Goal: Task Accomplishment & Management: Complete application form

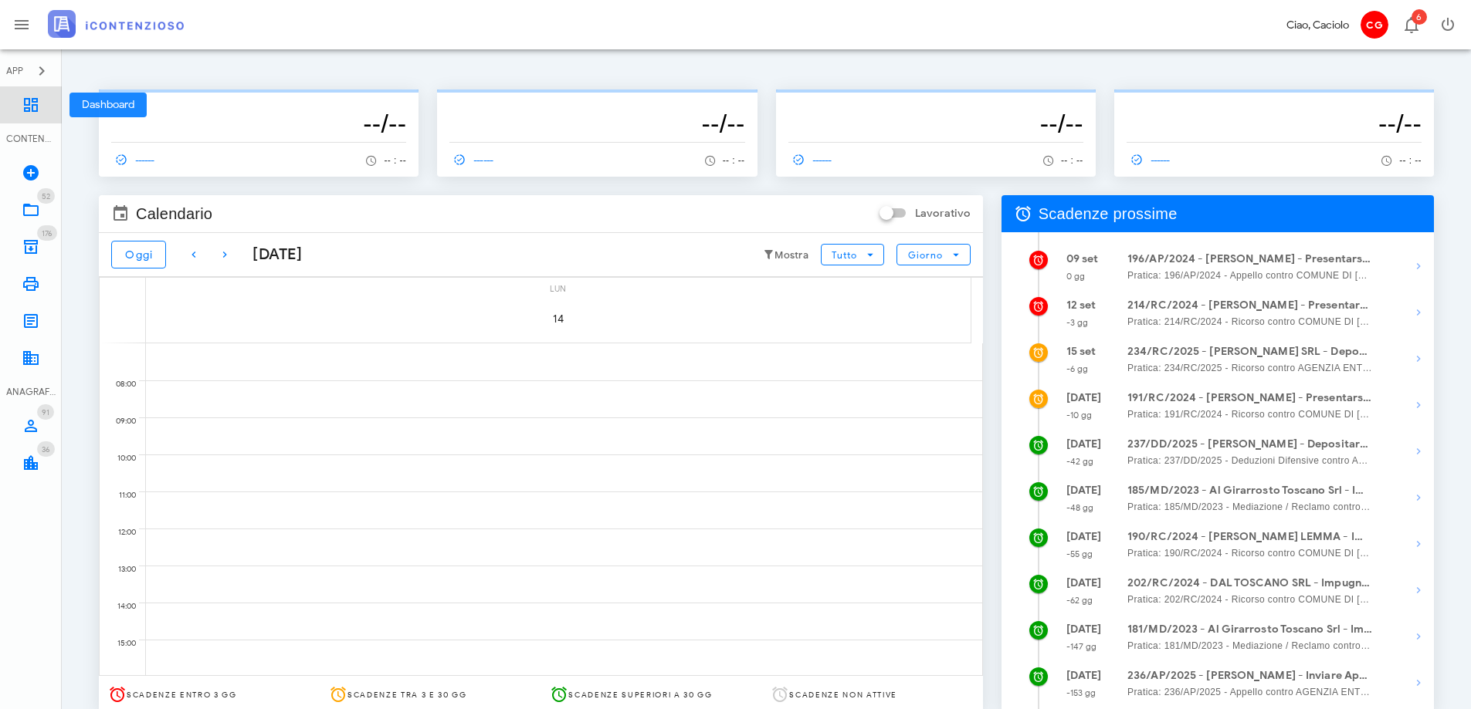
click at [38, 107] on icon at bounding box center [31, 105] width 19 height 19
click at [37, 201] on icon at bounding box center [31, 210] width 19 height 19
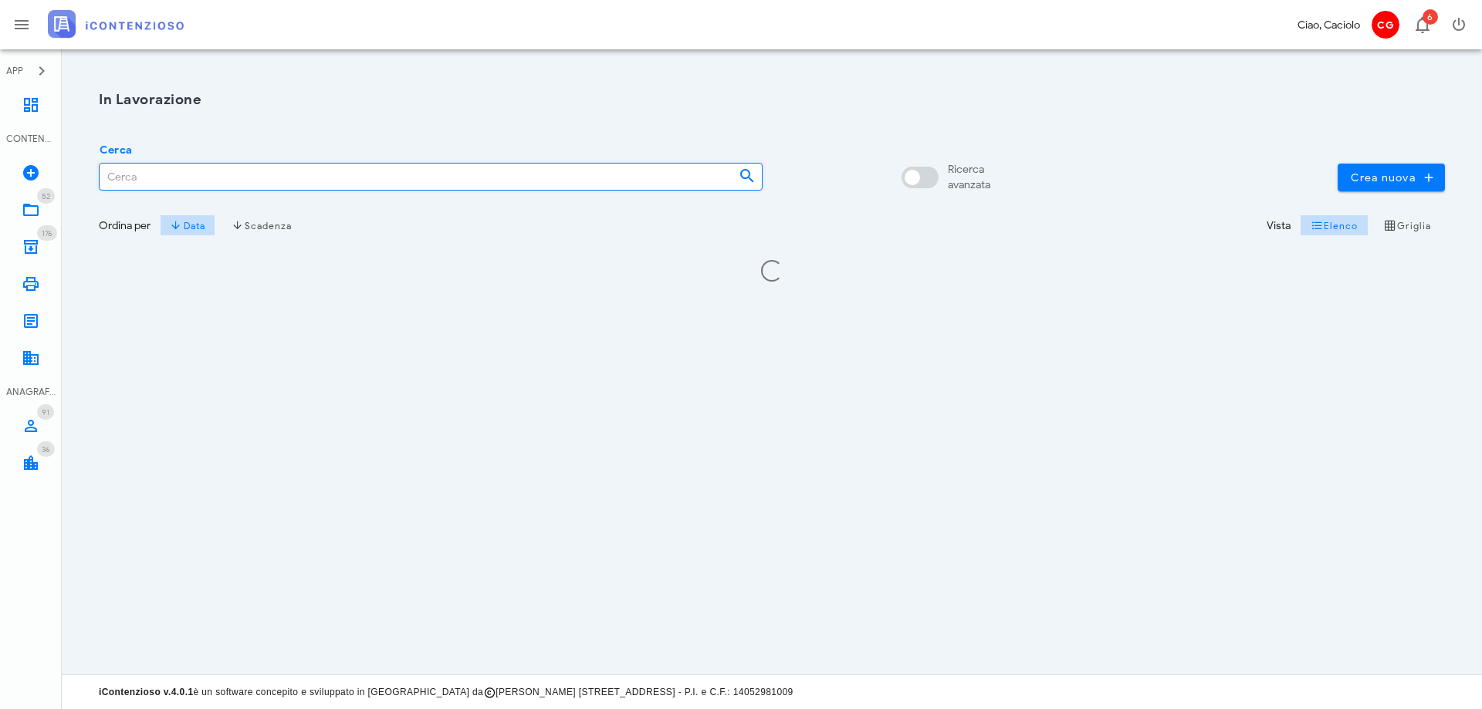
click at [147, 181] on input "Cerca" at bounding box center [413, 177] width 627 height 26
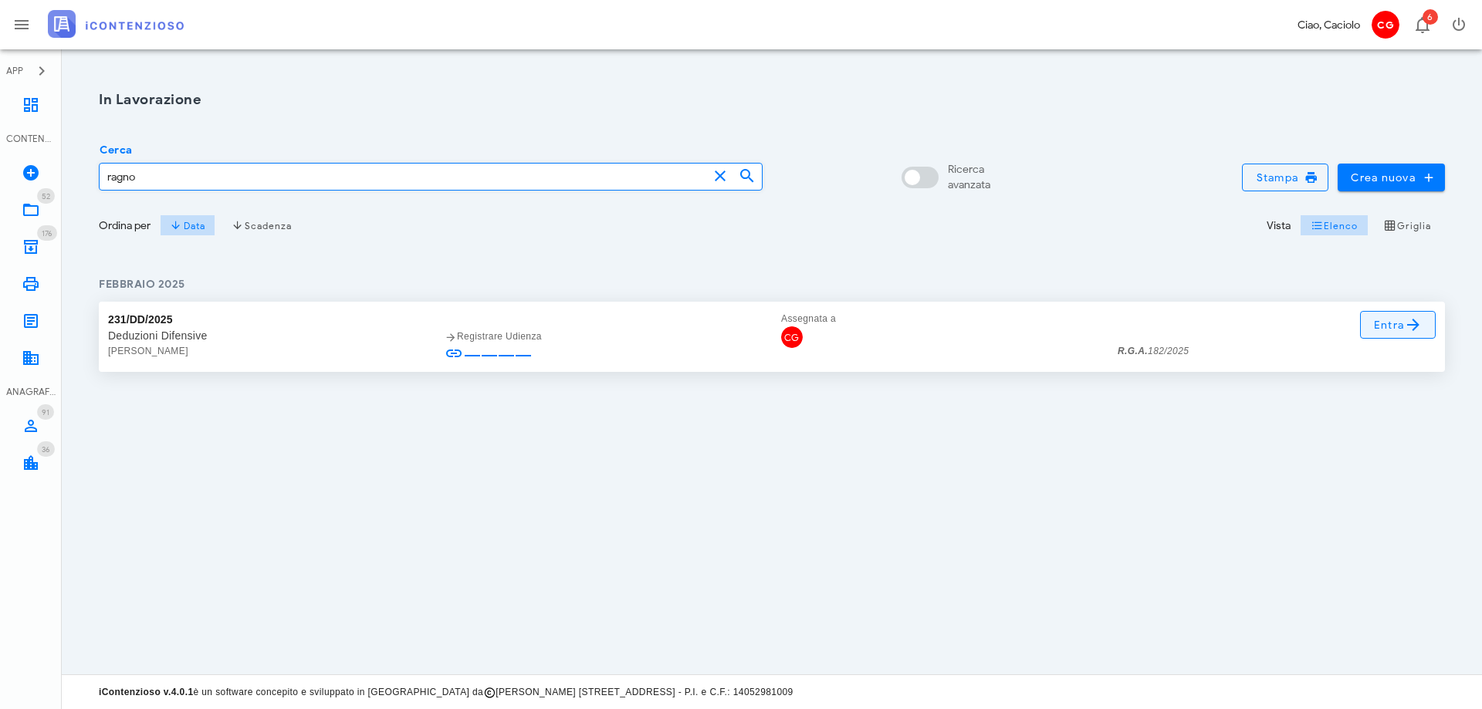
type input "ragno"
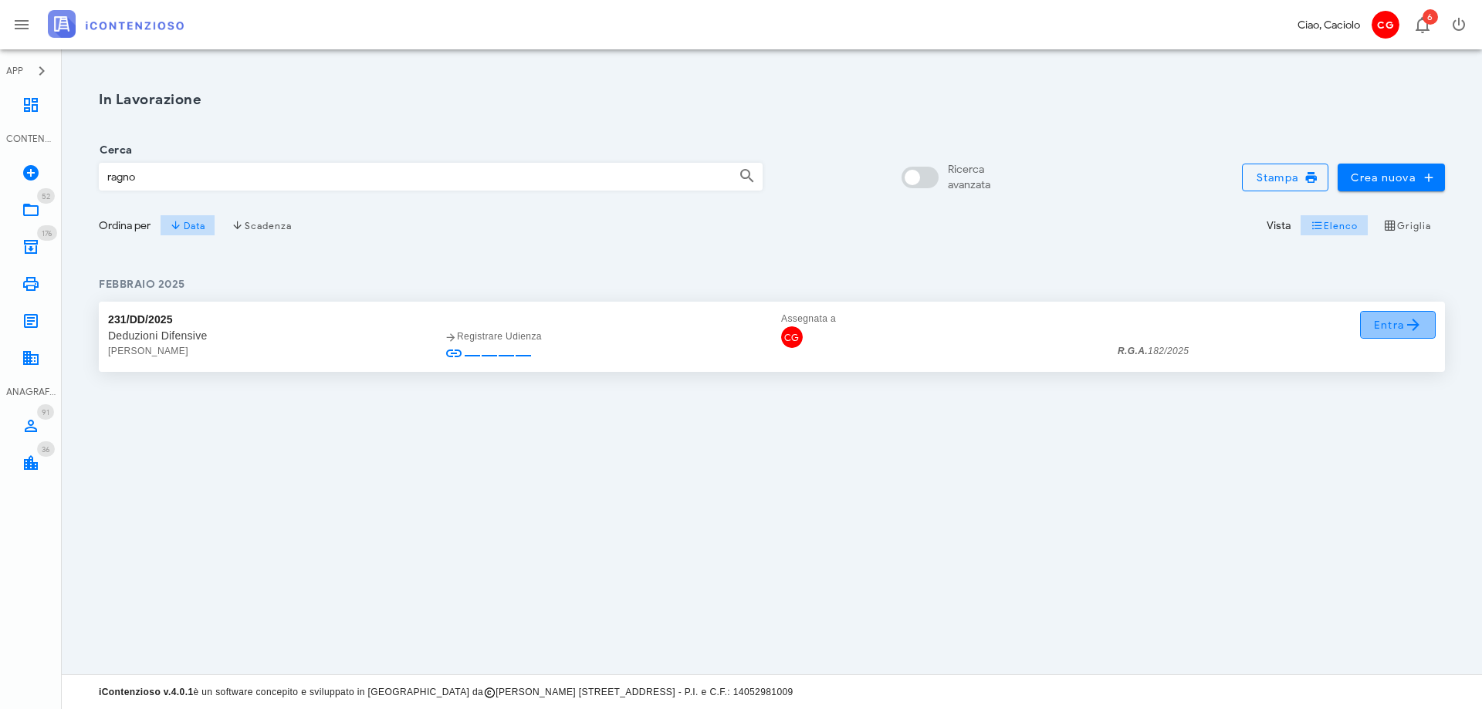
click at [1367, 323] on link "Entra" at bounding box center [1398, 325] width 76 height 28
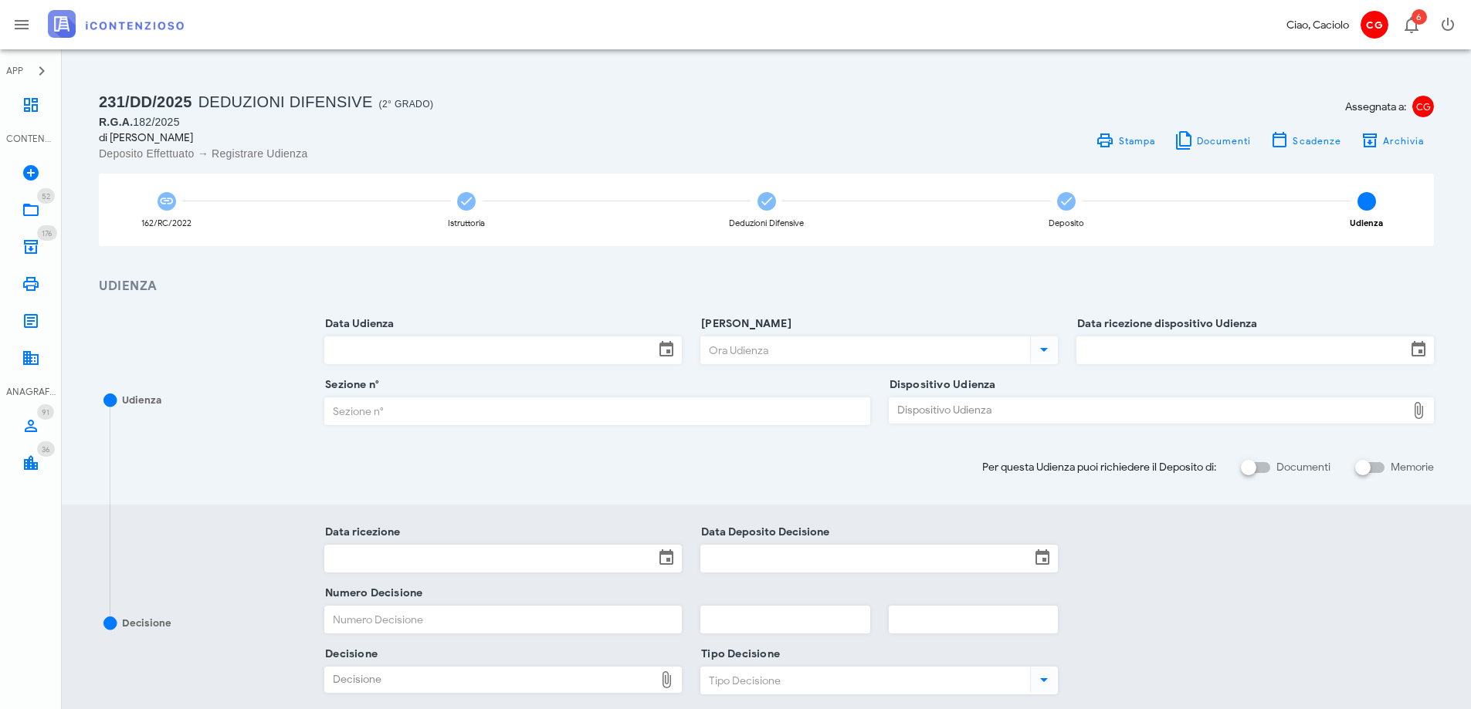
click at [600, 342] on input "Data Udienza" at bounding box center [489, 350] width 329 height 26
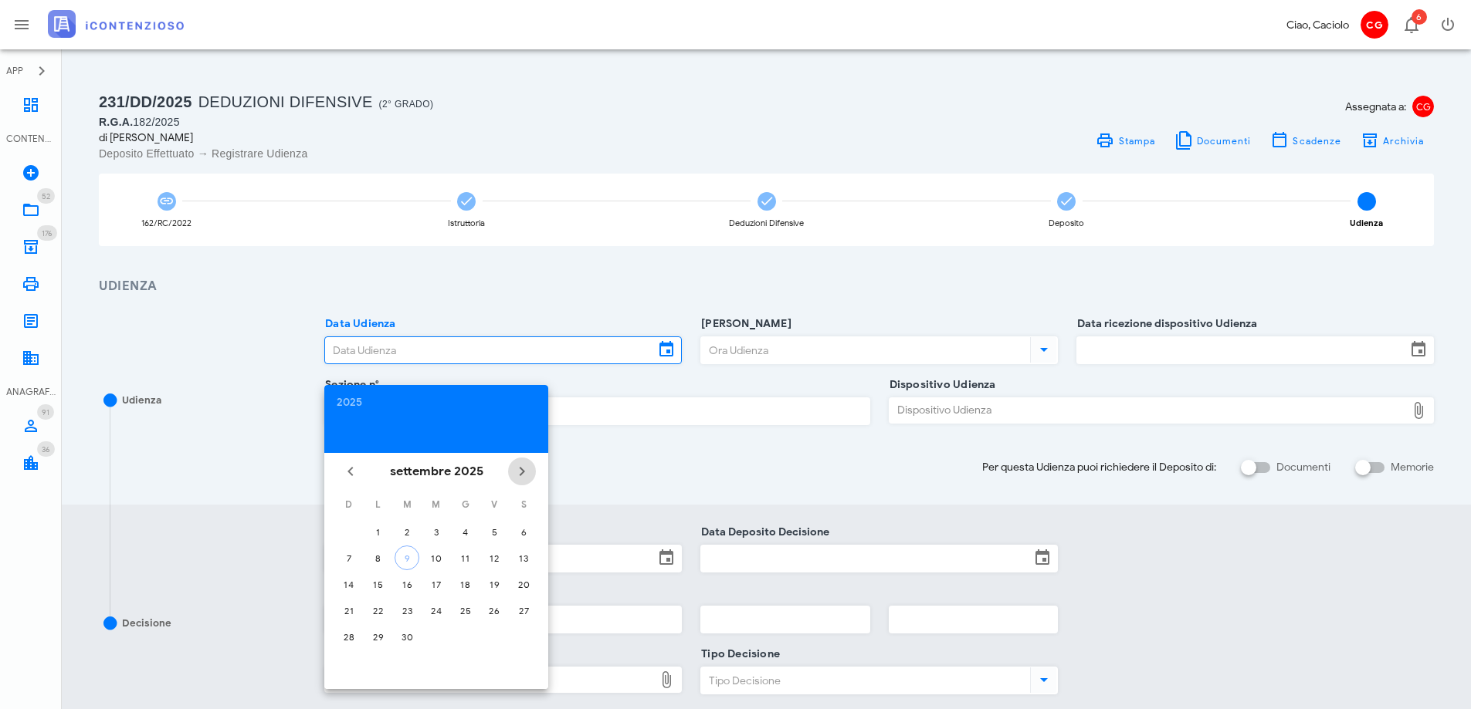
click at [526, 474] on icon "Il prossimo mese" at bounding box center [522, 471] width 19 height 19
click at [438, 587] on div "15" at bounding box center [436, 585] width 25 height 12
type input "15/10/2025"
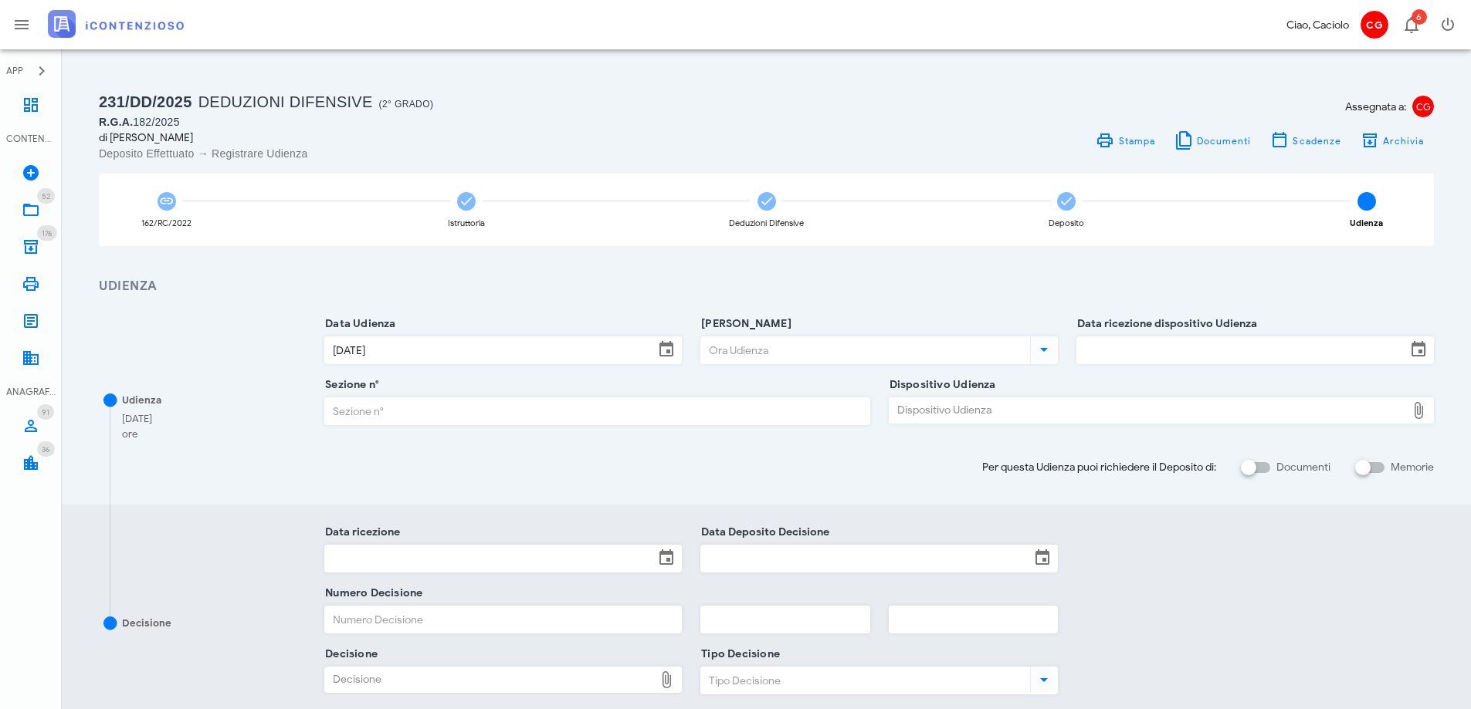
click at [747, 354] on input "Ora Udienza" at bounding box center [864, 350] width 326 height 26
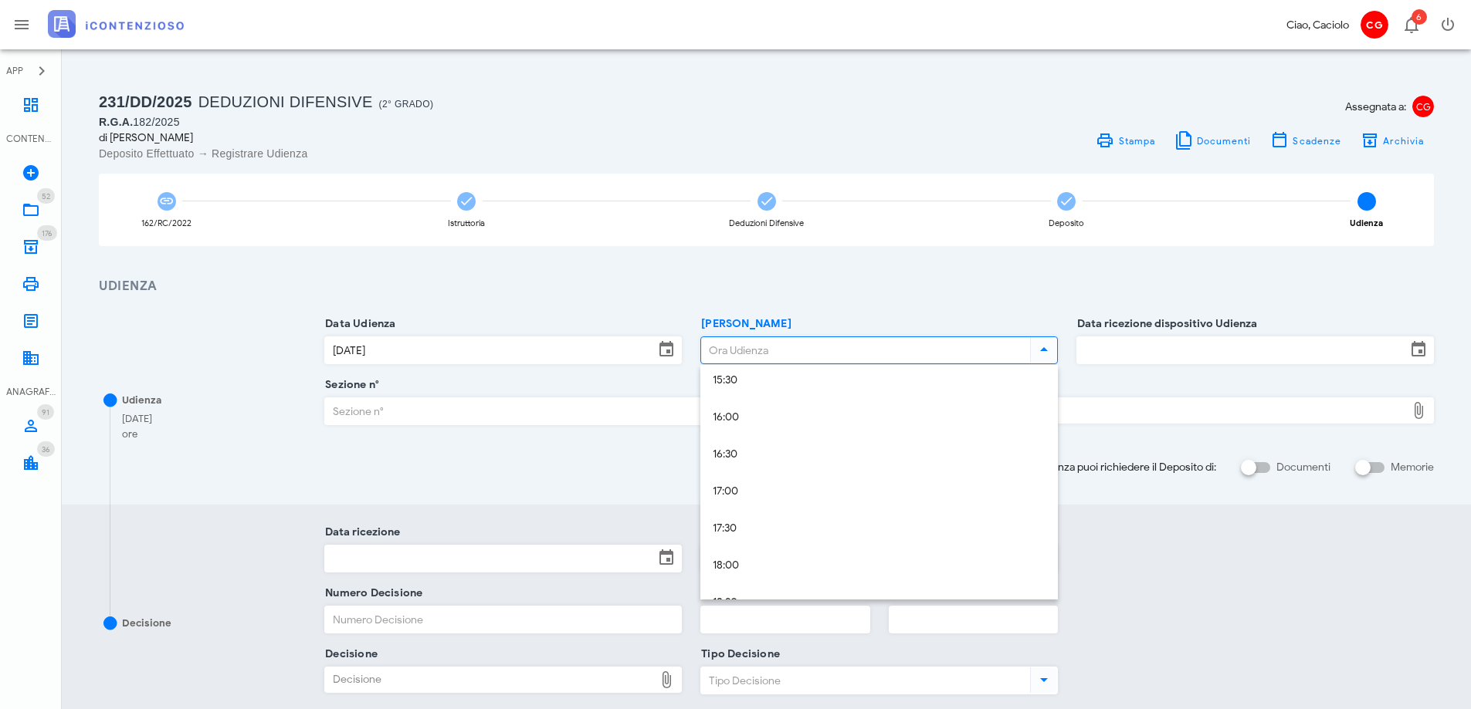
scroll to position [1081, 0]
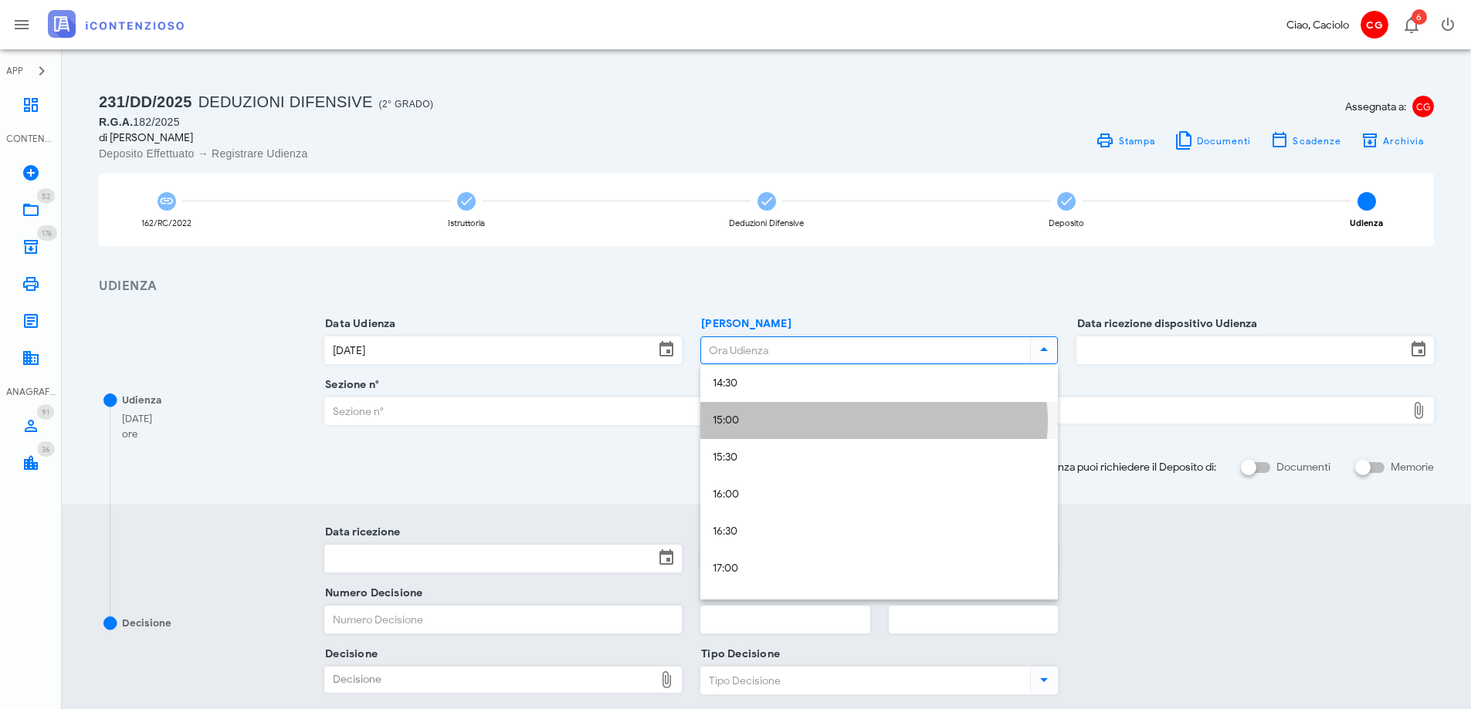
click at [765, 423] on div "15:00" at bounding box center [878, 421] width 333 height 13
type input "15:00"
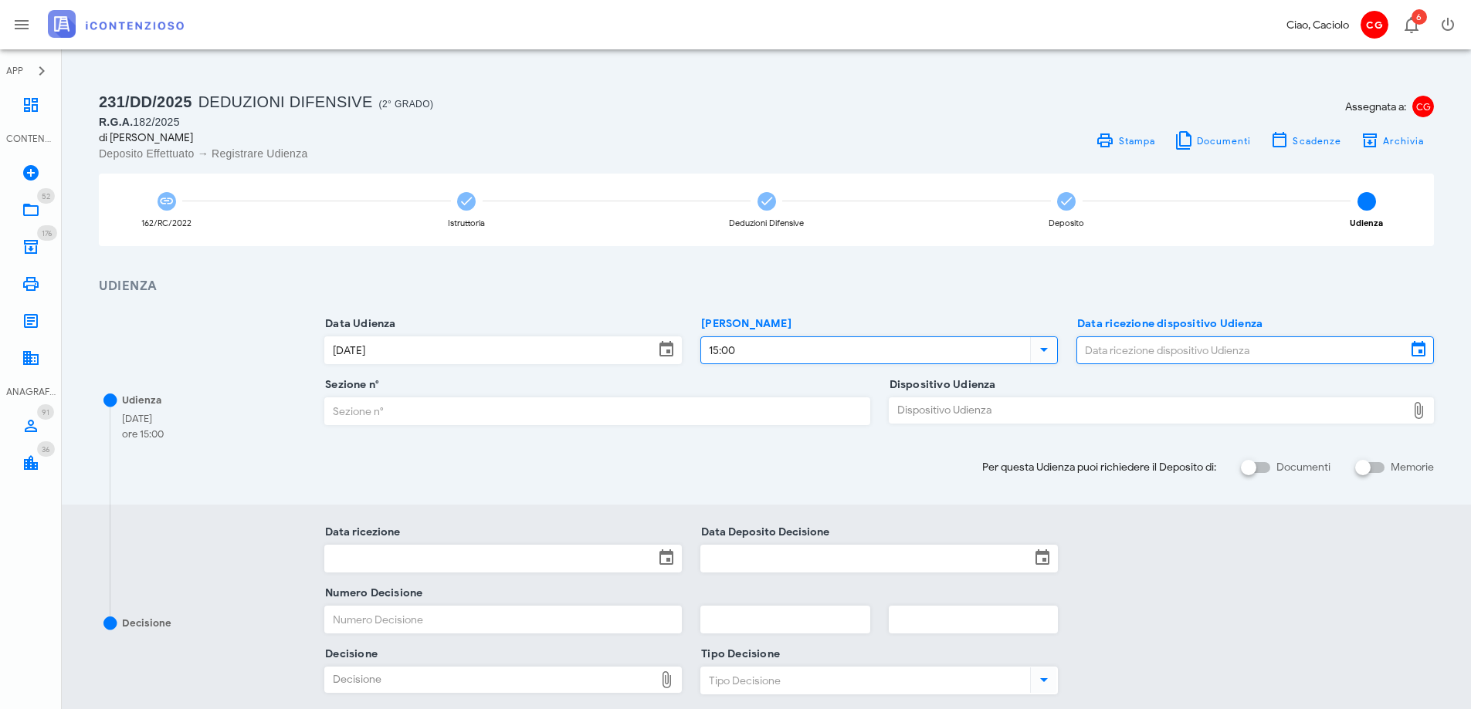
click at [1116, 355] on input "Data ricezione dispositivo Udienza" at bounding box center [1241, 350] width 329 height 26
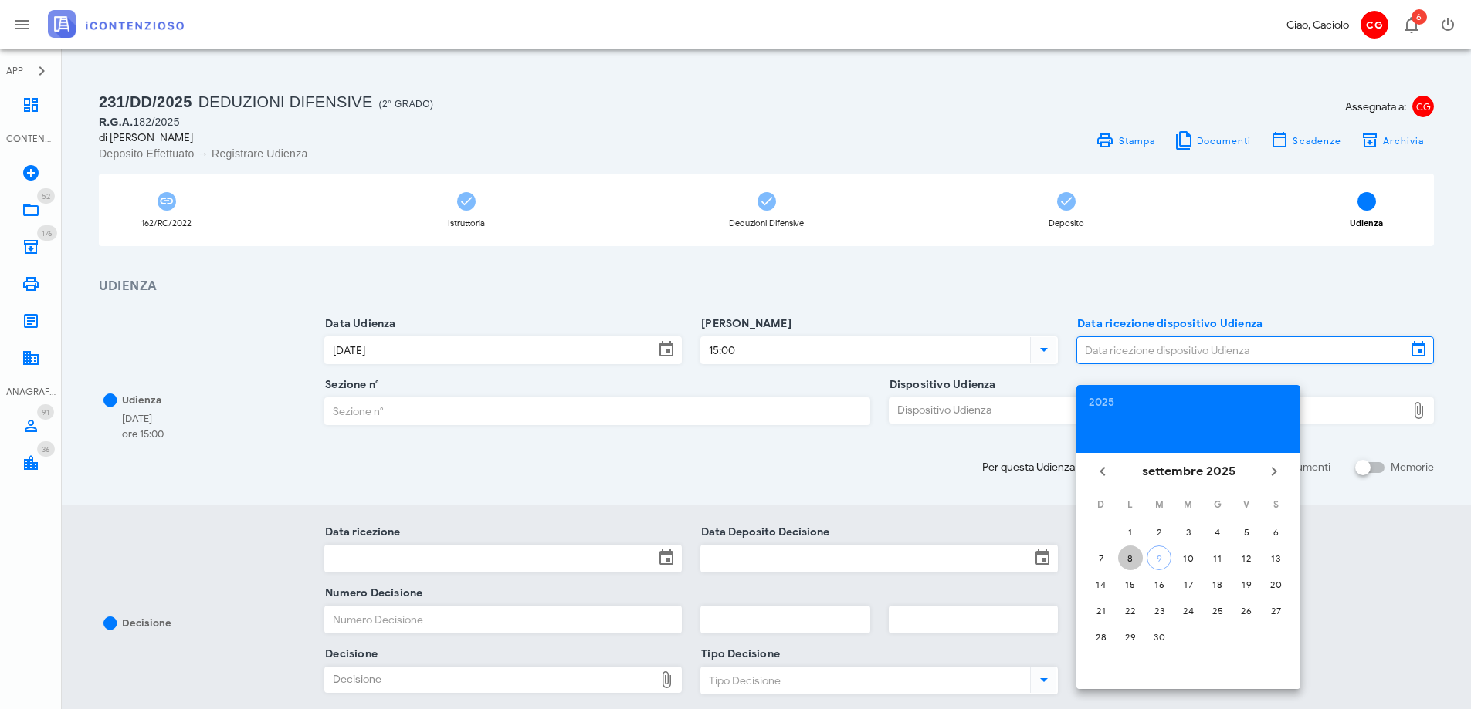
click at [1129, 554] on div "8" at bounding box center [1130, 559] width 25 height 12
type input "[DATE]"
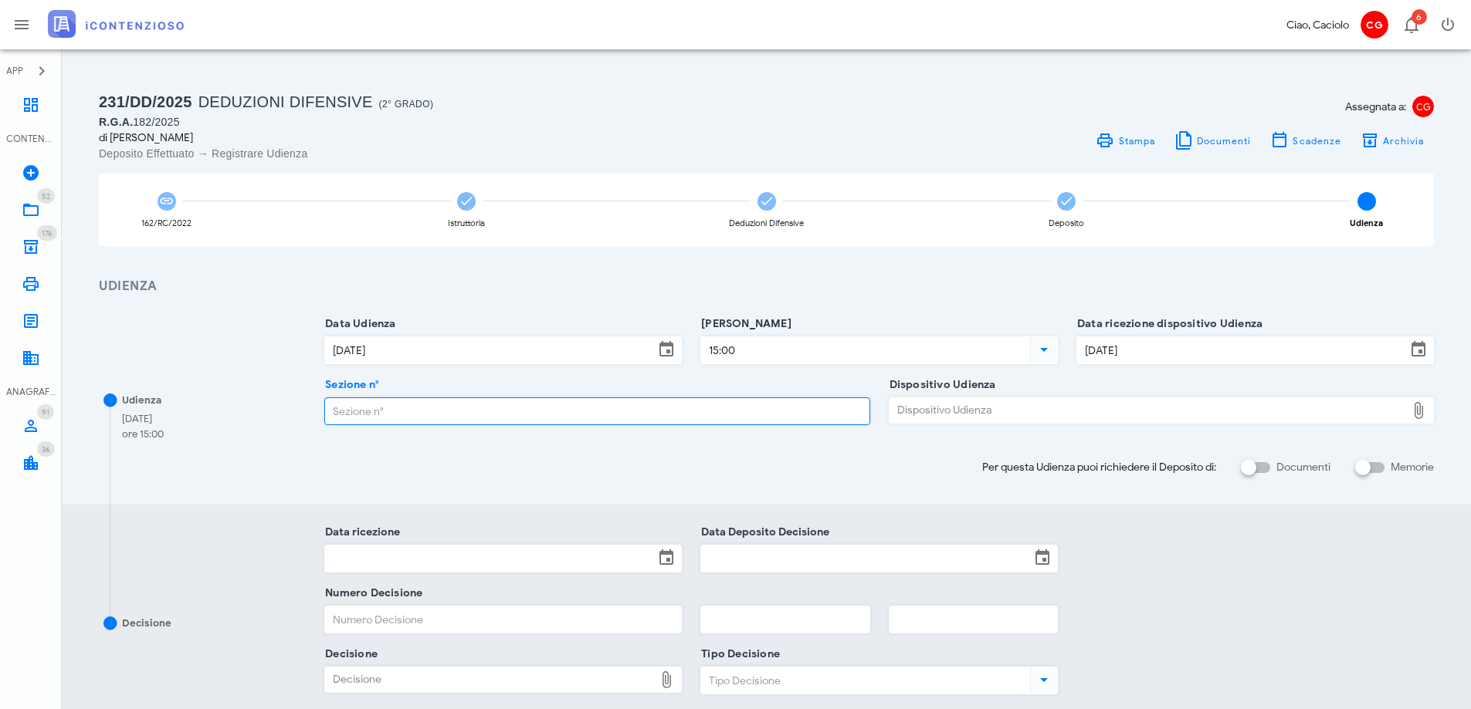
click at [638, 401] on input "Sezione n°" at bounding box center [596, 411] width 543 height 26
type input "2"
click at [1023, 415] on div "Dispositivo Udienza" at bounding box center [1147, 410] width 516 height 25
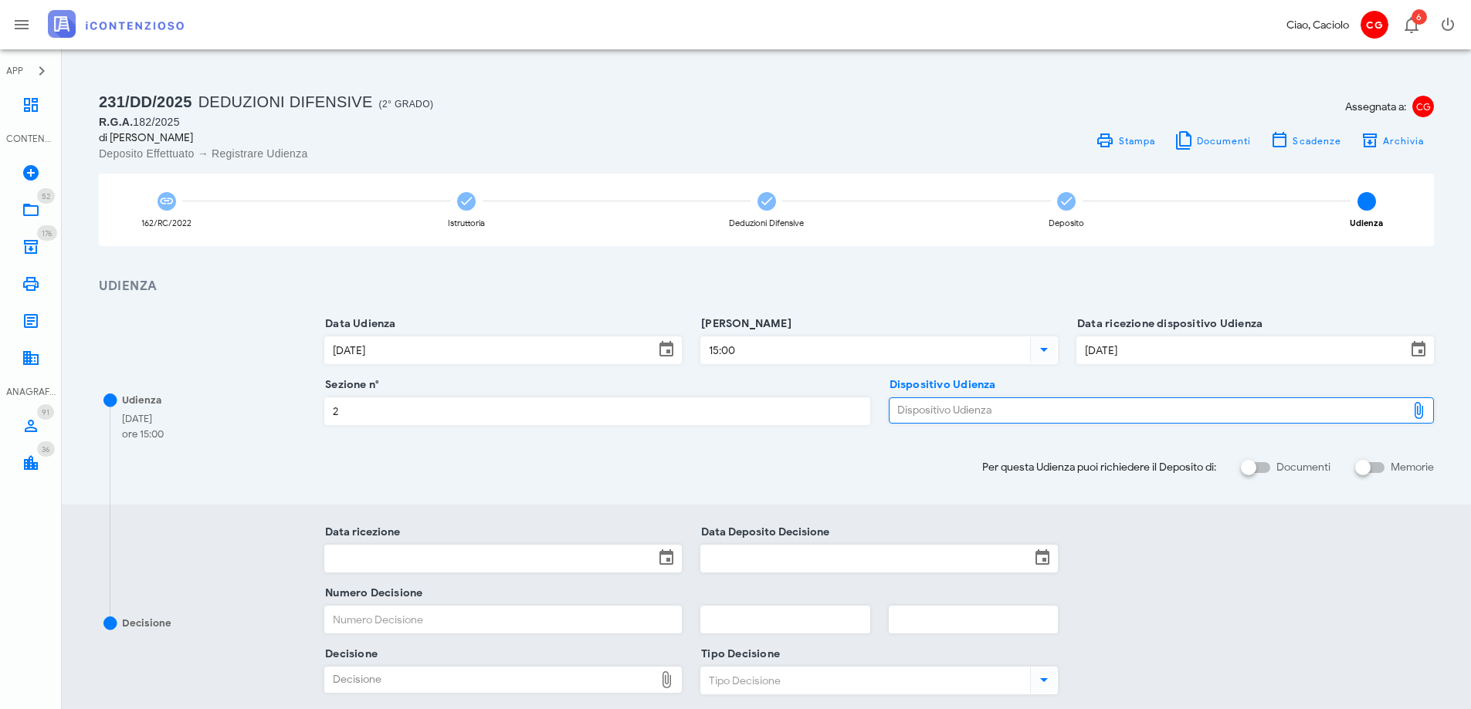
type input "C:\fakepath\AvvTratt___182_2025.pdf"
click at [1378, 469] on input "Memorie" at bounding box center [1369, 468] width 29 height 19
checkbox input "false"
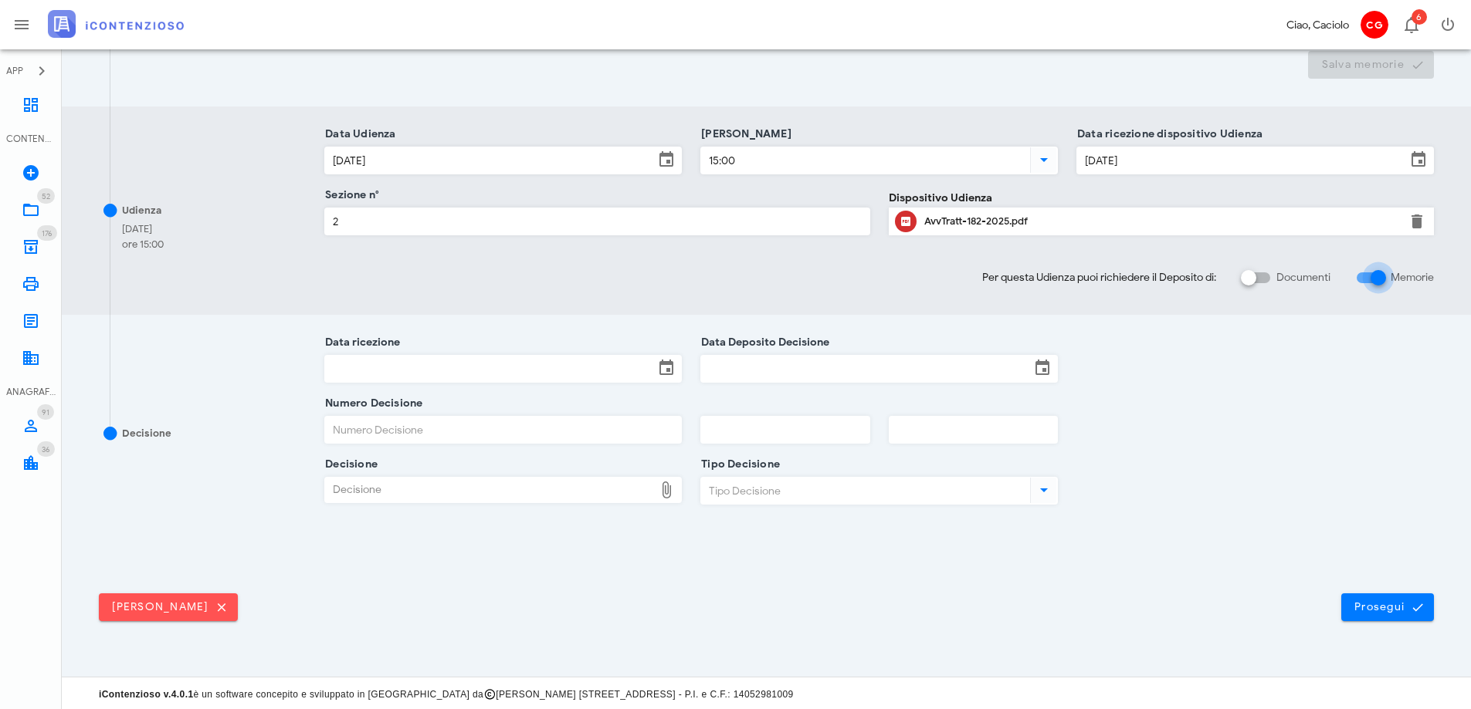
scroll to position [398, 0]
click at [1369, 597] on button "Prosegui" at bounding box center [1387, 605] width 93 height 28
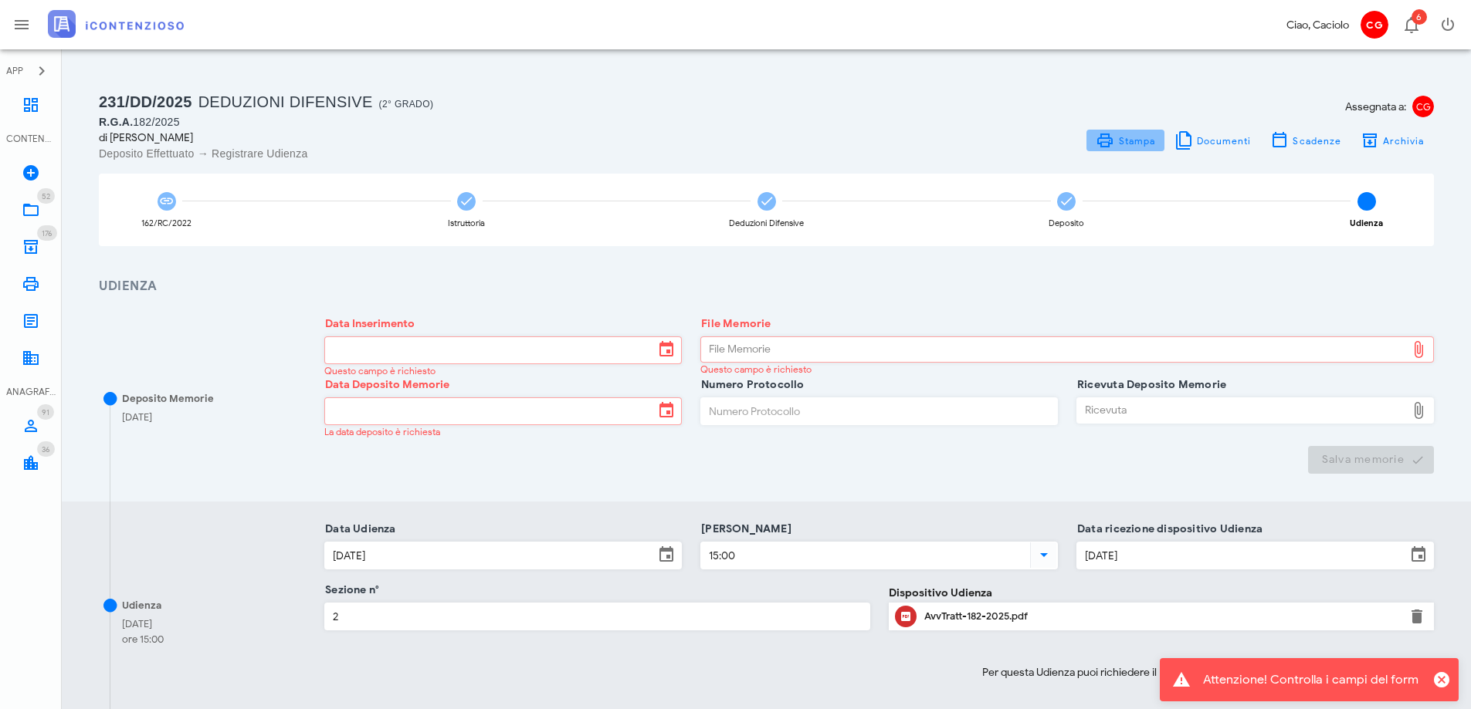
click at [1136, 140] on span "Stampa" at bounding box center [1136, 141] width 38 height 12
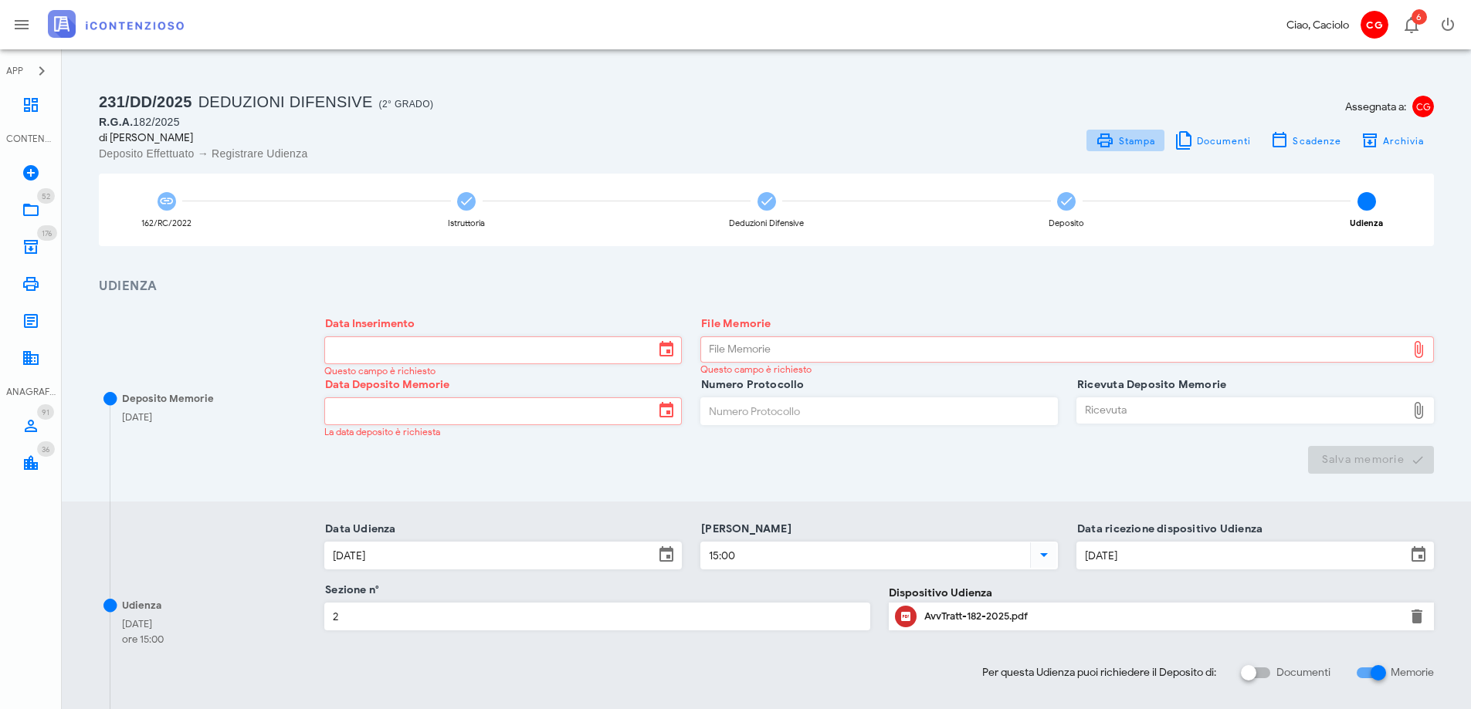
click at [1142, 147] on span "Stampa" at bounding box center [1124, 140] width 59 height 19
click at [21, 111] on link "Dashboard" at bounding box center [31, 104] width 62 height 37
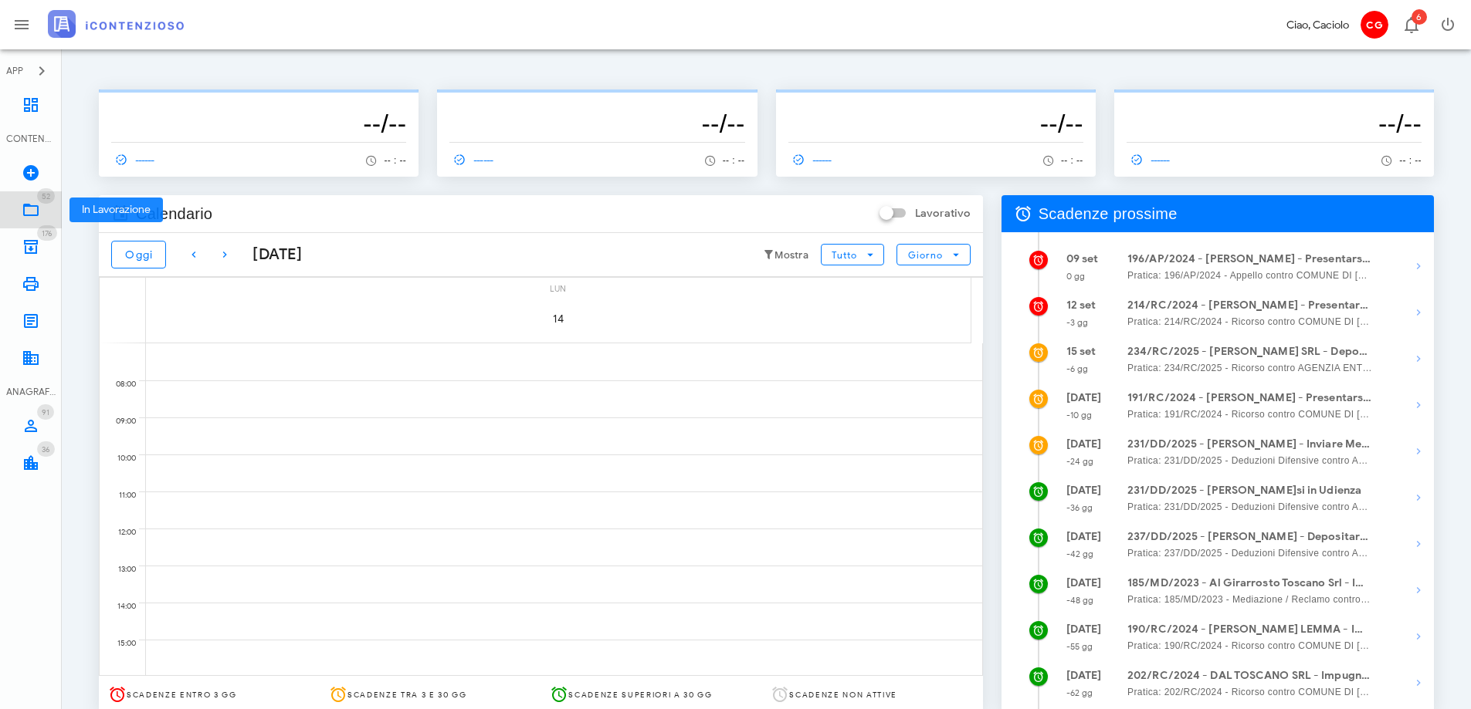
click at [39, 209] on icon at bounding box center [31, 210] width 19 height 19
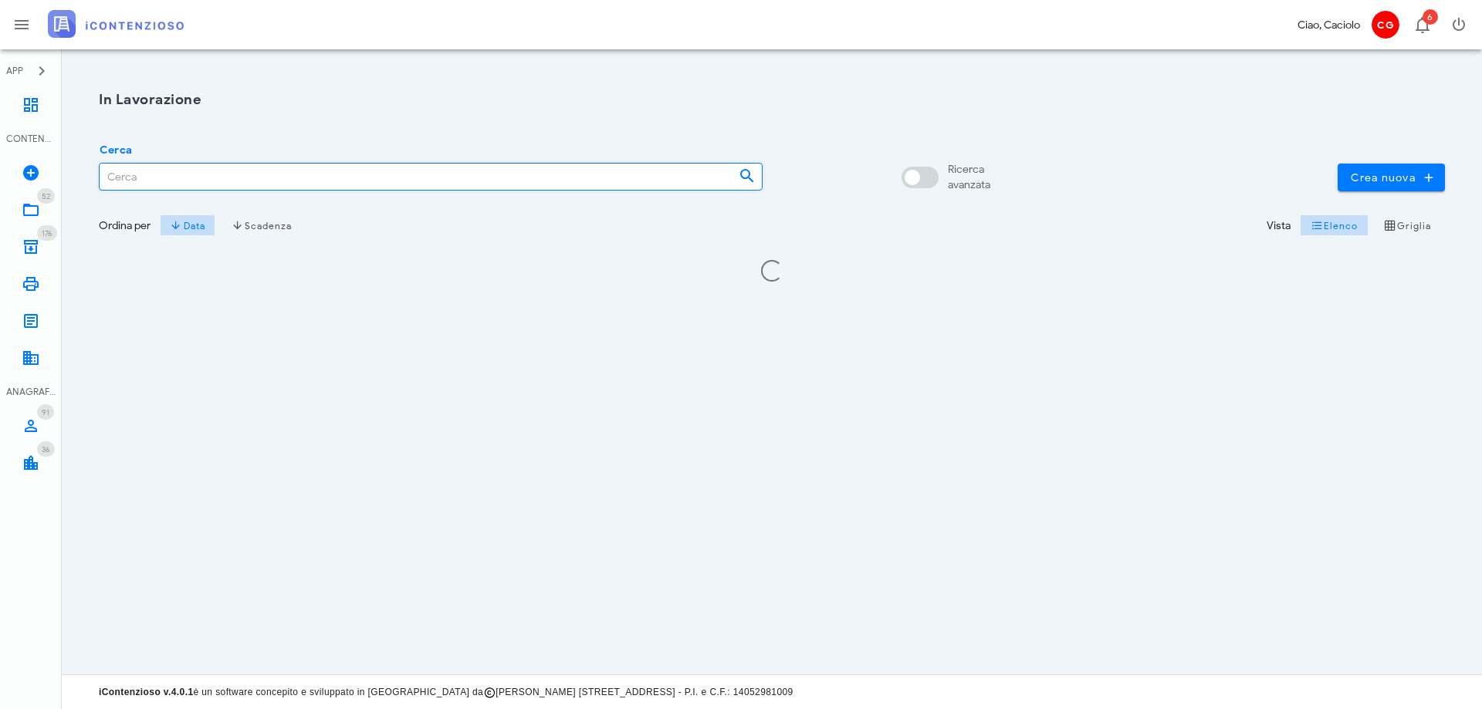
click at [138, 181] on input "Cerca" at bounding box center [413, 177] width 627 height 26
type input "lemma"
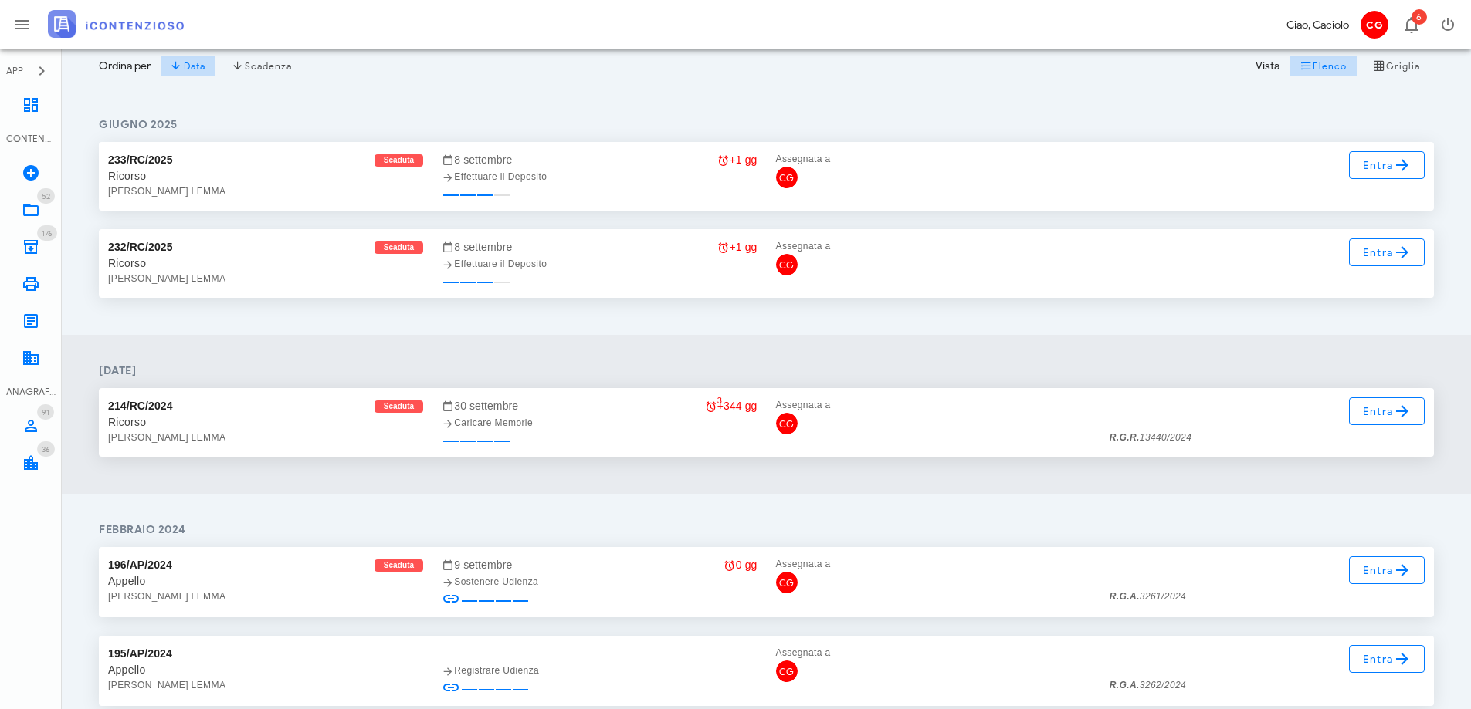
scroll to position [123, 0]
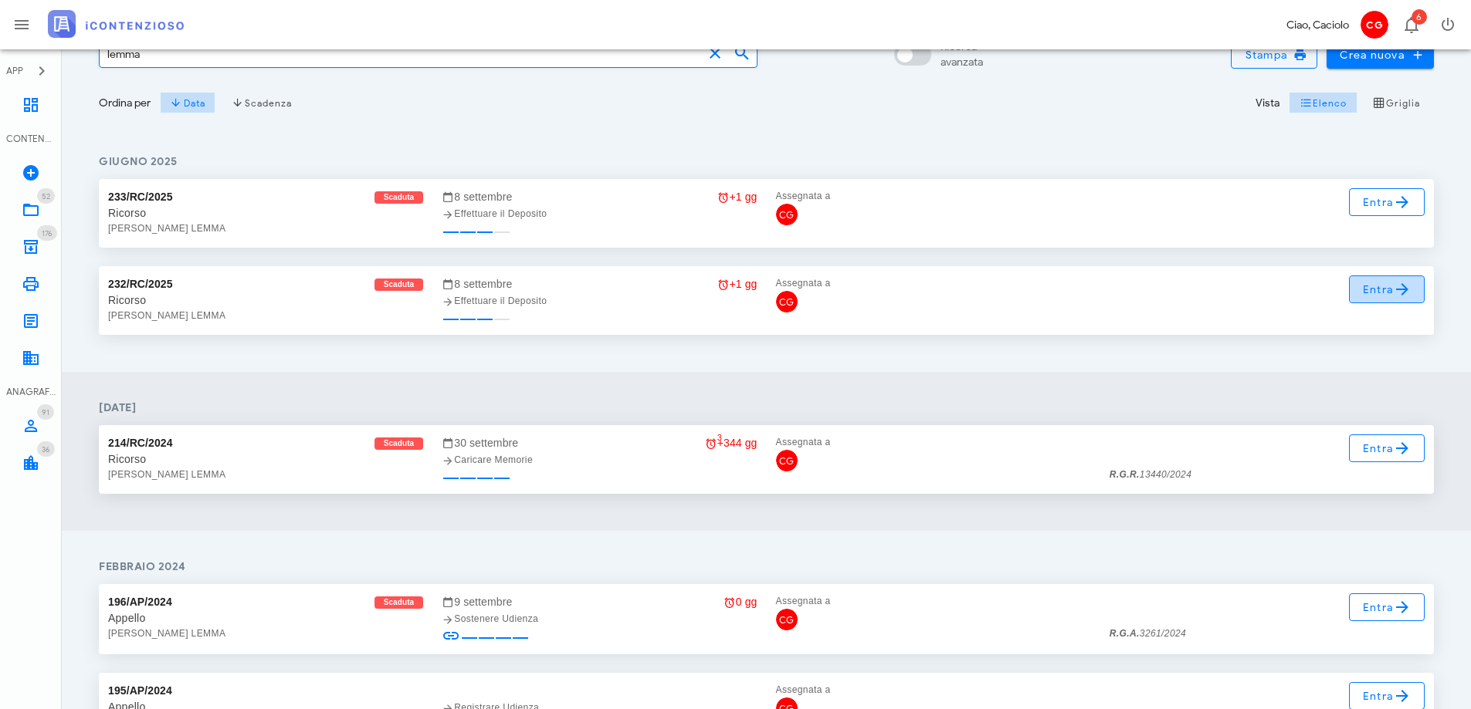
click at [1360, 293] on link "Entra" at bounding box center [1387, 290] width 76 height 28
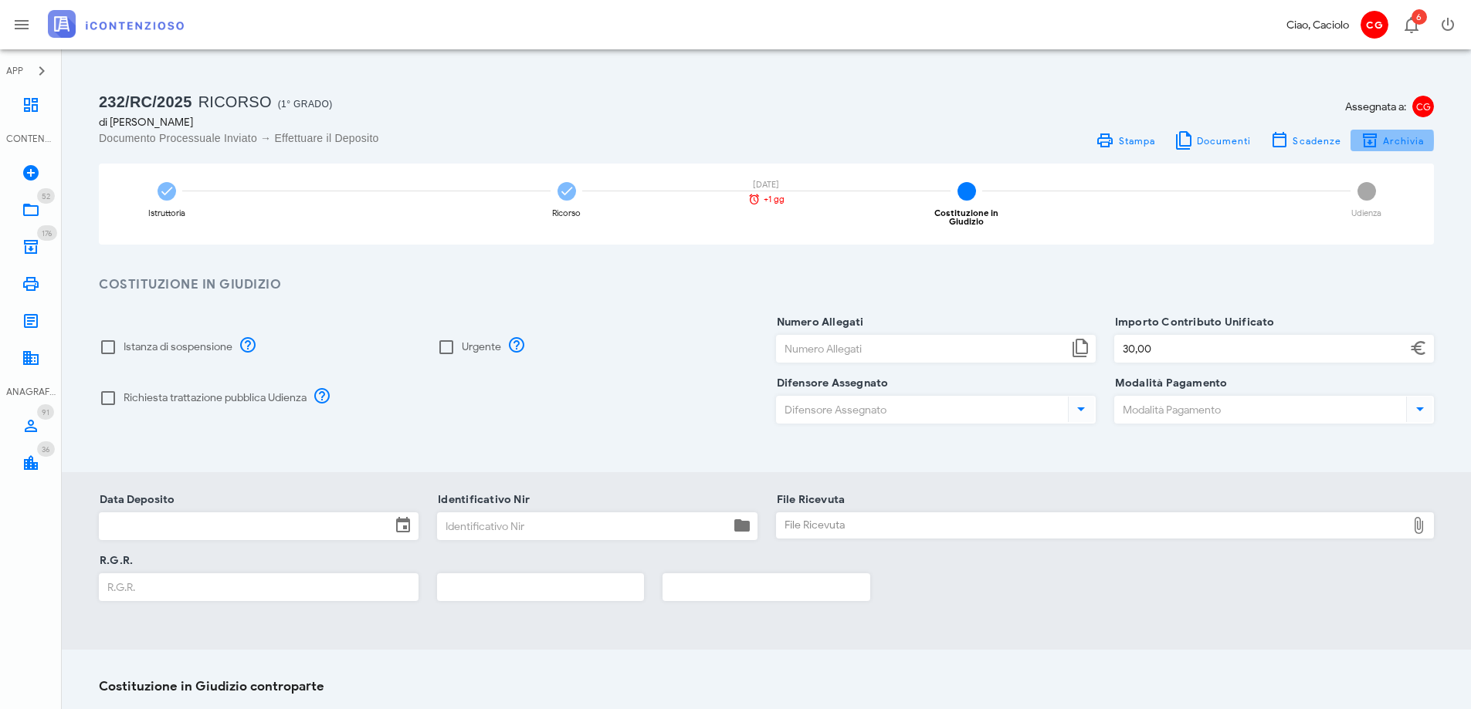
click at [1383, 137] on span "Archivia" at bounding box center [1403, 141] width 42 height 12
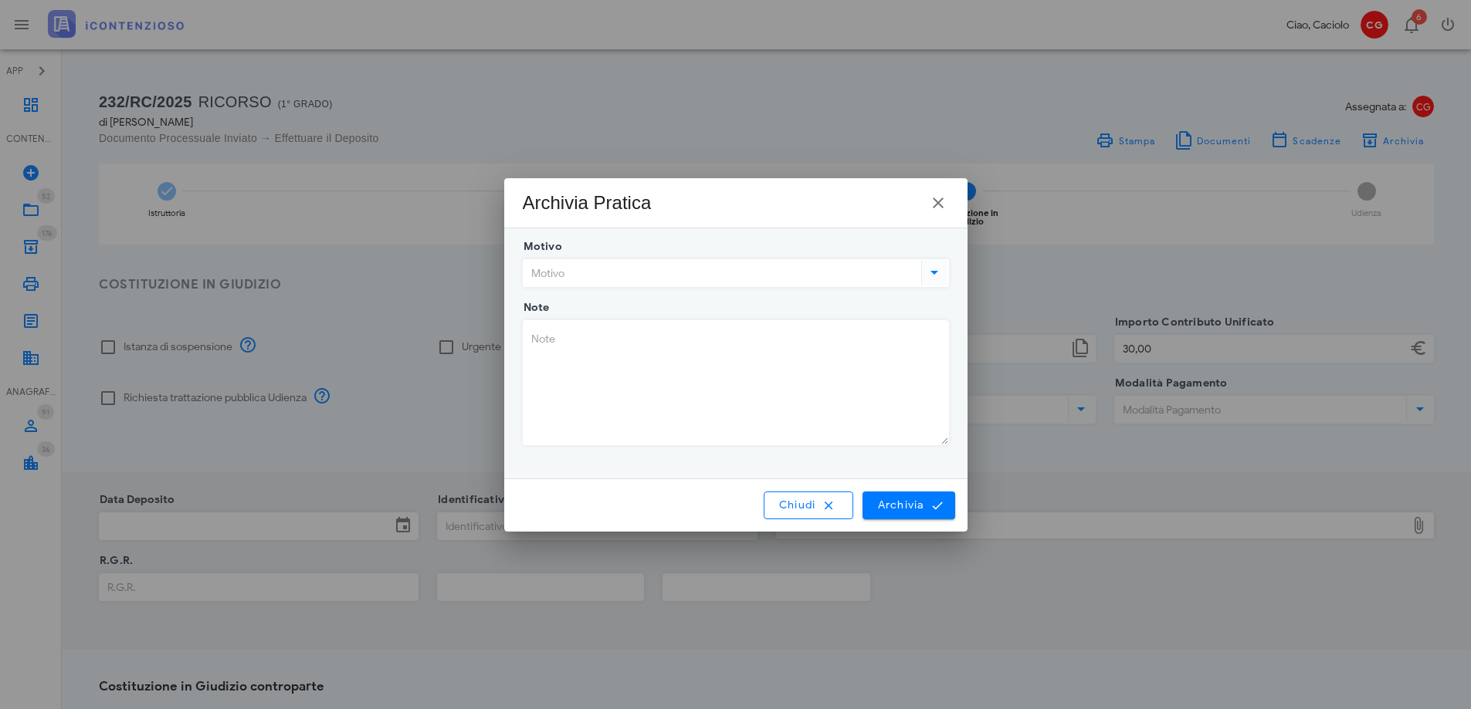
click at [657, 271] on input "Motivo" at bounding box center [720, 273] width 394 height 26
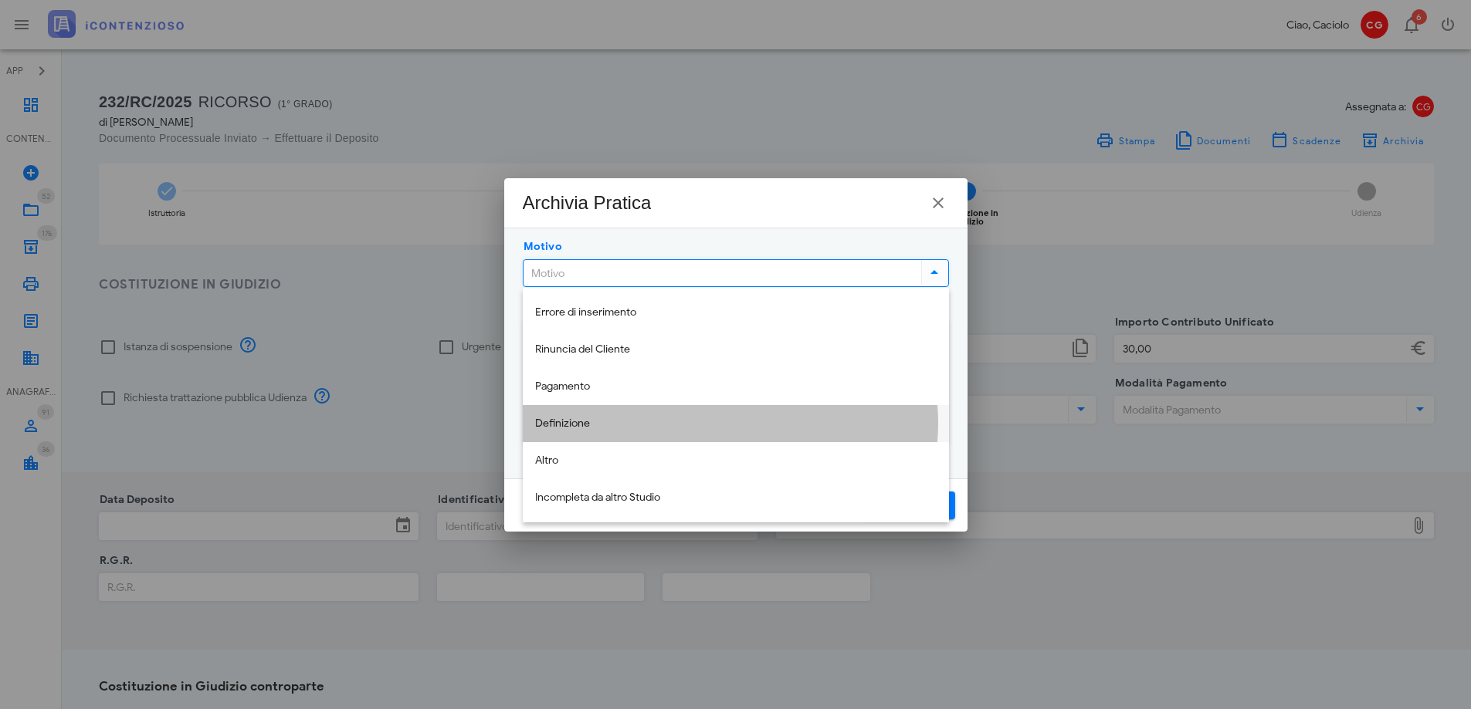
click at [615, 411] on div "Definizione" at bounding box center [735, 424] width 401 height 32
type input "Definizione"
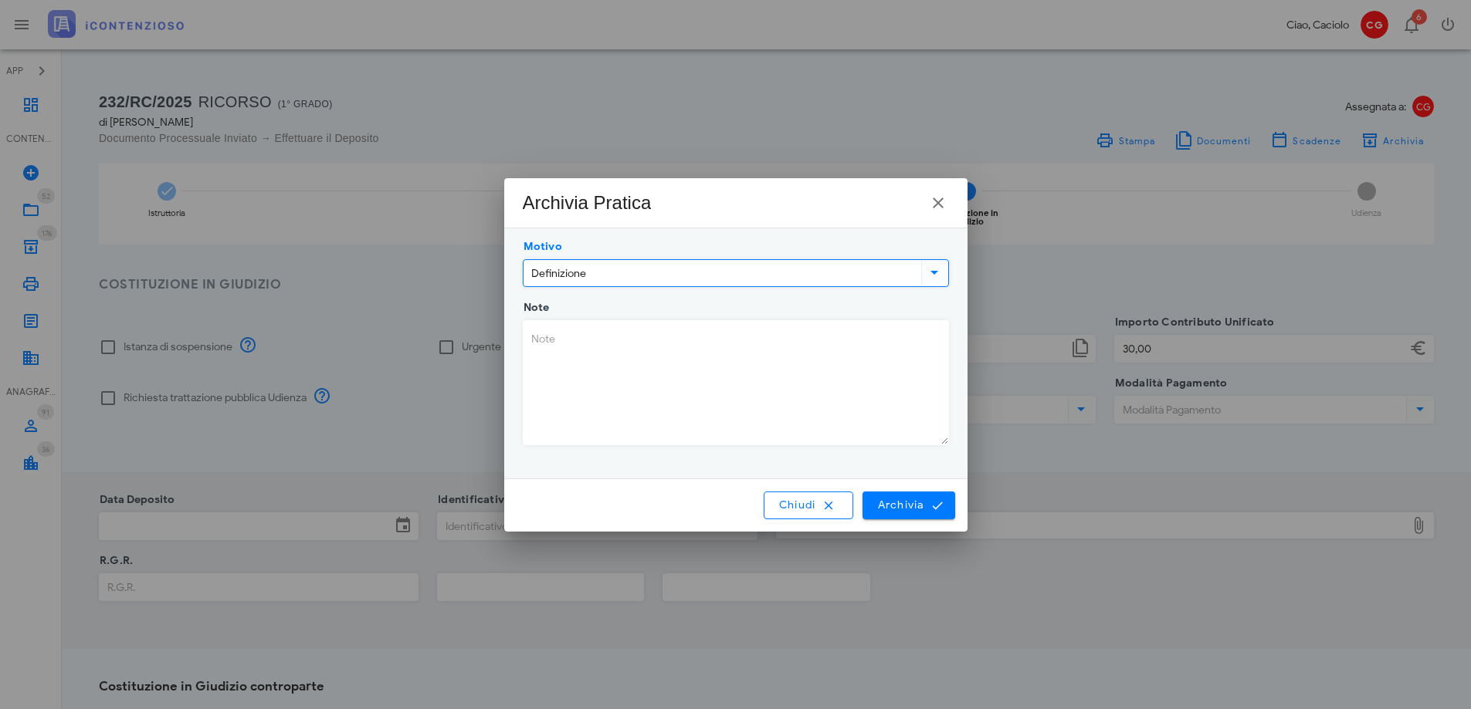
click at [611, 357] on textarea "Note" at bounding box center [735, 383] width 425 height 124
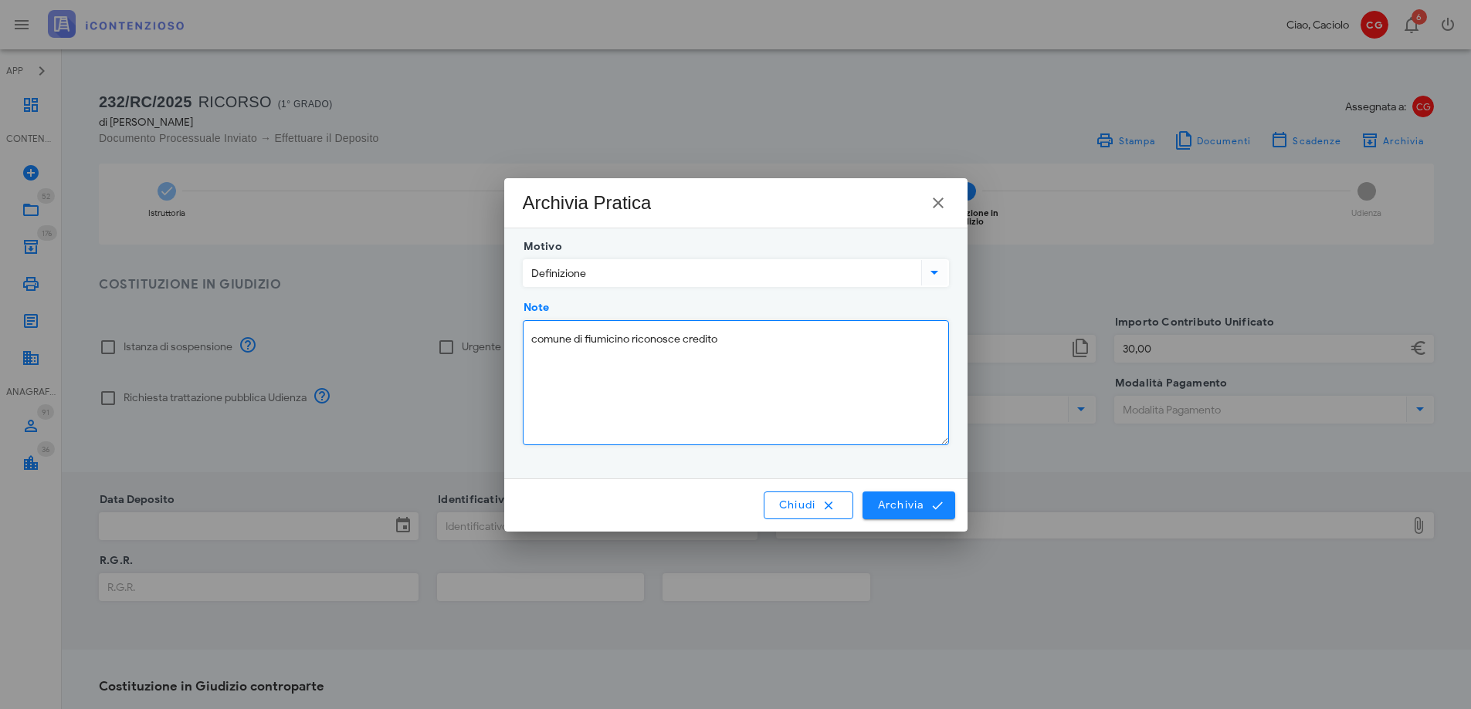
type textarea "comune di fiumicino riconosce credito"
click at [892, 501] on span "Archivia" at bounding box center [908, 506] width 64 height 14
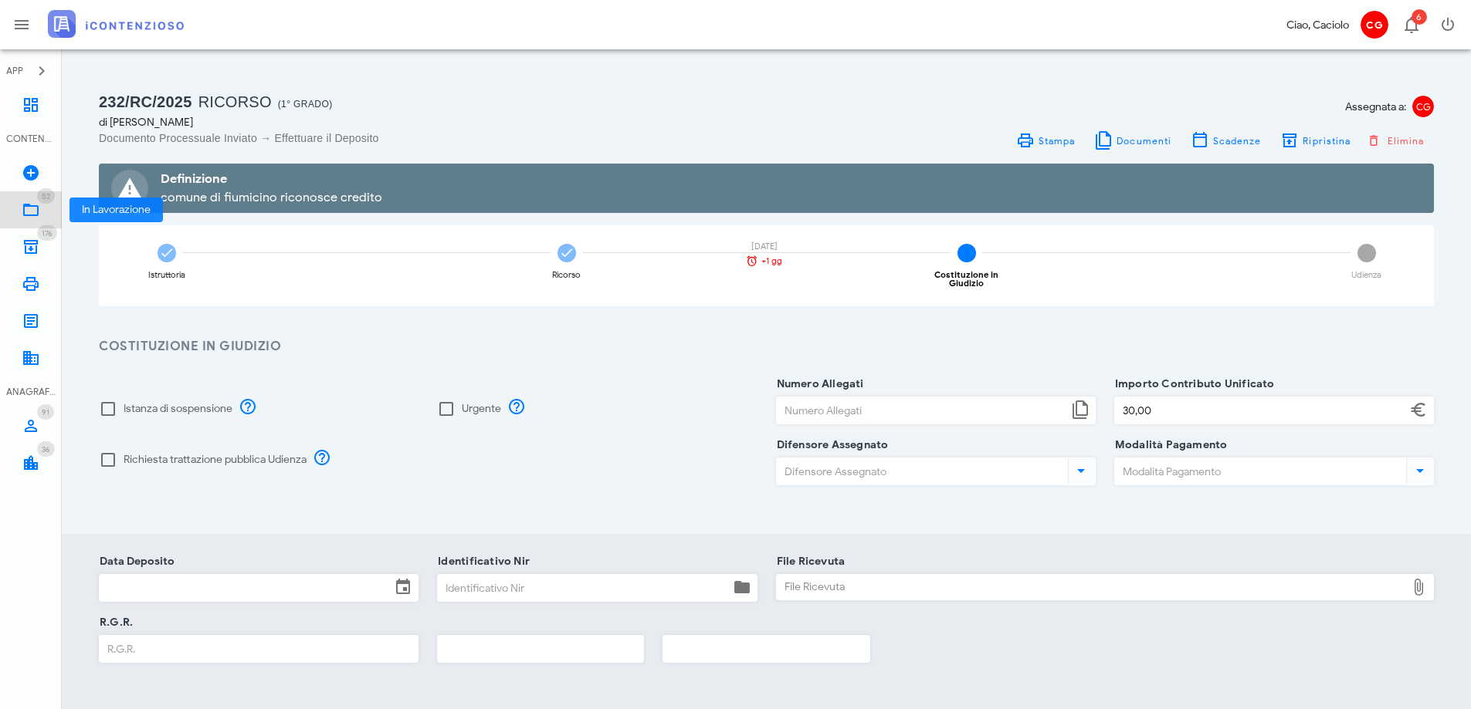
click at [35, 205] on icon at bounding box center [31, 210] width 19 height 19
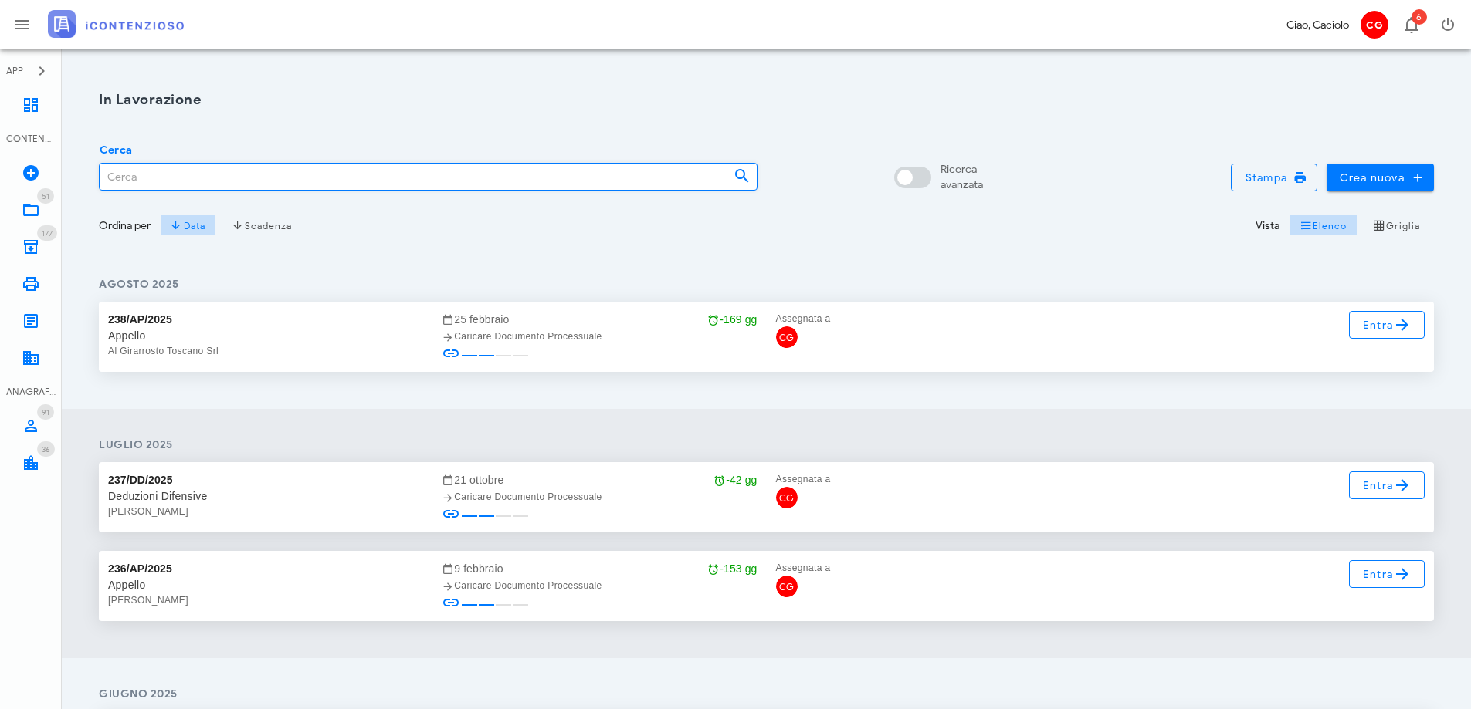
click at [194, 174] on input "Cerca" at bounding box center [410, 177] width 621 height 26
type input "lemma"
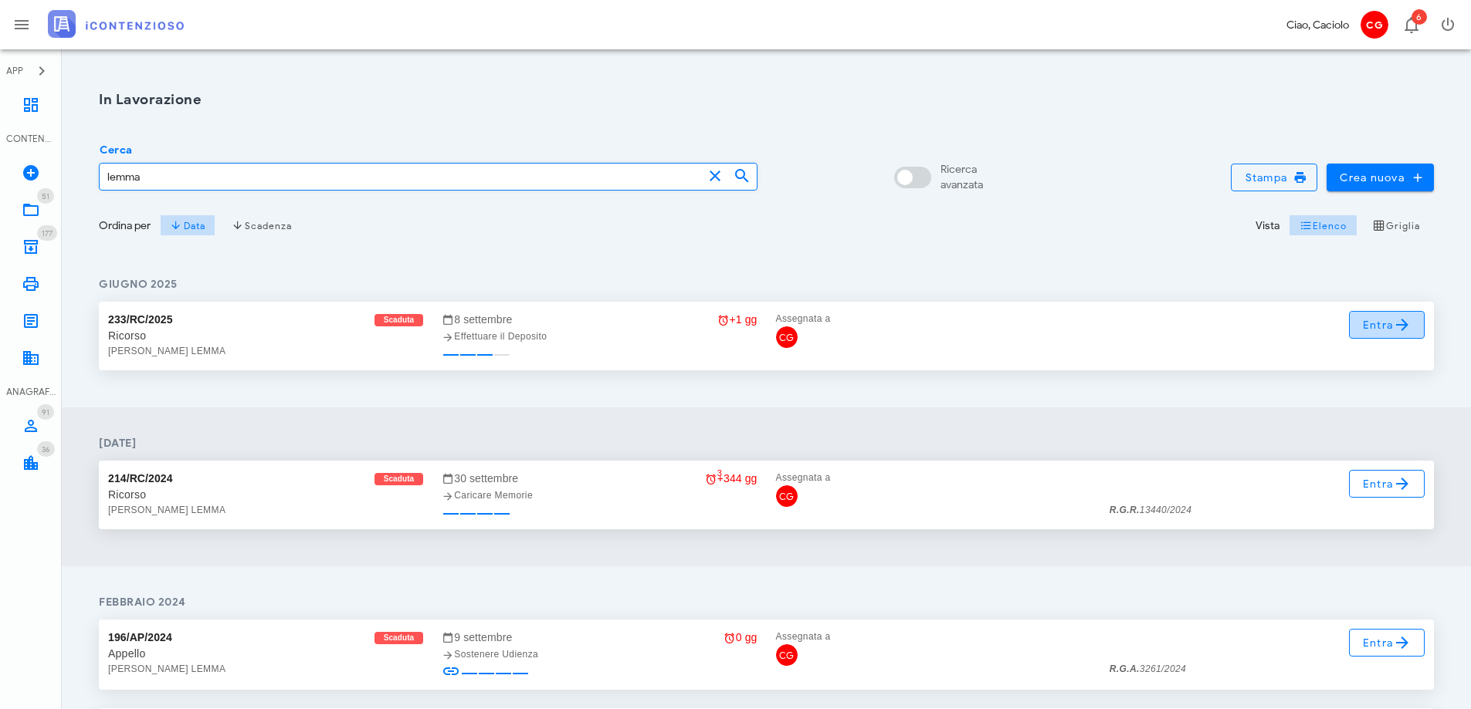
click at [1364, 320] on span "Entra" at bounding box center [1387, 325] width 50 height 19
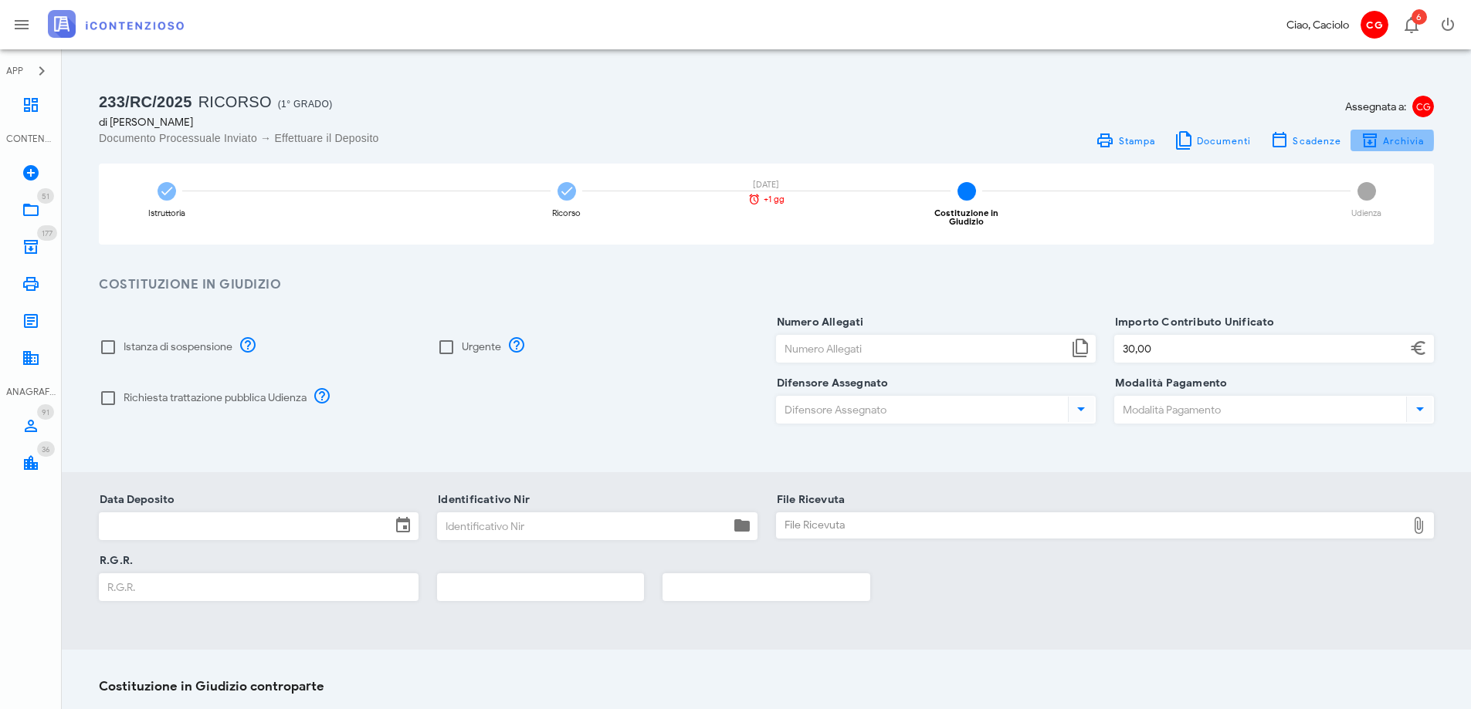
click at [1384, 138] on span "Archivia" at bounding box center [1403, 141] width 42 height 12
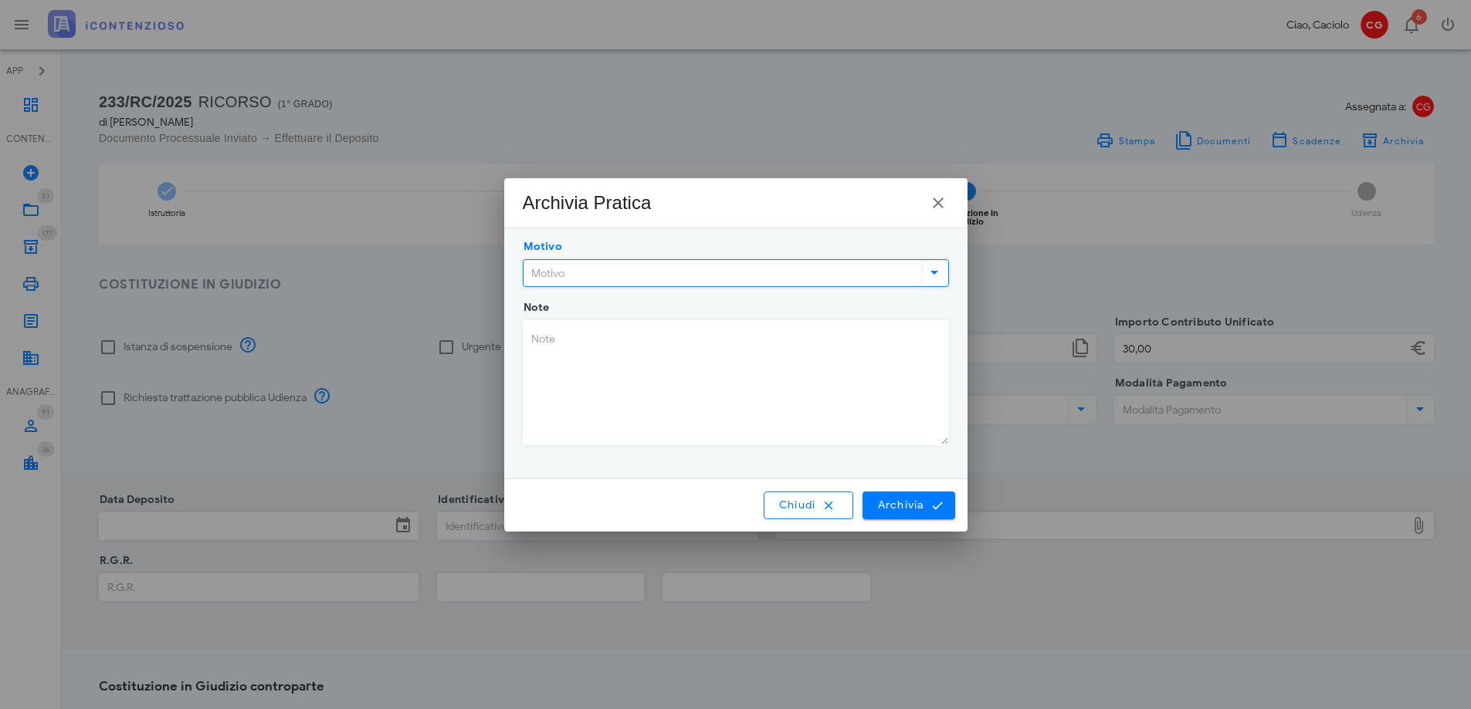
click at [850, 279] on input "Motivo" at bounding box center [720, 273] width 394 height 26
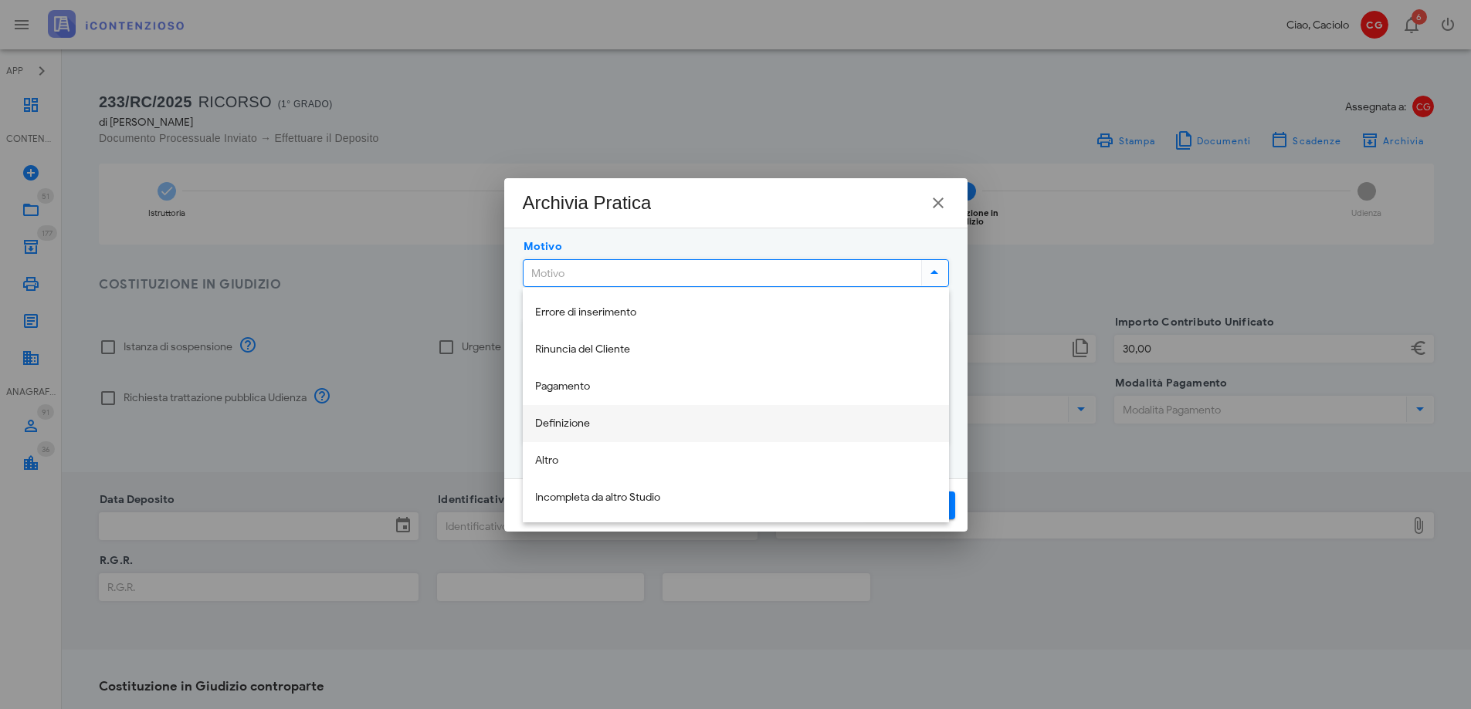
click at [797, 428] on div "Definizione" at bounding box center [735, 424] width 401 height 13
type input "Definizione"
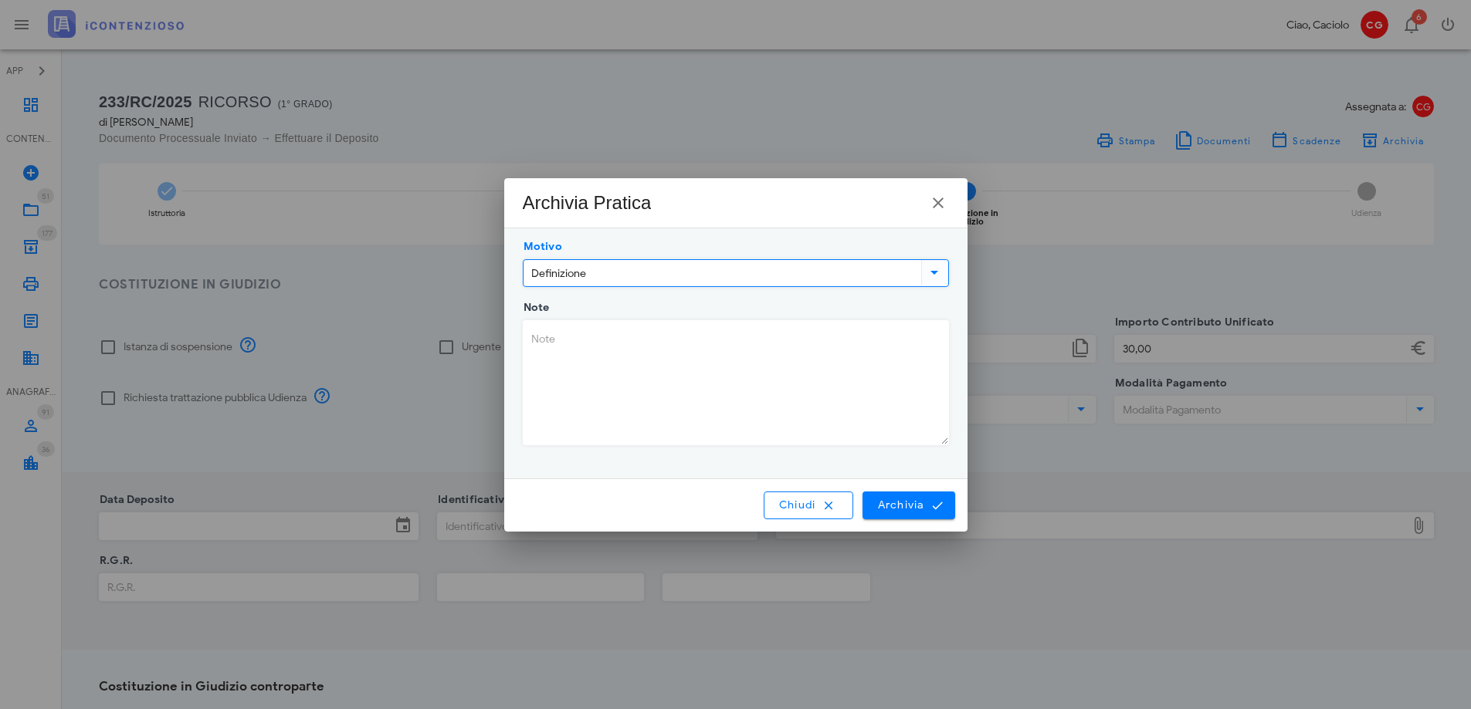
click at [729, 370] on textarea "Note" at bounding box center [735, 383] width 425 height 124
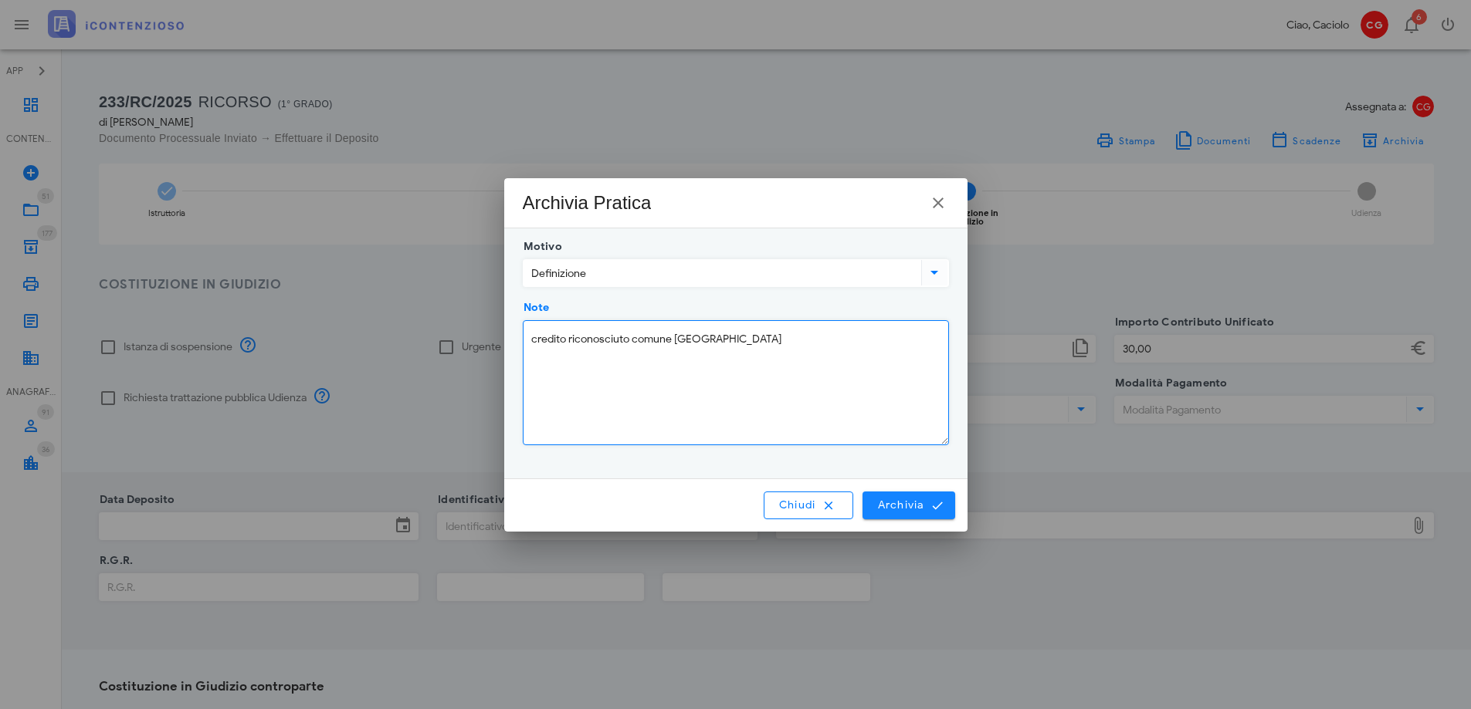
type textarea "credito riconosciuto comune fiumicino"
click at [890, 509] on span "Archivia" at bounding box center [908, 506] width 64 height 14
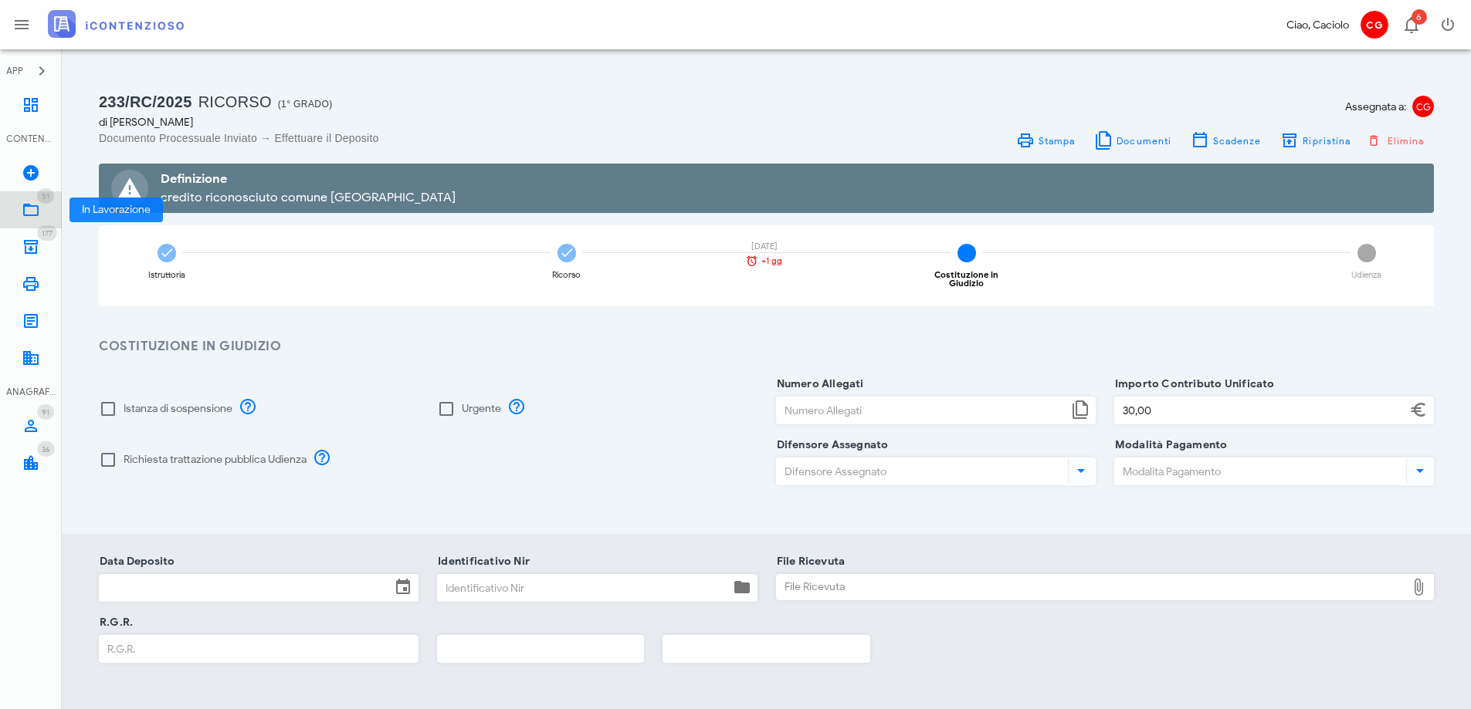
click at [33, 208] on icon at bounding box center [31, 210] width 19 height 19
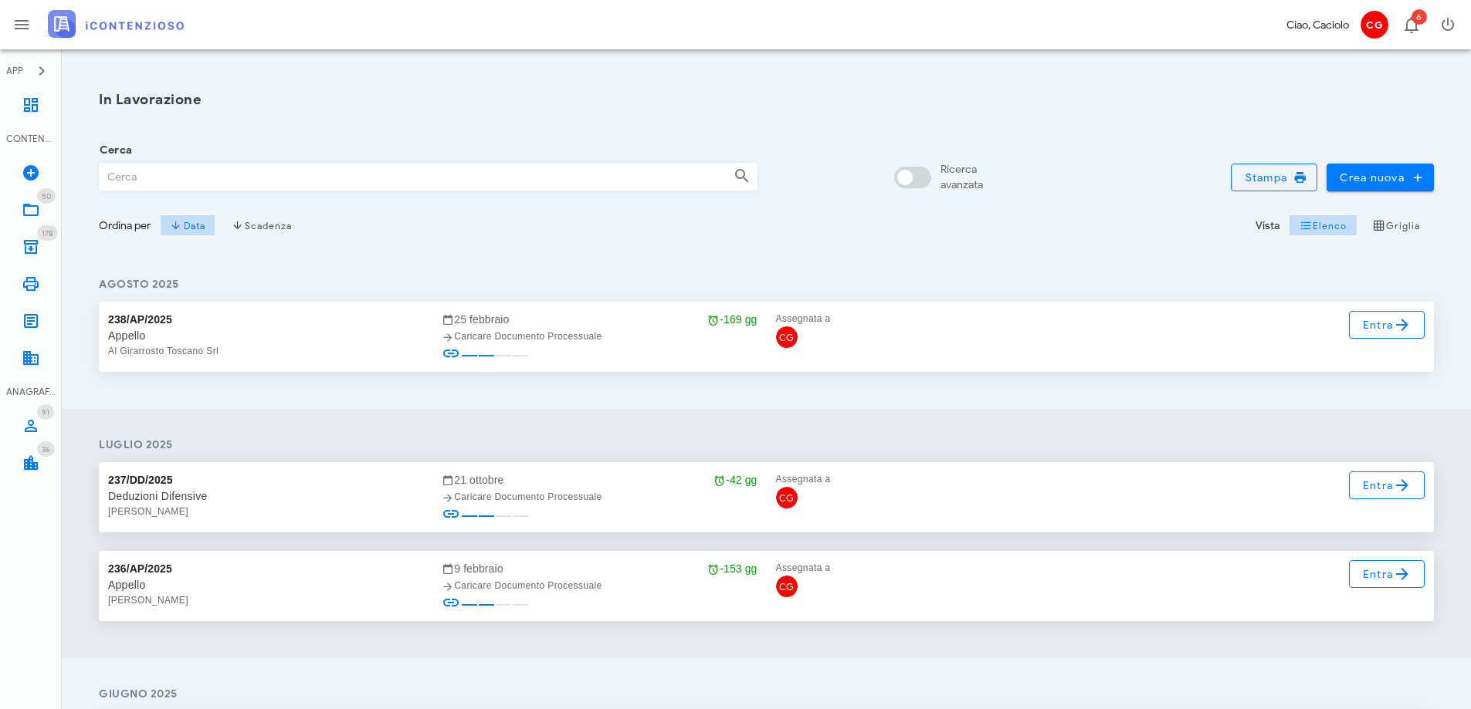
click at [127, 182] on input "Cerca" at bounding box center [410, 177] width 621 height 26
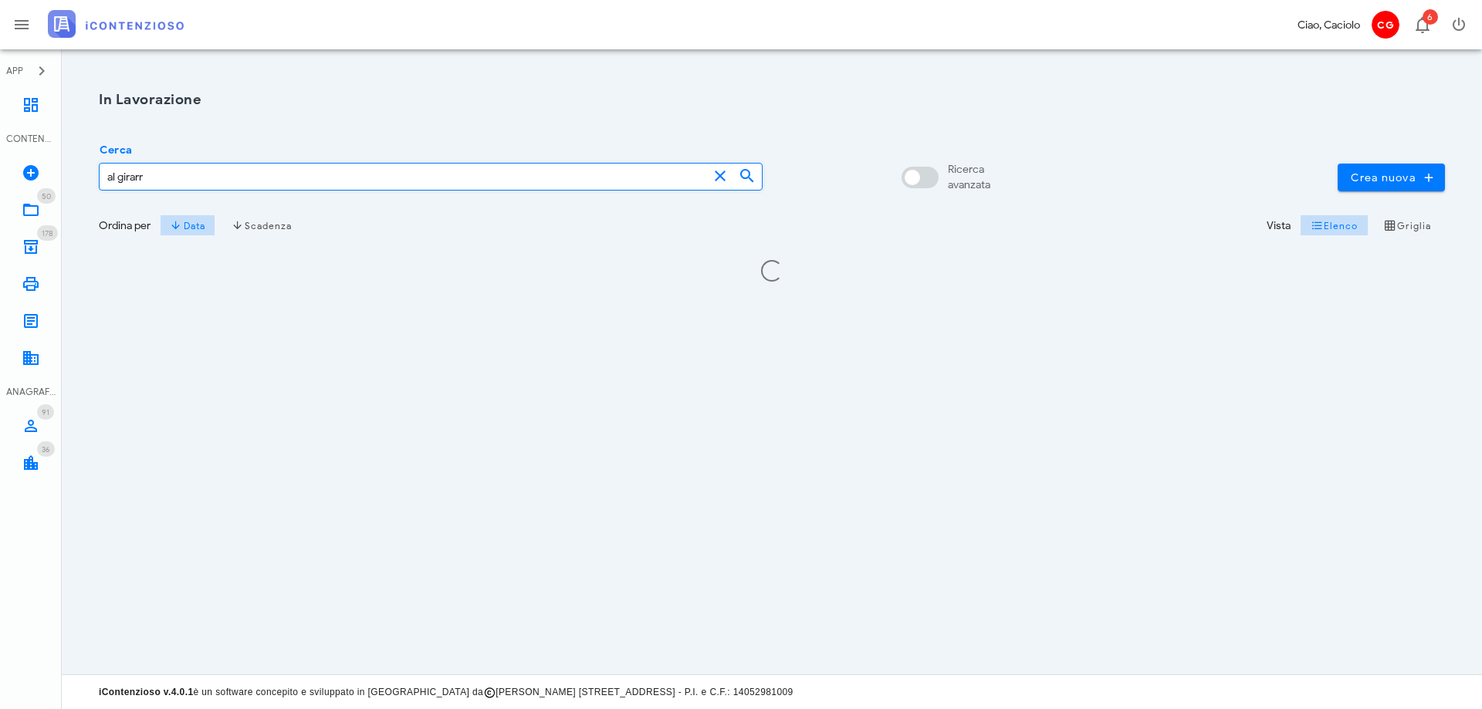
type input "al girarr"
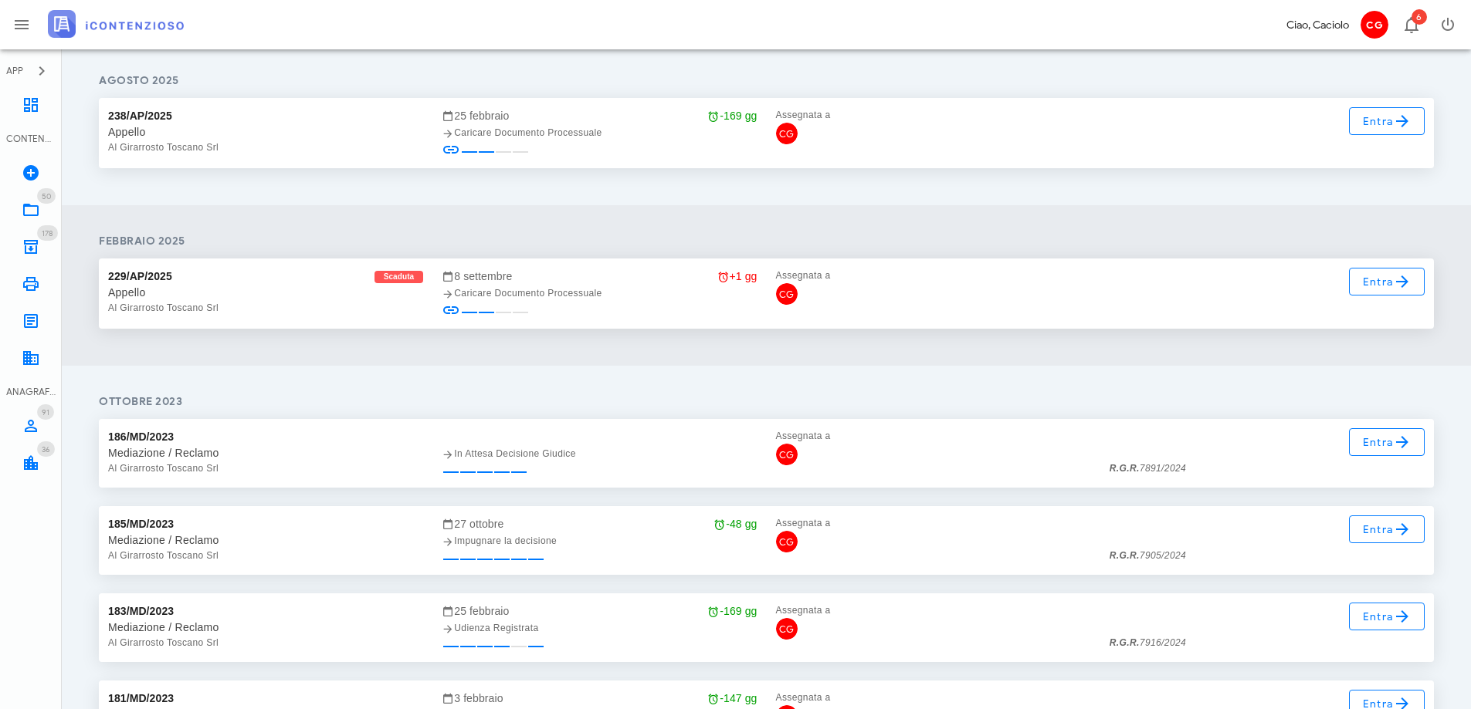
scroll to position [232, 0]
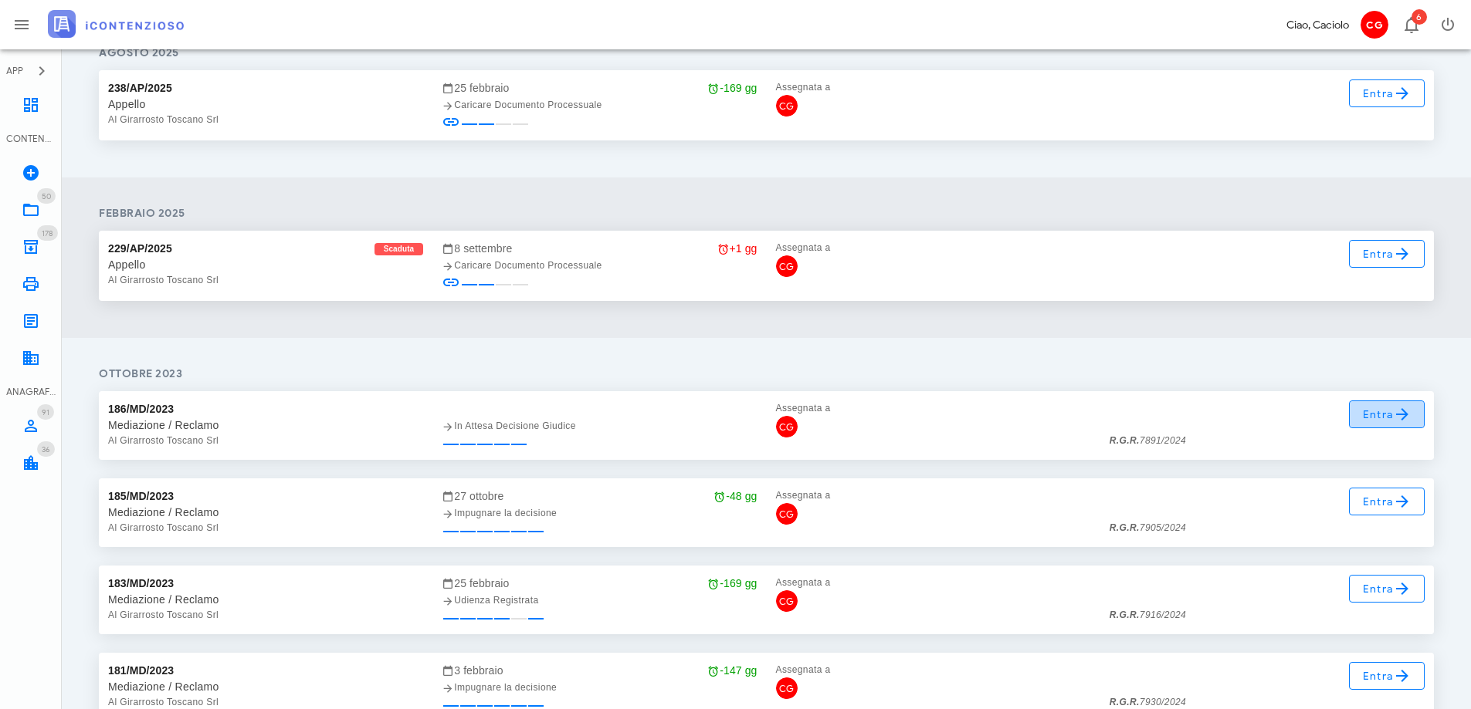
click at [1375, 415] on span "Entra" at bounding box center [1387, 414] width 50 height 19
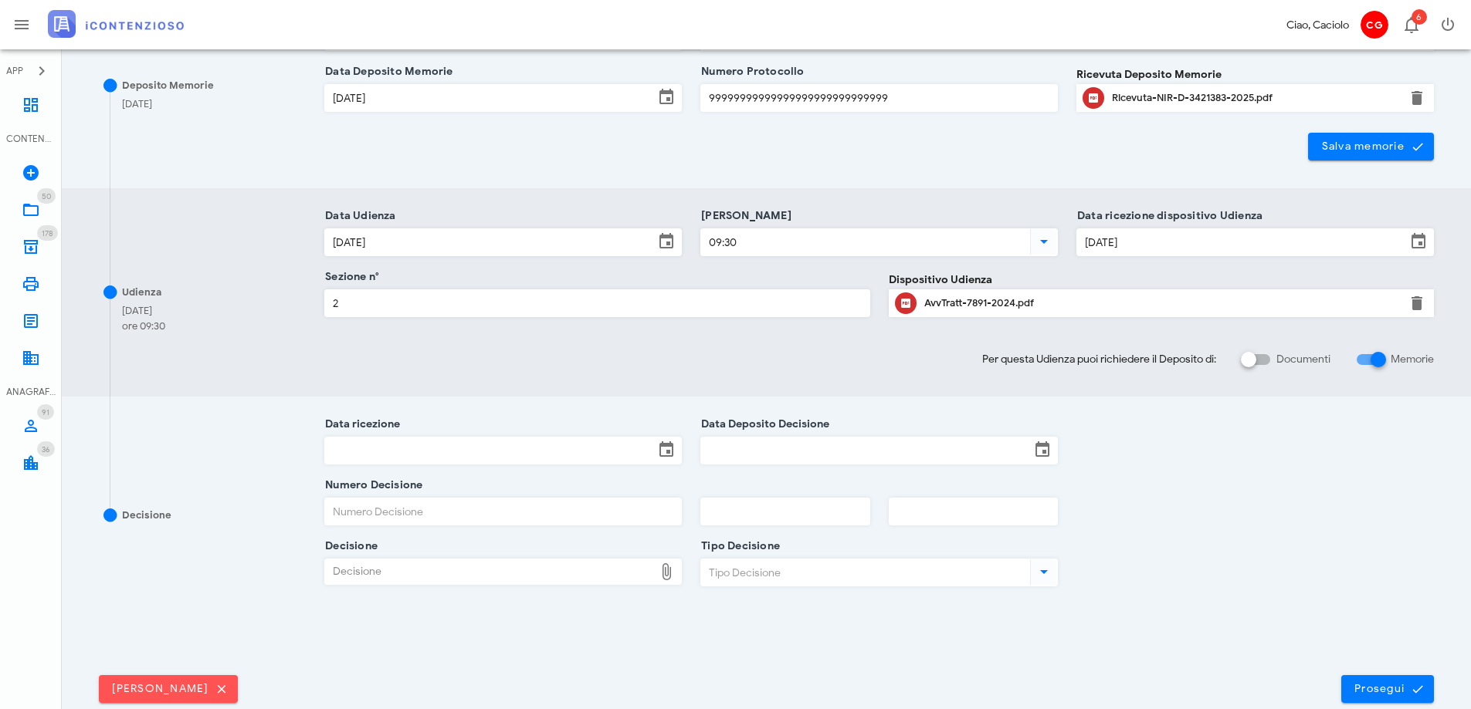
scroll to position [386, 0]
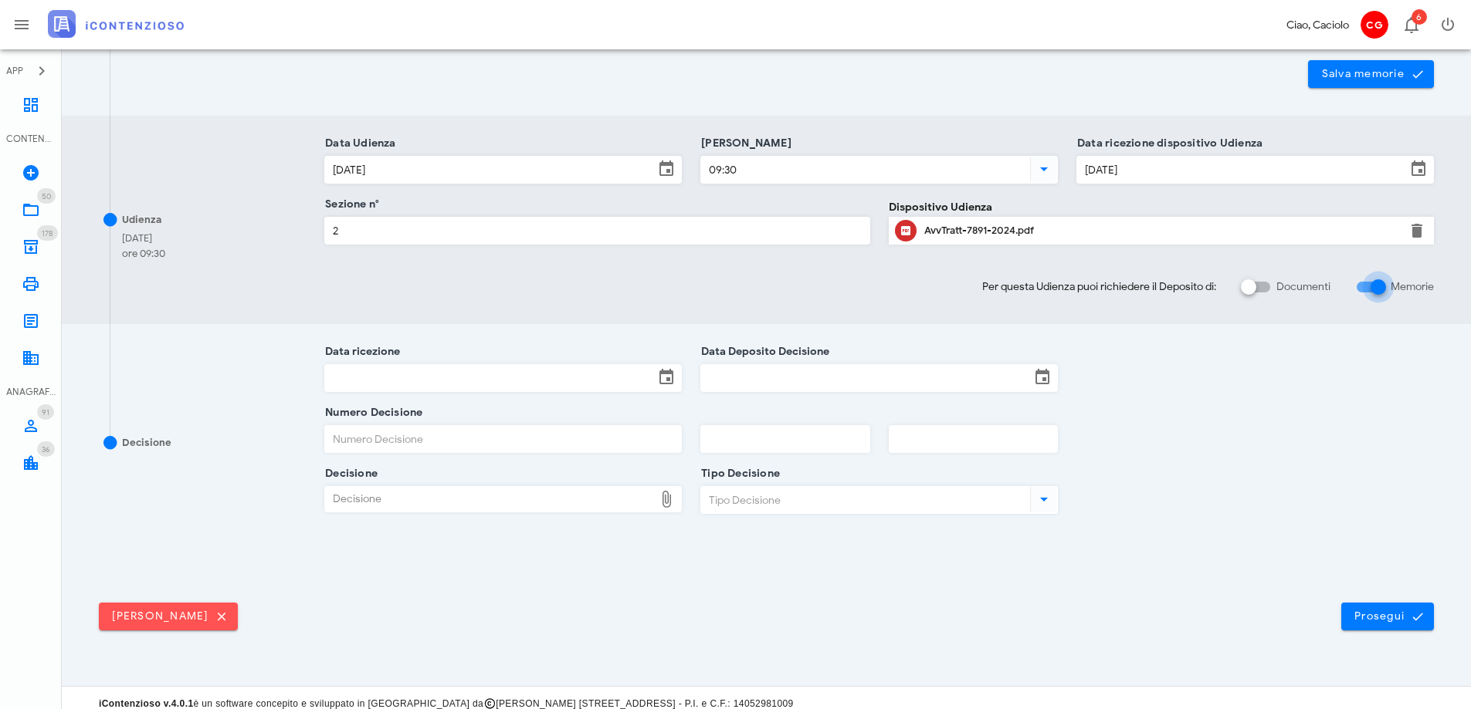
click at [1359, 292] on input "Memorie" at bounding box center [1369, 287] width 29 height 19
checkbox input "true"
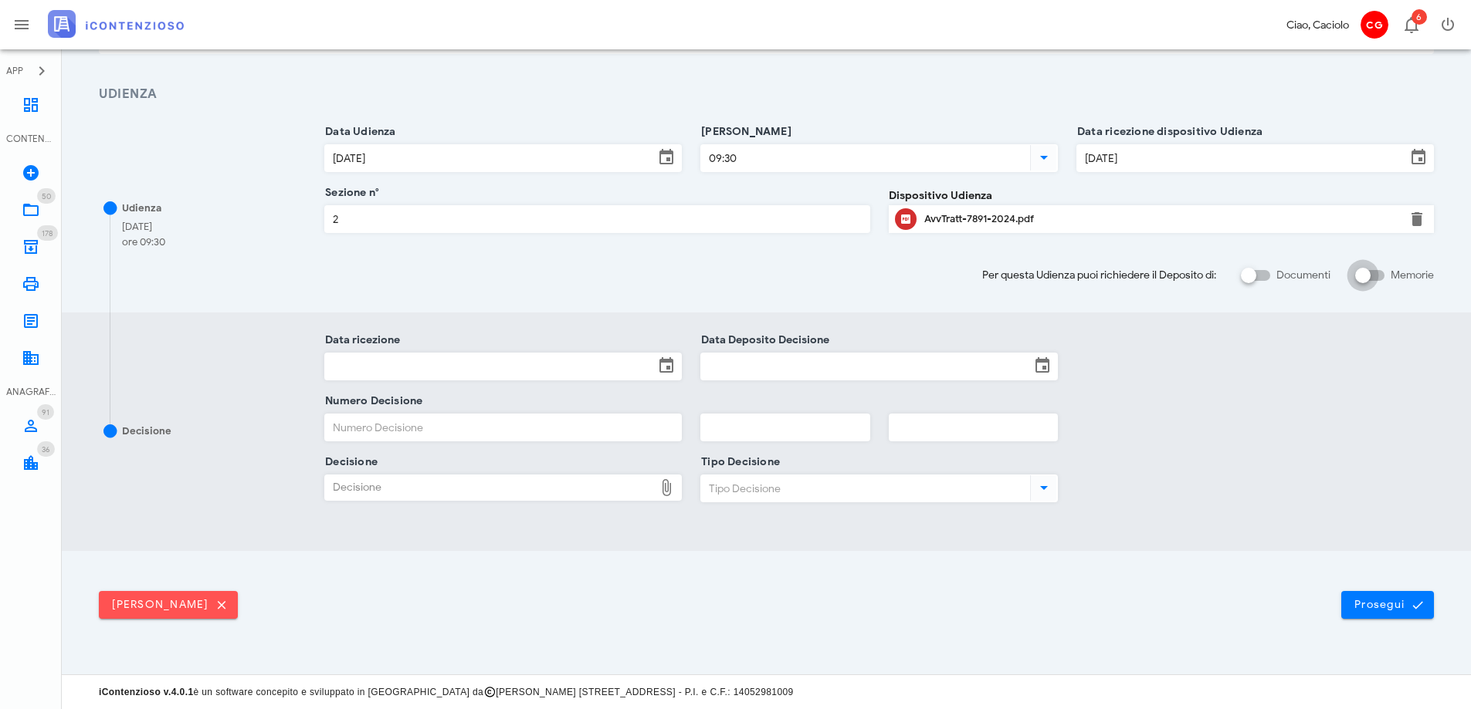
click at [1371, 275] on div at bounding box center [1362, 275] width 26 height 26
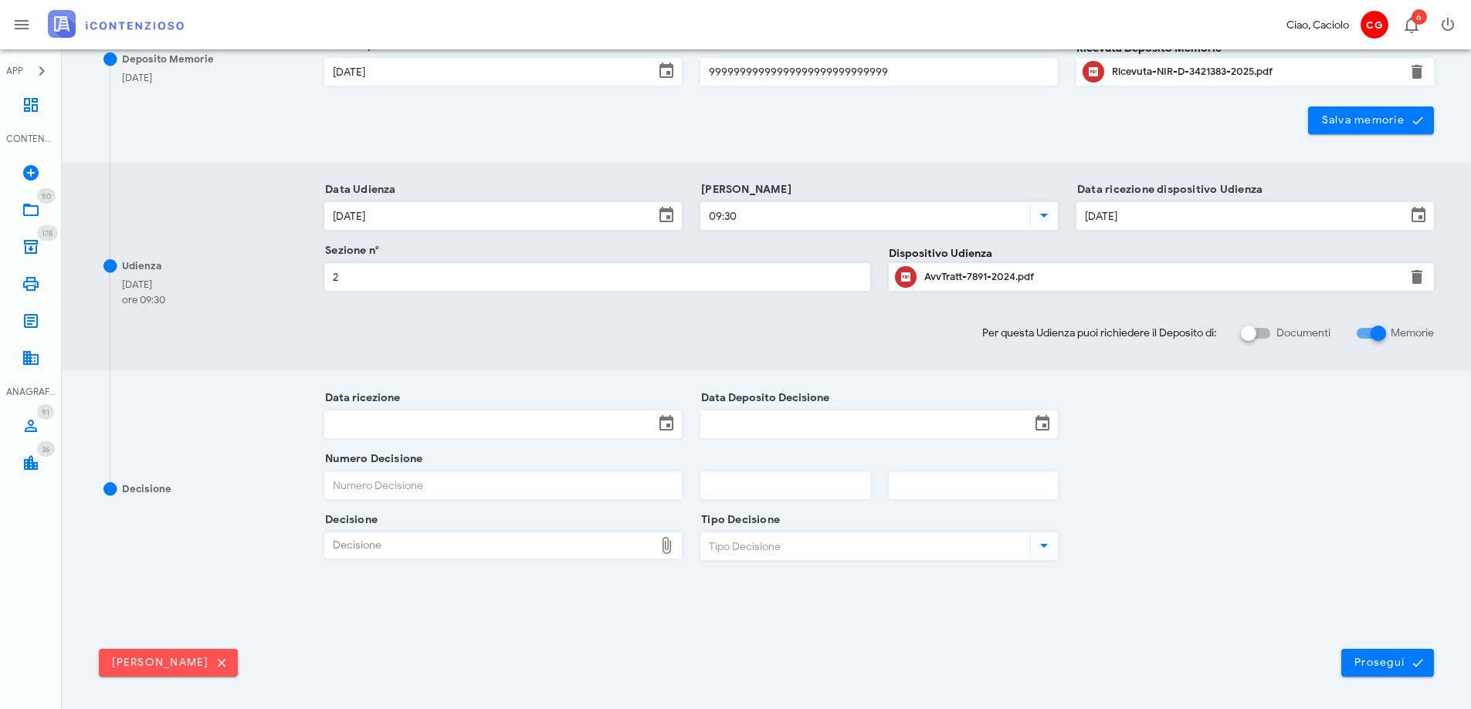
scroll to position [347, 0]
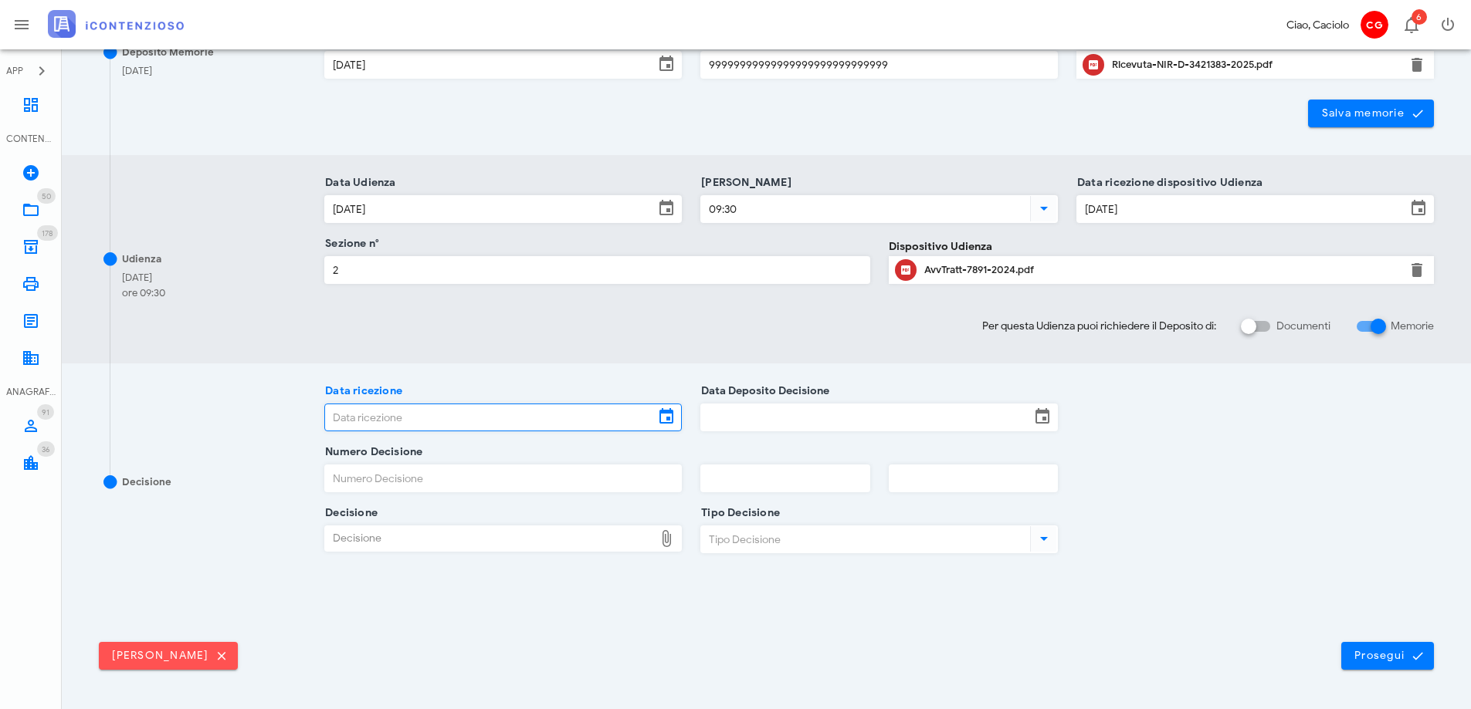
click at [545, 409] on input "Data ricezione" at bounding box center [489, 417] width 329 height 26
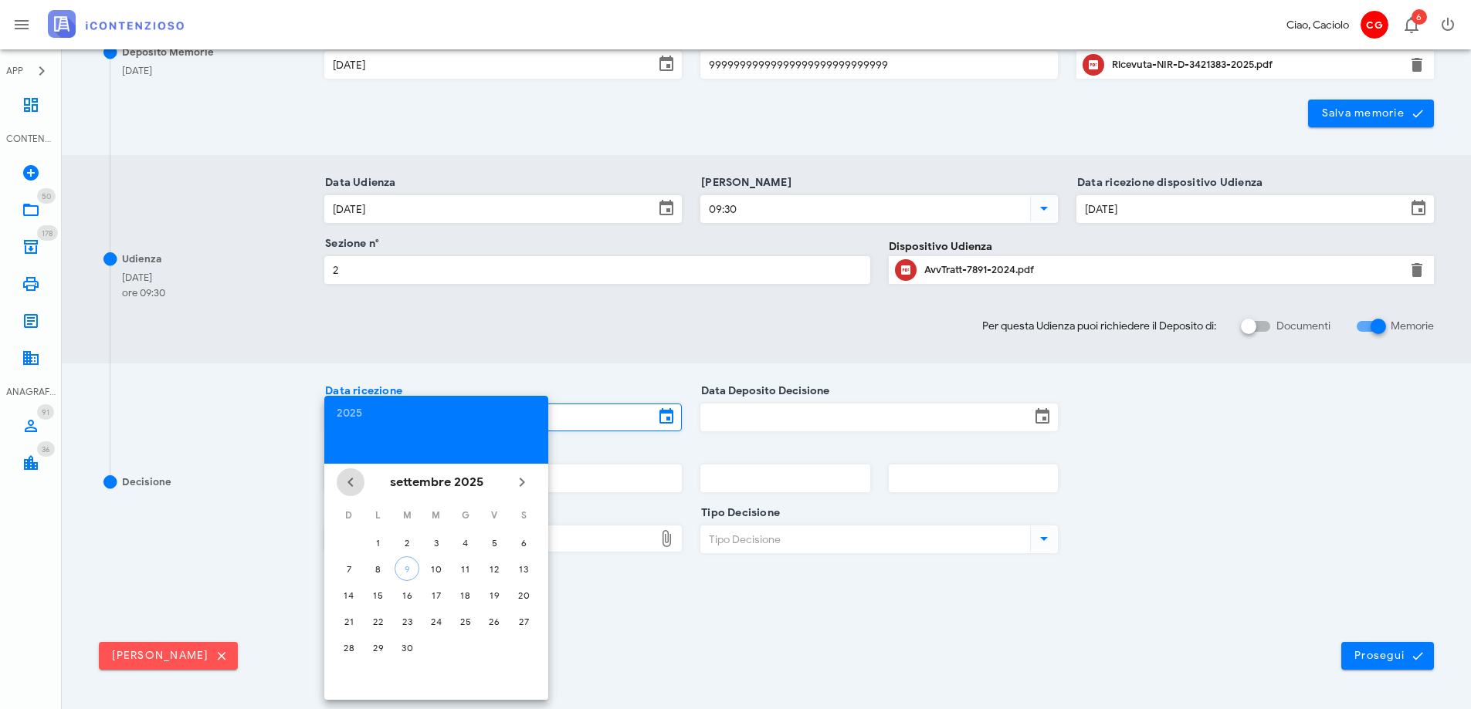
click at [353, 471] on button "Il mese scorso" at bounding box center [351, 483] width 28 height 28
click at [433, 596] on div "13" at bounding box center [436, 596] width 25 height 12
type input "[DATE]"
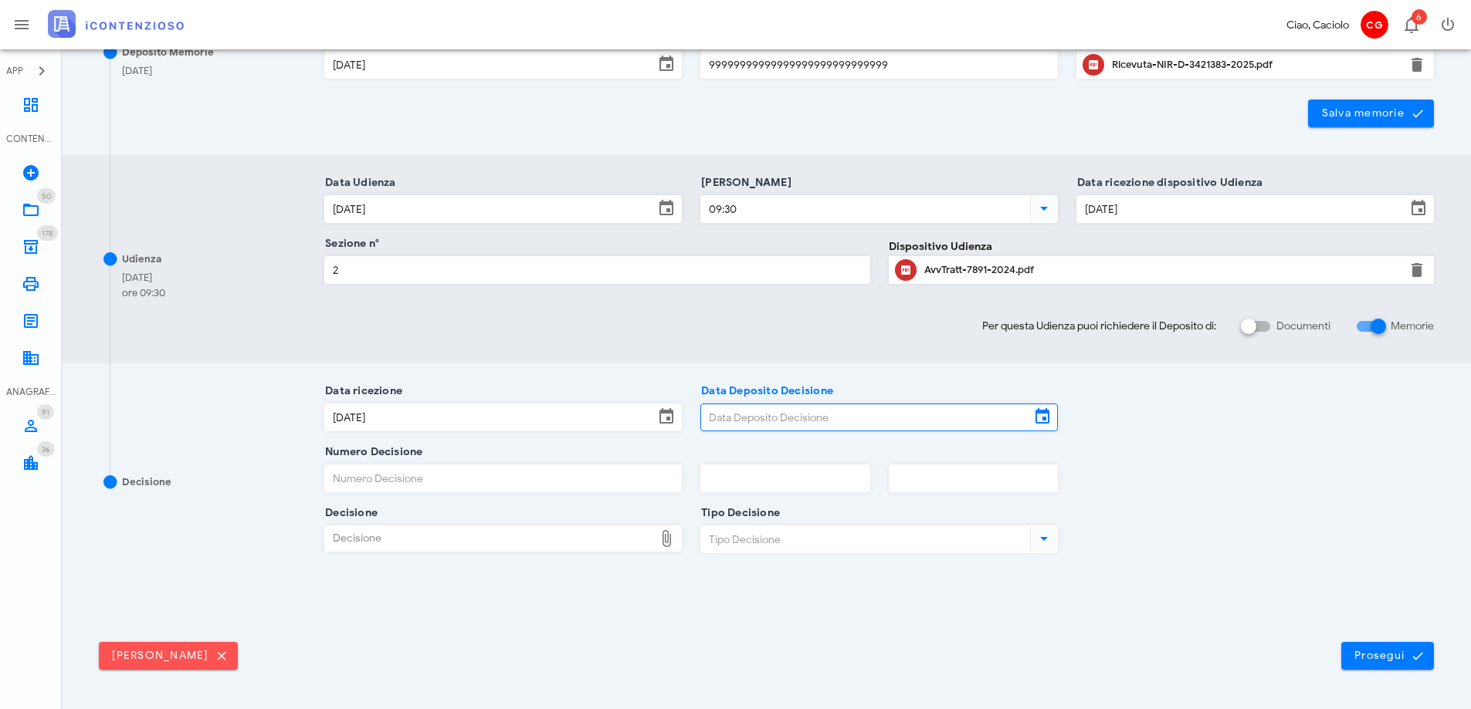
click at [822, 418] on input "Data Deposito Decisione" at bounding box center [865, 417] width 329 height 26
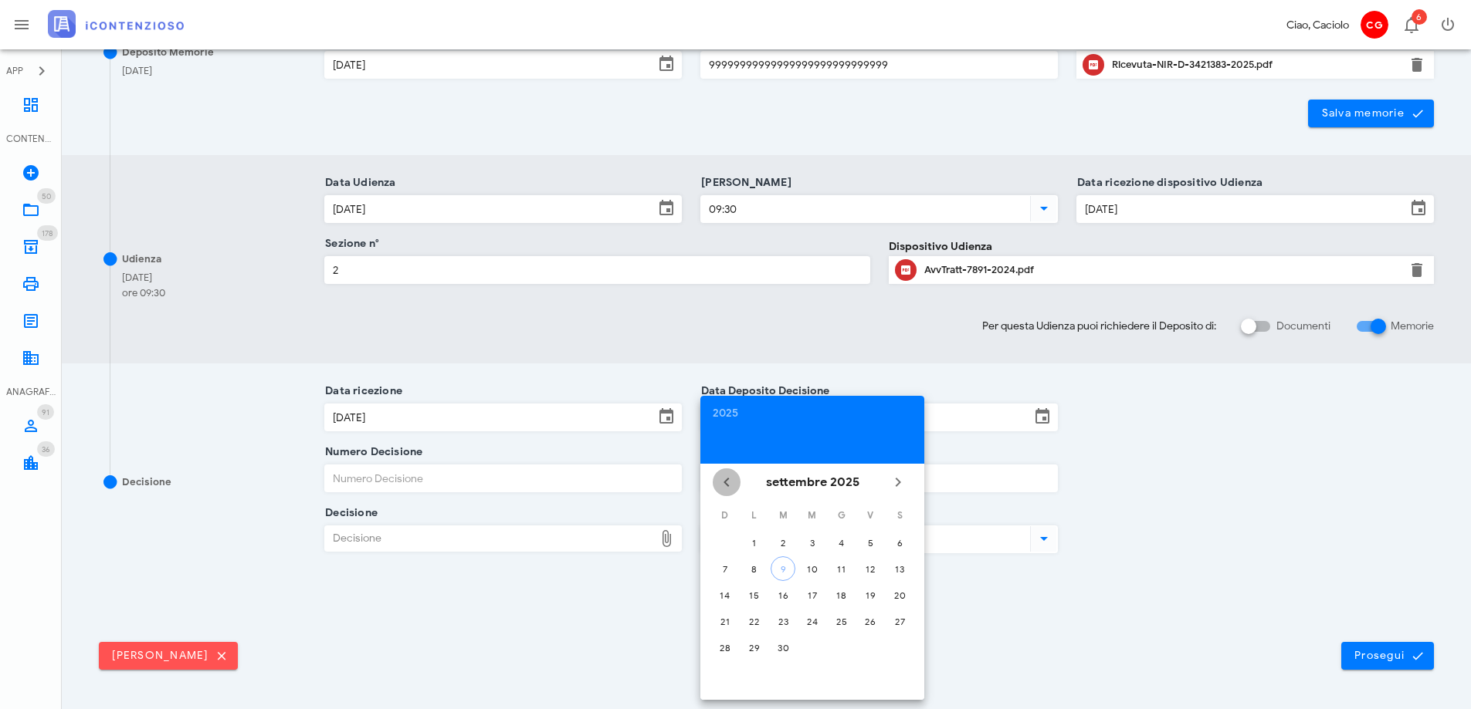
click at [737, 485] on span "Il mese scorso" at bounding box center [726, 482] width 28 height 19
click at [809, 598] on div "13" at bounding box center [812, 596] width 25 height 12
type input "[DATE]"
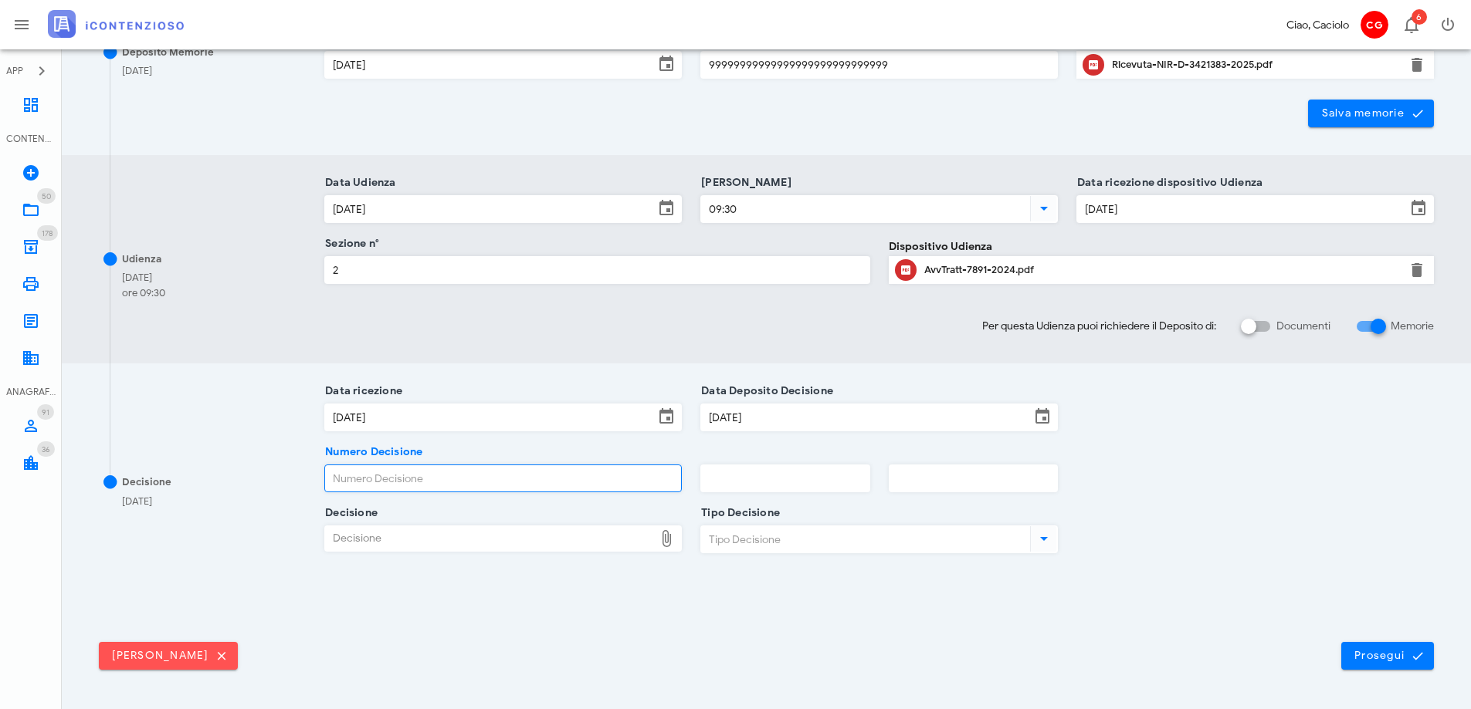
click at [586, 487] on input "Numero Decisione" at bounding box center [503, 478] width 356 height 26
type input "11412"
type input "2025"
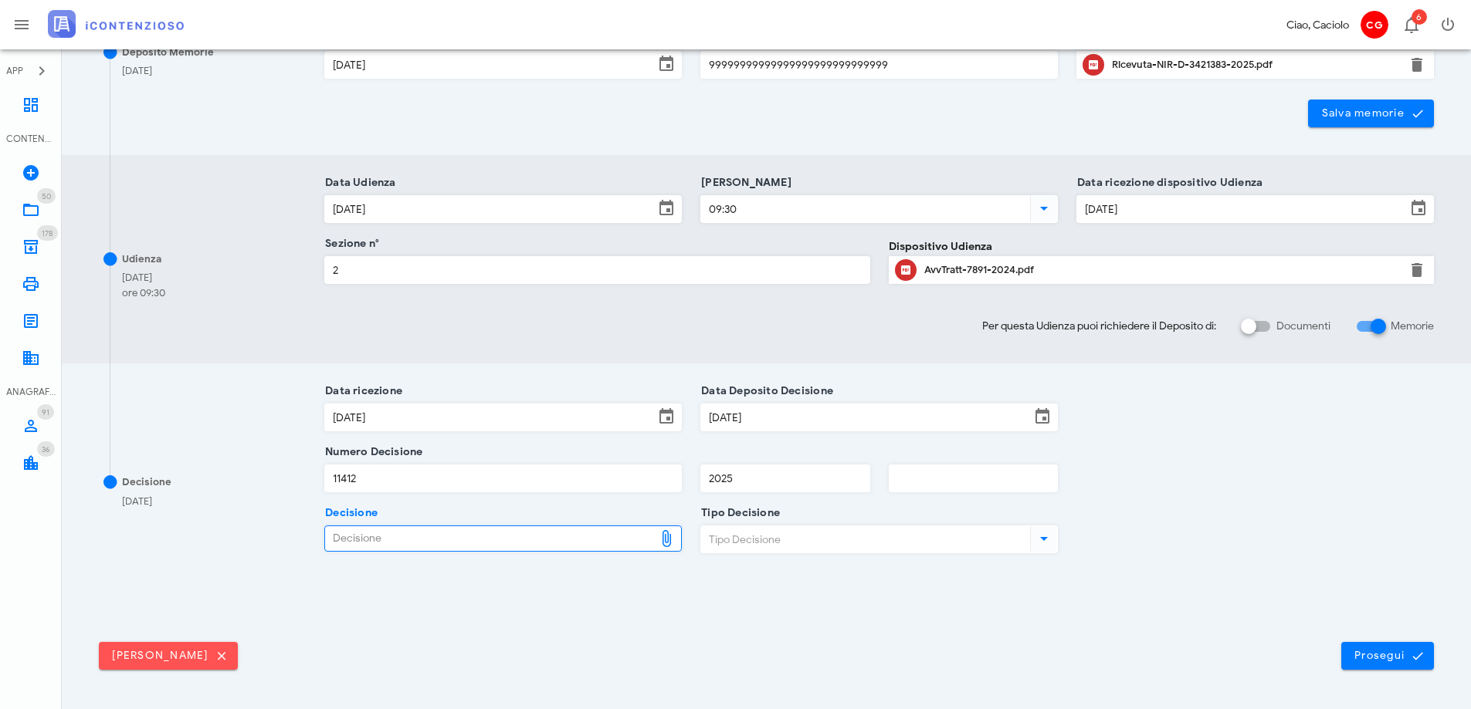
click at [573, 547] on div "Decisione" at bounding box center [489, 538] width 329 height 25
type input "C:\fakepath\ComProvv___7891_2024.pdf"
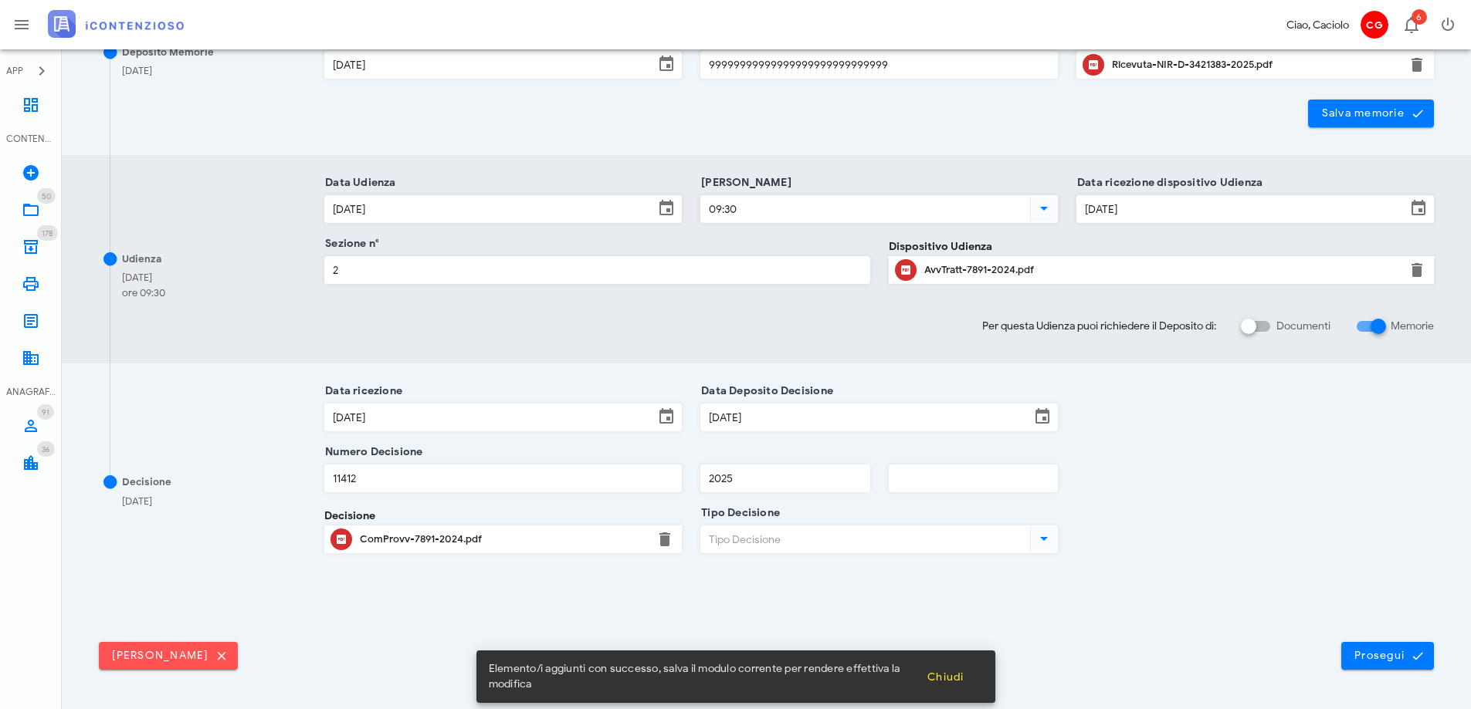
click at [760, 543] on input "Tipo Decisione" at bounding box center [864, 539] width 326 height 26
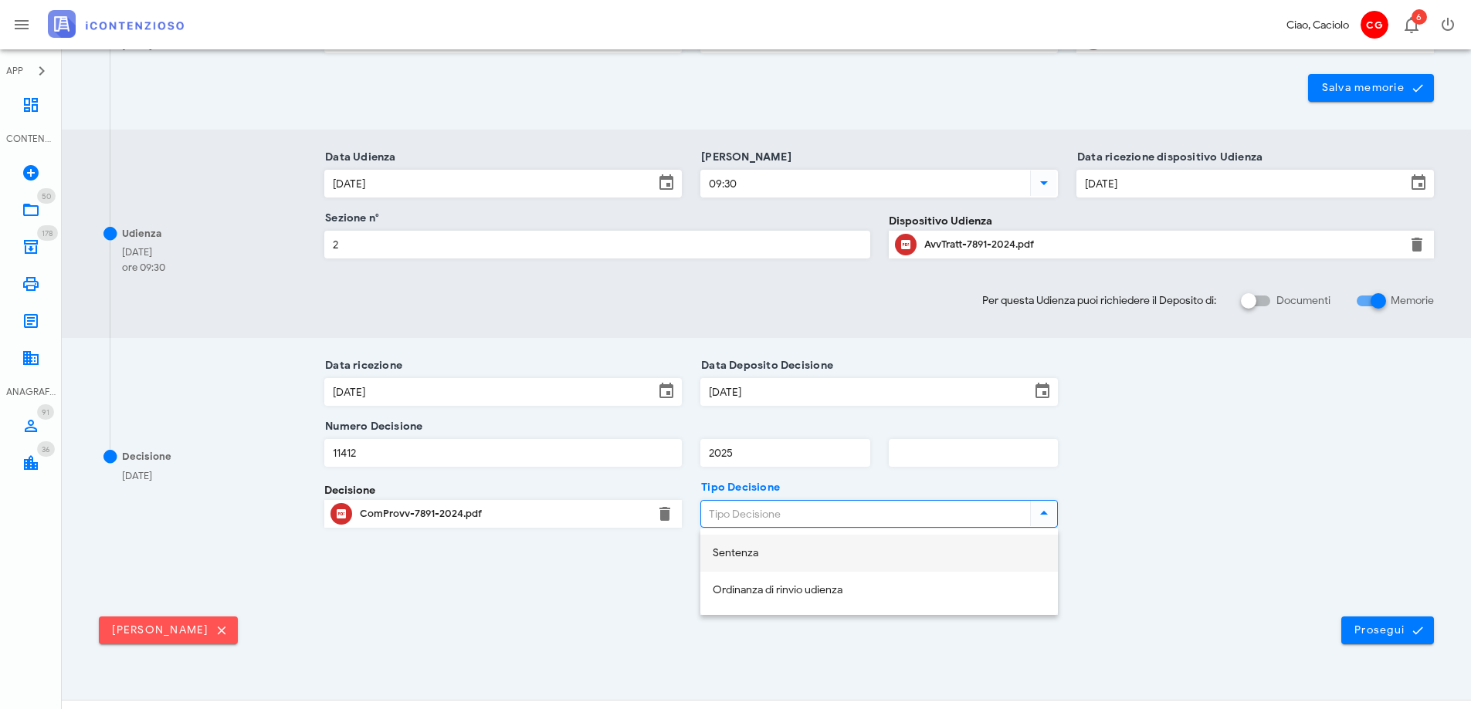
scroll to position [398, 0]
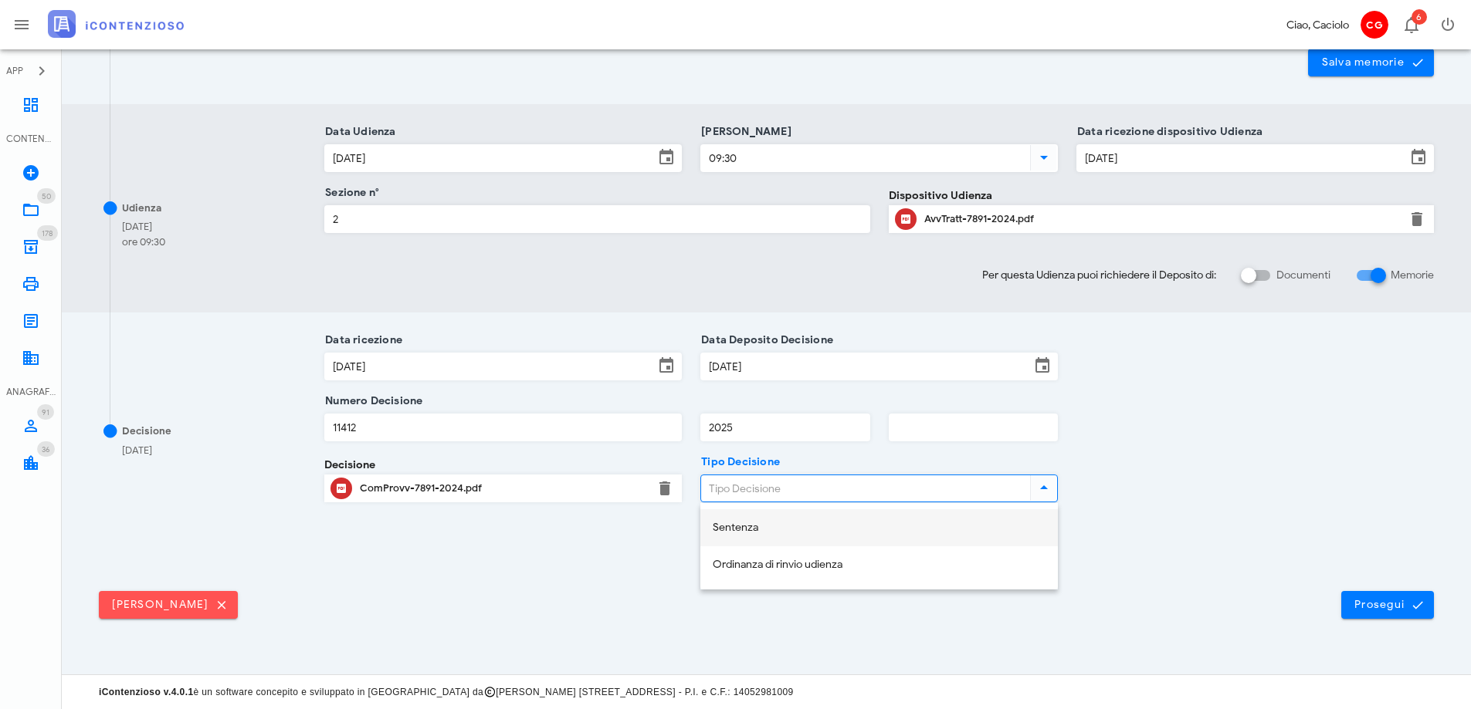
click at [752, 532] on div "Sentenza" at bounding box center [878, 528] width 333 height 13
type input "Sentenza"
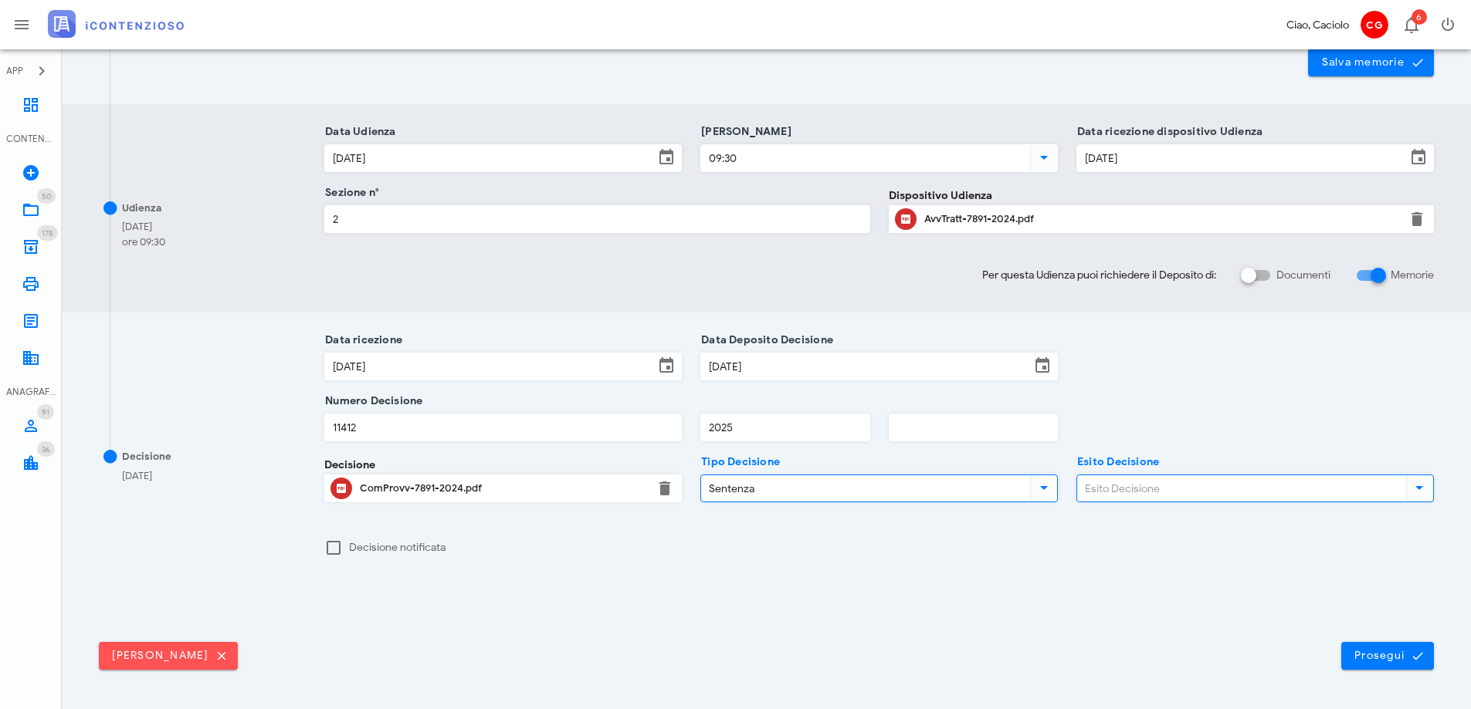
click at [1105, 493] on input "Esito Decisione" at bounding box center [1240, 489] width 326 height 26
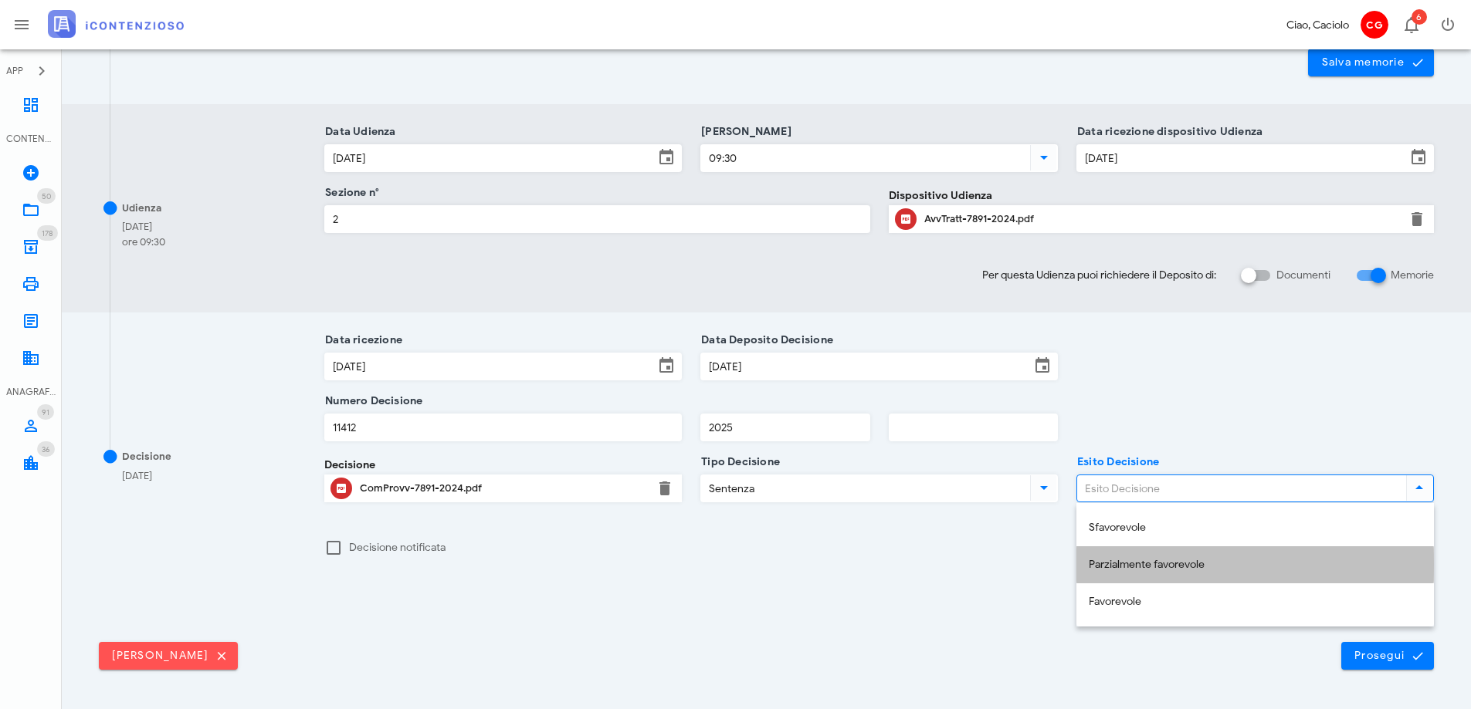
click at [1135, 573] on div "Parzialmente favorevole" at bounding box center [1254, 566] width 333 height 32
type input "Parzialmente favorevole"
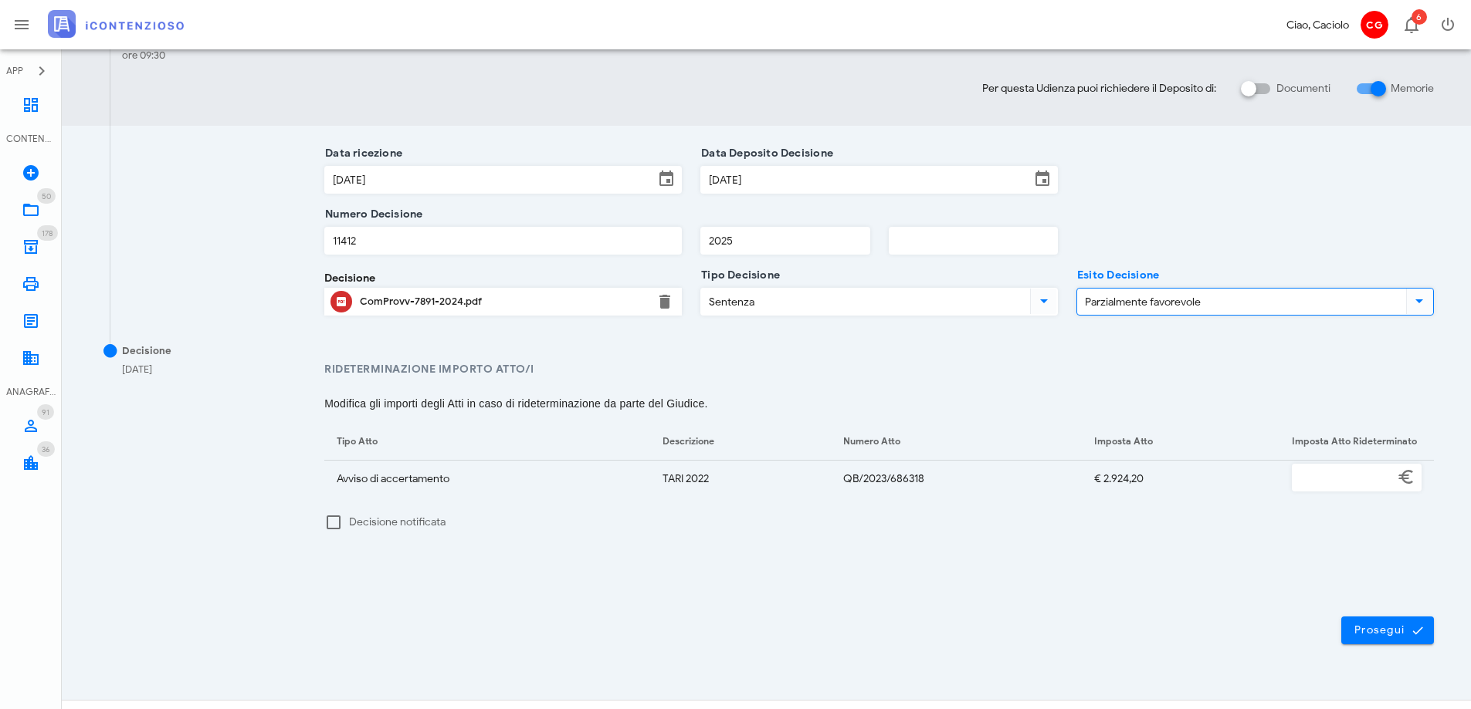
scroll to position [610, 0]
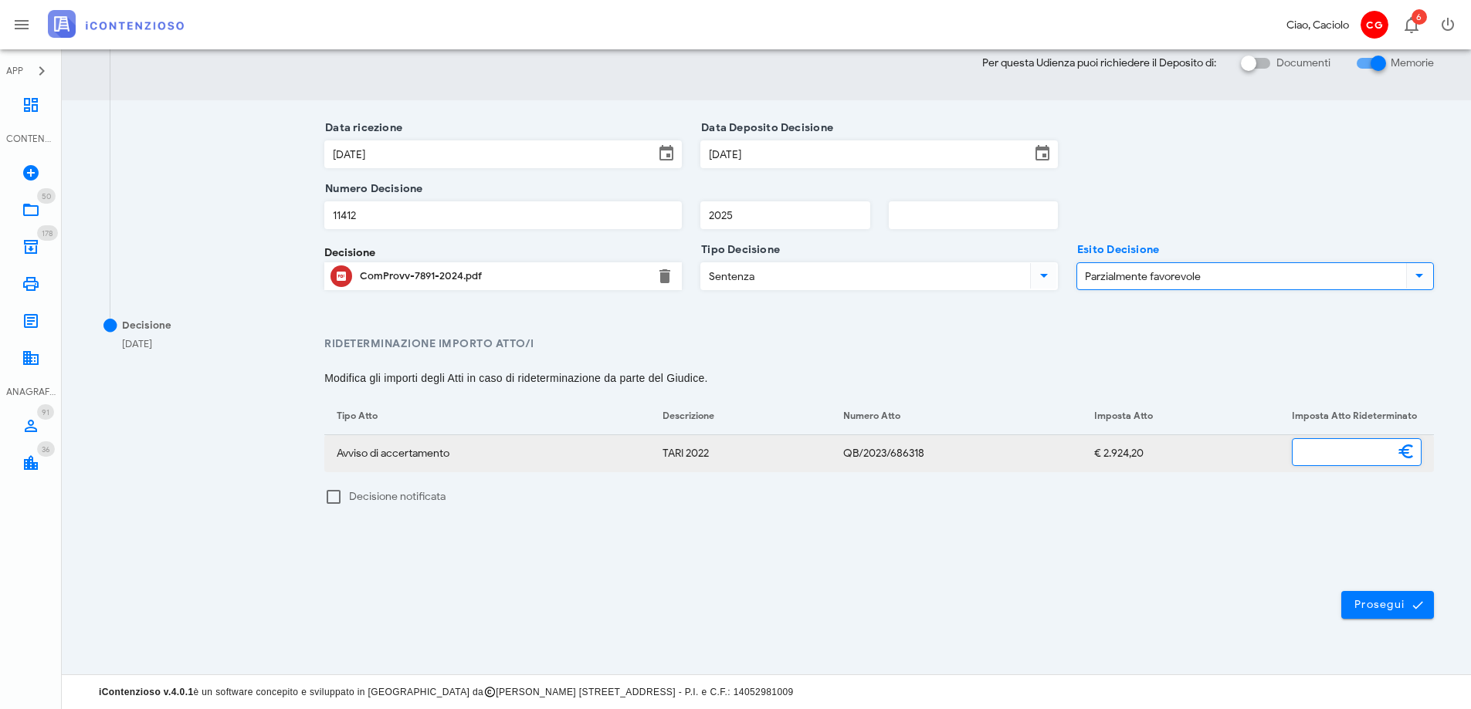
click at [1299, 457] on input "tel" at bounding box center [1342, 452] width 101 height 26
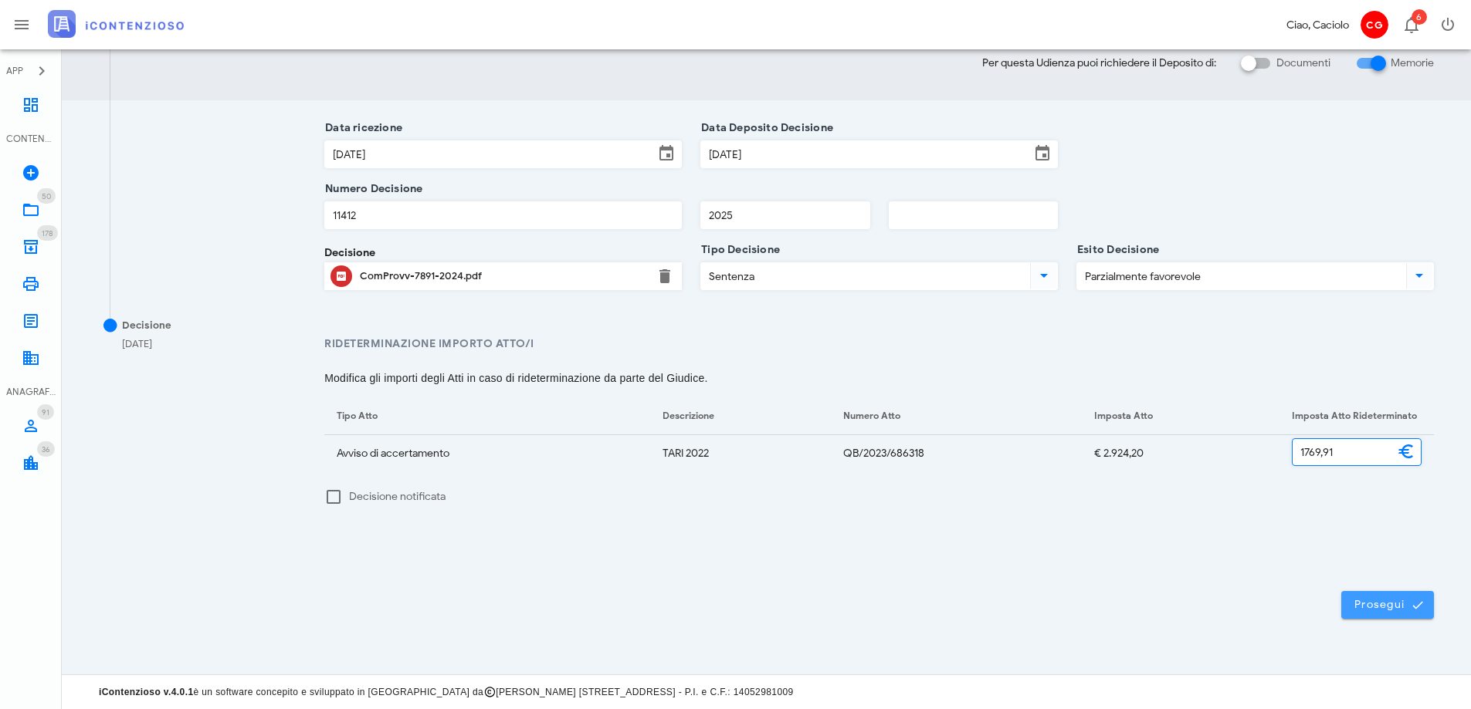
type input "1.769,91"
click at [1409, 601] on span "Prosegui" at bounding box center [1387, 605] width 68 height 14
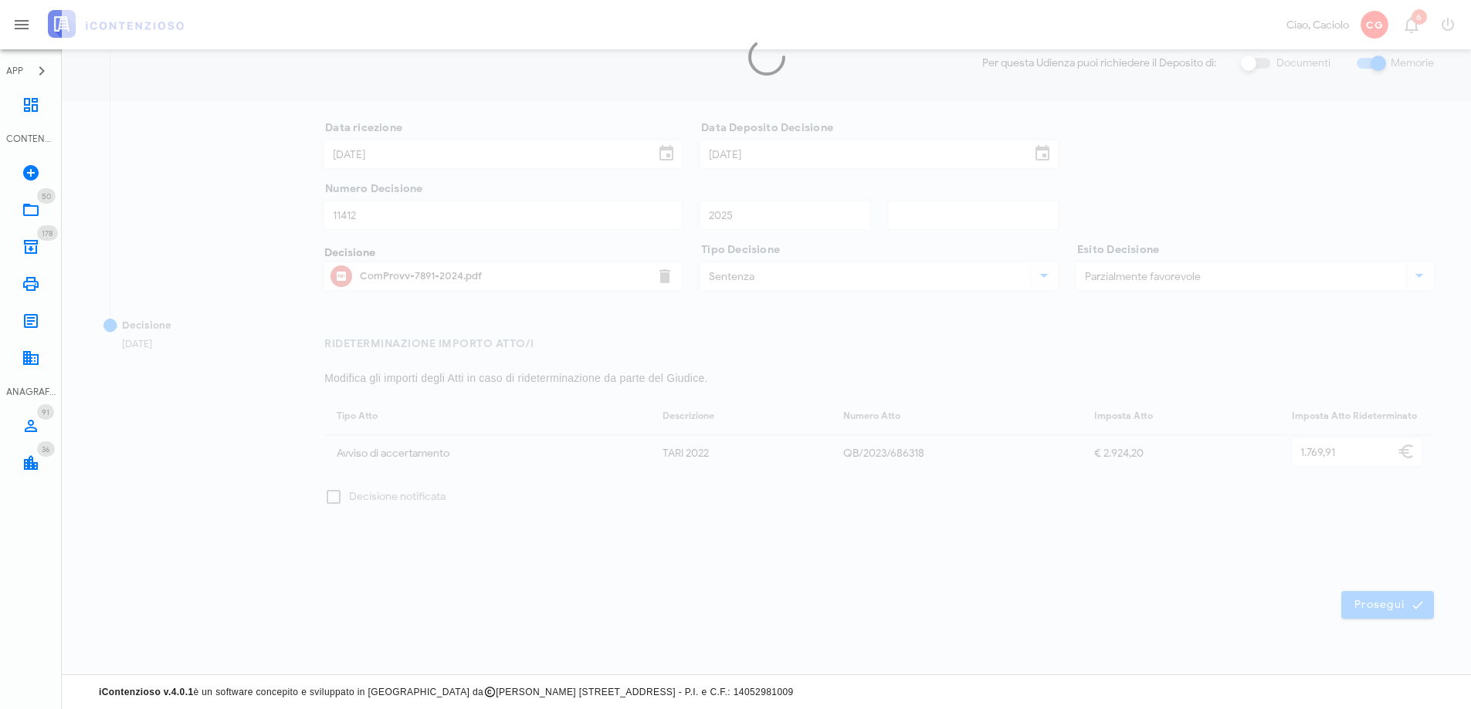
scroll to position [0, 0]
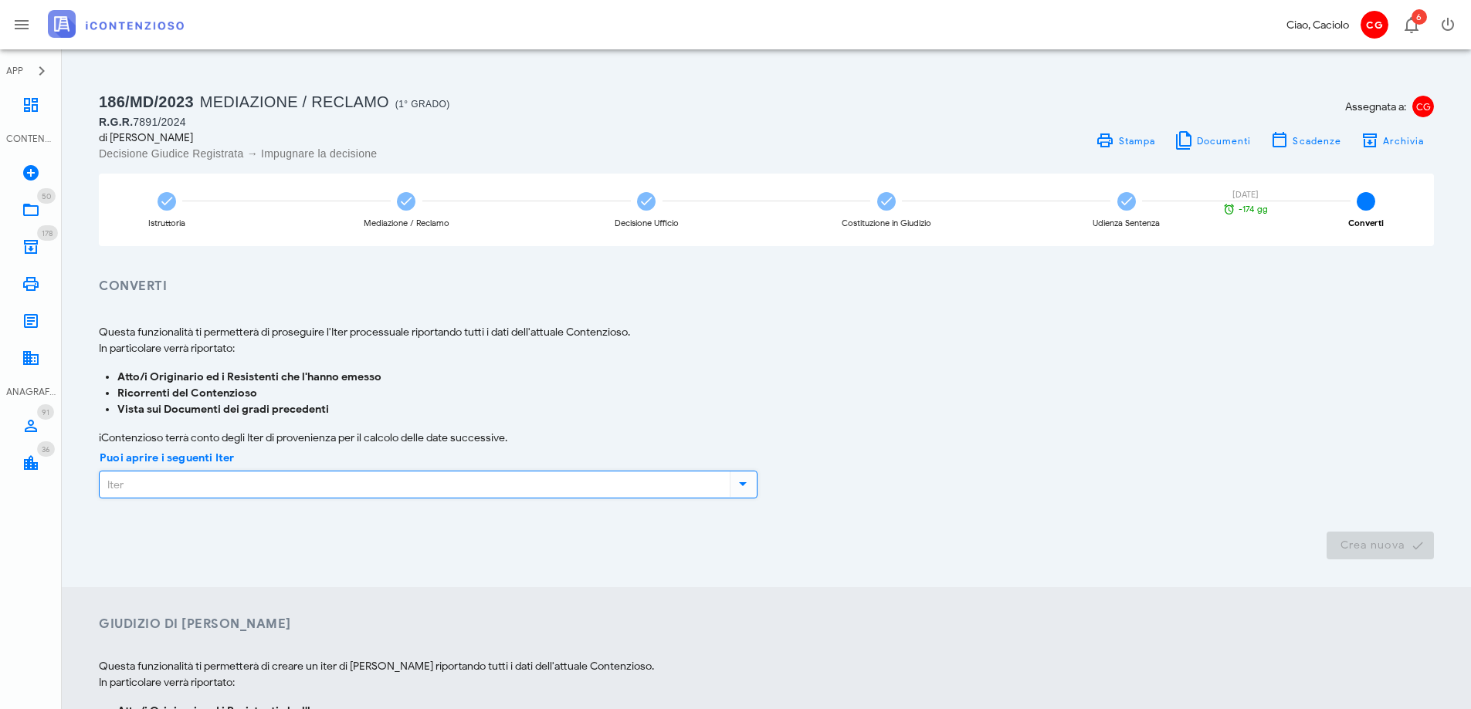
click at [452, 489] on input "Puoi aprire i seguenti Iter" at bounding box center [413, 485] width 627 height 26
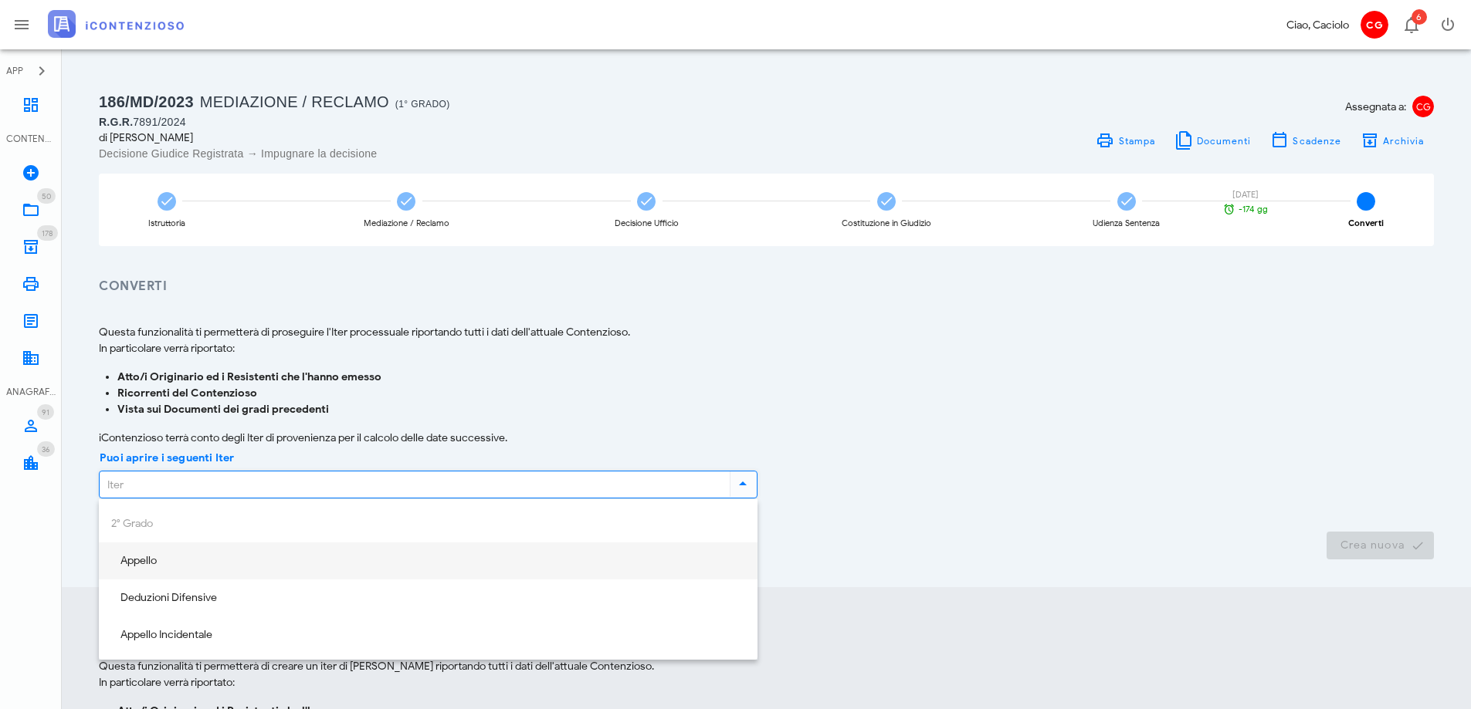
click at [327, 560] on div "Appello" at bounding box center [428, 561] width 634 height 13
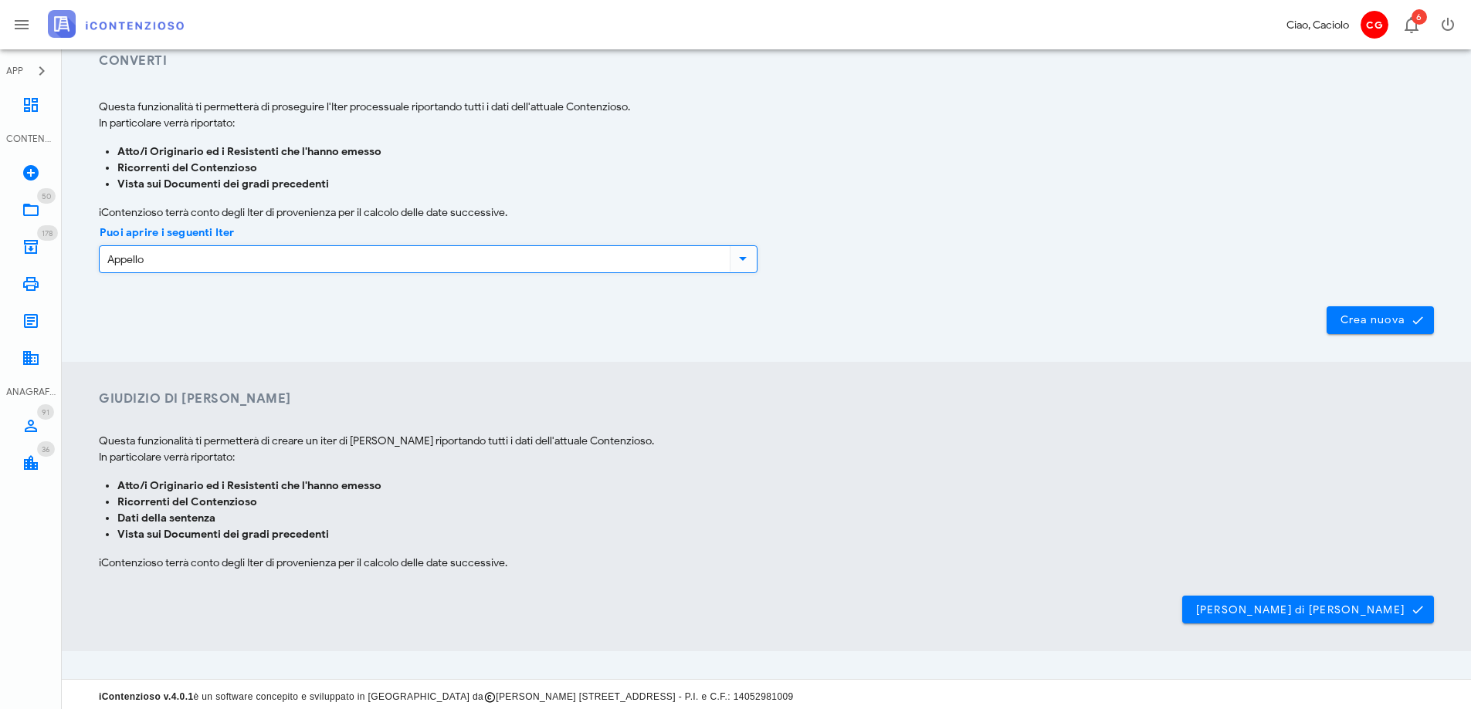
scroll to position [230, 0]
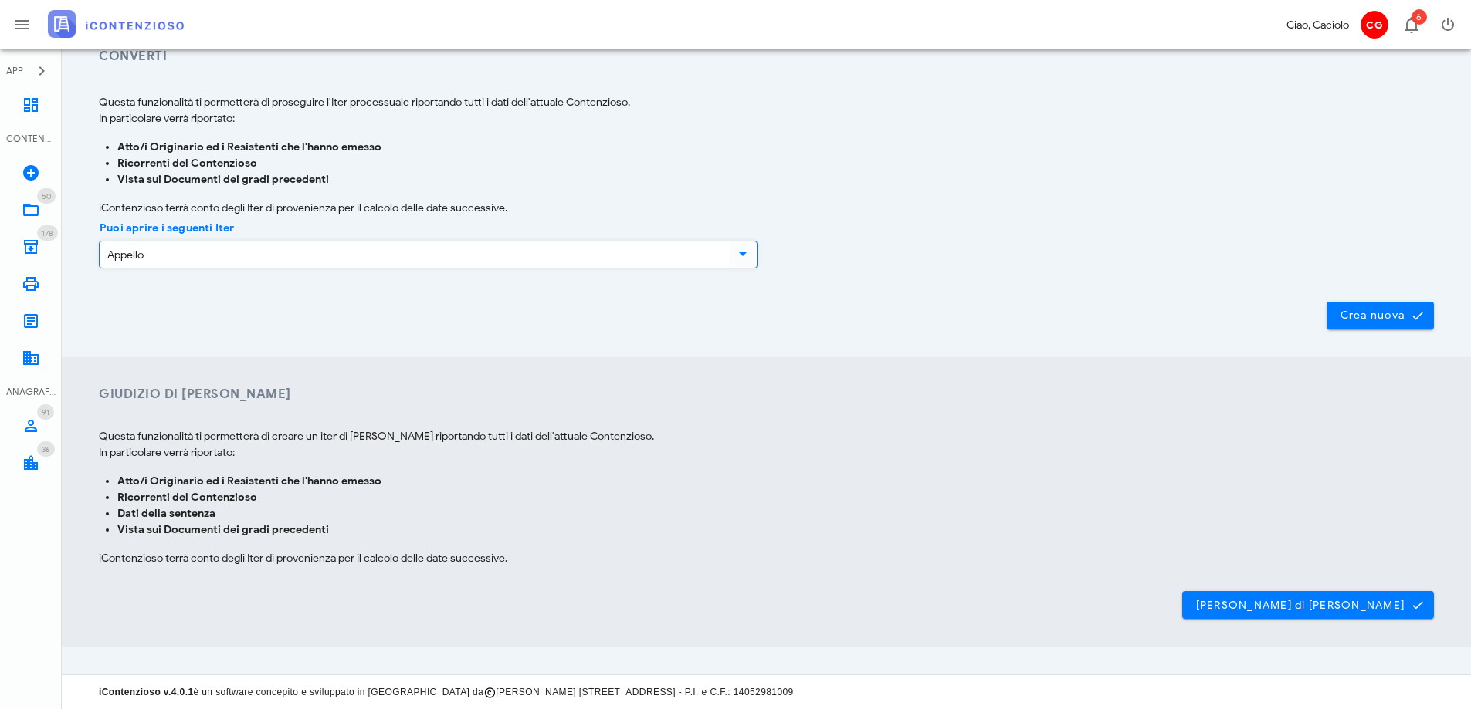
click at [365, 249] on input "Appello" at bounding box center [413, 255] width 627 height 26
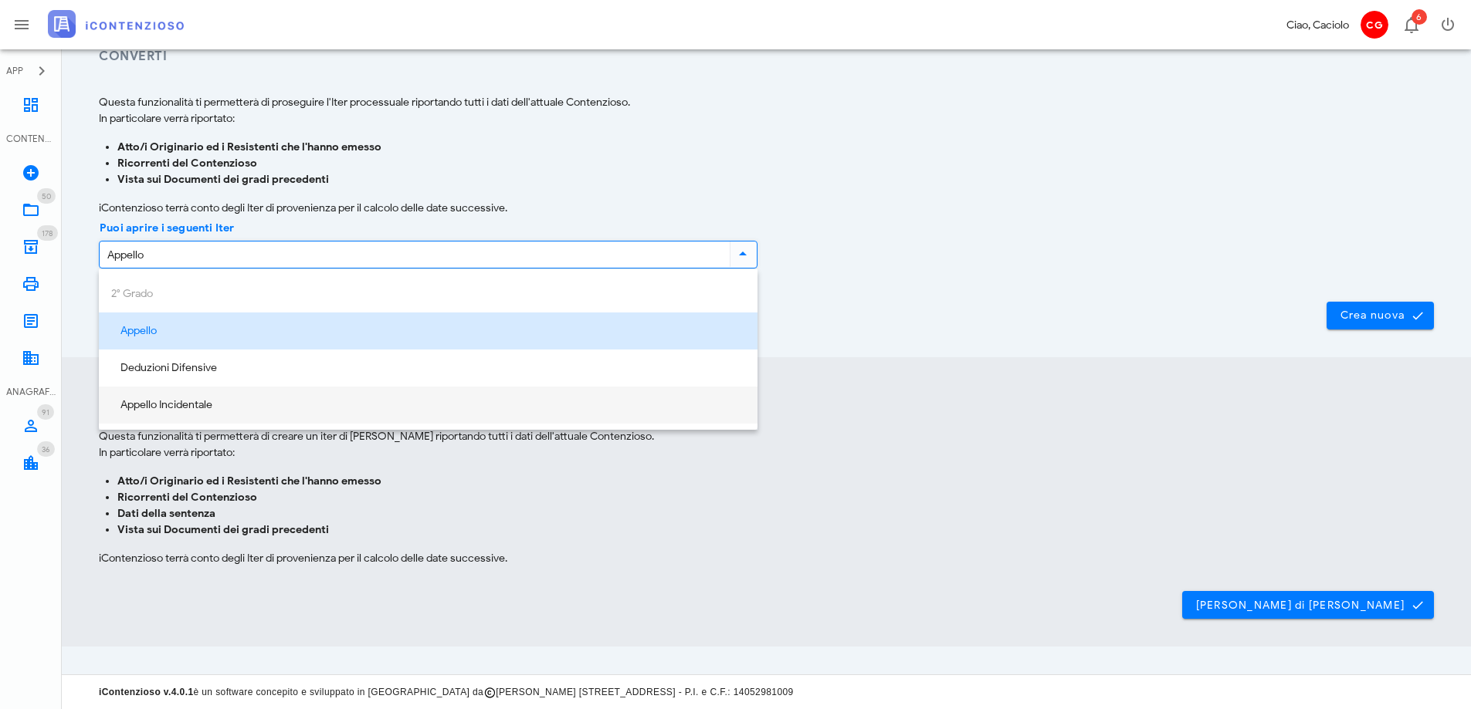
click at [340, 400] on div "Appello Incidentale" at bounding box center [428, 405] width 634 height 13
type input "Appello Incidentale"
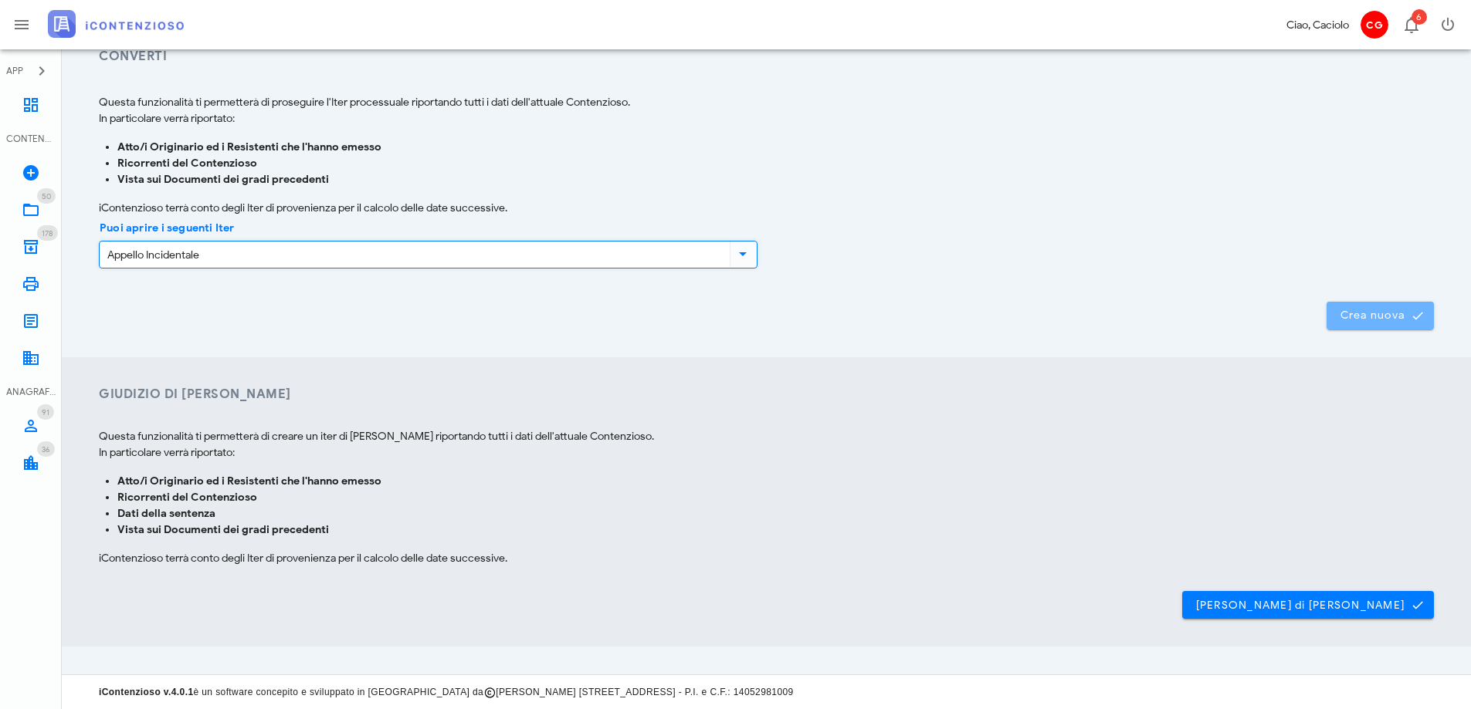
click at [1372, 318] on span "Crea nuova" at bounding box center [1380, 316] width 83 height 14
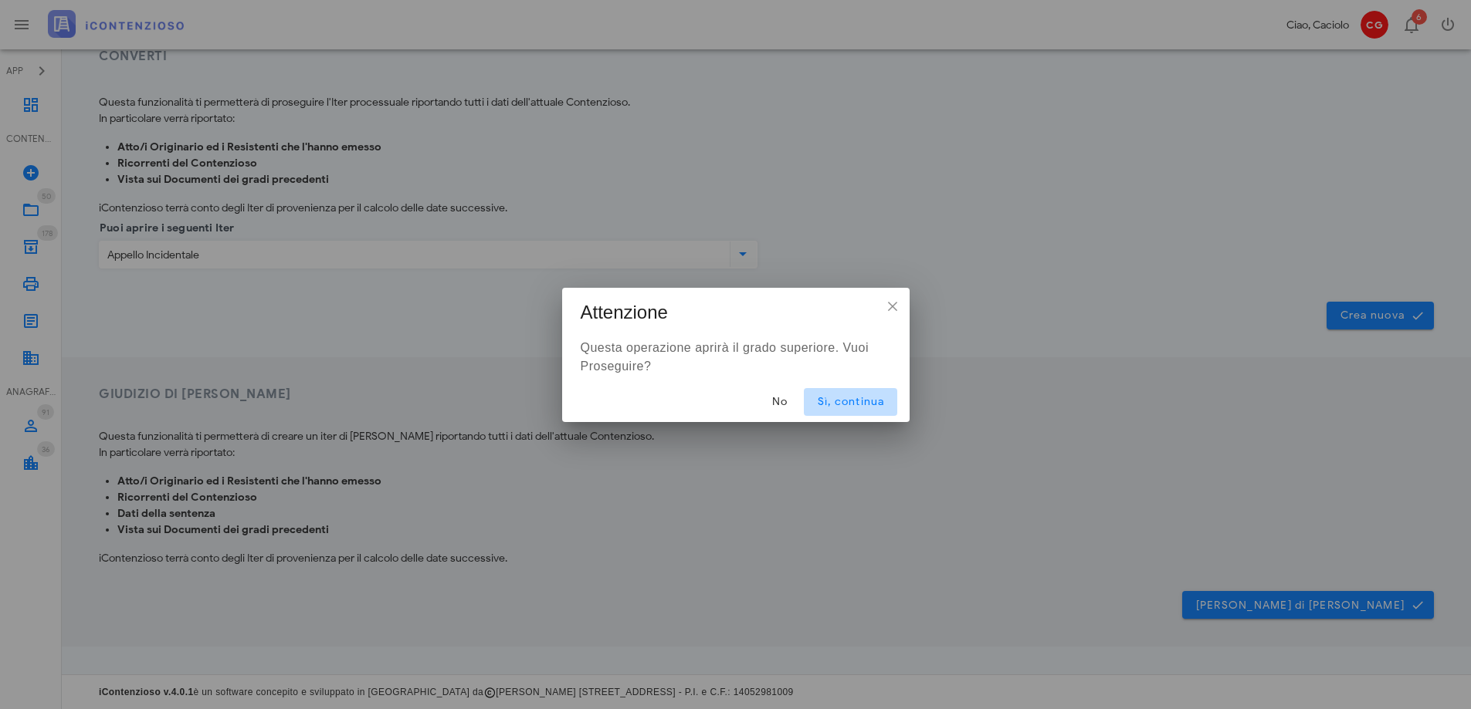
click at [835, 404] on span "Sì, continua" at bounding box center [850, 401] width 68 height 13
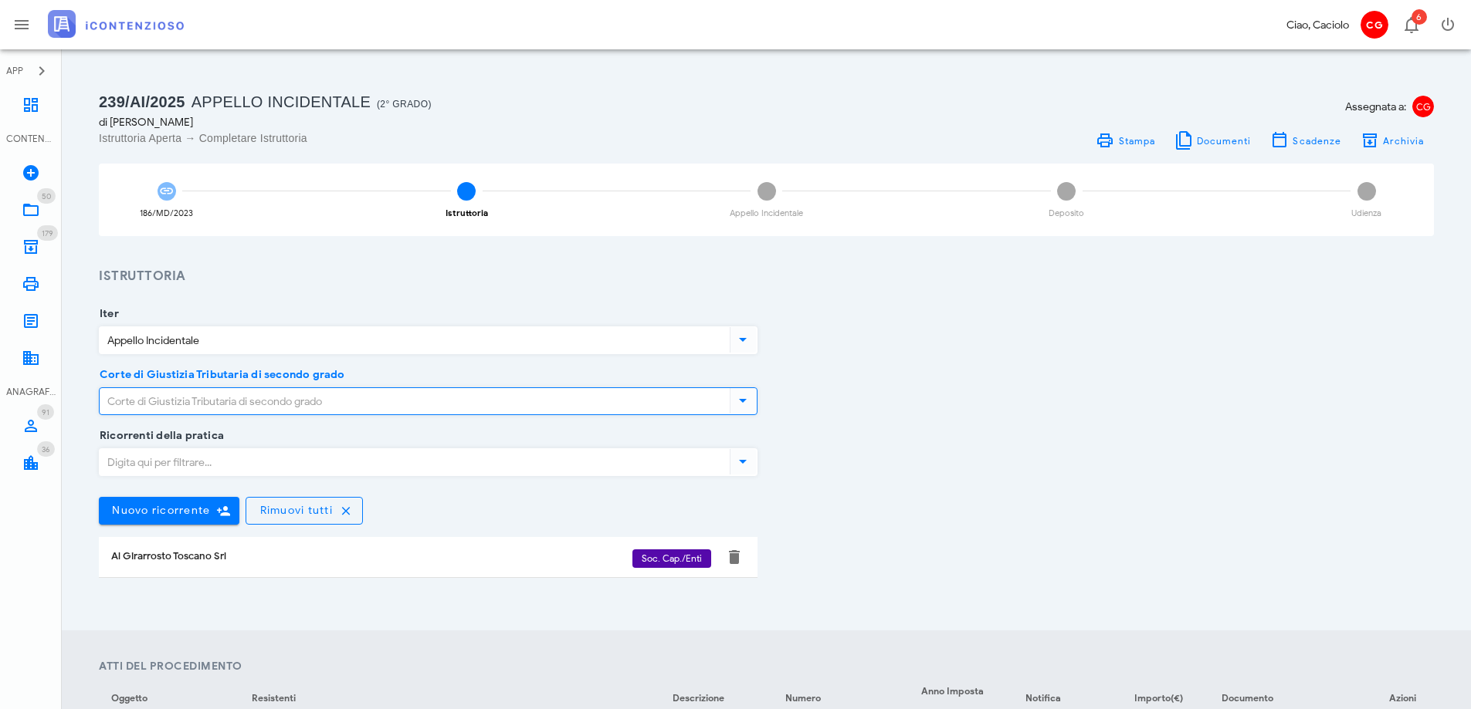
click at [542, 400] on input "Corte di Giustizia Tributaria di secondo grado" at bounding box center [413, 401] width 627 height 26
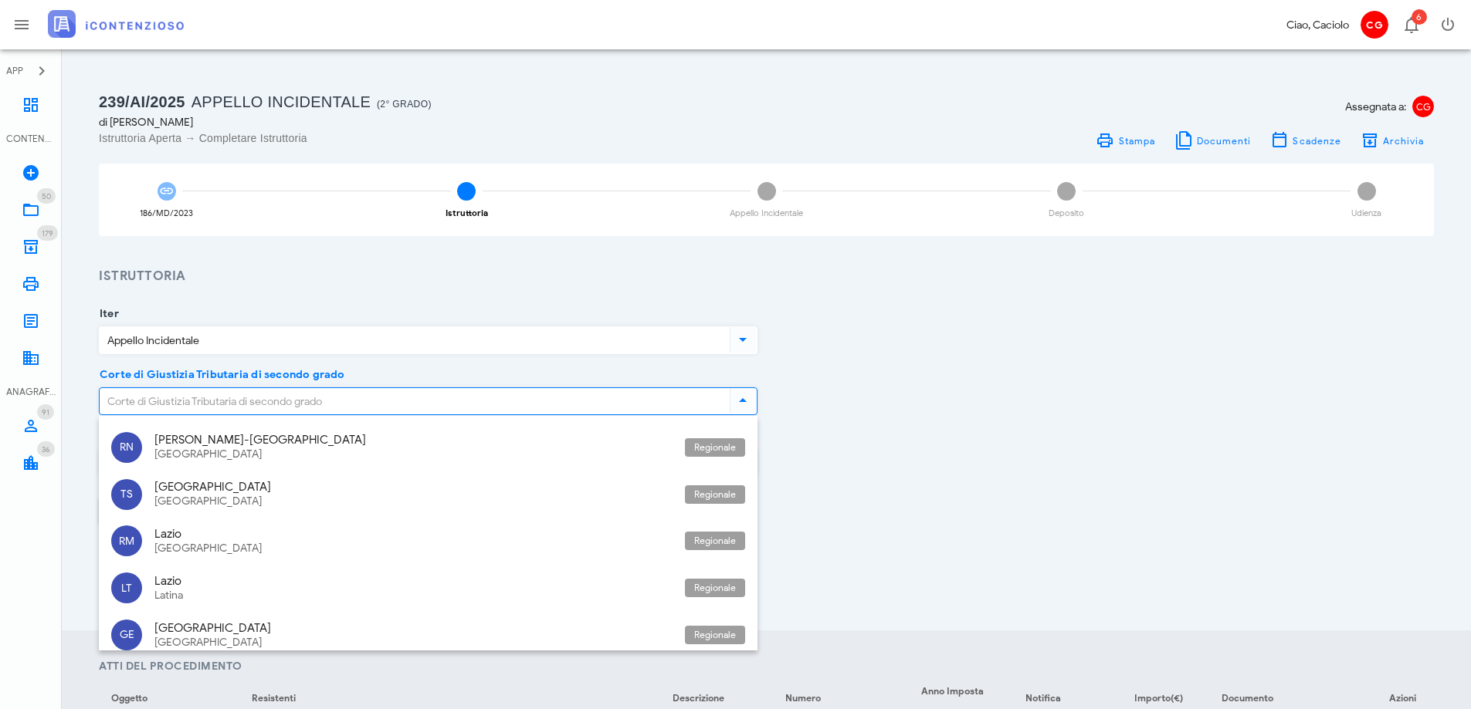
scroll to position [386, 0]
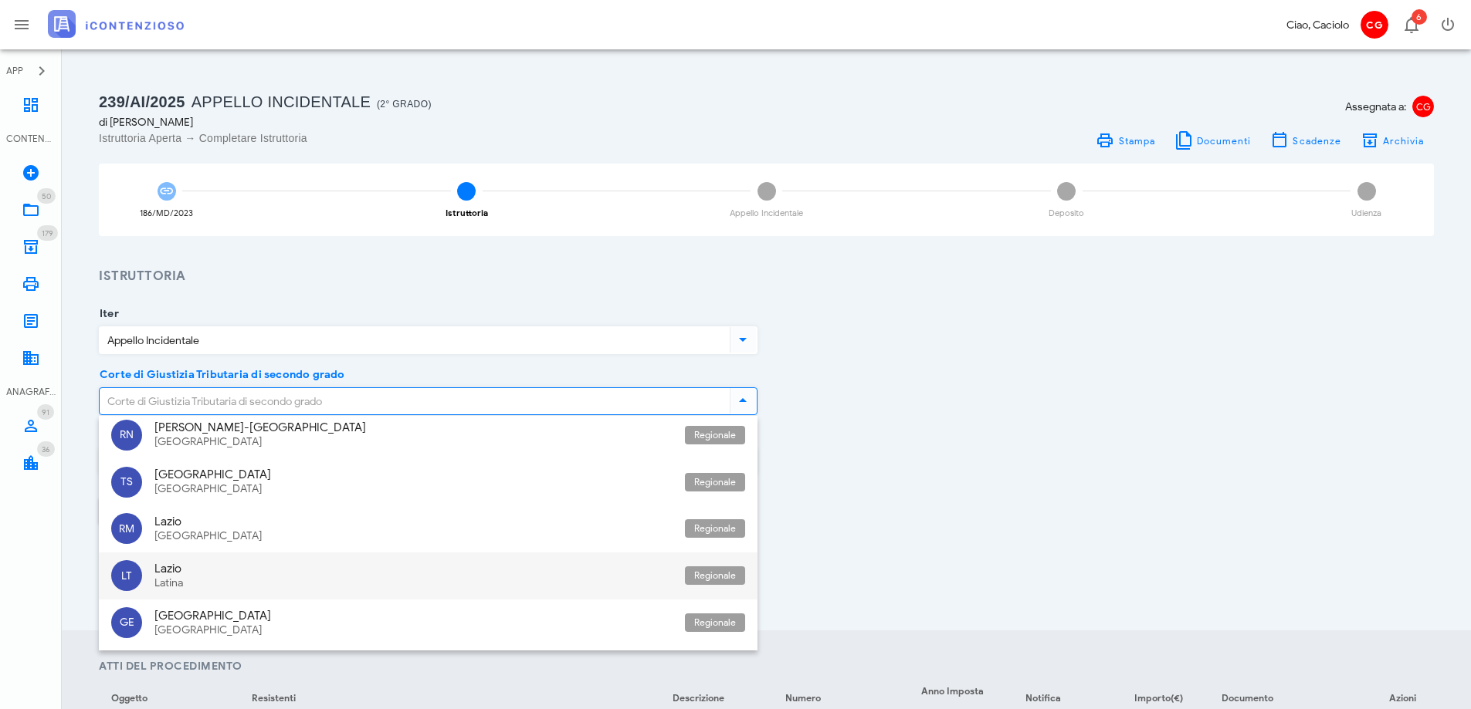
click at [433, 571] on div "Lazio" at bounding box center [413, 569] width 518 height 14
type input "Lazio - Latina"
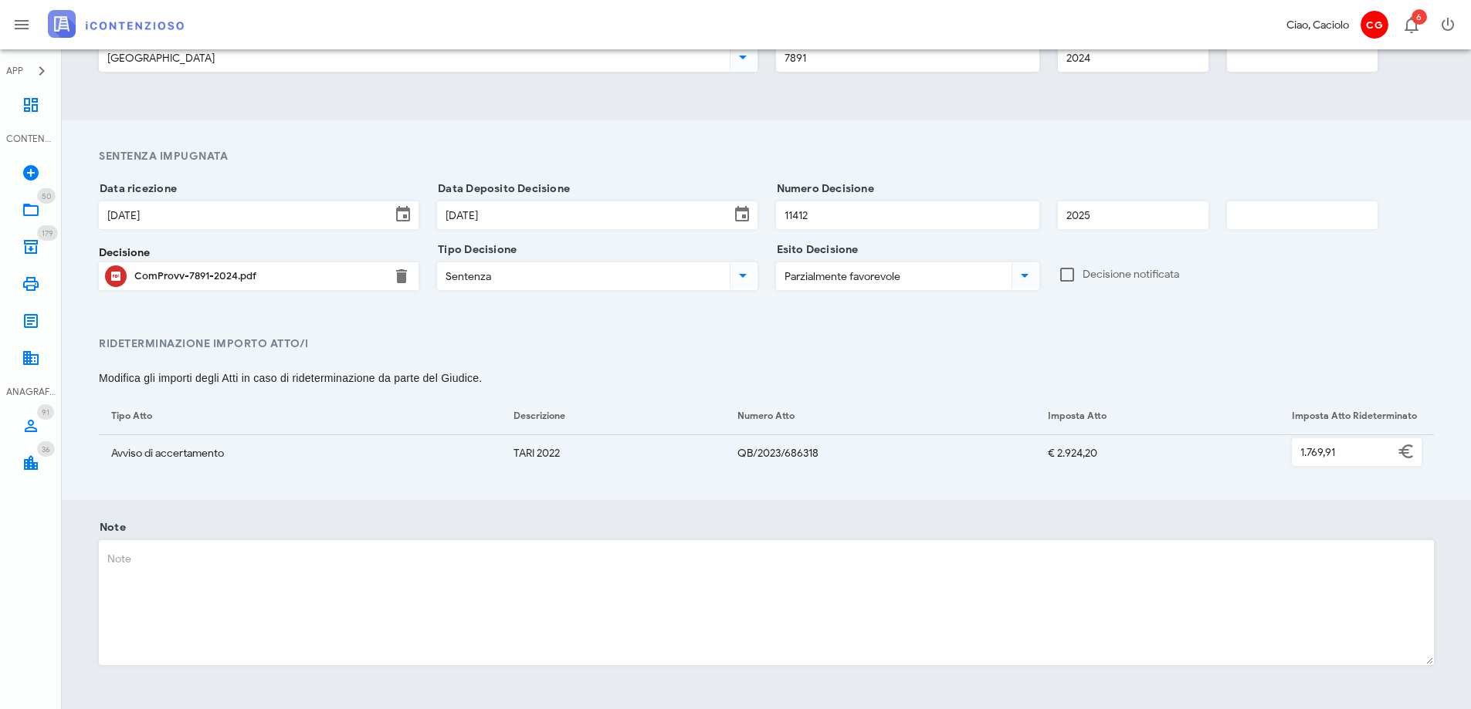
scroll to position [1081, 0]
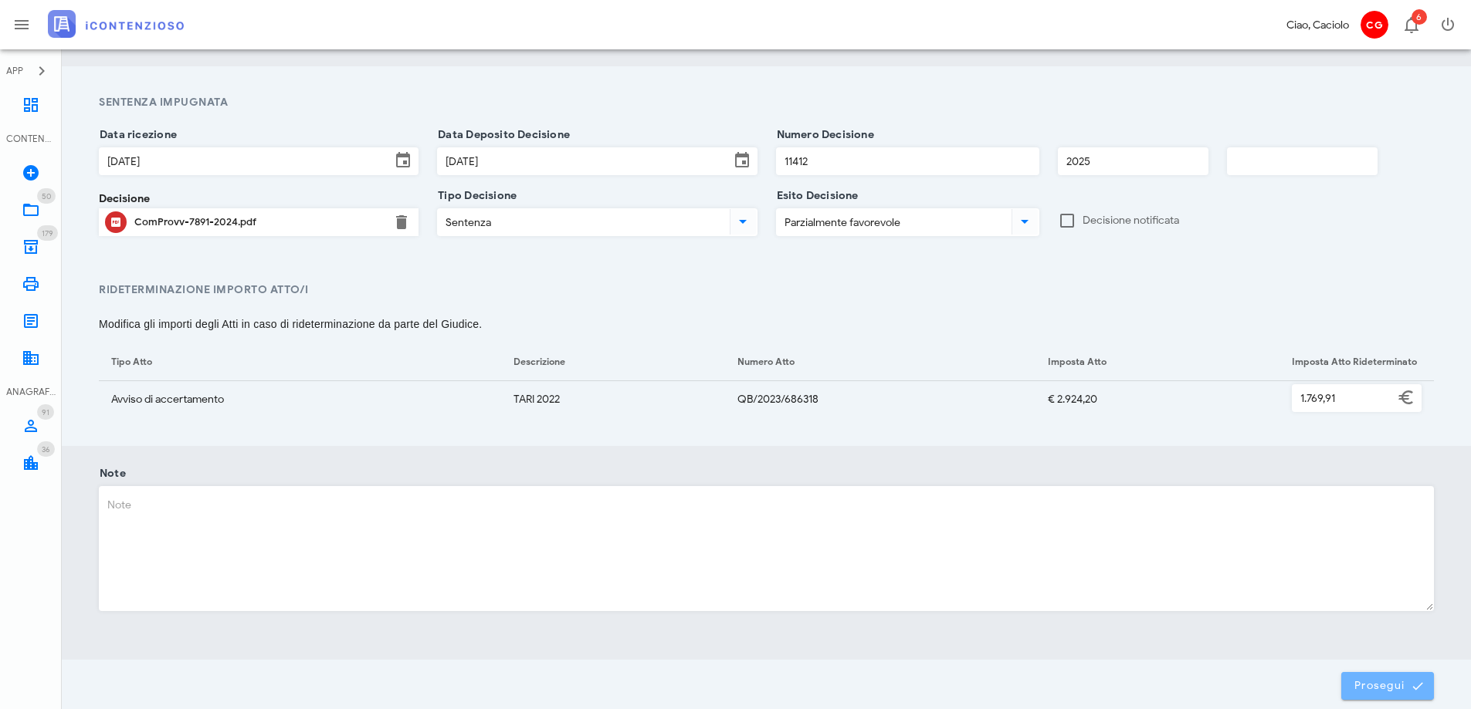
click at [1420, 685] on icon "submit" at bounding box center [1417, 686] width 14 height 14
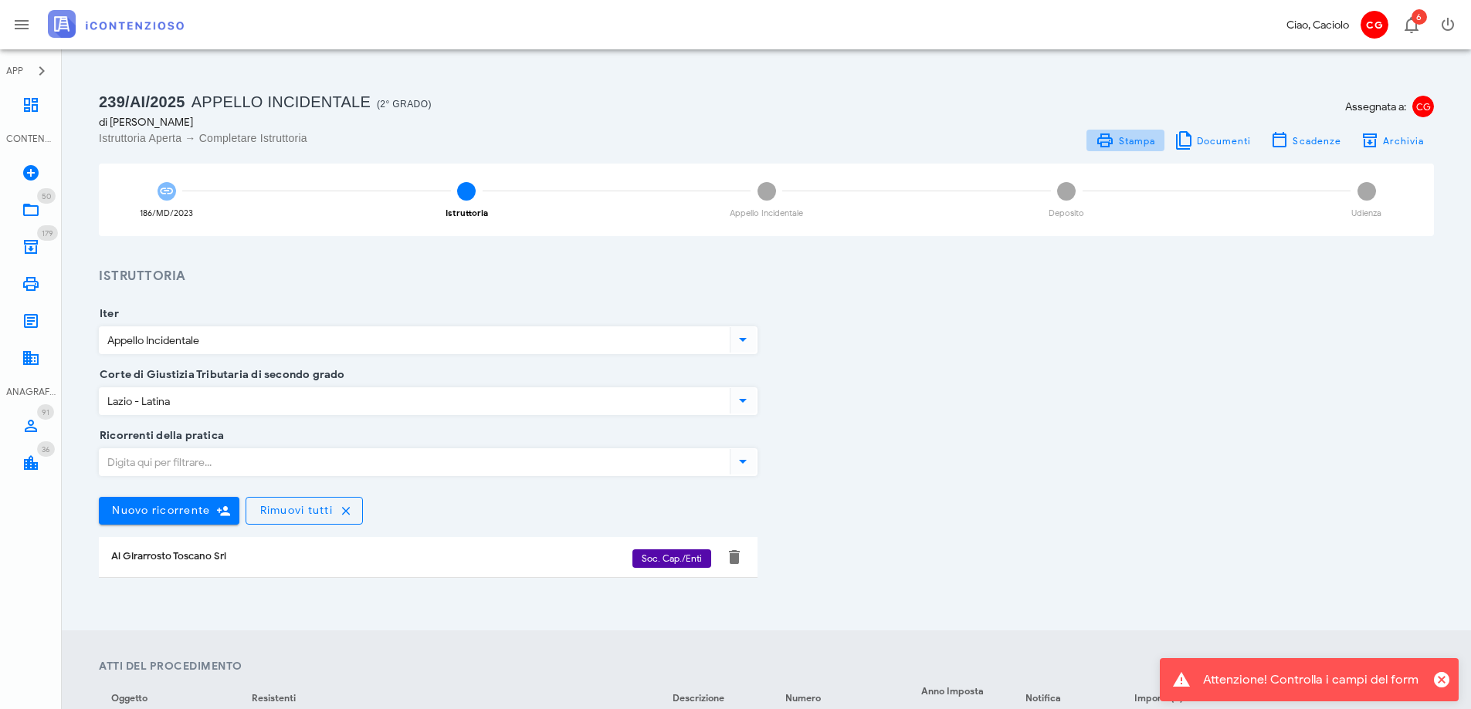
click at [1144, 147] on span "Stampa" at bounding box center [1124, 140] width 59 height 19
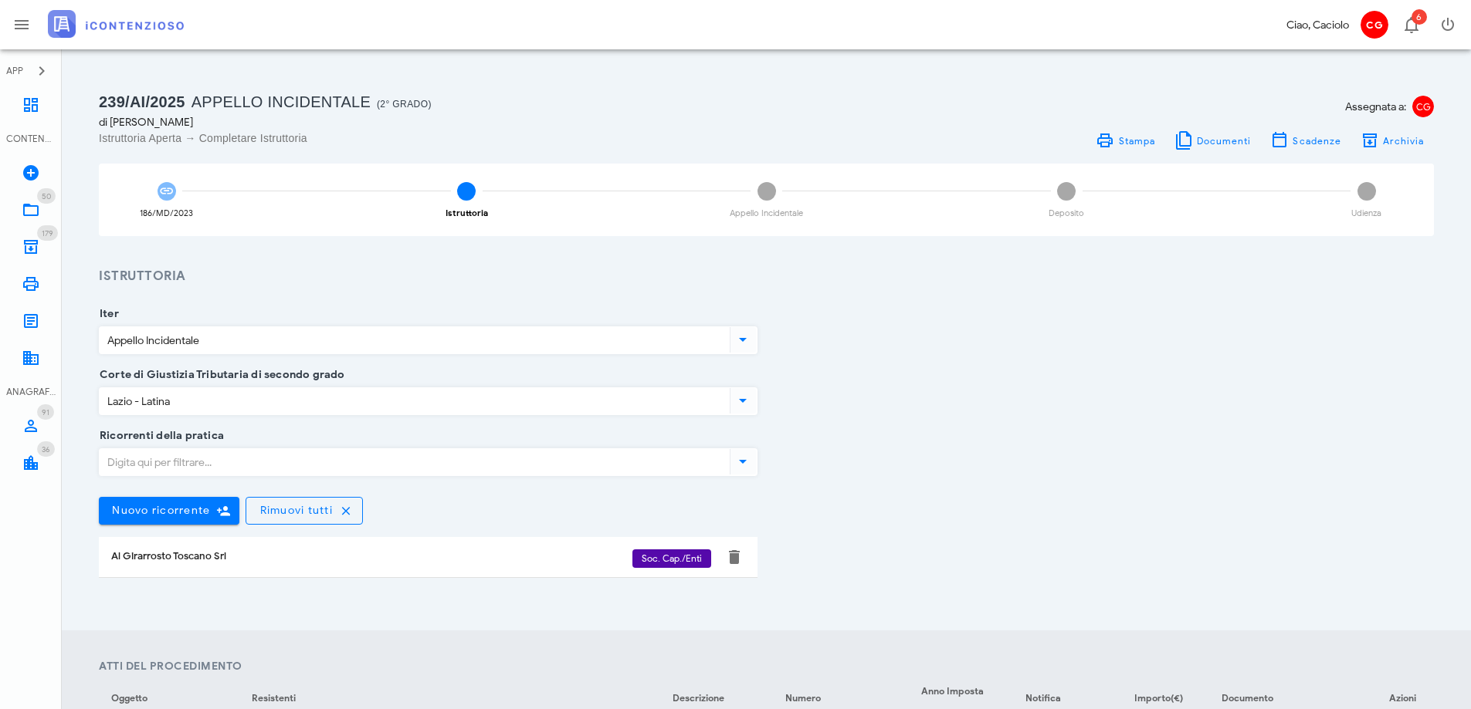
click at [239, 340] on input "Appello Incidentale" at bounding box center [413, 340] width 627 height 26
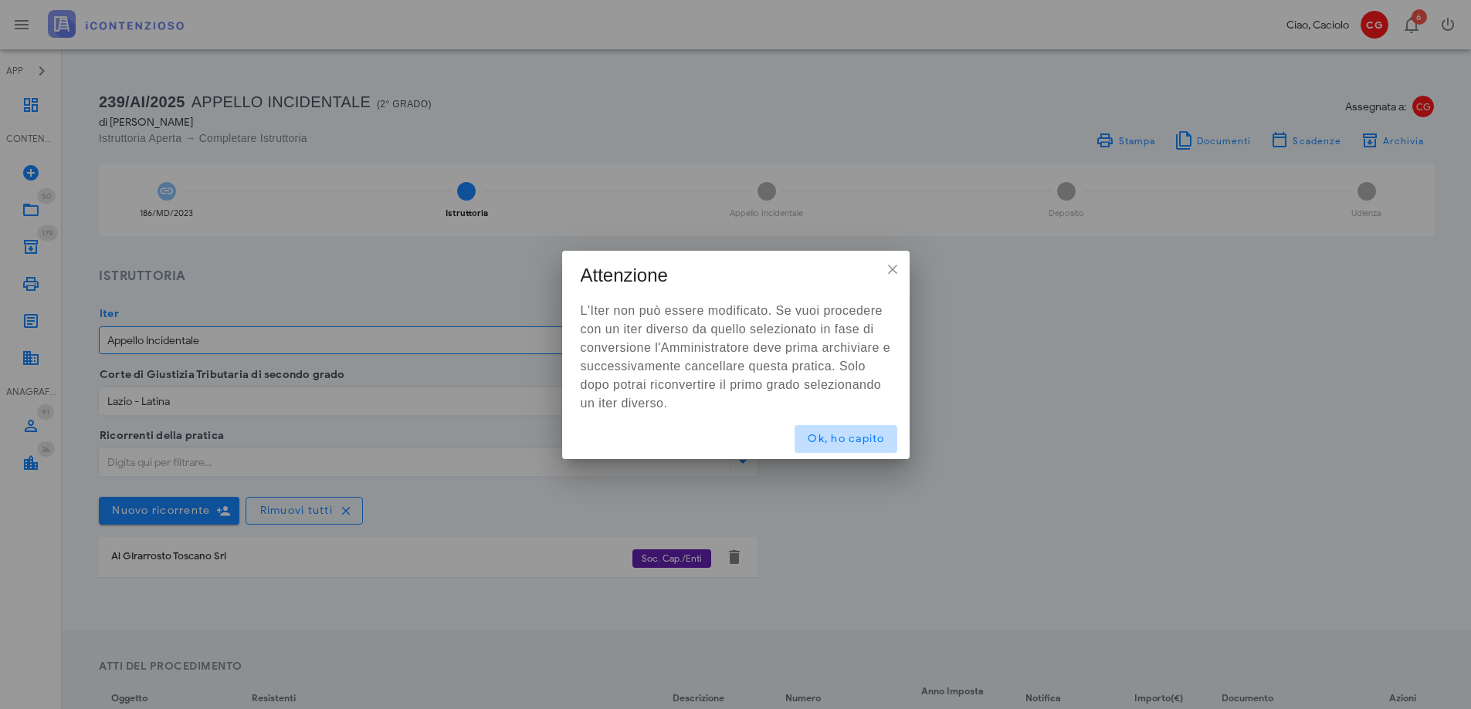
click at [834, 438] on span "Ok, ho capito" at bounding box center [846, 438] width 78 height 13
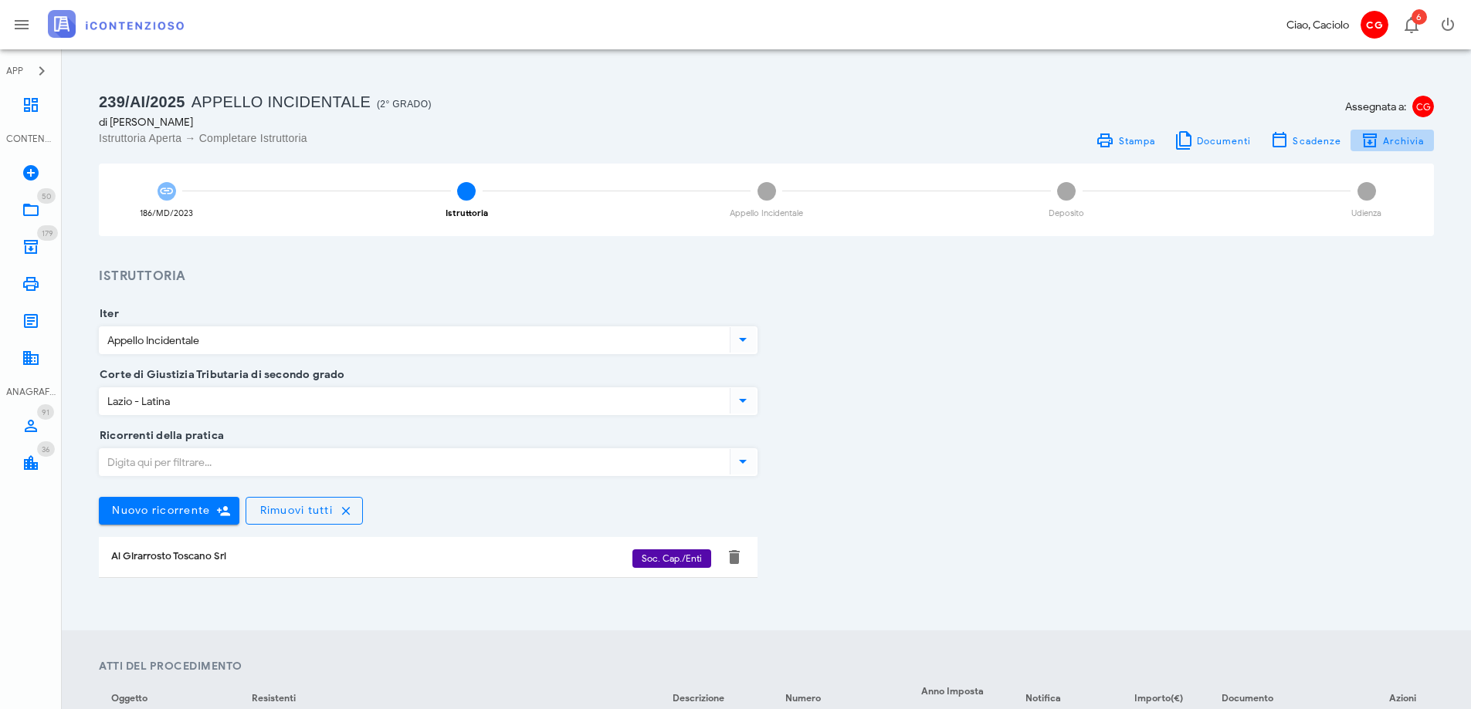
click at [1413, 141] on span "Archivia" at bounding box center [1403, 141] width 42 height 12
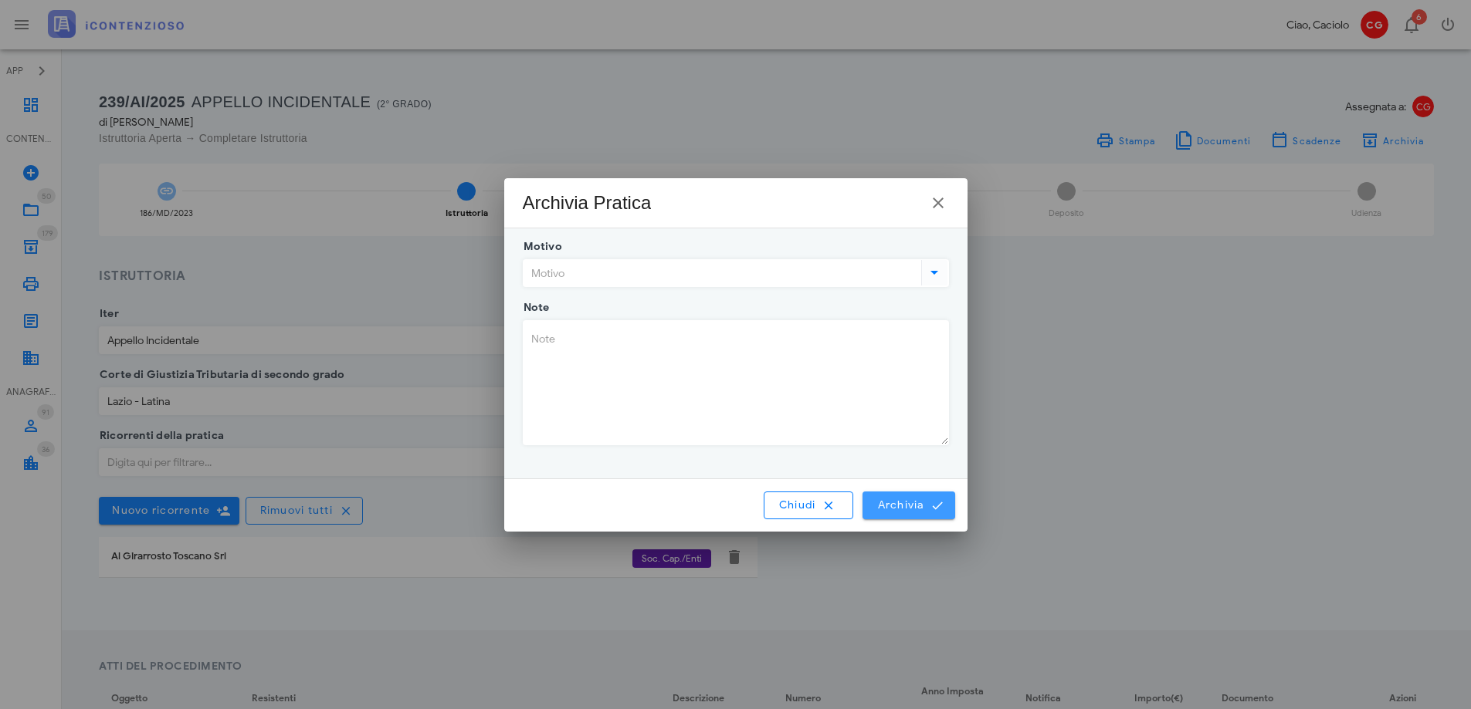
click at [892, 504] on span "Archivia" at bounding box center [908, 506] width 64 height 14
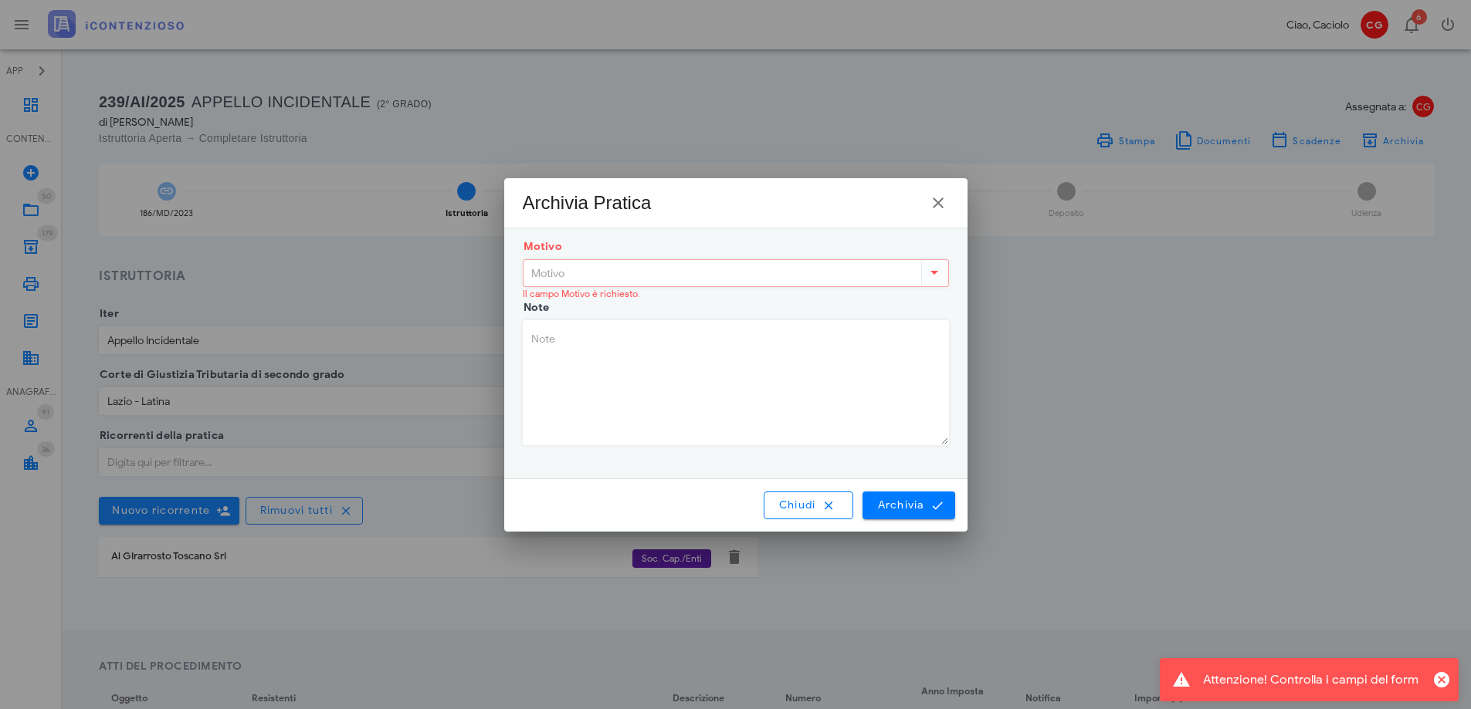
click at [858, 267] on input "Motivo" at bounding box center [720, 273] width 394 height 26
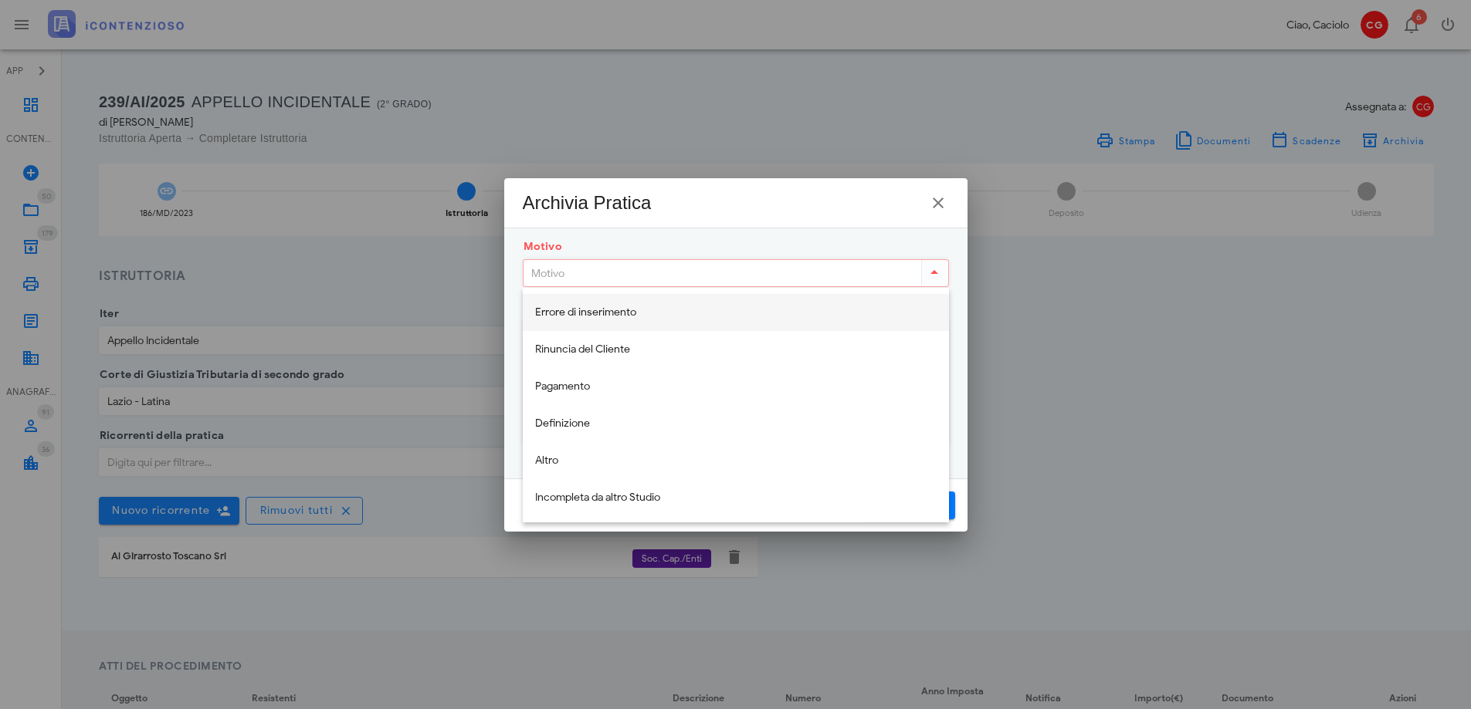
click at [821, 330] on div "Errore di inserimento" at bounding box center [736, 312] width 426 height 37
type input "Errore di inserimento"
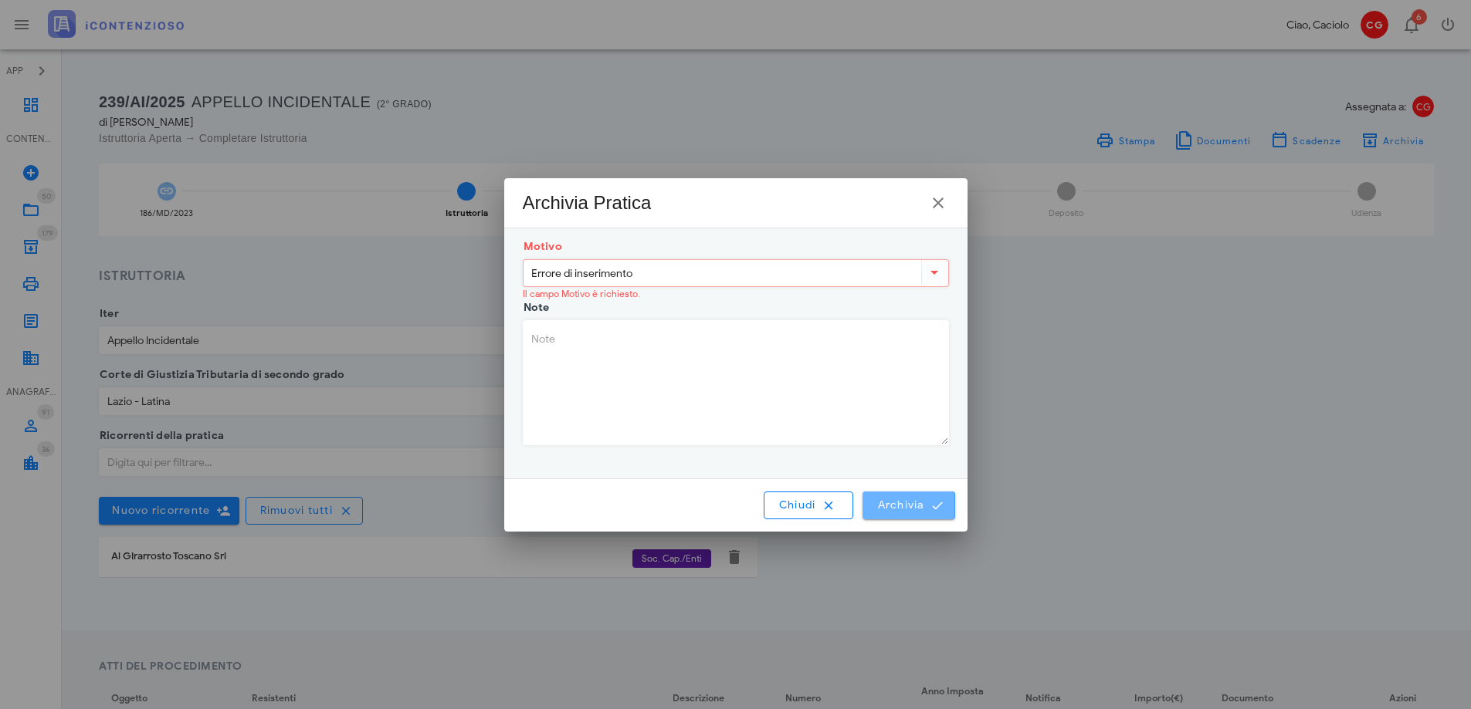
click at [924, 497] on button "Archivia" at bounding box center [908, 506] width 92 height 28
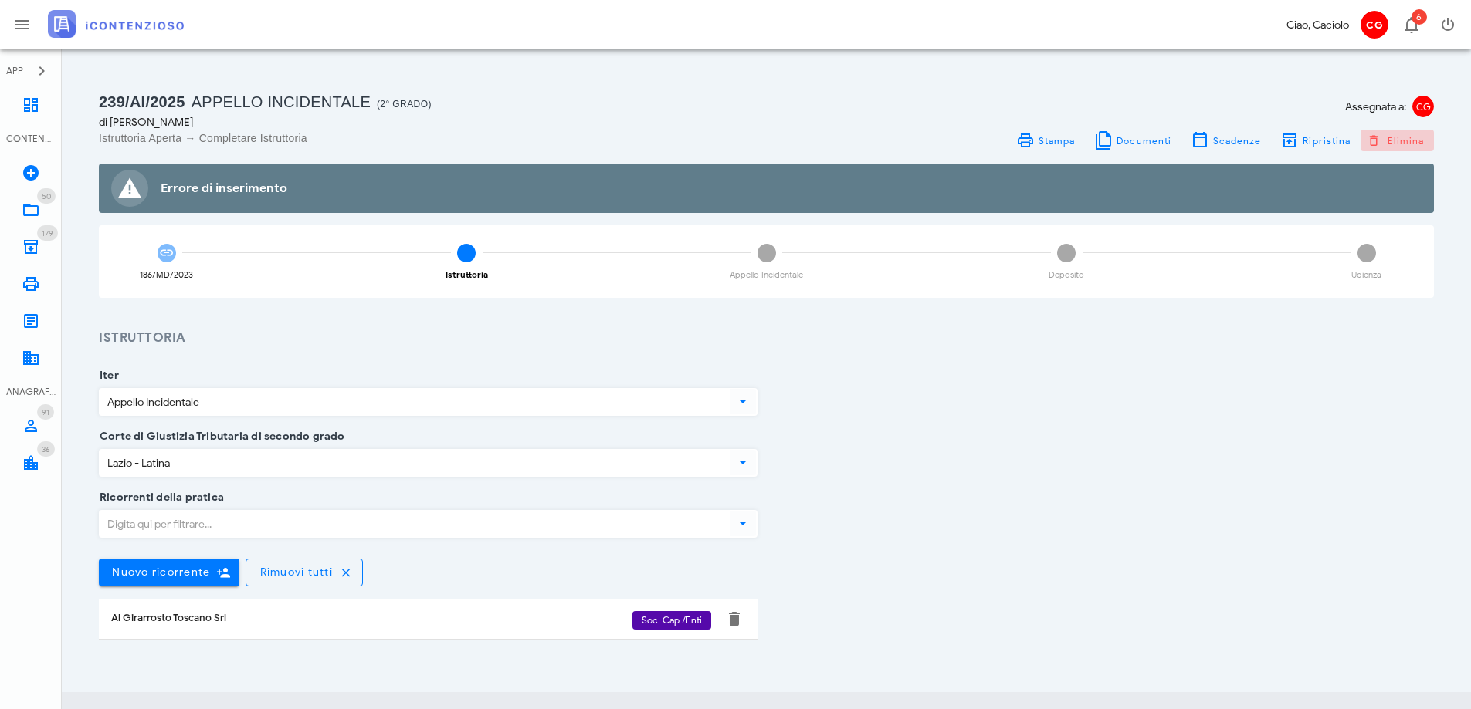
click at [1400, 147] on span "Elimina" at bounding box center [1396, 141] width 55 height 14
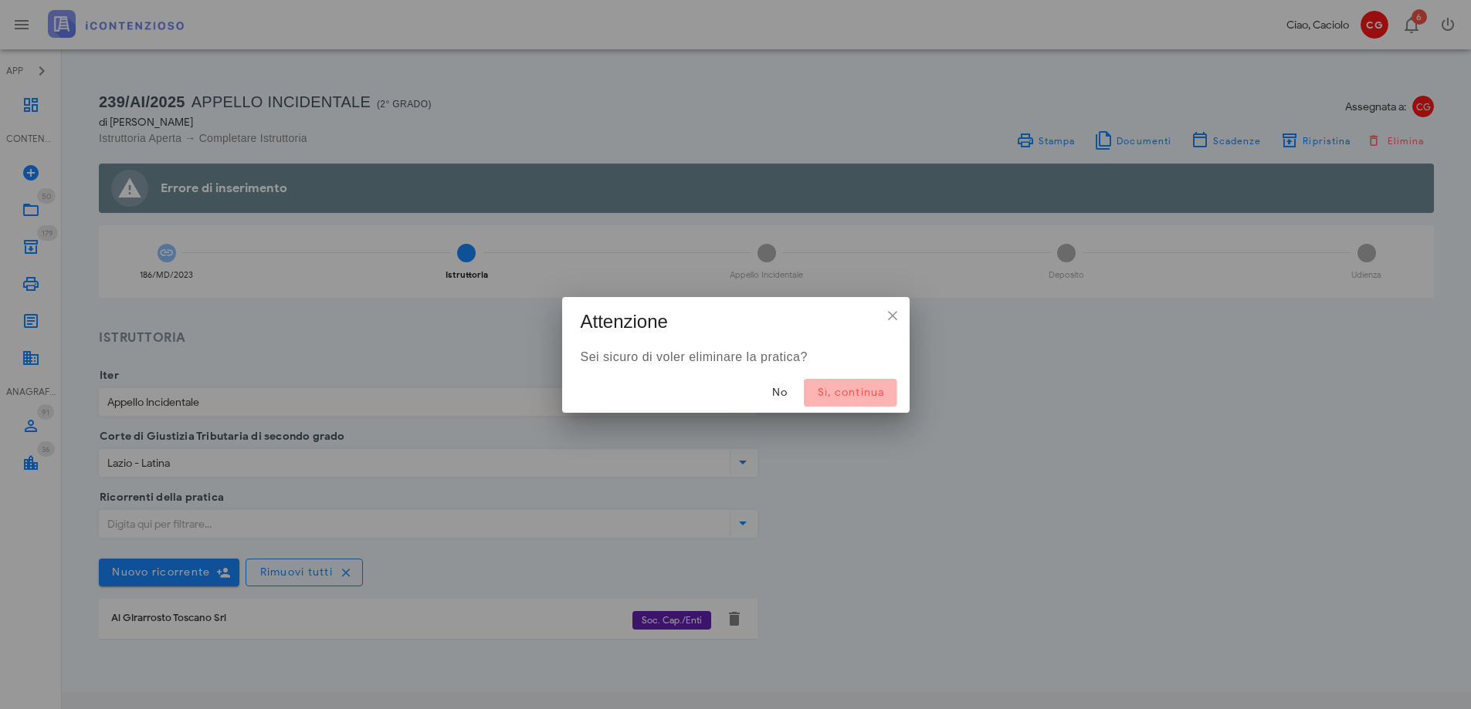
click at [871, 388] on span "Sì, continua" at bounding box center [850, 392] width 68 height 13
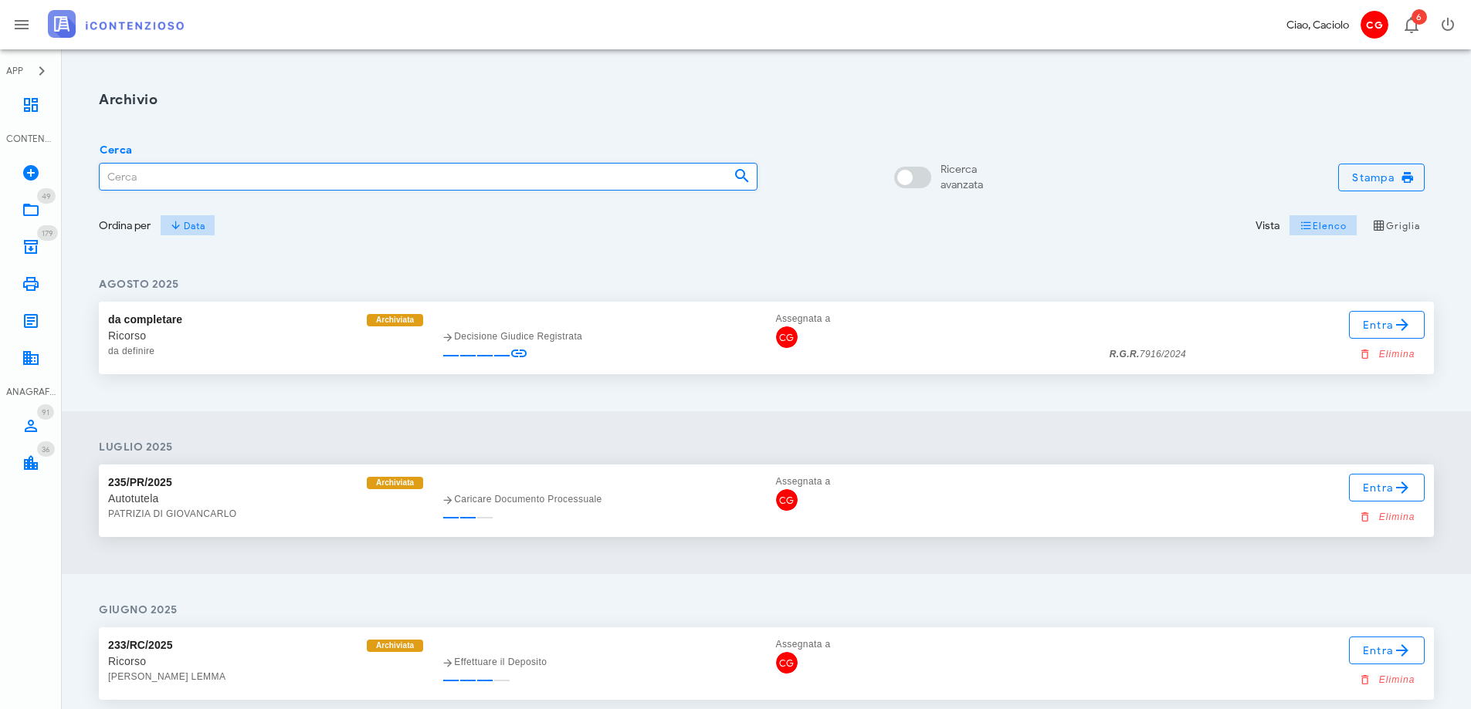
click at [184, 178] on input "Cerca" at bounding box center [410, 177] width 621 height 26
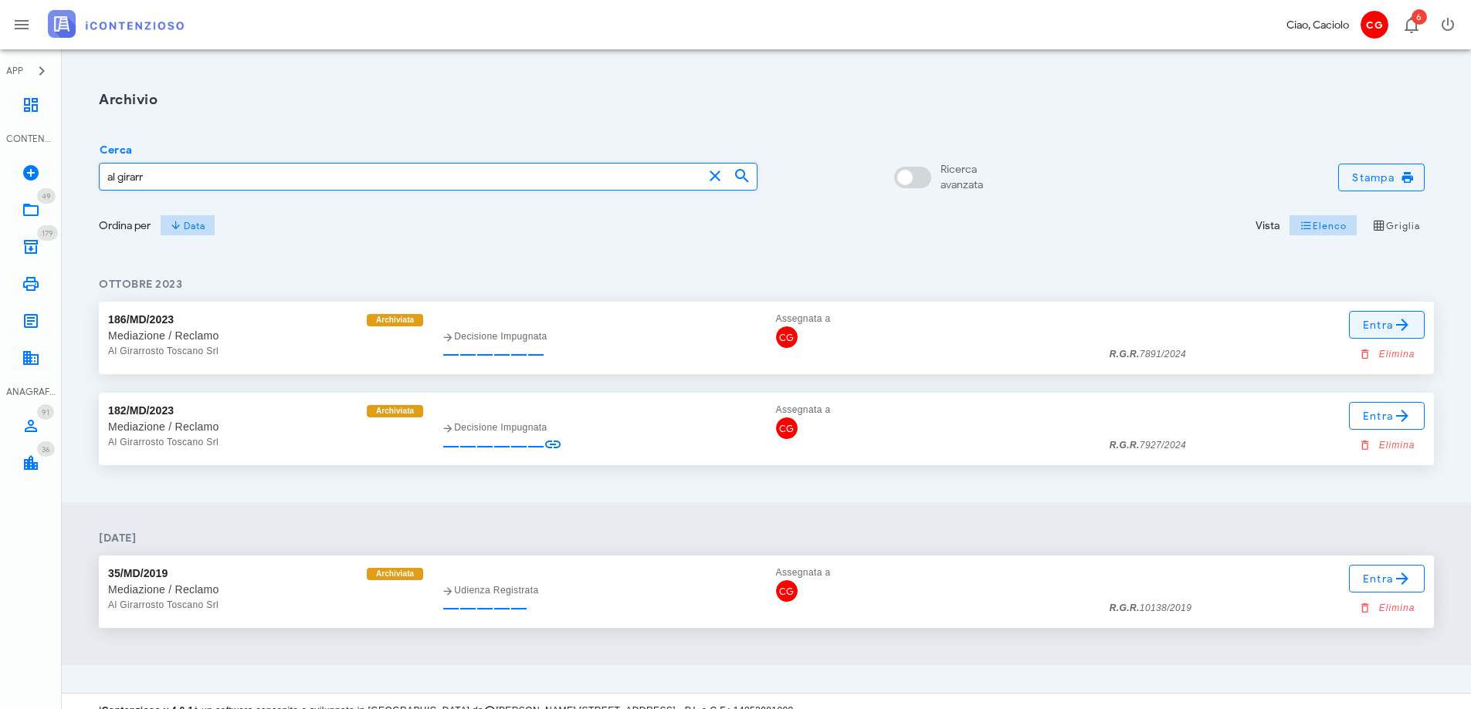
type input "al girarr"
click at [1398, 329] on icon at bounding box center [1402, 325] width 19 height 19
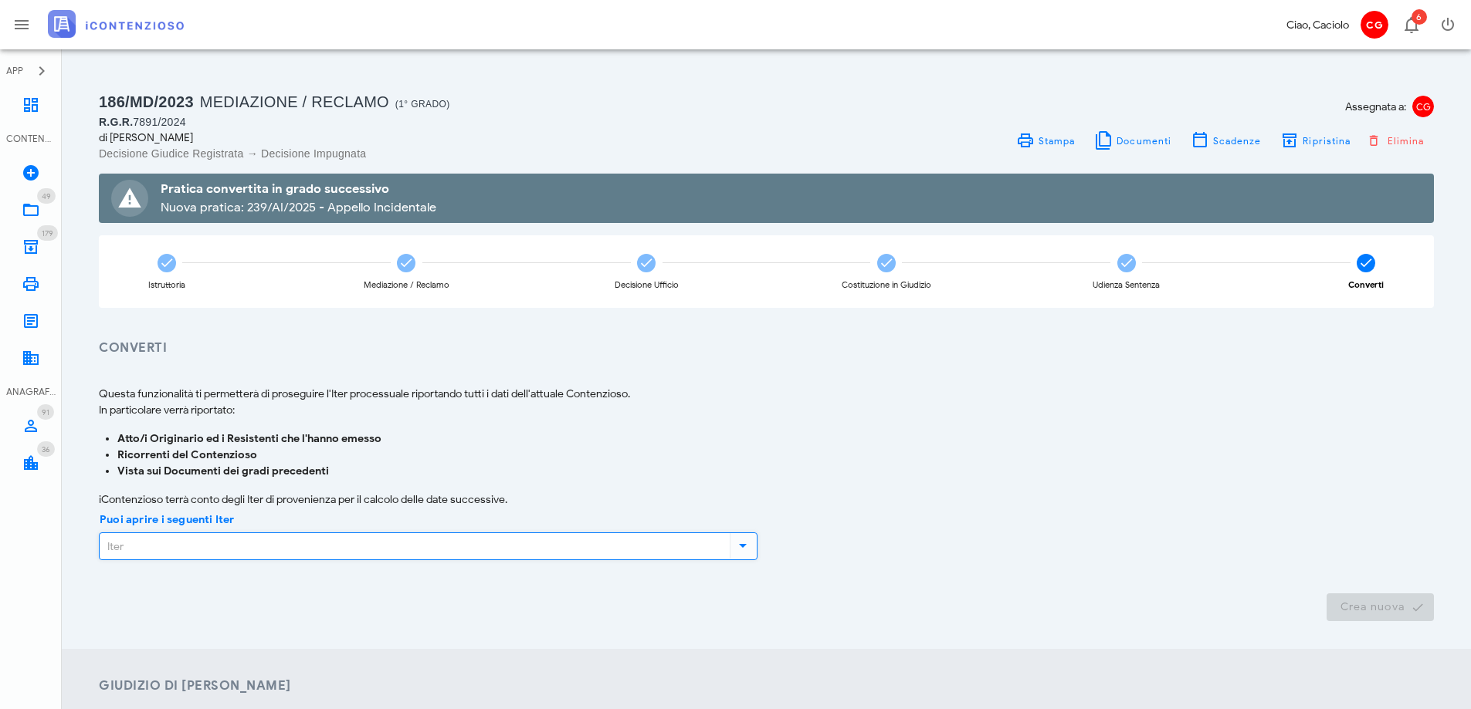
click at [443, 545] on input "Puoi aprire i seguenti Iter" at bounding box center [413, 546] width 627 height 26
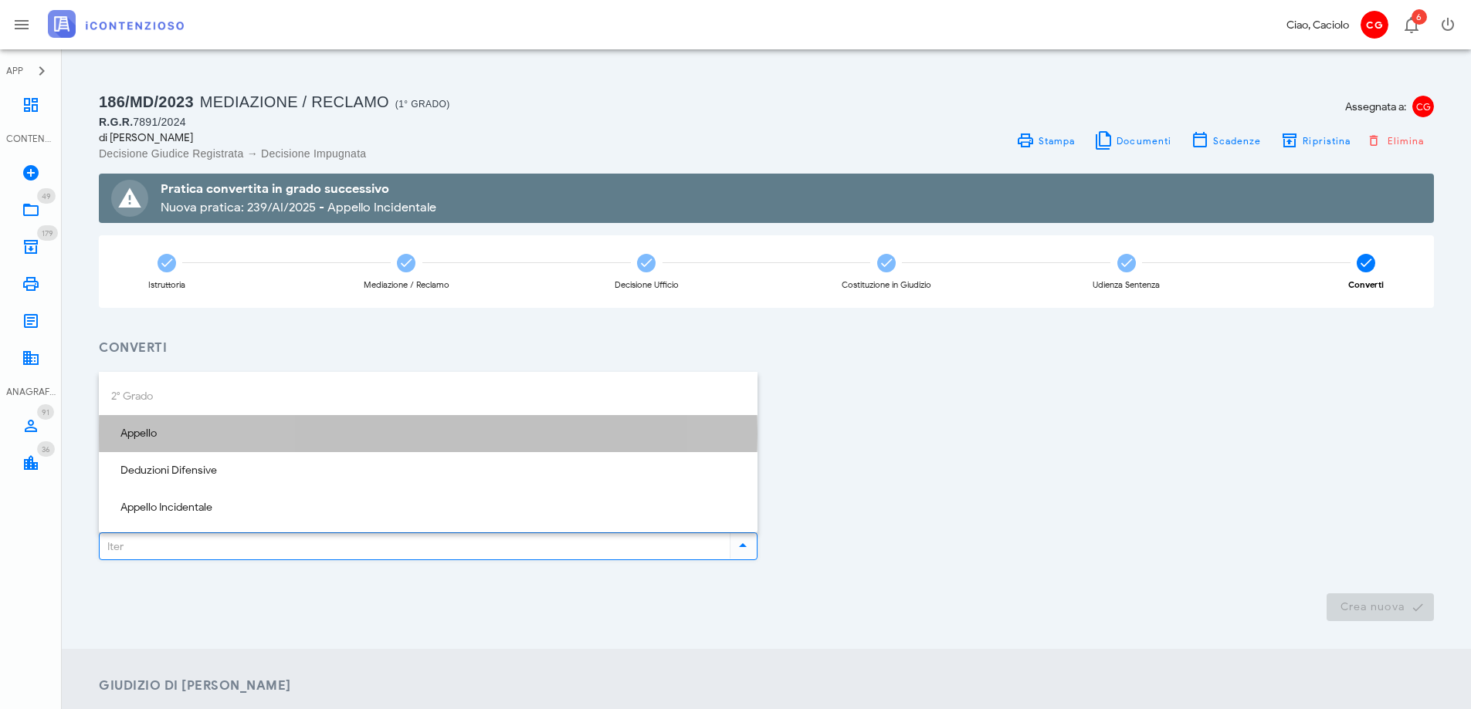
click at [442, 428] on div "Appello" at bounding box center [428, 434] width 634 height 13
type input "Appello"
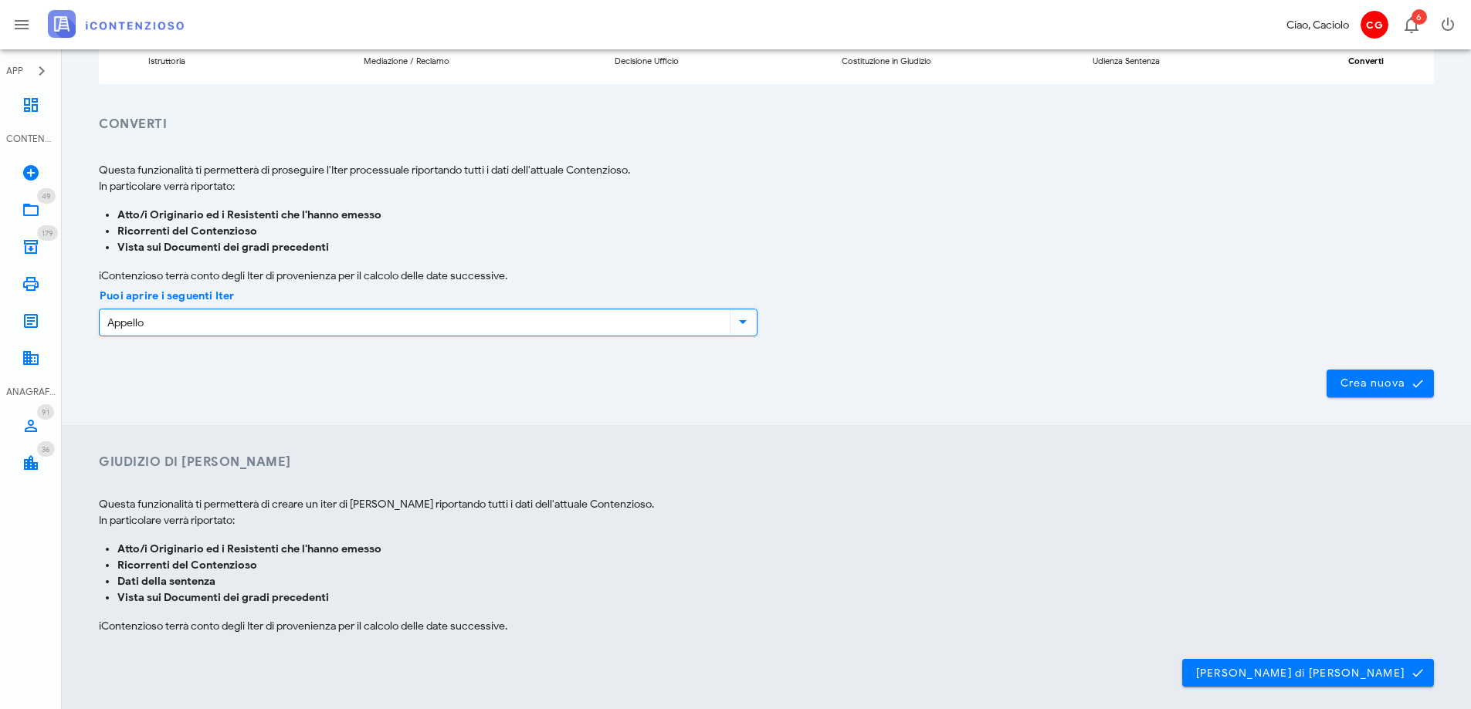
scroll to position [232, 0]
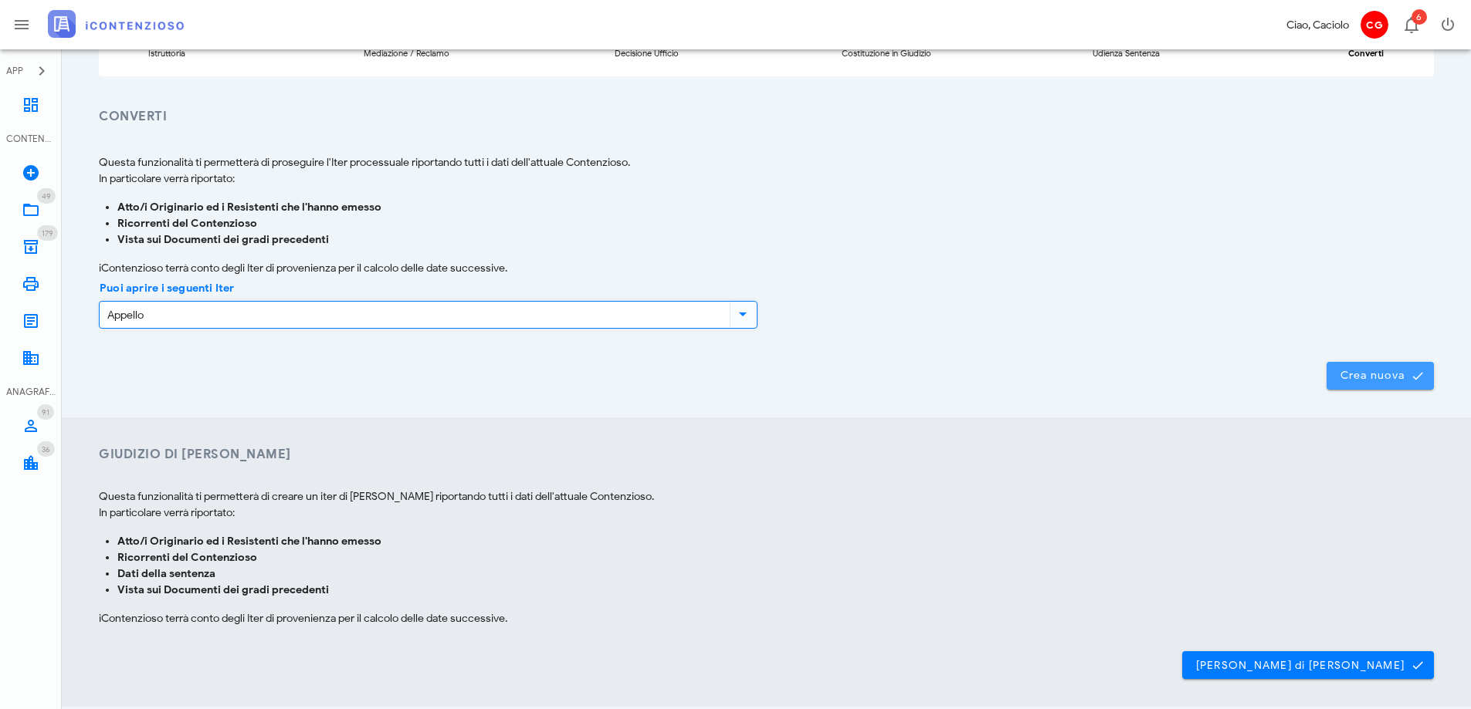
click at [1372, 384] on button "Crea nuova" at bounding box center [1379, 376] width 107 height 28
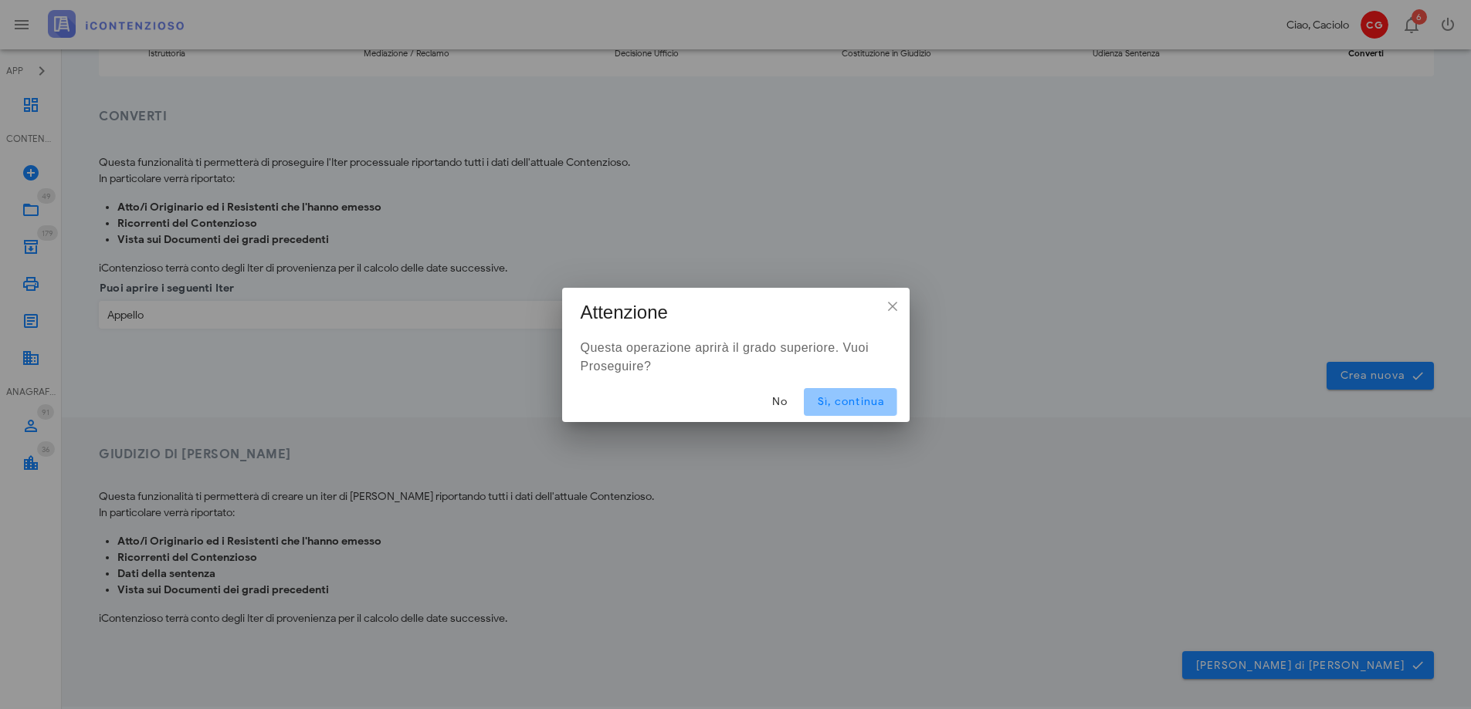
click at [859, 398] on span "Sì, continua" at bounding box center [850, 401] width 68 height 13
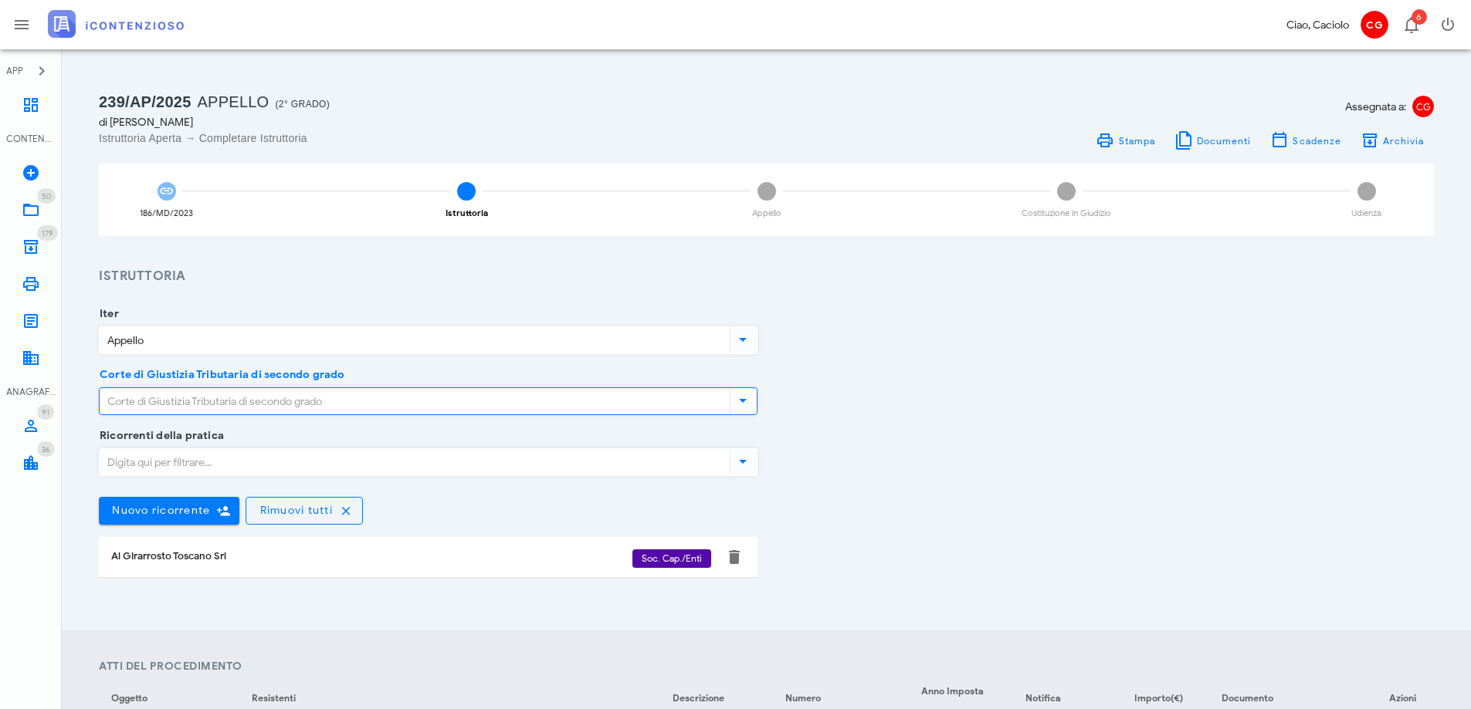
click at [541, 404] on input "Corte di Giustizia Tributaria di secondo grado" at bounding box center [413, 401] width 627 height 26
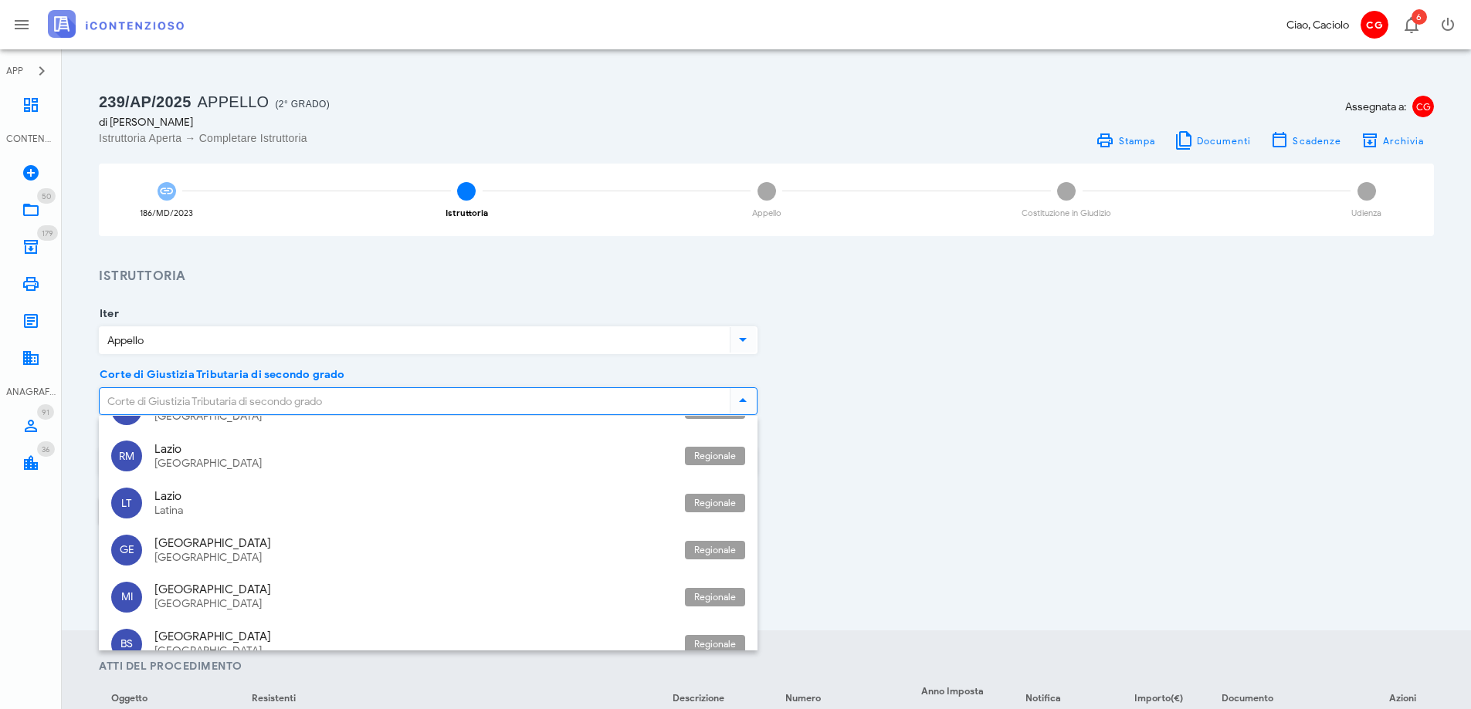
scroll to position [463, 0]
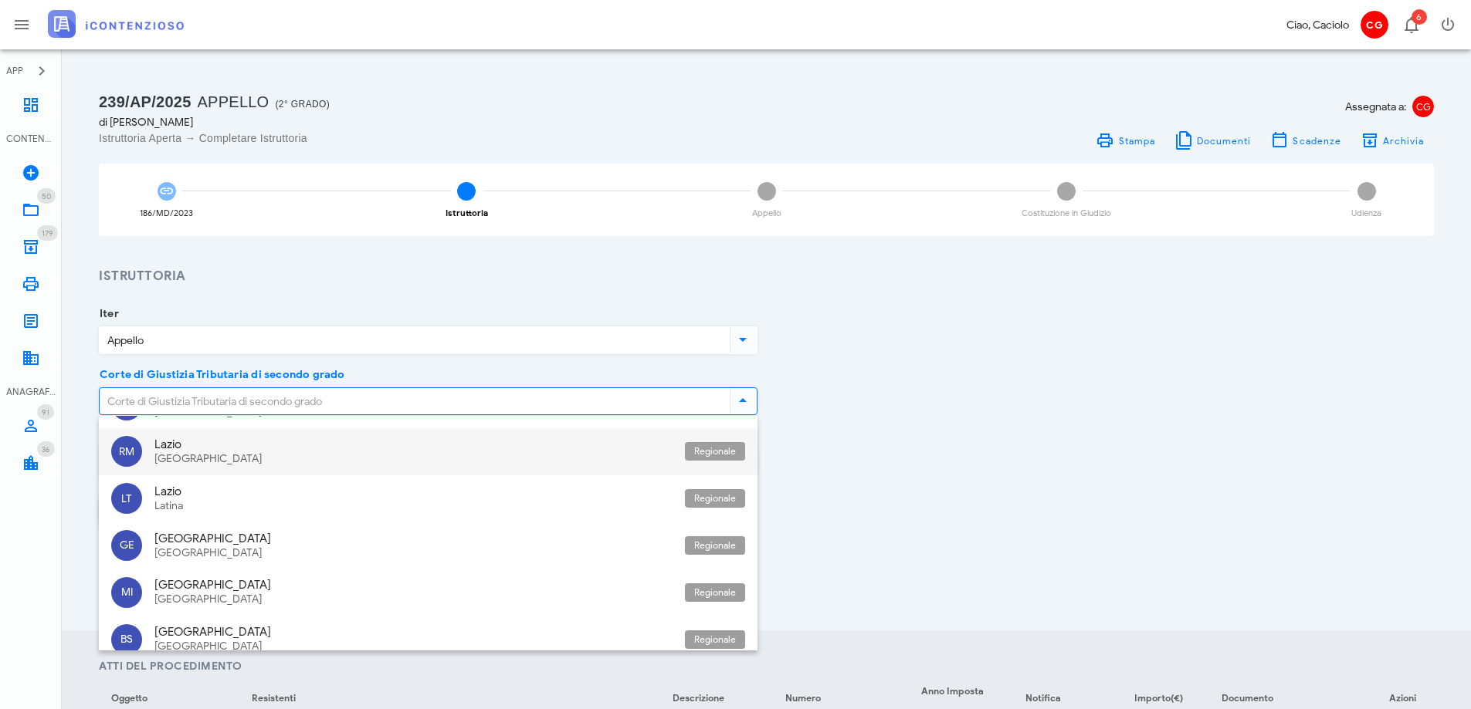
click at [523, 443] on div "Lazio" at bounding box center [413, 445] width 518 height 14
type input "Lazio - [GEOGRAPHIC_DATA]"
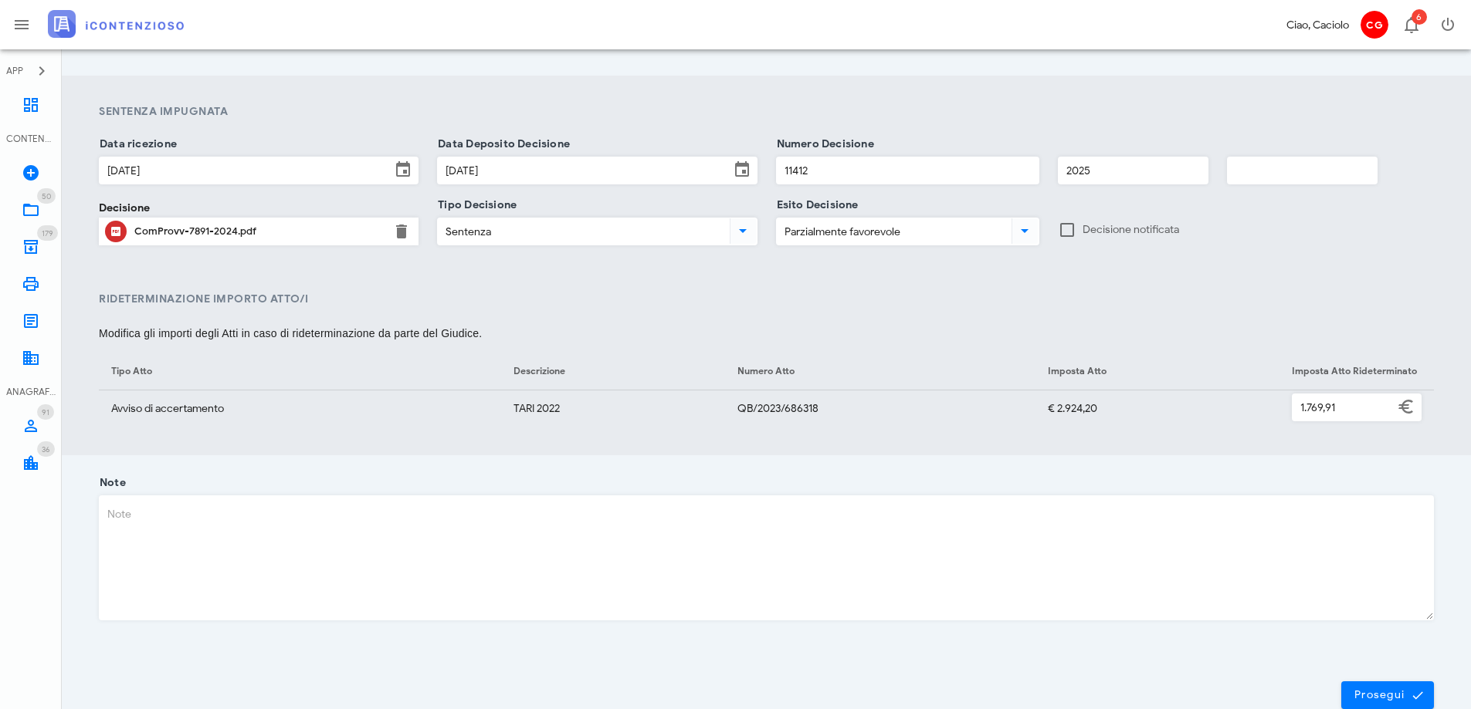
scroll to position [989, 0]
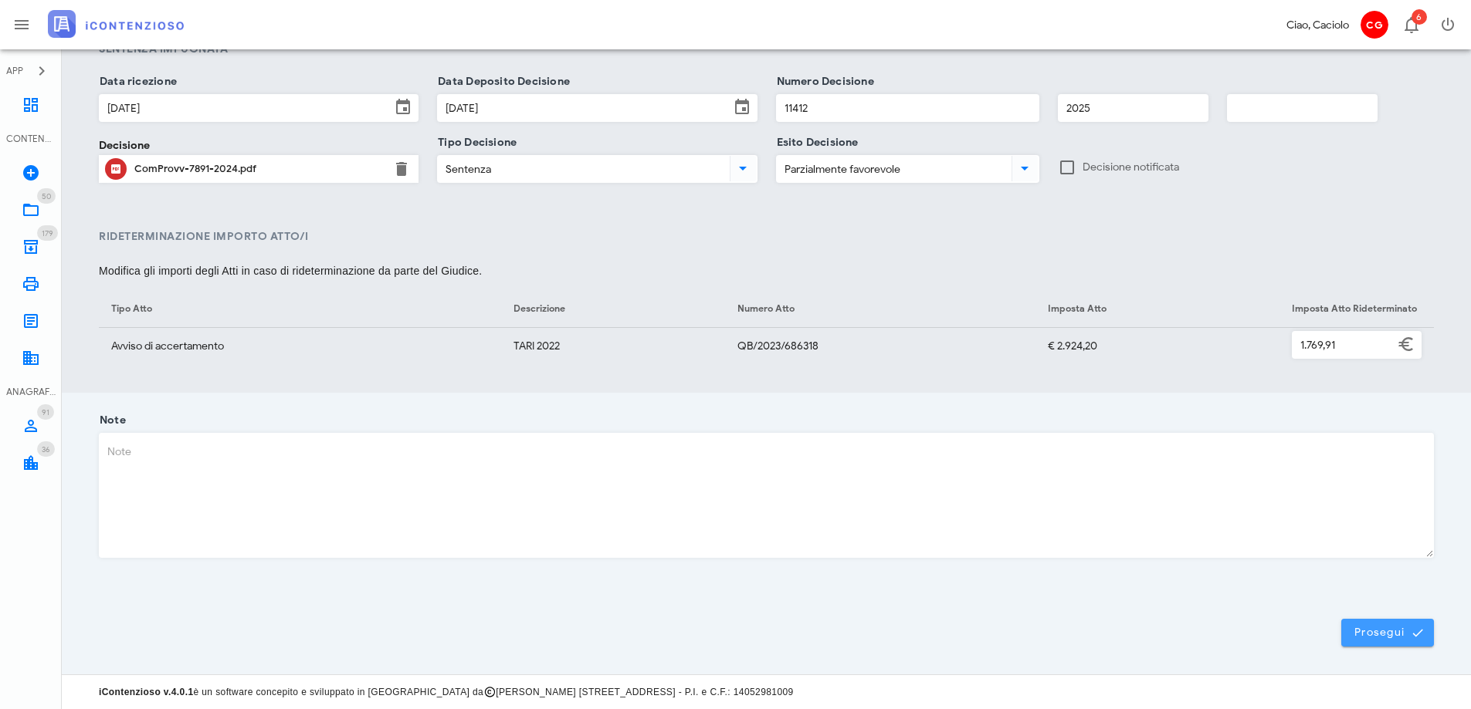
click at [1397, 636] on span "Prosegui" at bounding box center [1387, 633] width 68 height 14
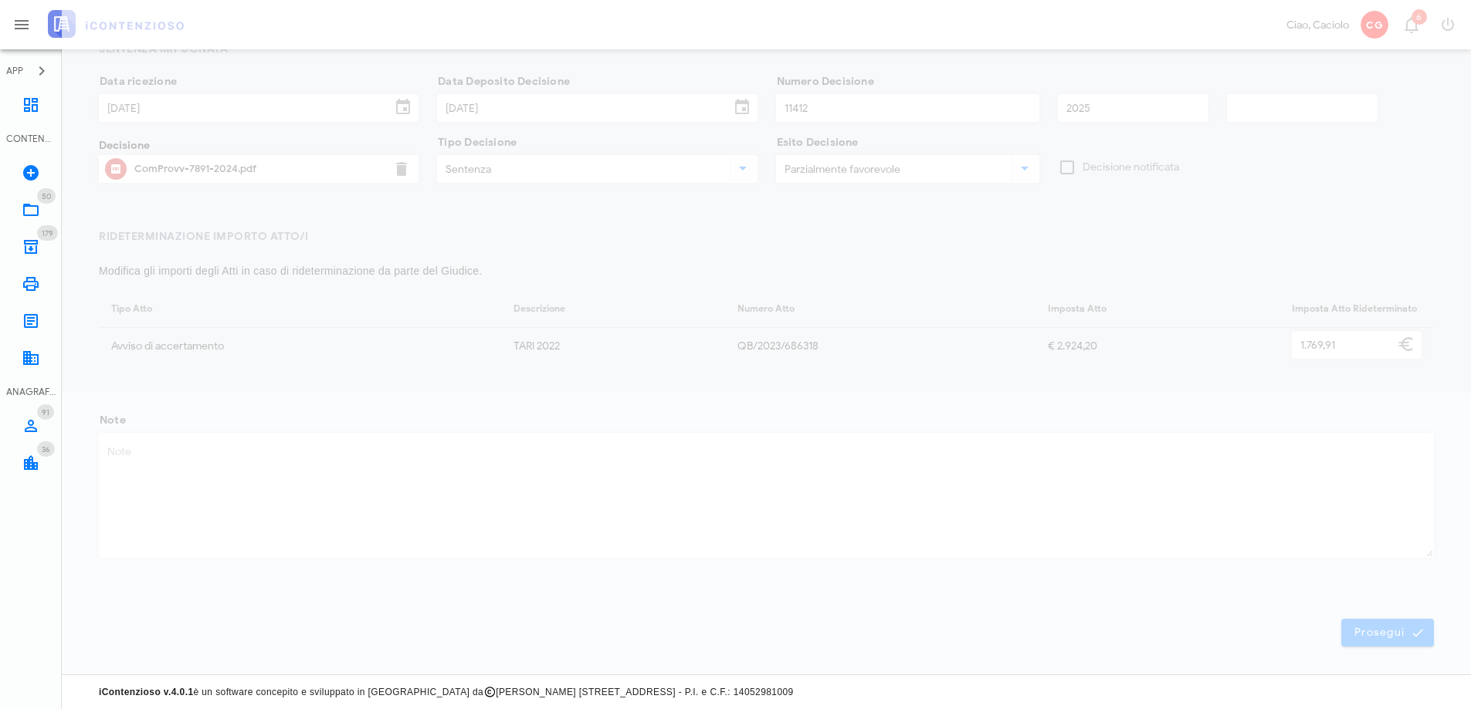
scroll to position [0, 0]
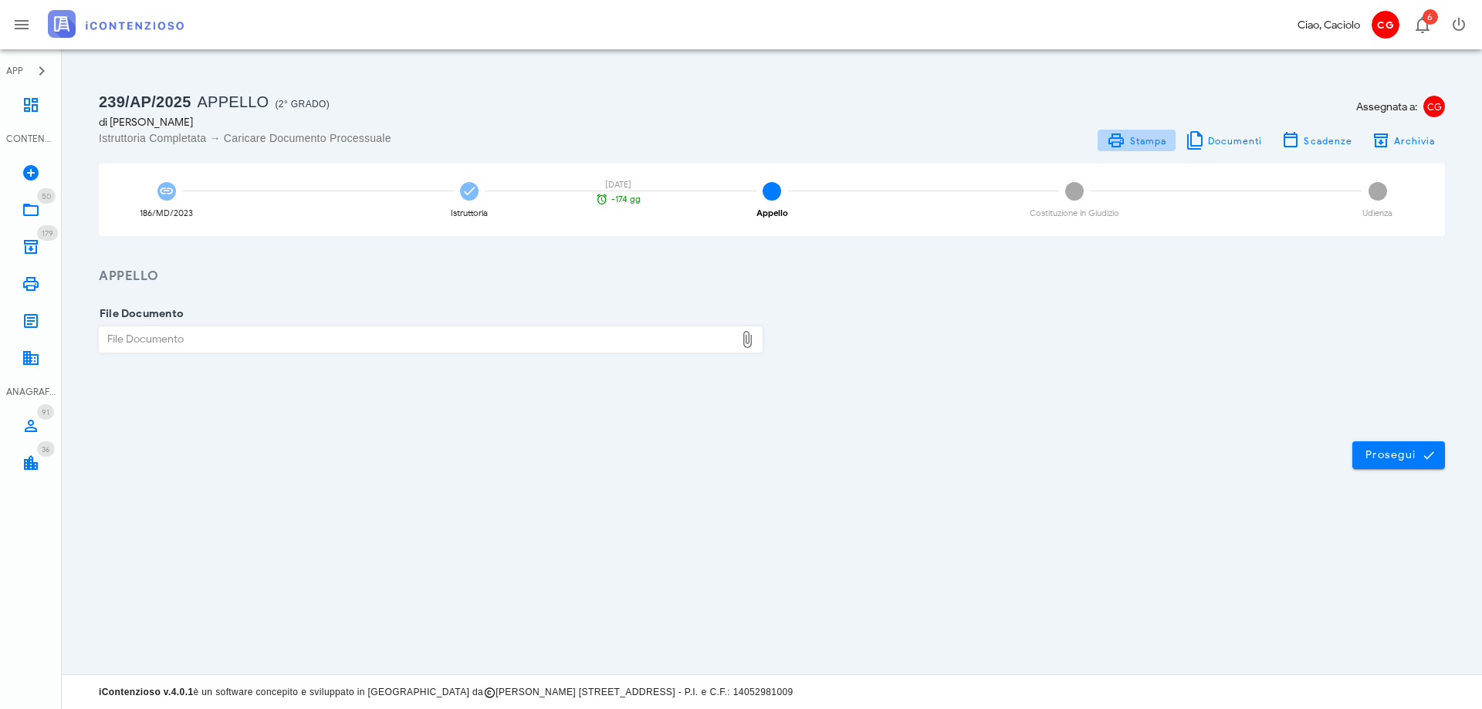
click at [1142, 147] on span "Stampa" at bounding box center [1136, 140] width 59 height 19
click at [466, 193] on icon at bounding box center [469, 191] width 15 height 15
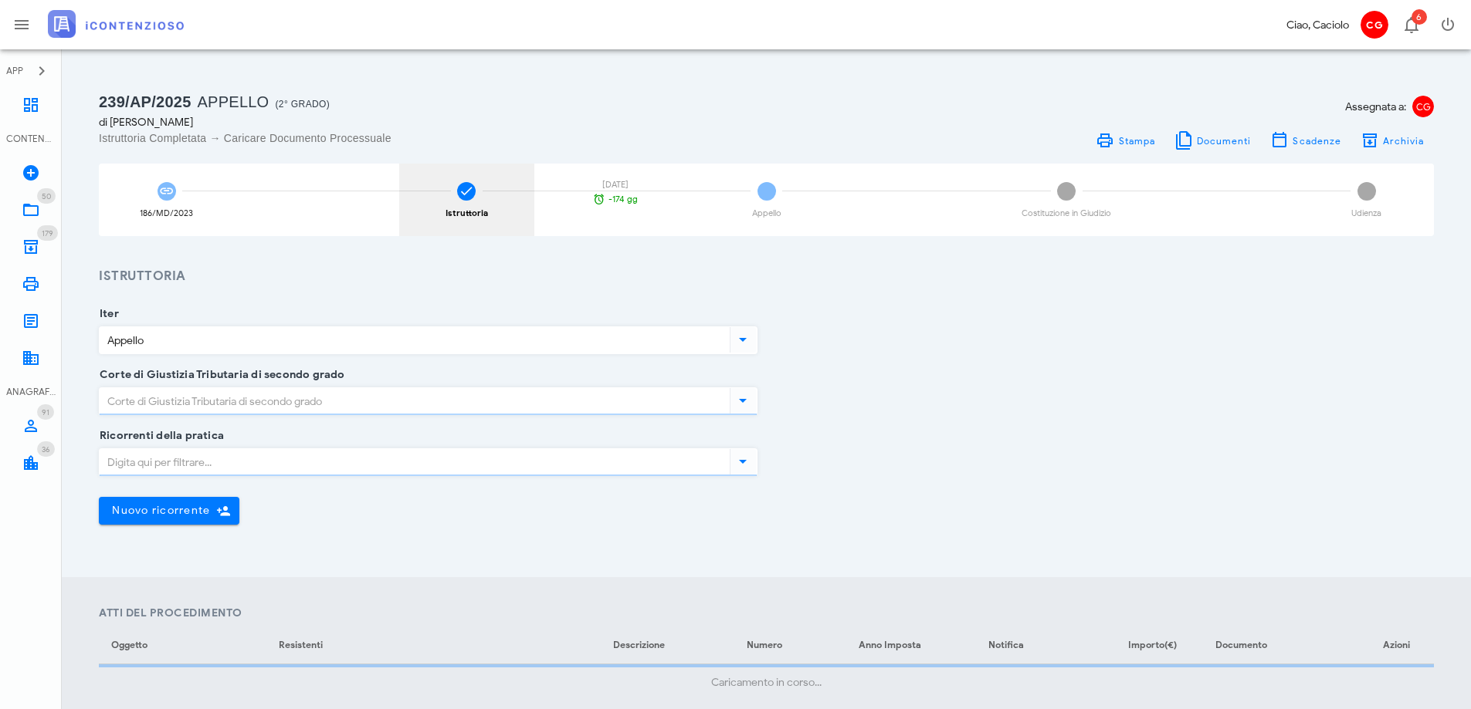
type input "Lazio - [GEOGRAPHIC_DATA]"
type input "Parzialmente favorevole"
type input "[GEOGRAPHIC_DATA]"
type input "Sentenza"
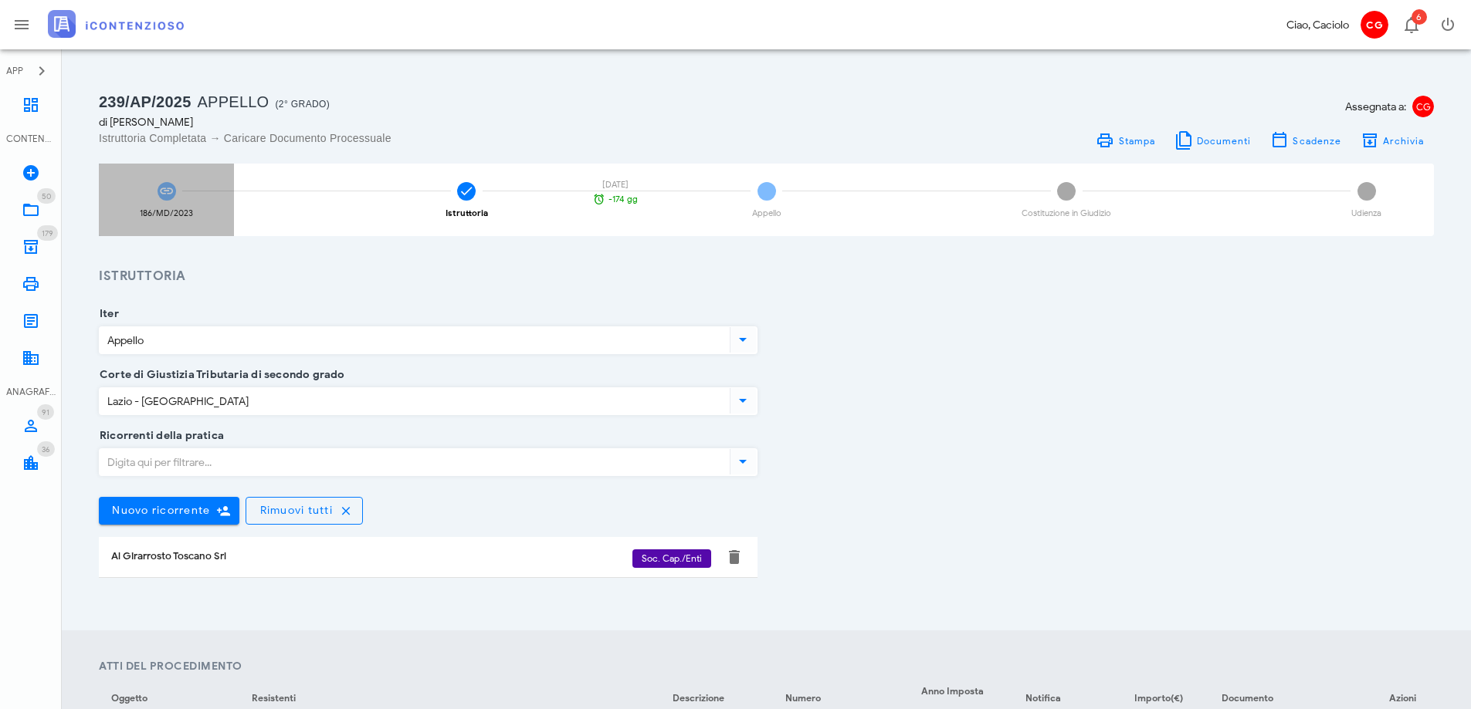
click at [154, 193] on div "186/MD/2023" at bounding box center [166, 200] width 135 height 73
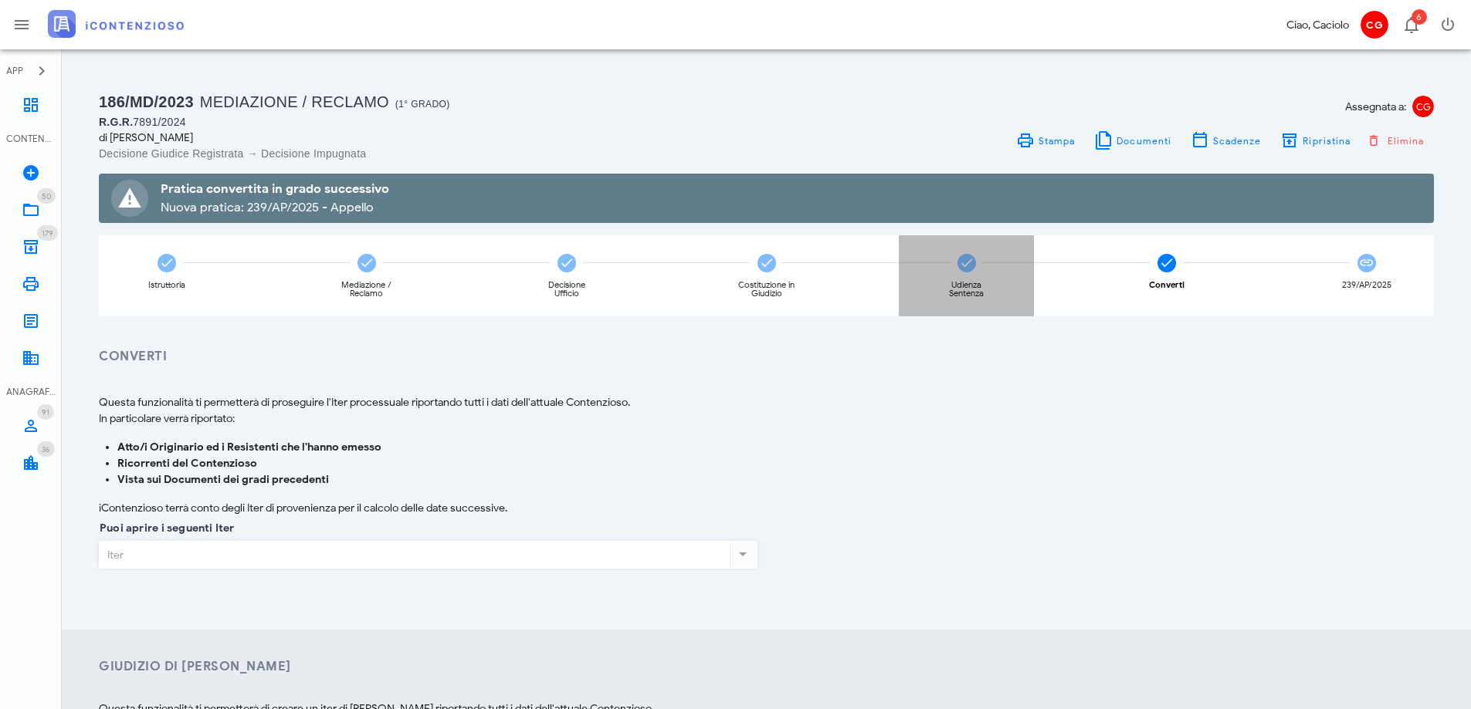
click at [959, 273] on div "Udienza Sentenza" at bounding box center [966, 275] width 135 height 81
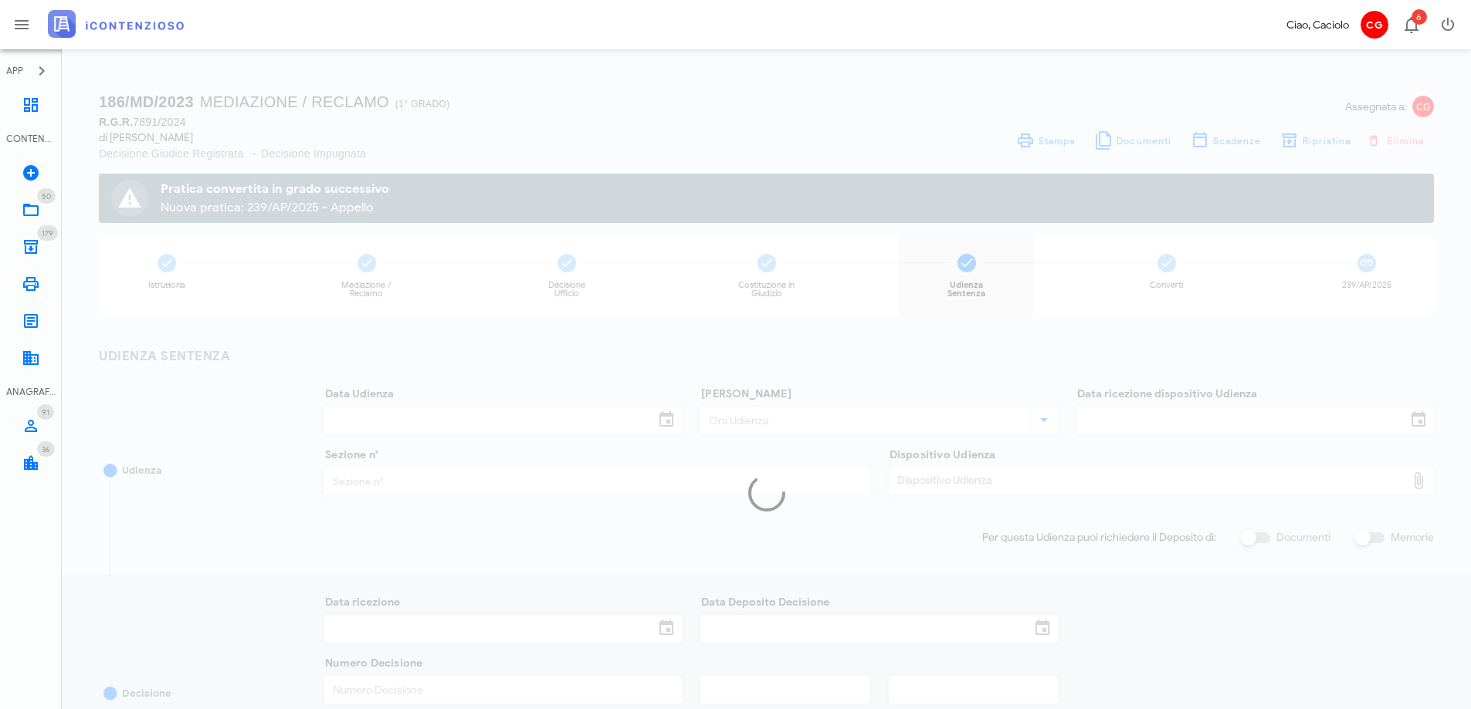
type input "[DATE]"
type input "09:30"
type input "18/03/2025"
type input "2"
checkbox input "true"
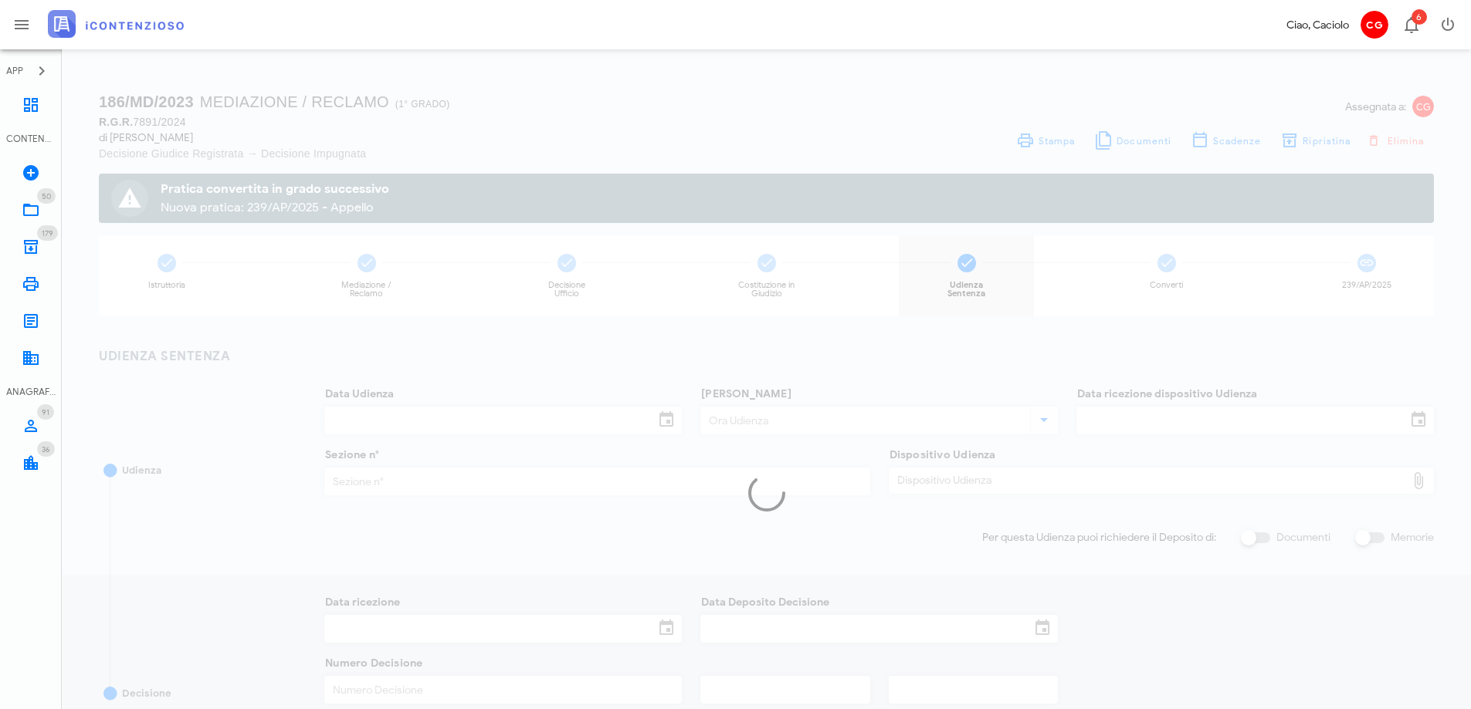
type input "13/08/2025"
type input "11412"
type input "2025"
type input "Sentenza"
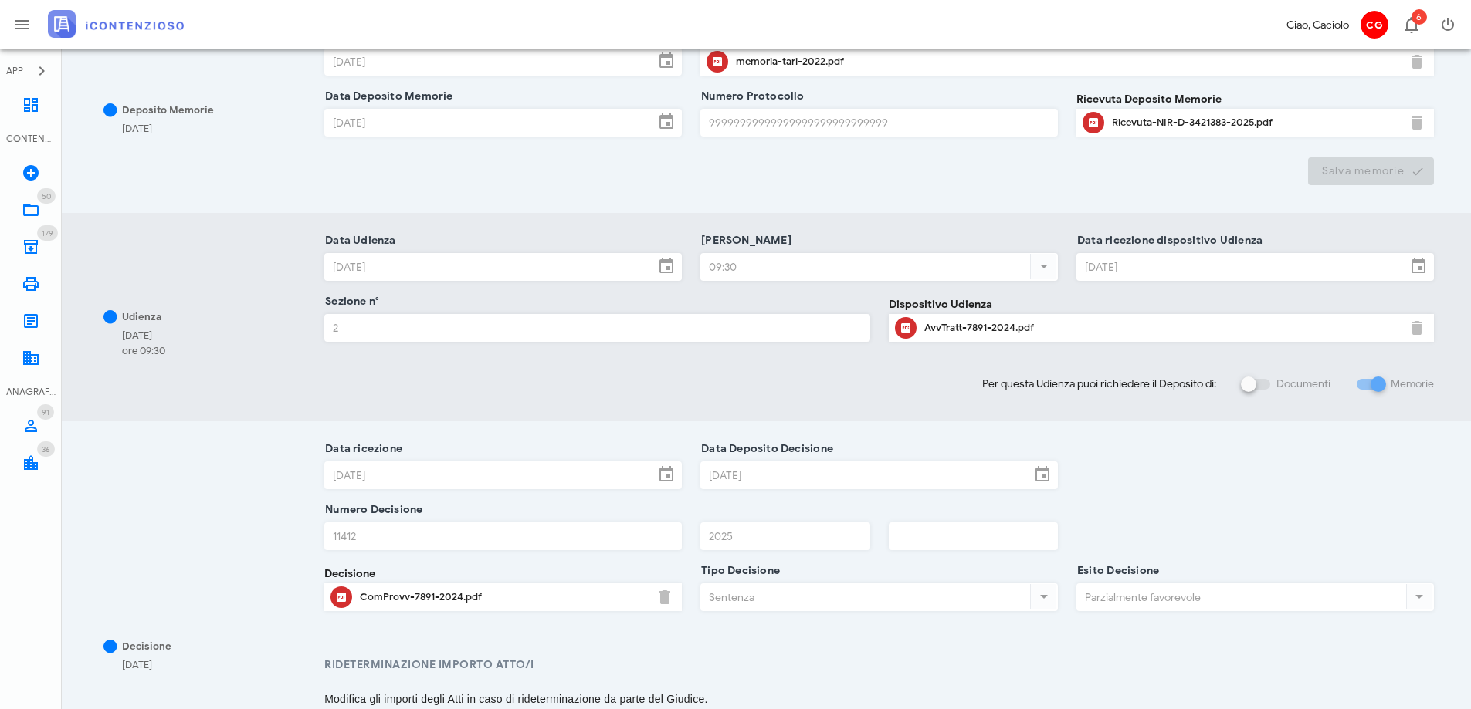
scroll to position [386, 0]
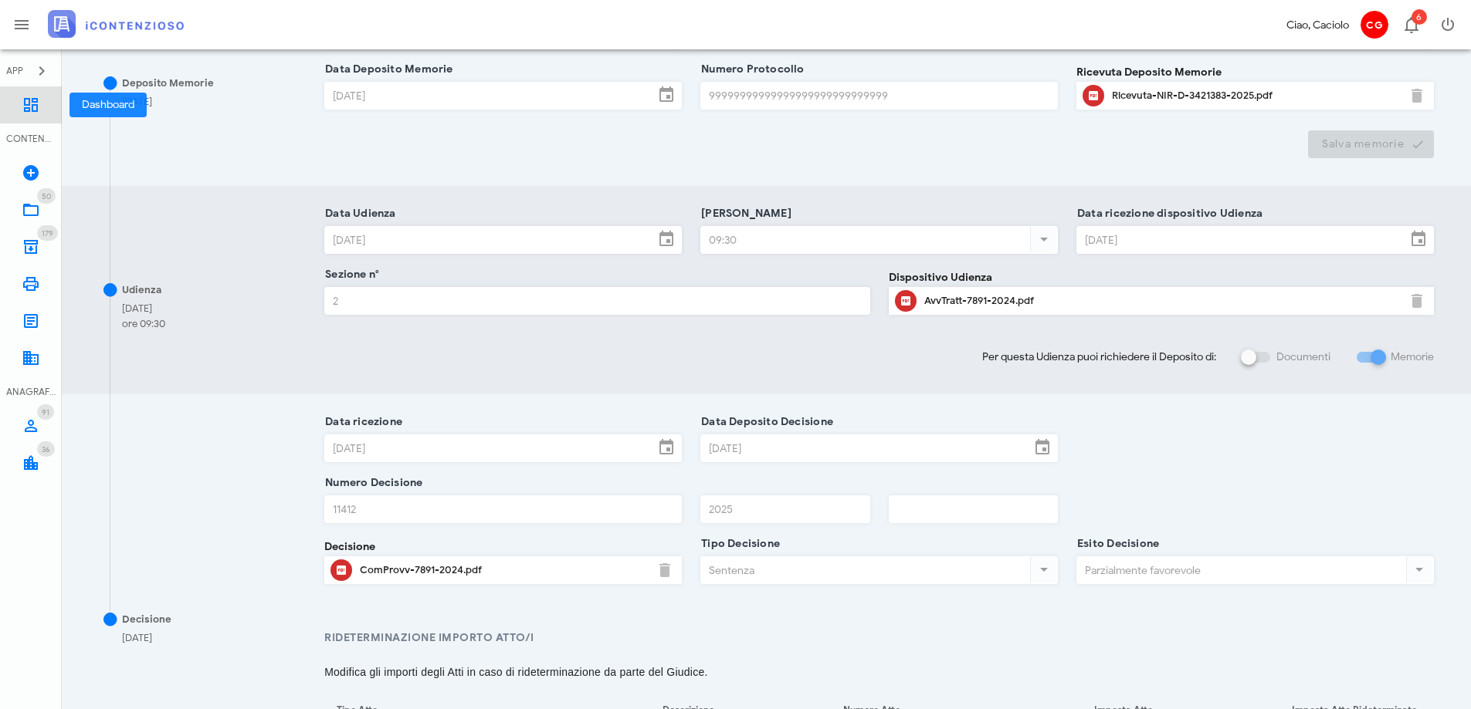
click at [27, 118] on link "Dashboard" at bounding box center [31, 104] width 62 height 37
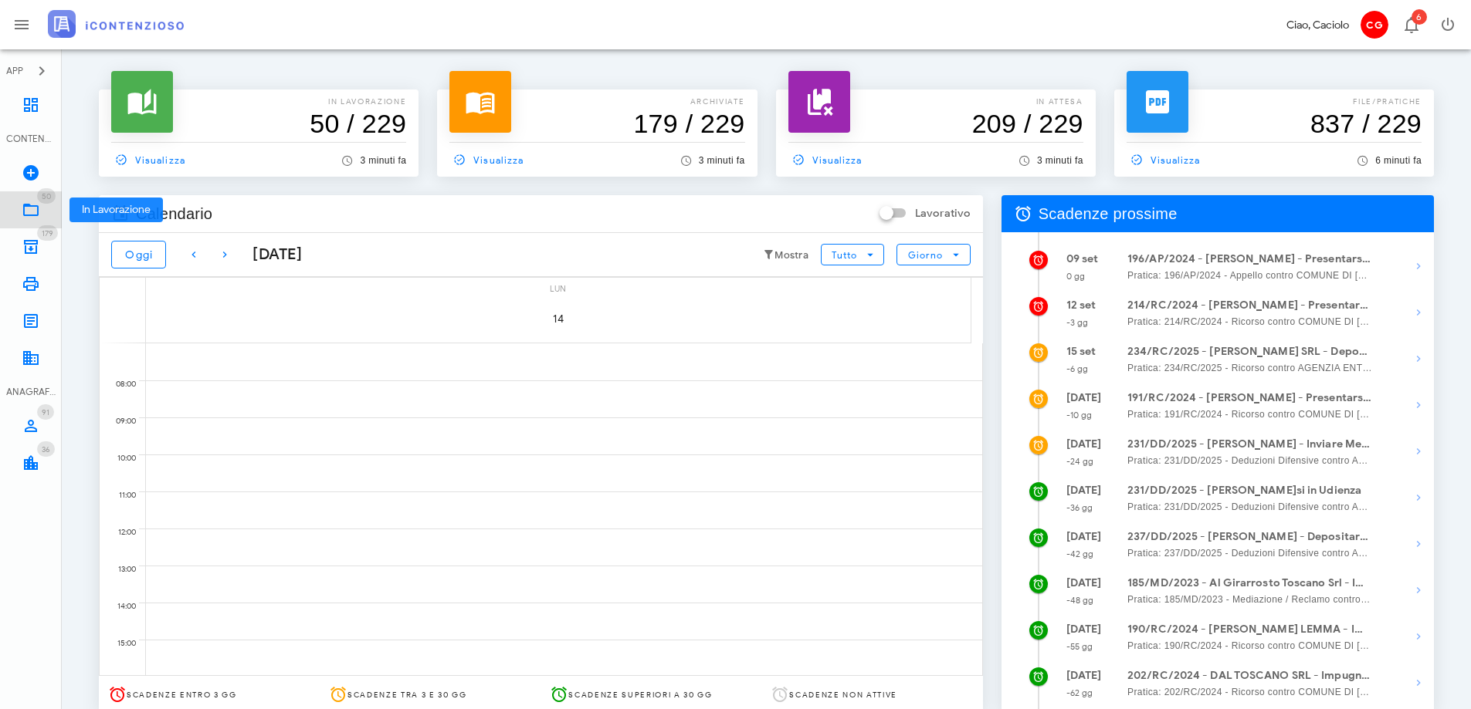
click at [44, 216] on link "50 In Lavorazione 50" at bounding box center [31, 209] width 62 height 37
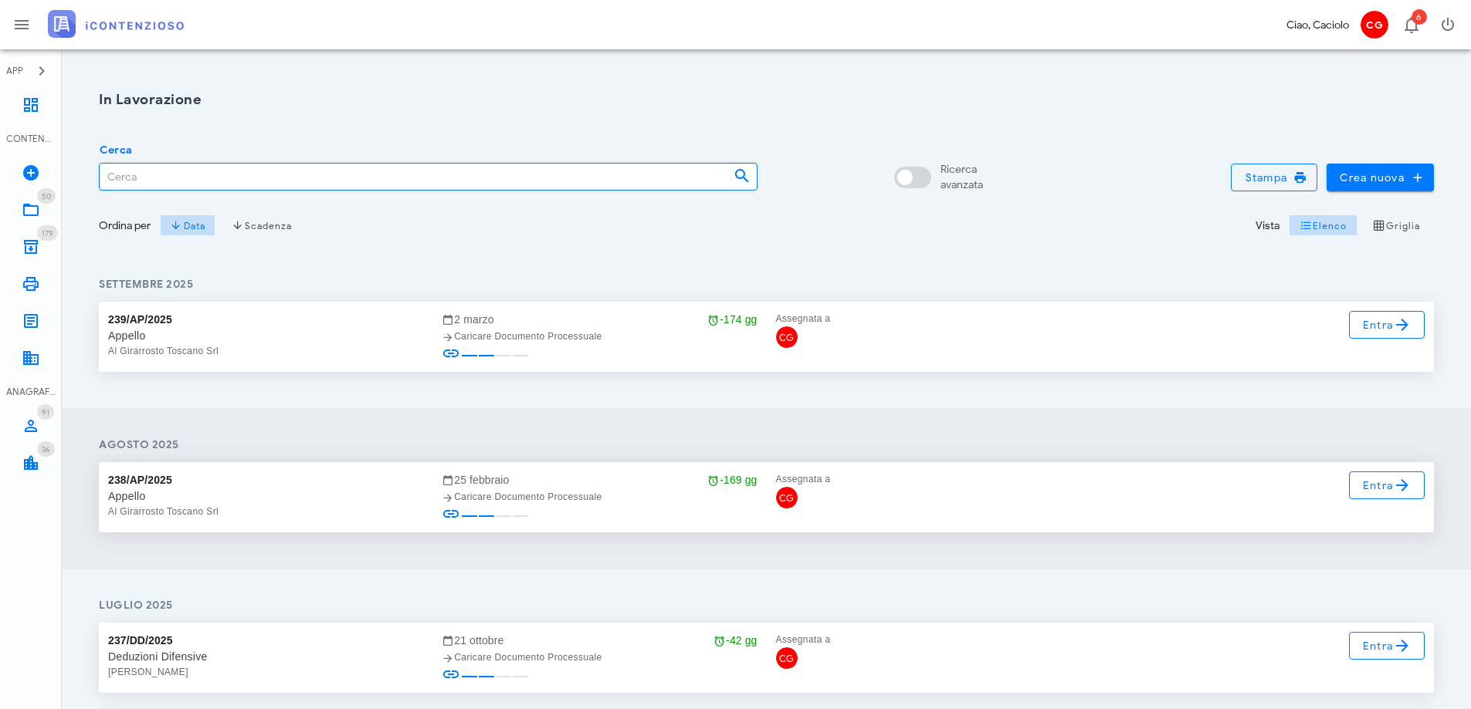
click at [194, 181] on input "Cerca" at bounding box center [410, 177] width 621 height 26
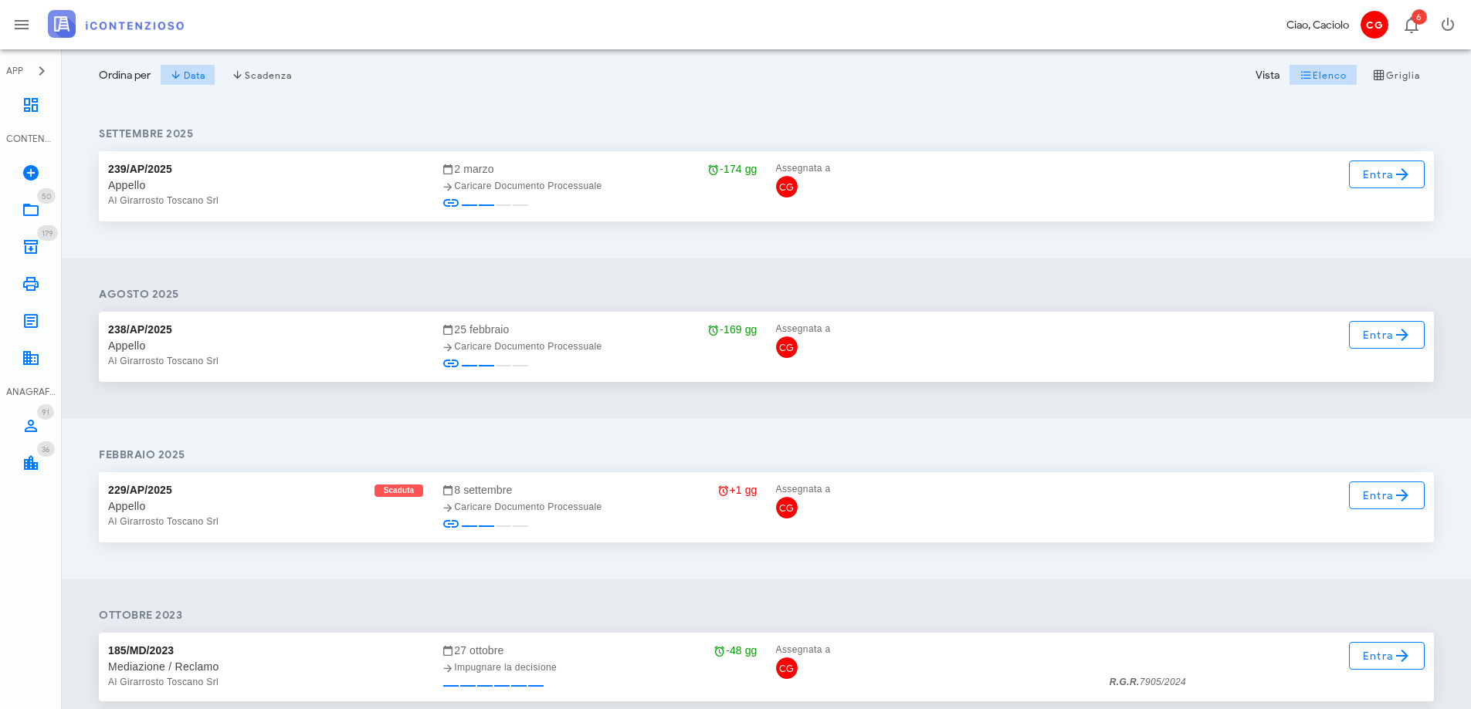
scroll to position [154, 0]
type input "al girar"
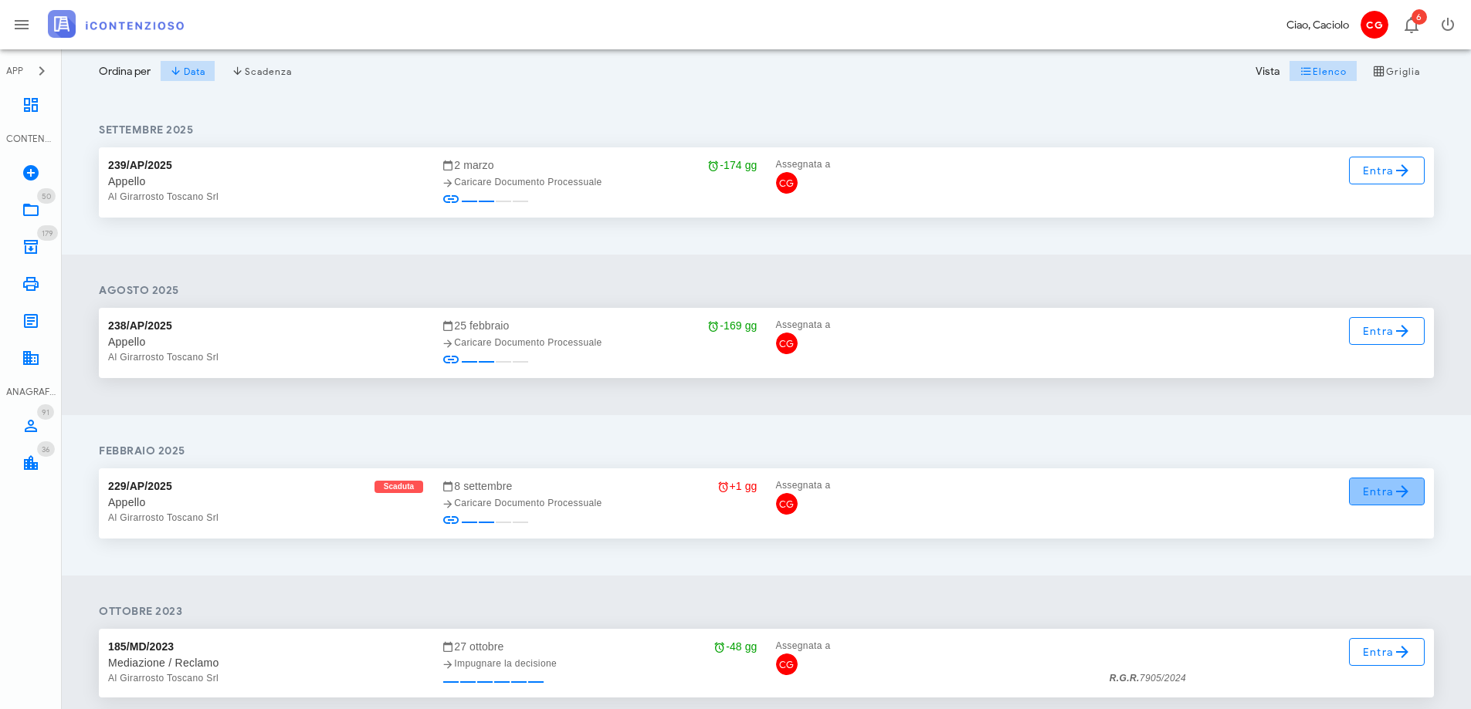
click at [1377, 491] on span "Entra" at bounding box center [1387, 491] width 50 height 19
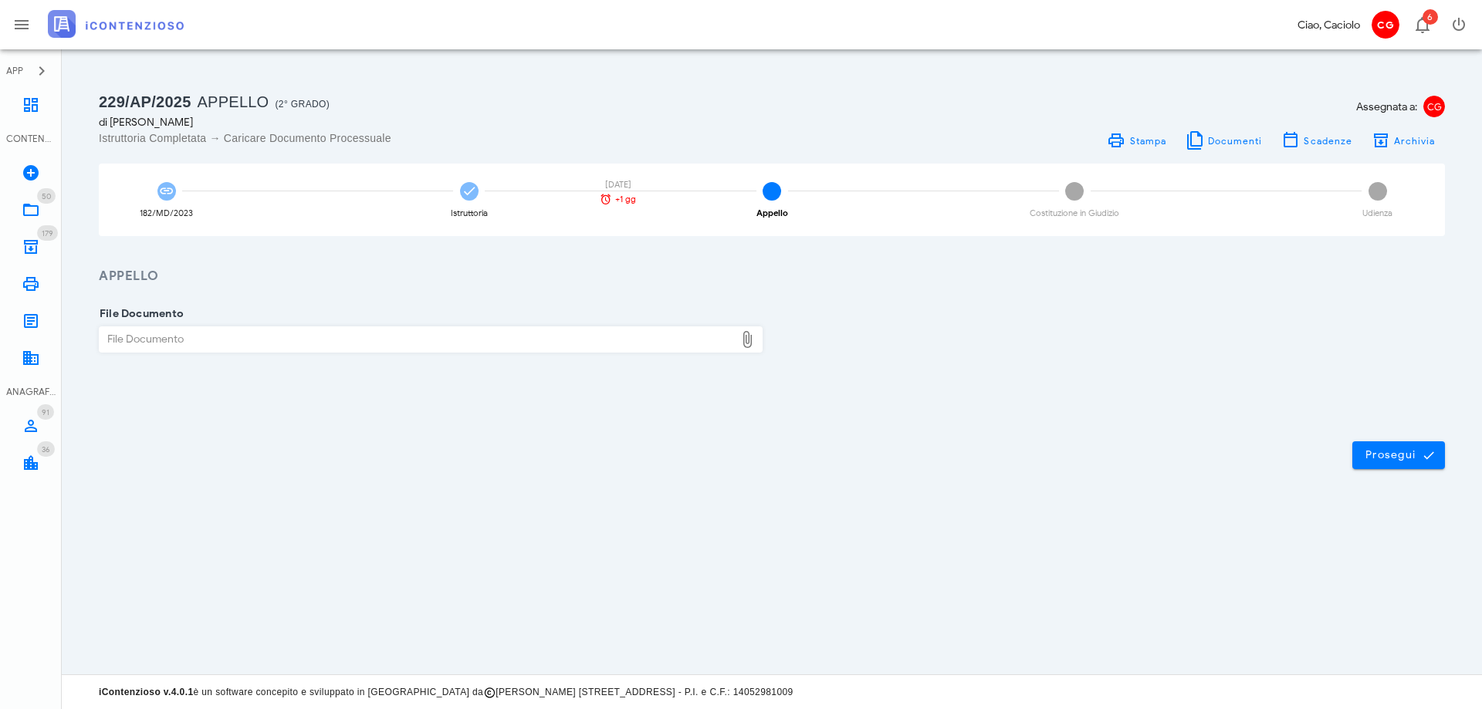
click at [635, 348] on div "File Documento" at bounding box center [417, 339] width 635 height 25
type input "C:\fakepath\appello.pdf"
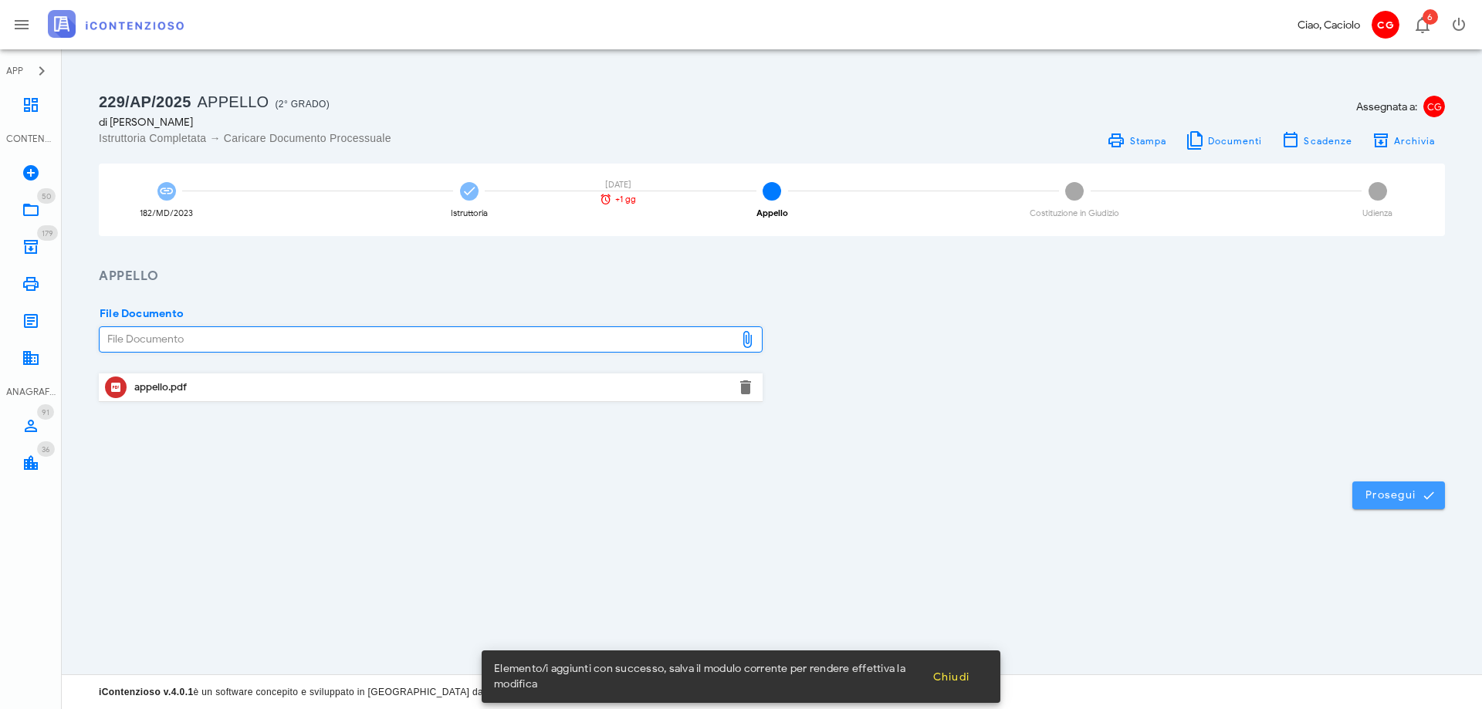
click at [1395, 492] on span "Prosegui" at bounding box center [1399, 496] width 68 height 14
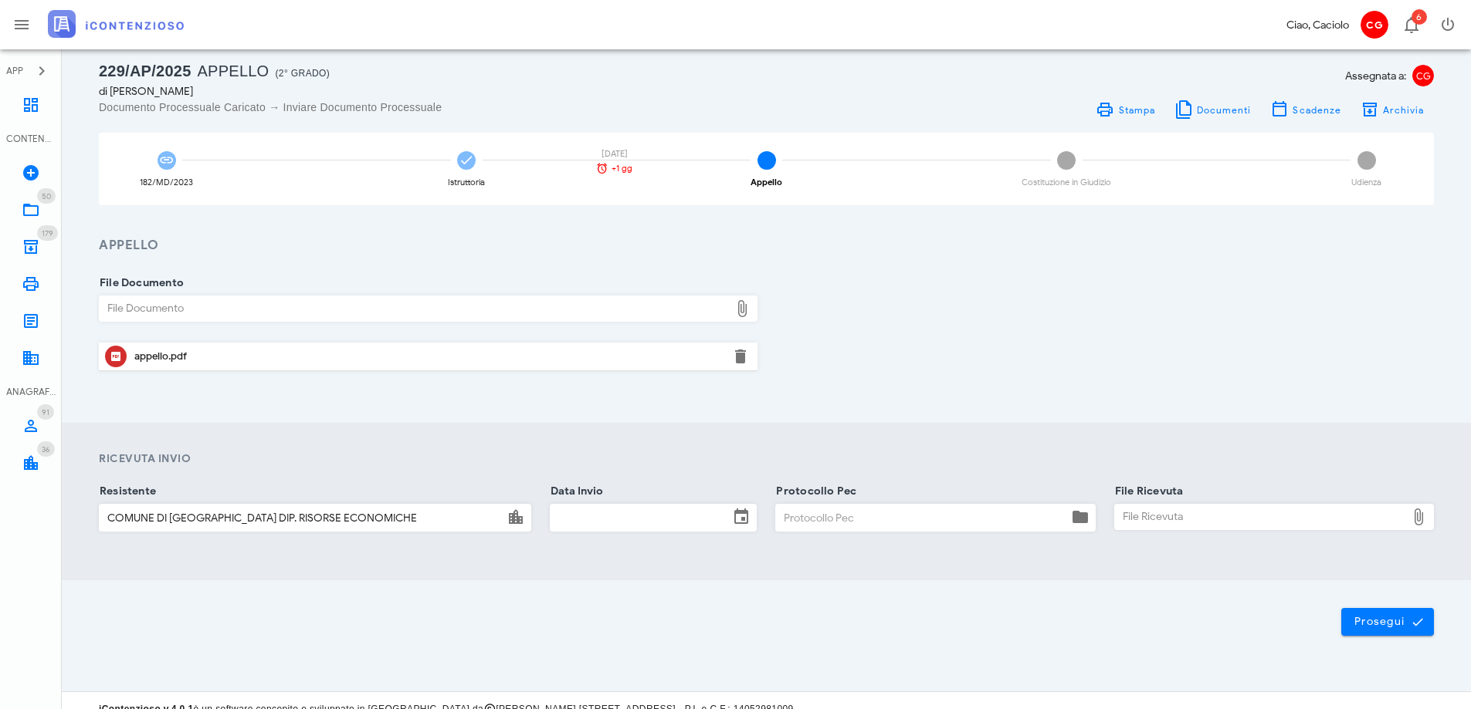
scroll to position [48, 0]
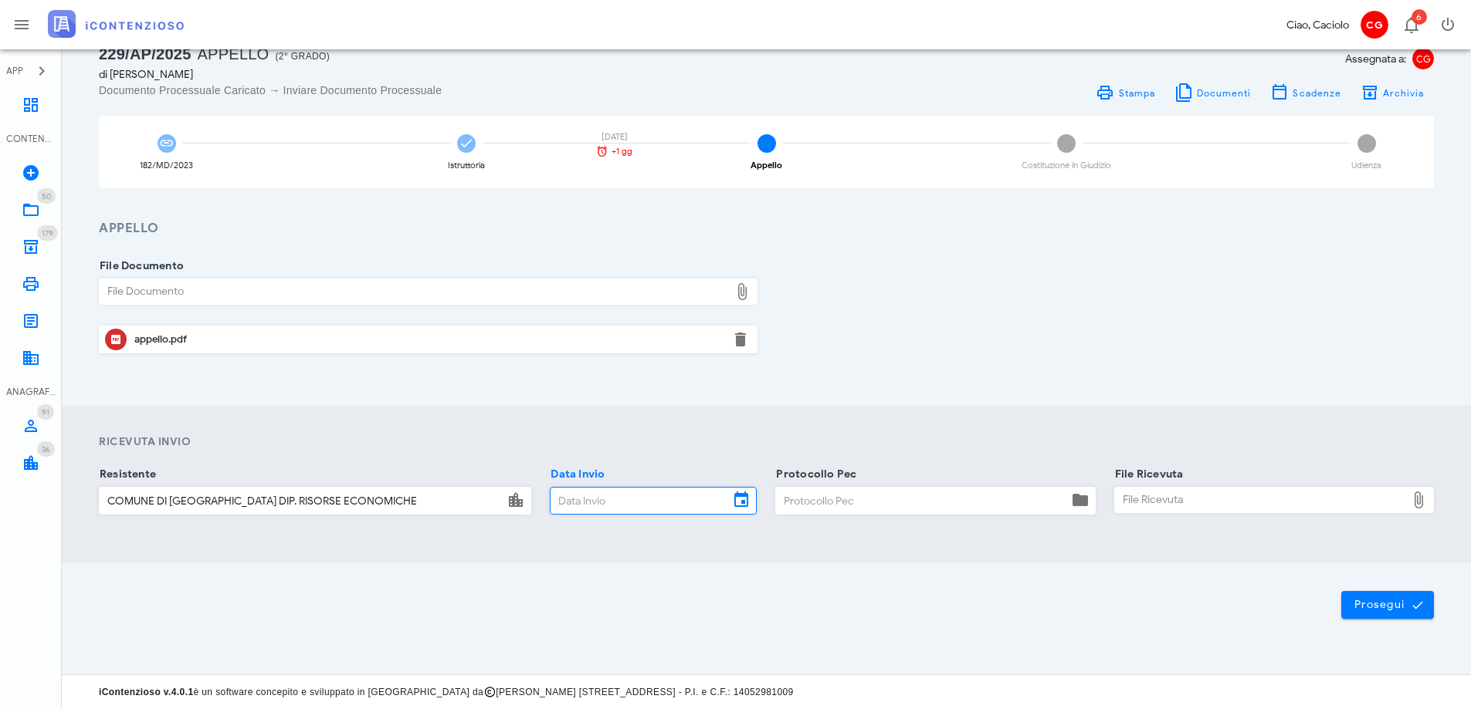
click at [622, 492] on input "Data Invio" at bounding box center [639, 501] width 178 height 26
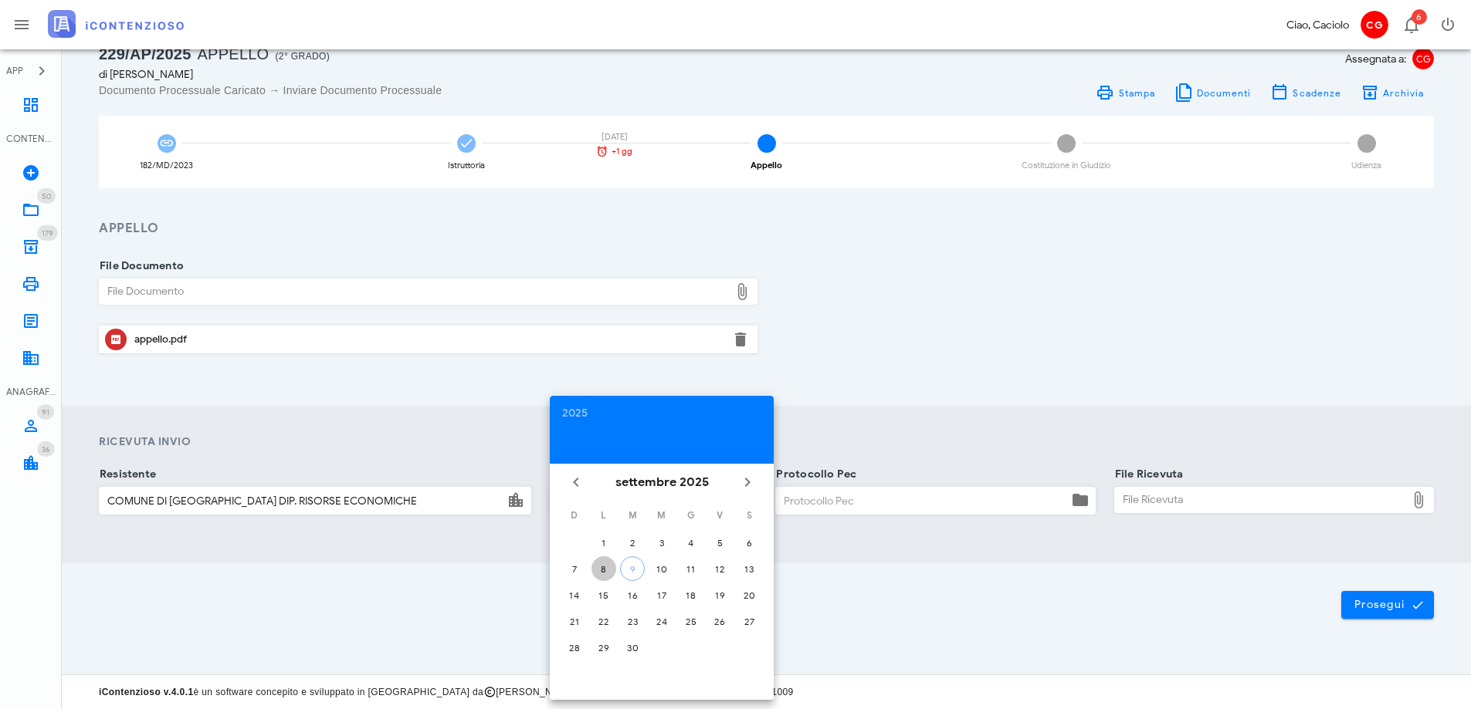
click at [603, 569] on div "8" at bounding box center [603, 570] width 25 height 12
type input "08/09/2025"
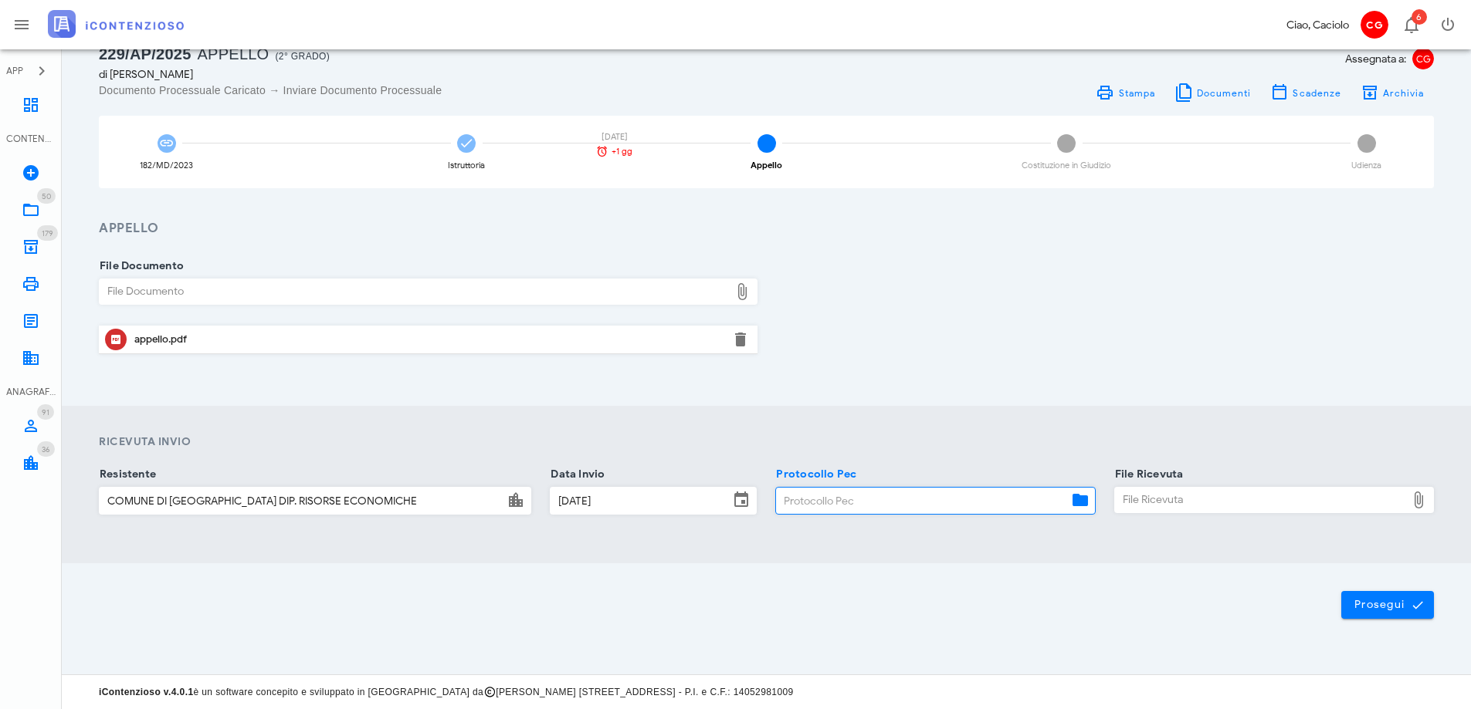
click at [981, 506] on input "Protocollo Pec" at bounding box center [921, 501] width 291 height 26
type input "9999999999999999999999999"
click at [1174, 497] on div "File Ricevuta" at bounding box center [1260, 500] width 291 height 25
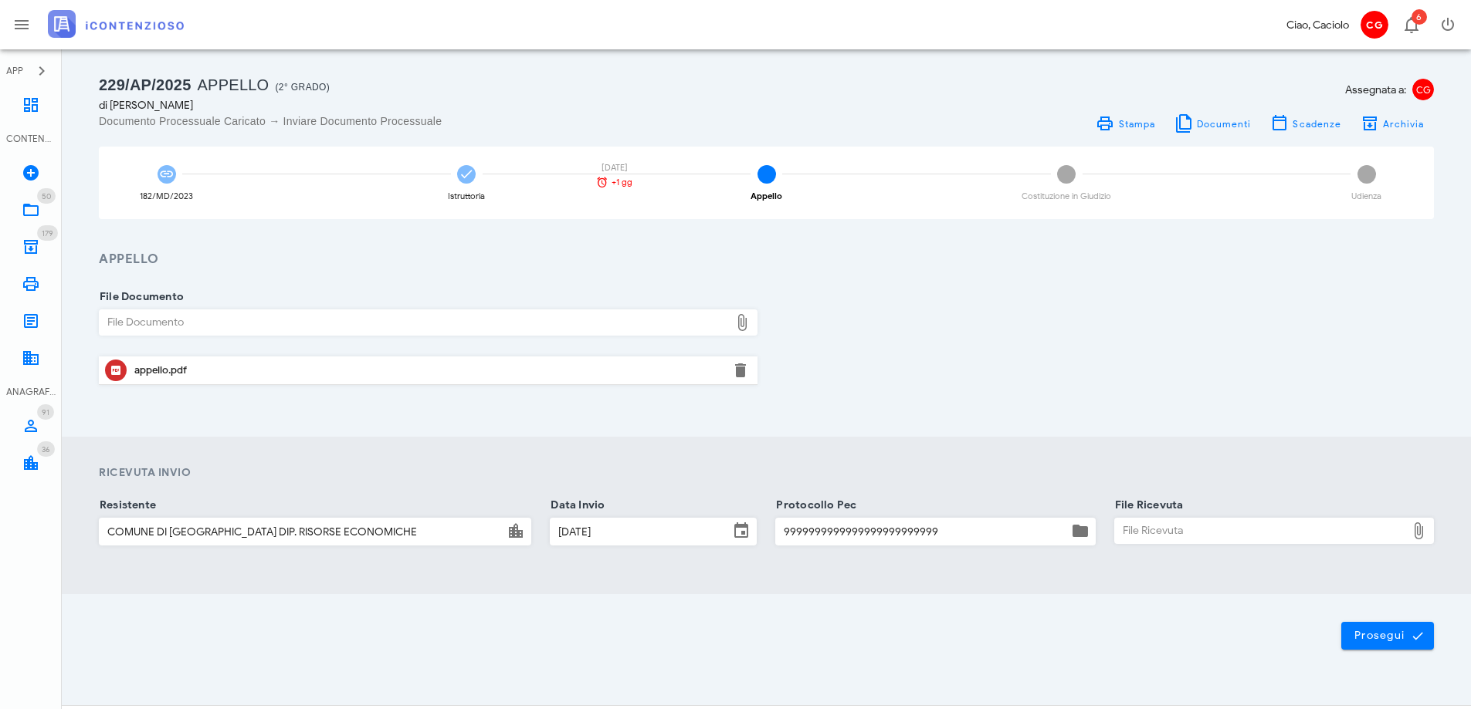
scroll to position [0, 0]
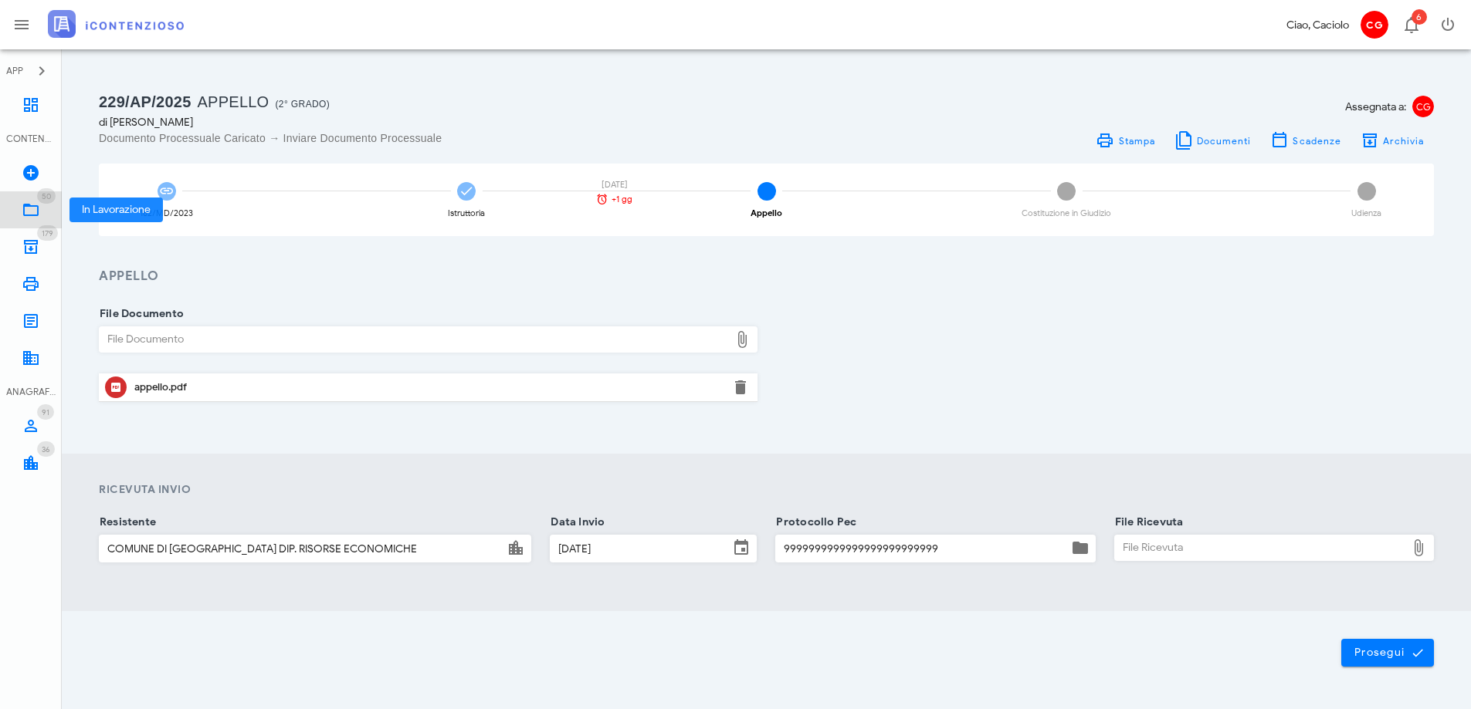
click at [39, 206] on icon at bounding box center [31, 210] width 19 height 19
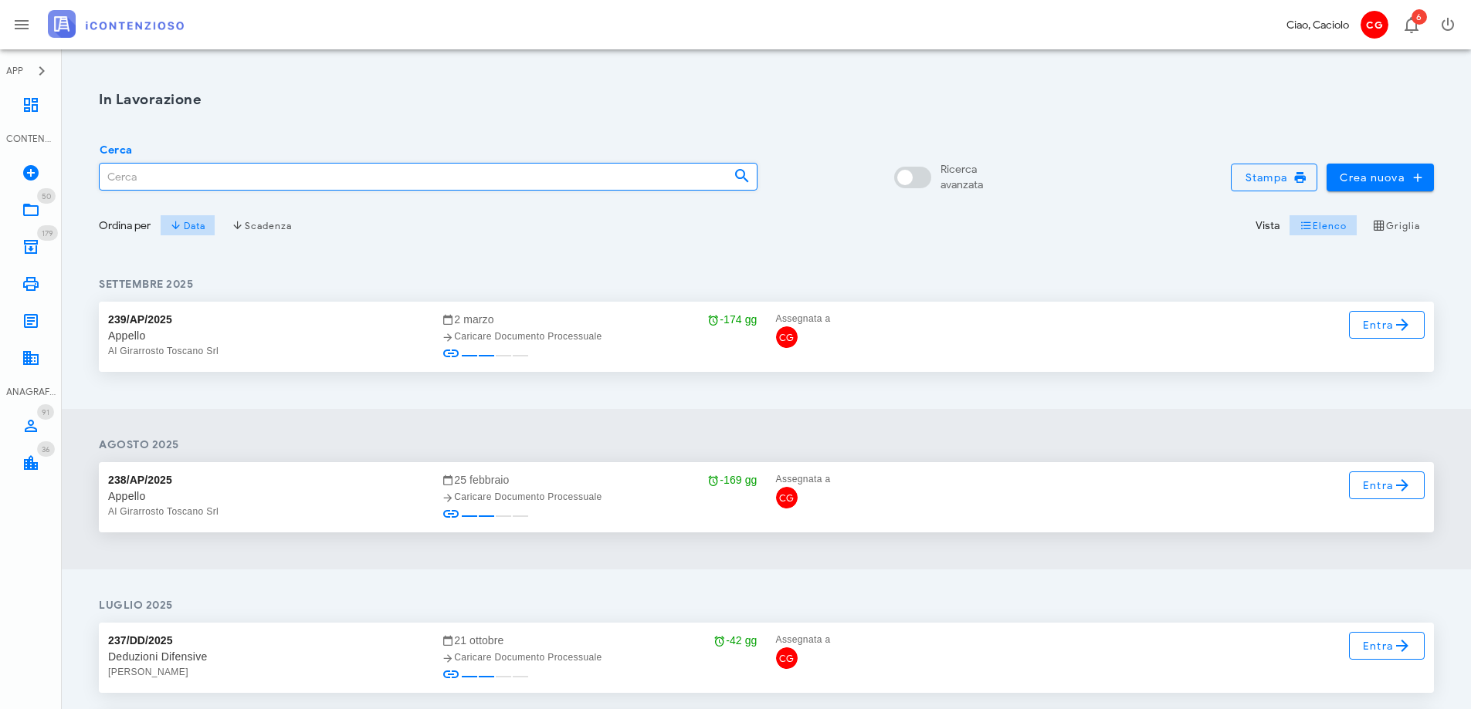
click at [178, 184] on input "Cerca" at bounding box center [410, 177] width 621 height 26
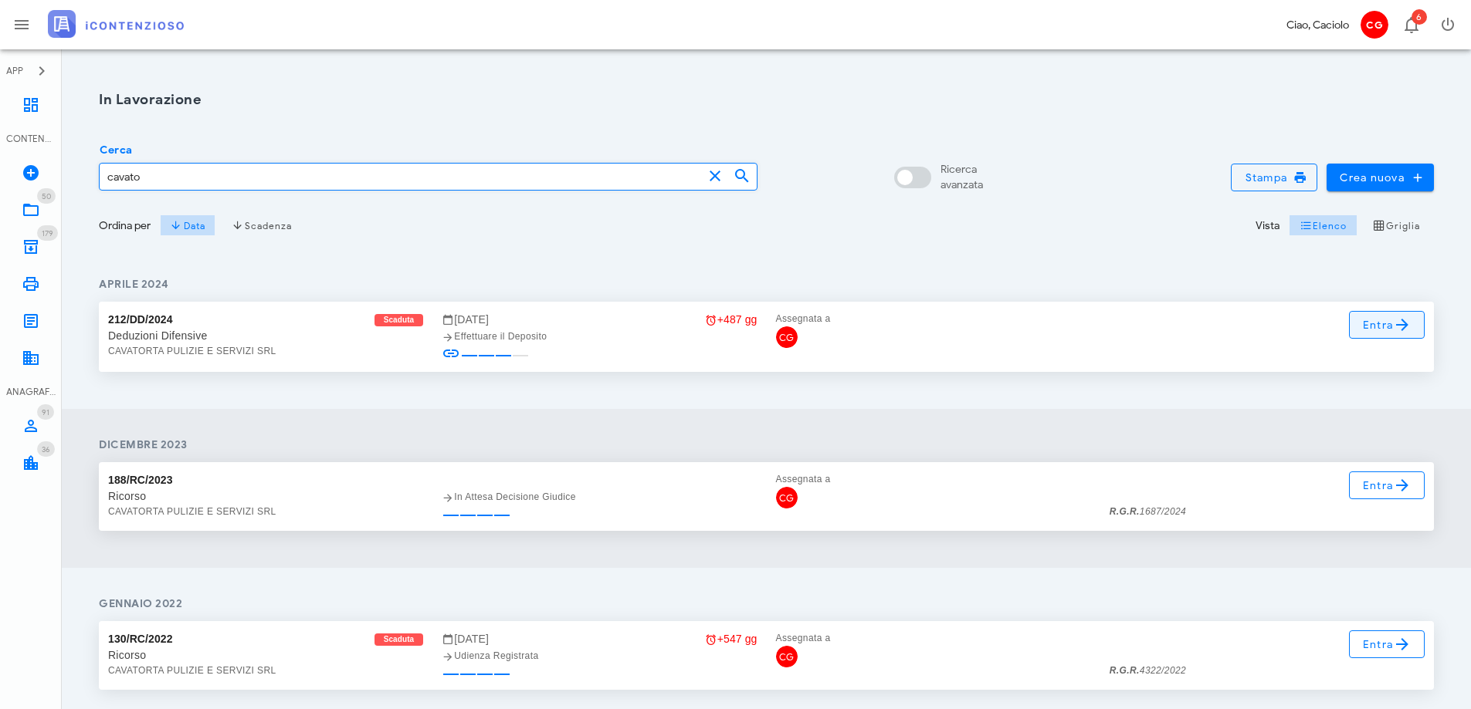
type input "cavato"
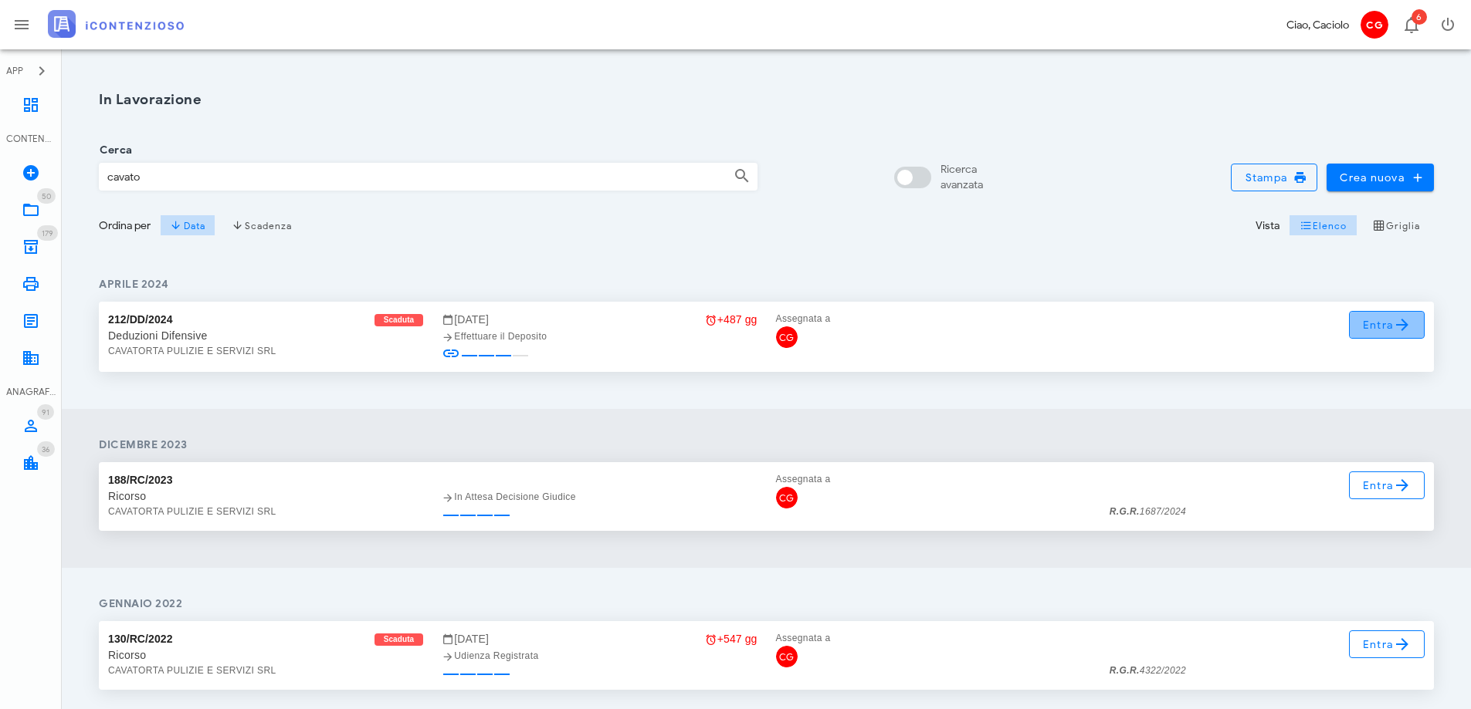
click at [1359, 329] on link "Entra" at bounding box center [1387, 325] width 76 height 28
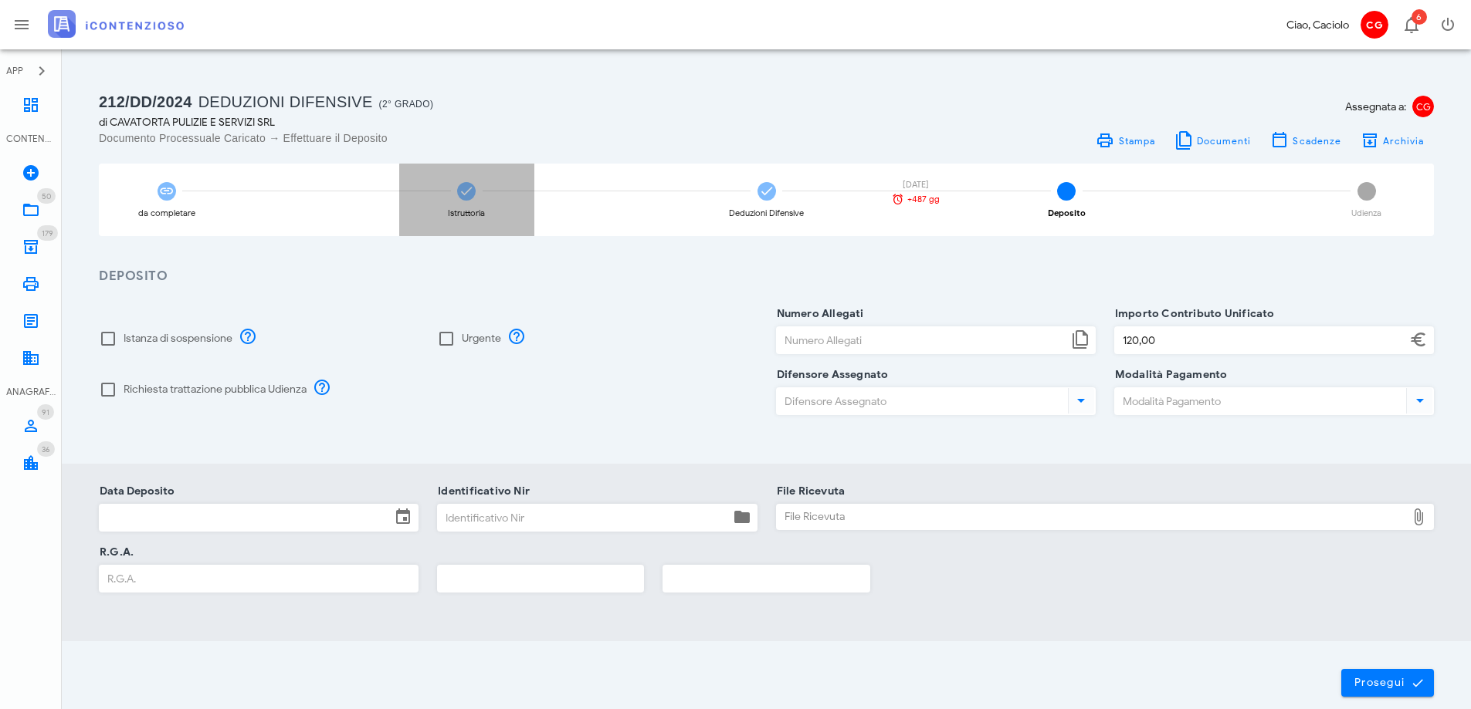
click at [455, 203] on div "Istruttoria" at bounding box center [466, 200] width 135 height 73
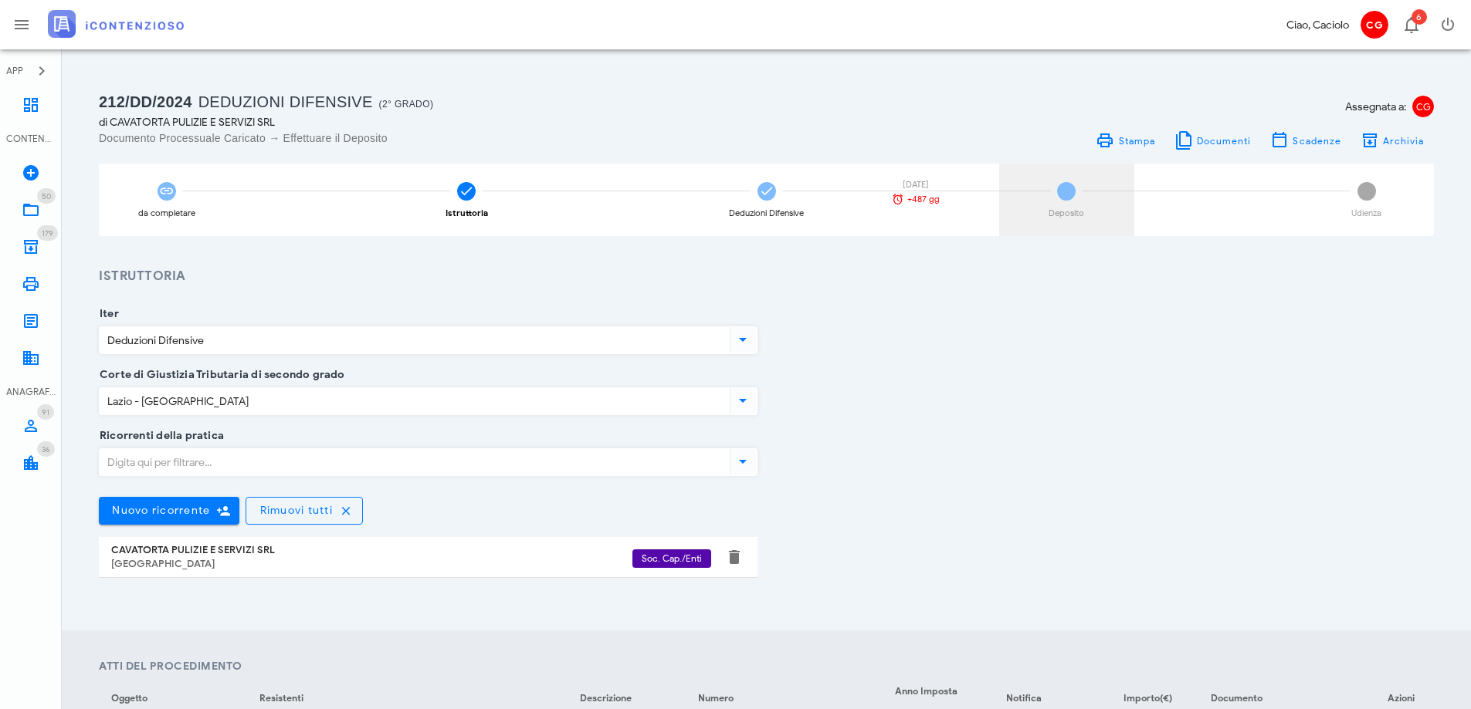
click at [1062, 190] on span "4" at bounding box center [1066, 191] width 19 height 19
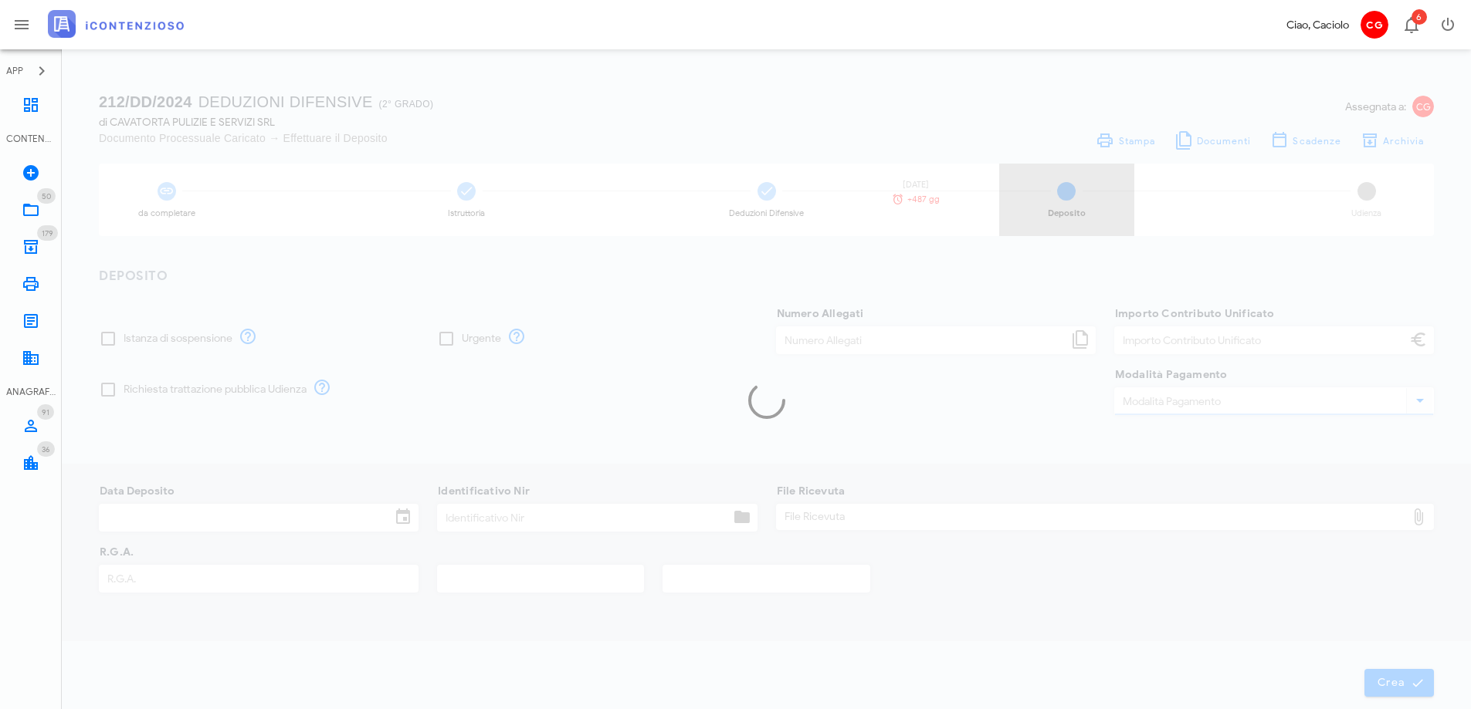
type input "120,00"
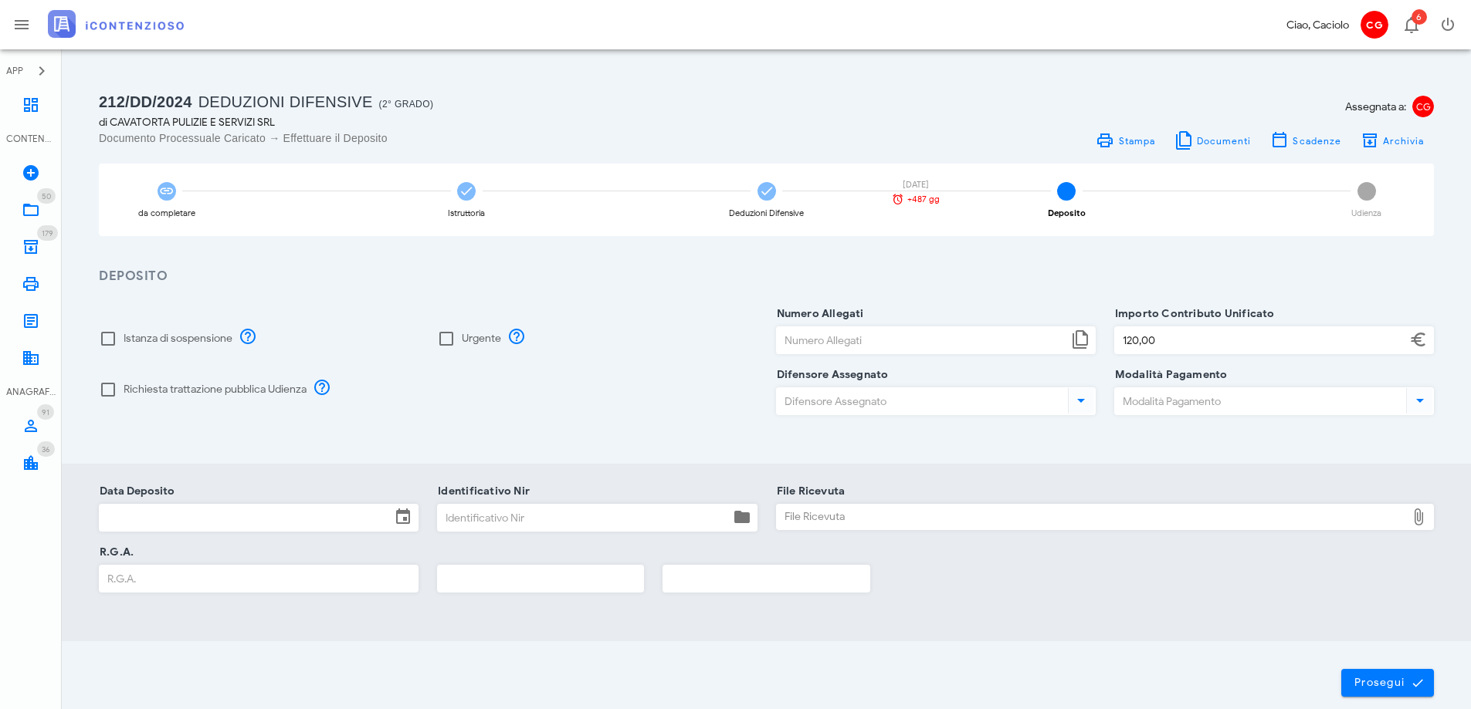
click at [1362, 198] on span "5" at bounding box center [1366, 191] width 19 height 19
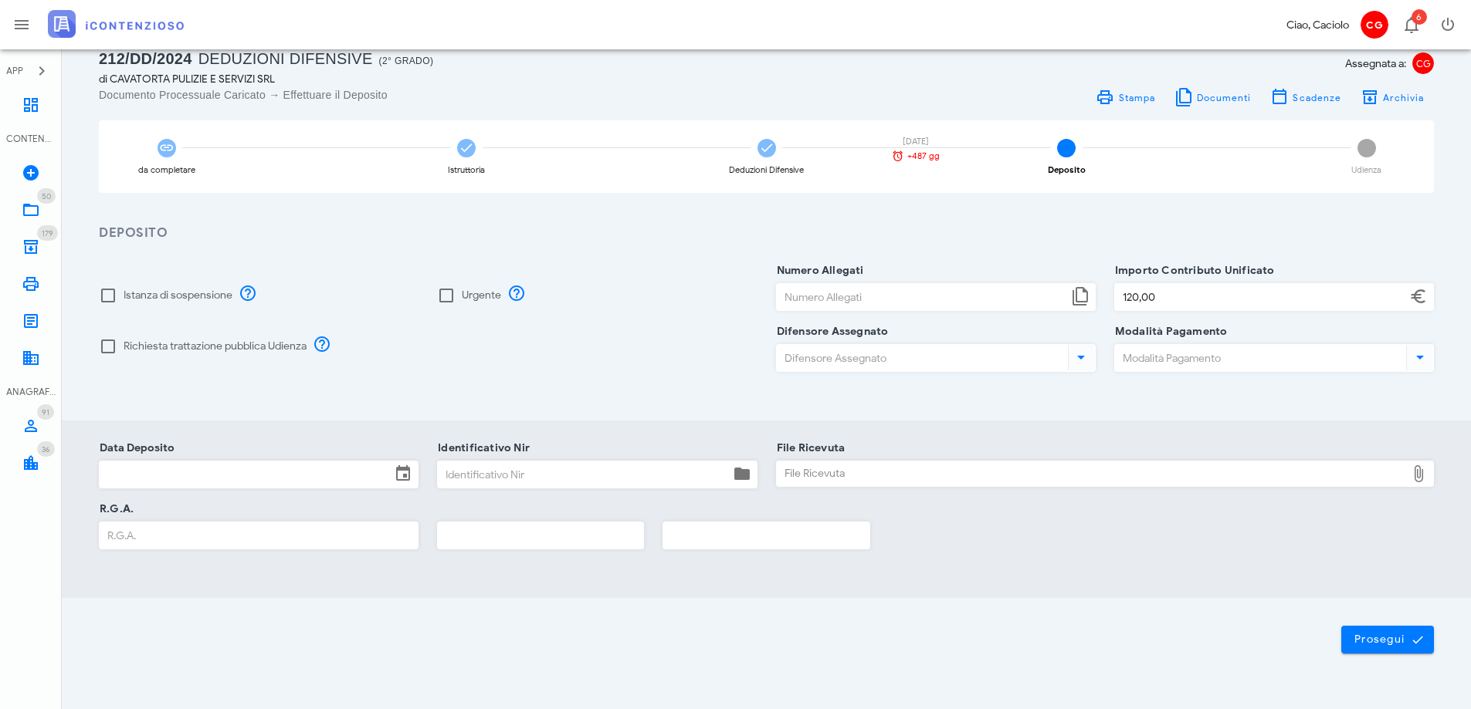
scroll to position [78, 0]
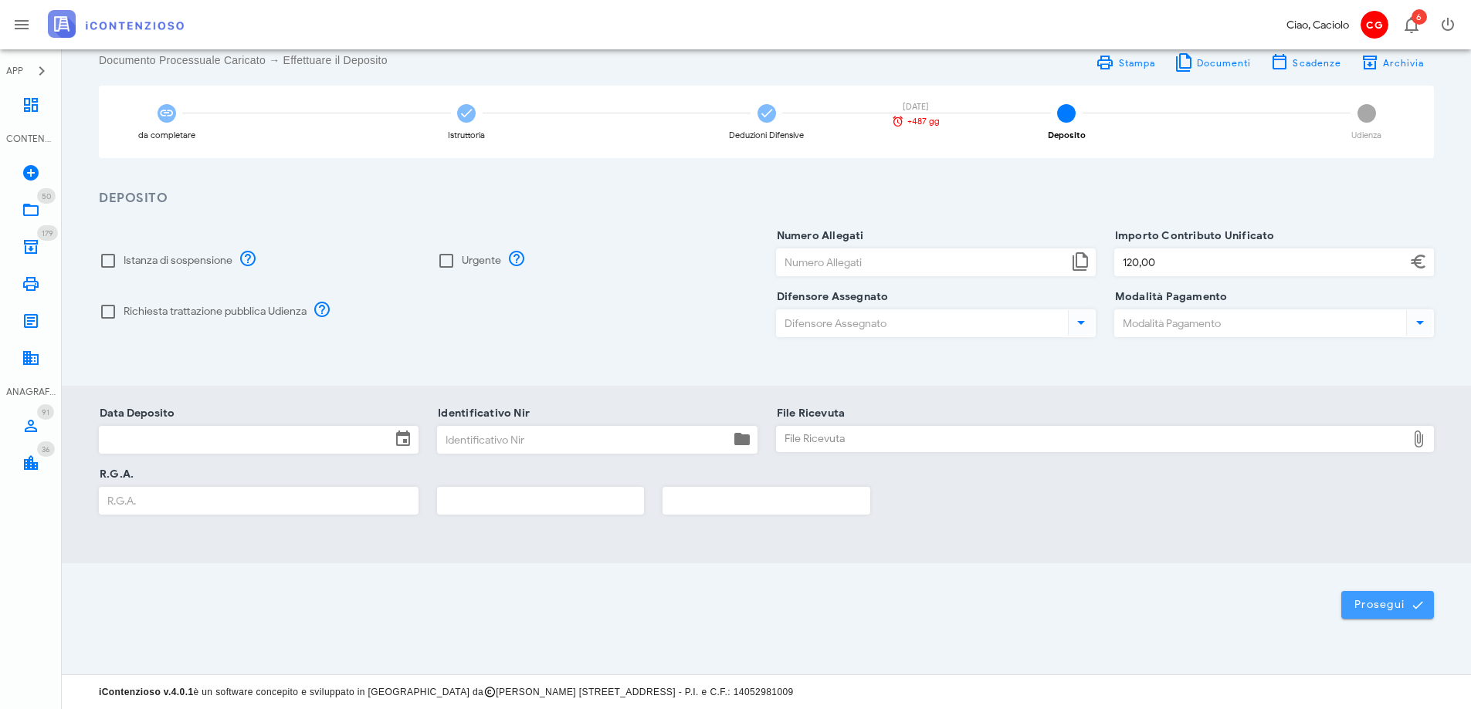
click at [1351, 604] on button "Prosegui" at bounding box center [1387, 605] width 93 height 28
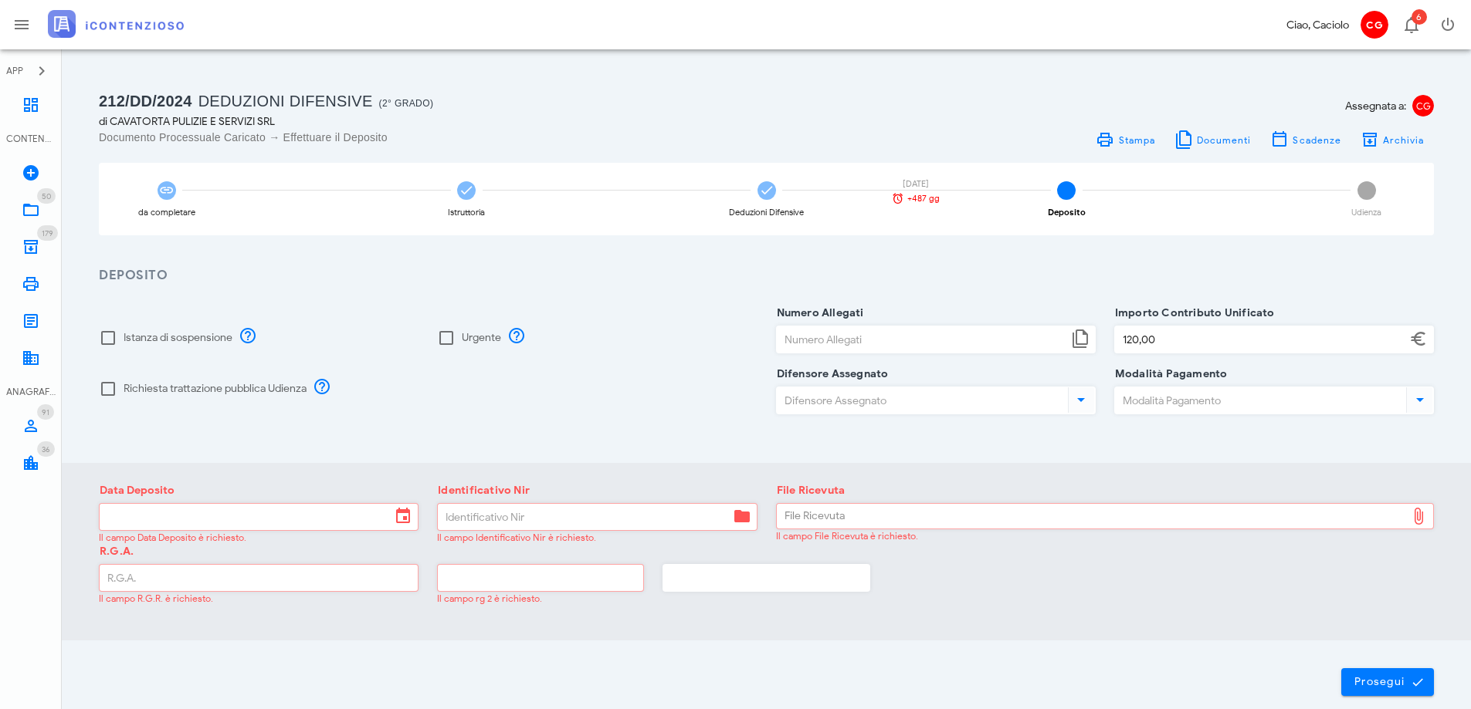
scroll to position [0, 0]
click at [487, 202] on div "Istruttoria" at bounding box center [466, 200] width 135 height 73
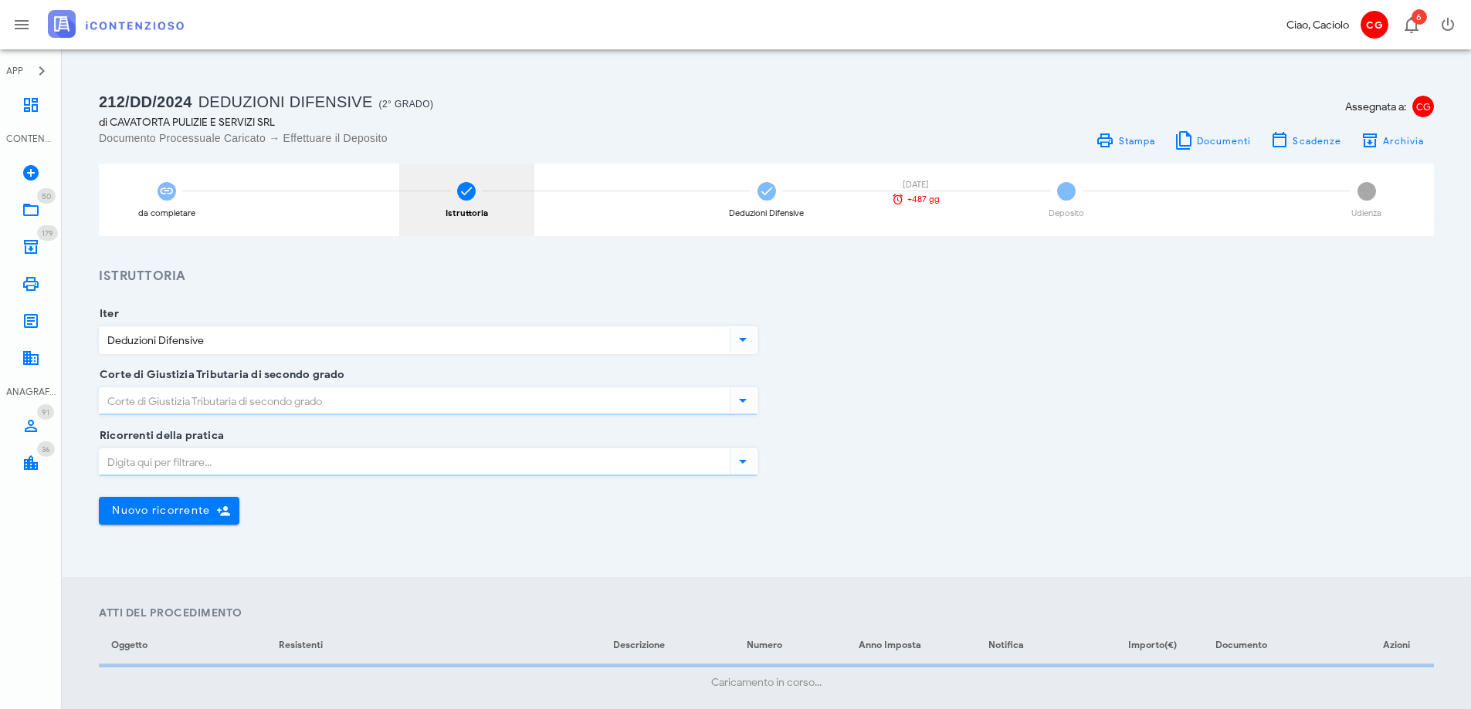
type input "Sentenza"
type input "Favorevole"
type input "Lazio - [GEOGRAPHIC_DATA]"
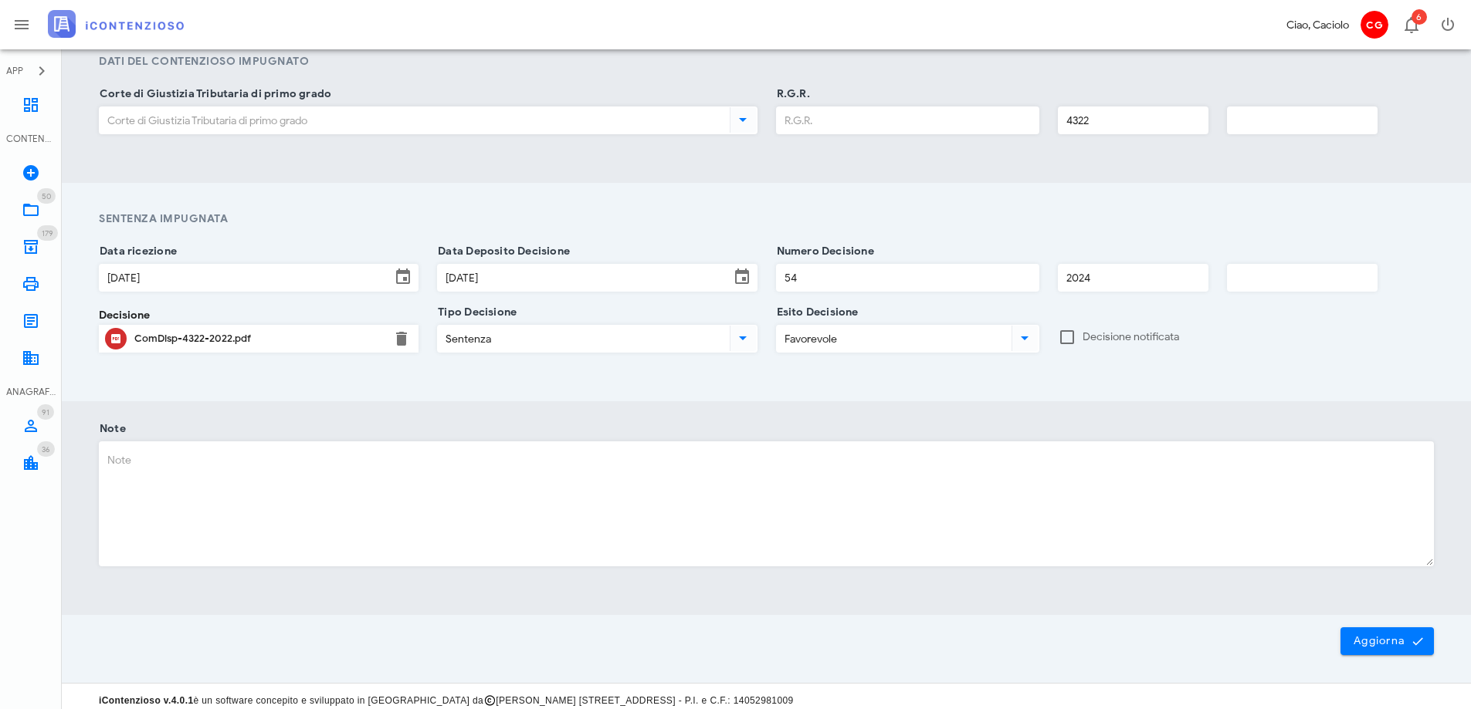
scroll to position [973, 0]
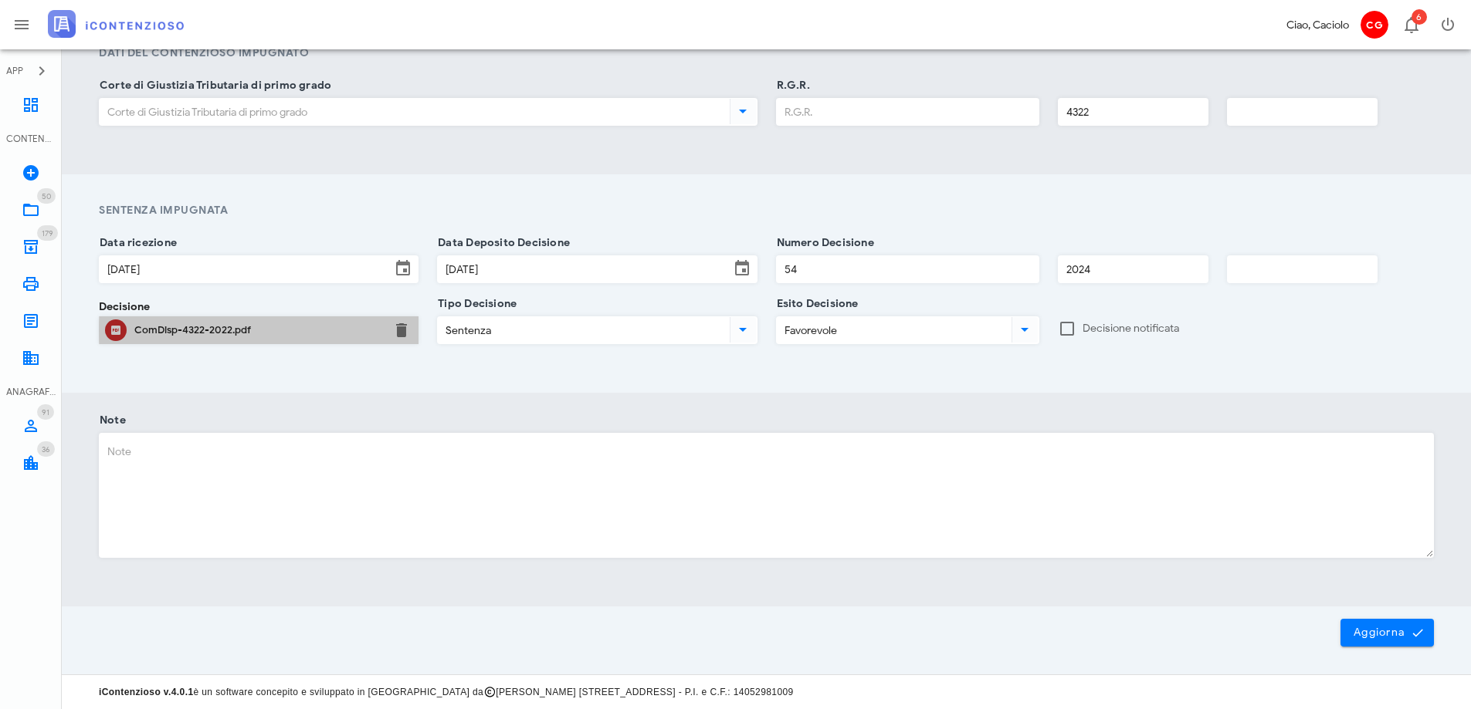
click at [219, 327] on div "ComDisp-4322-2022.pdf" at bounding box center [258, 330] width 249 height 12
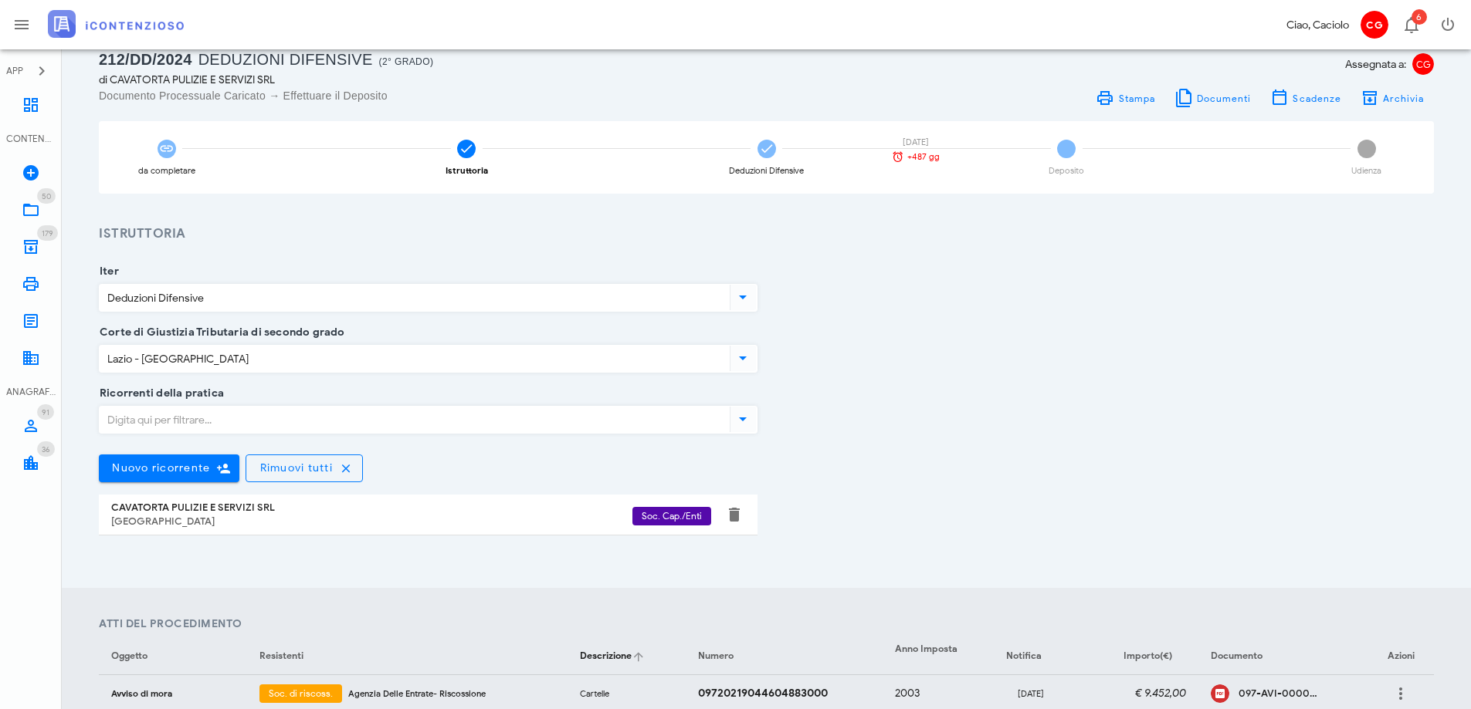
scroll to position [0, 0]
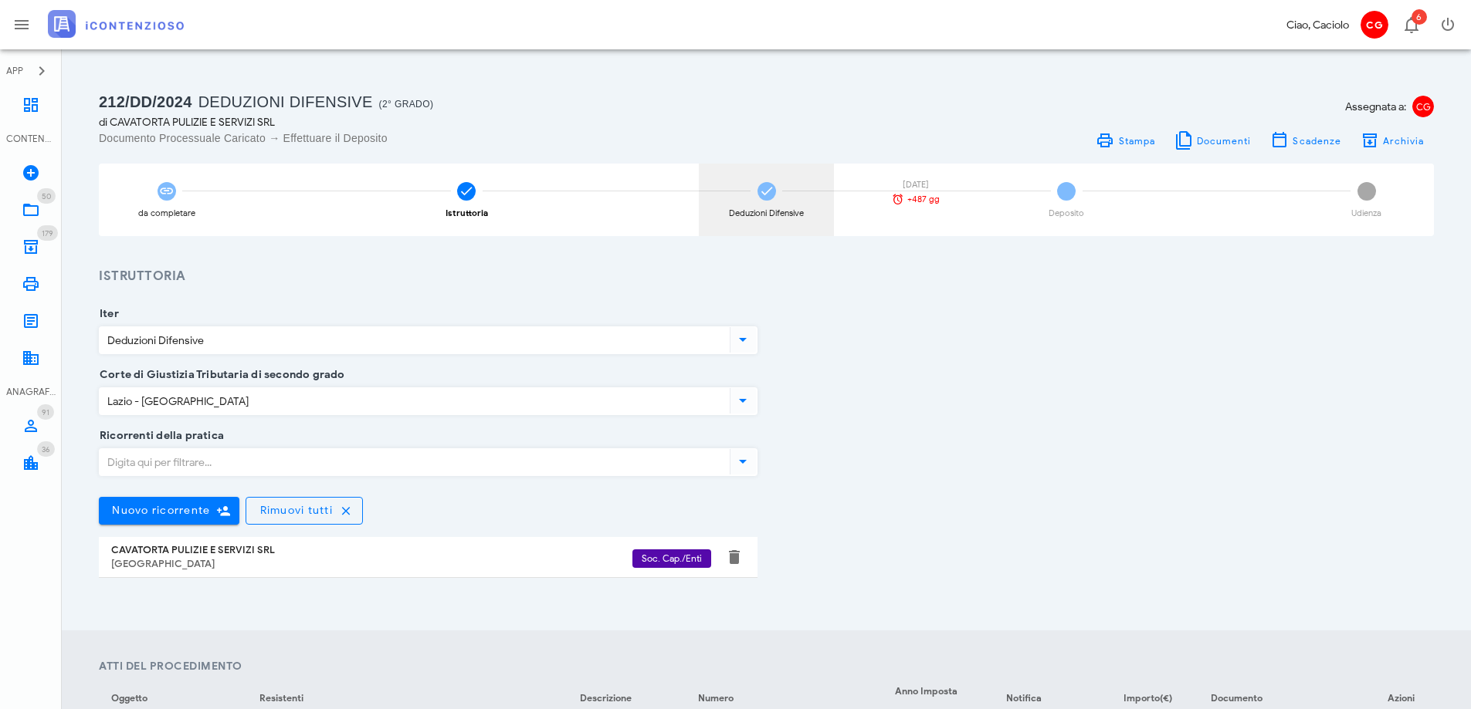
click at [773, 201] on div "Deduzioni Difensive [DATE] +487 gg" at bounding box center [766, 200] width 135 height 73
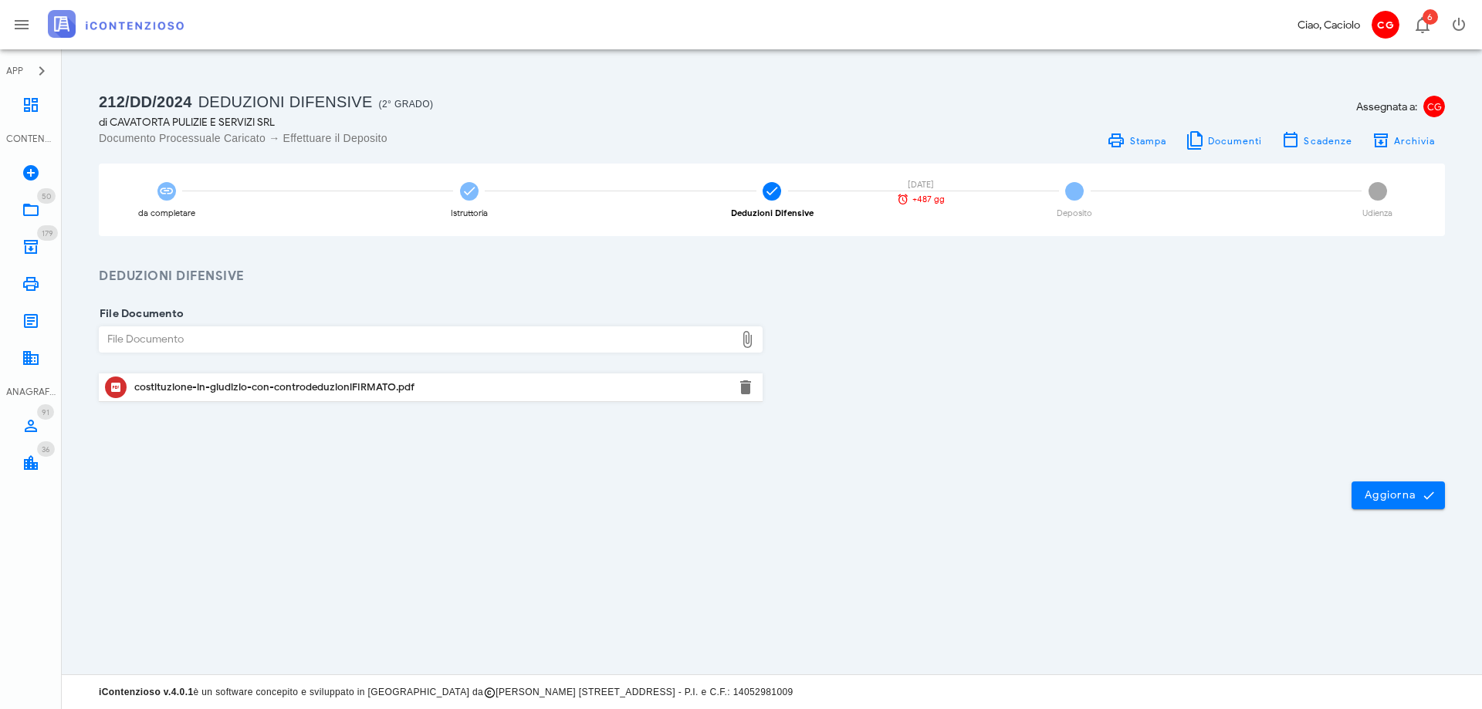
click at [386, 386] on div "costituzione-in-giudizio-con-controdeduzioniFIRMATO.pdf" at bounding box center [430, 387] width 593 height 12
click at [1071, 200] on span "4" at bounding box center [1074, 191] width 19 height 19
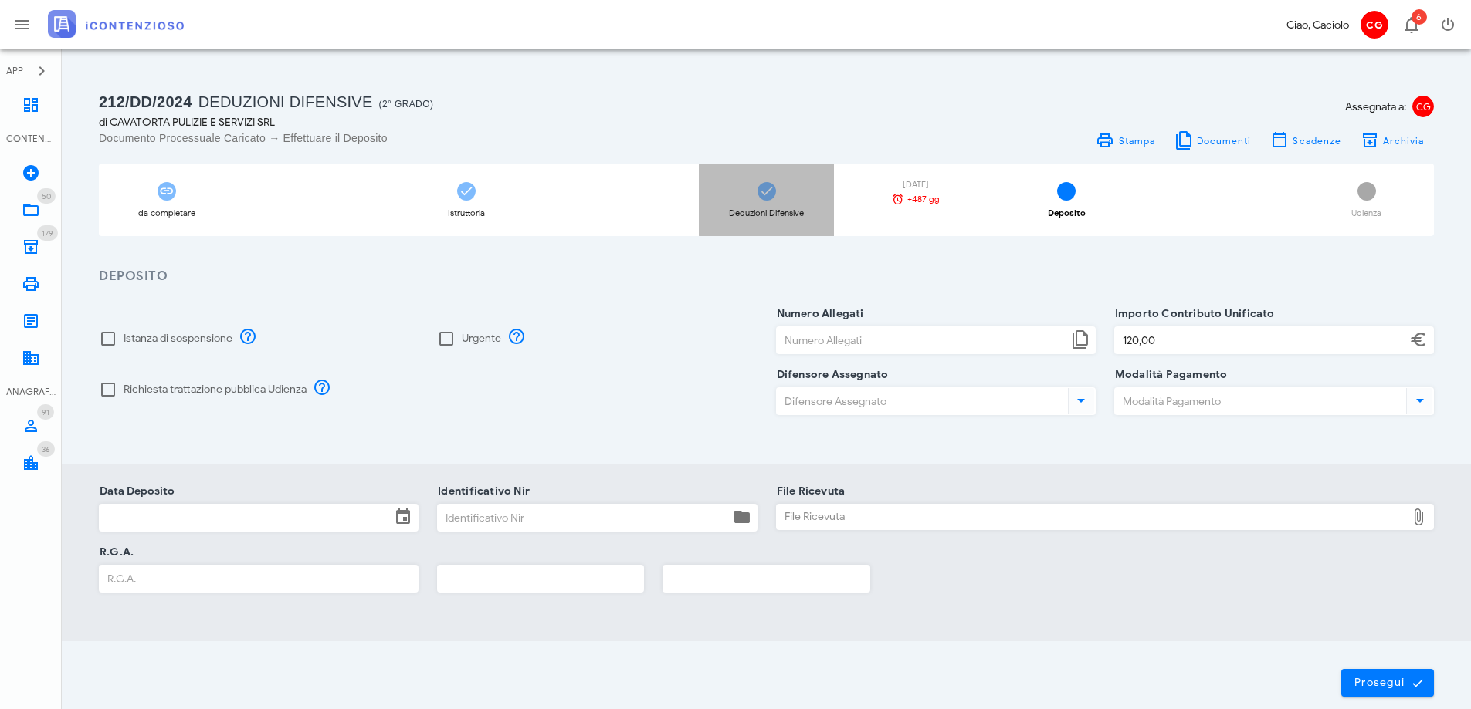
click at [787, 187] on div "Deduzioni Difensive [DATE] +487 gg" at bounding box center [766, 200] width 135 height 73
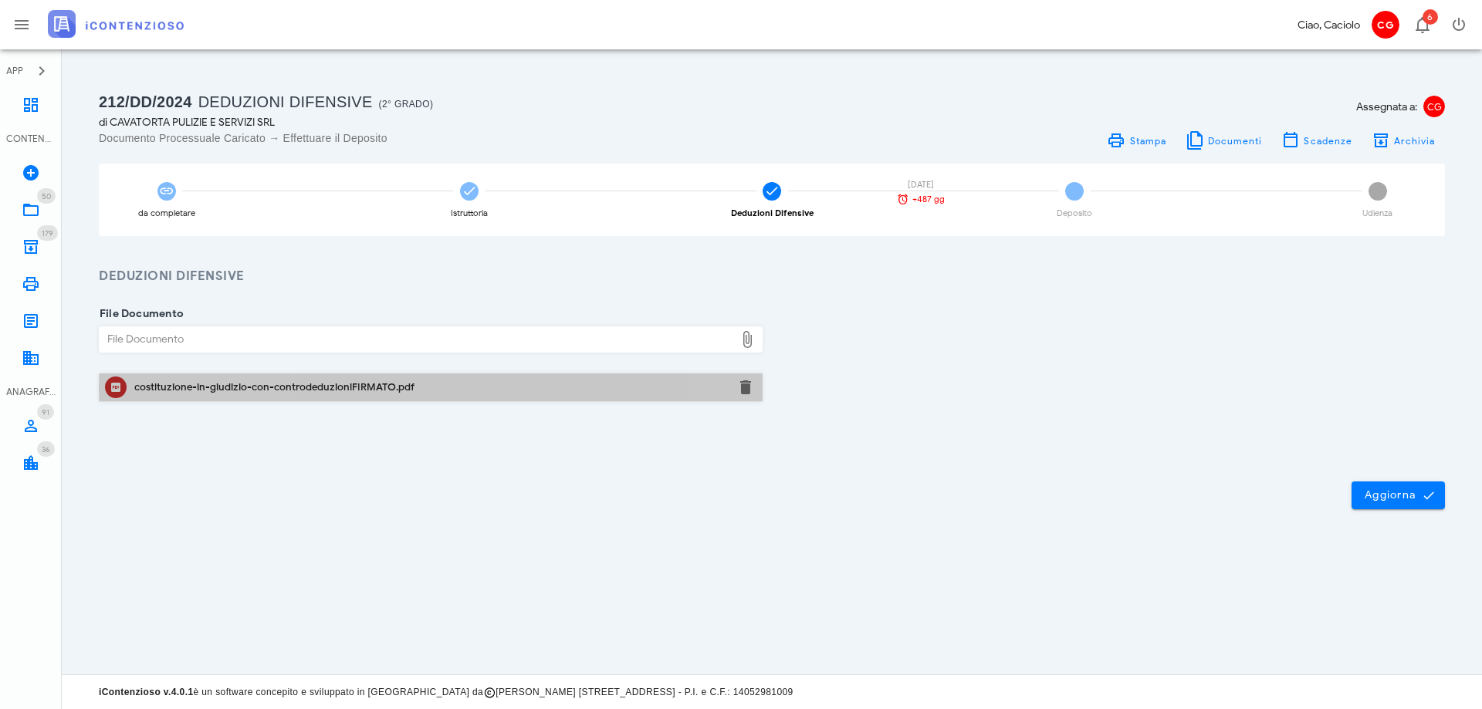
click at [320, 382] on div "costituzione-in-giudizio-con-controdeduzioniFIRMATO.pdf" at bounding box center [430, 387] width 593 height 12
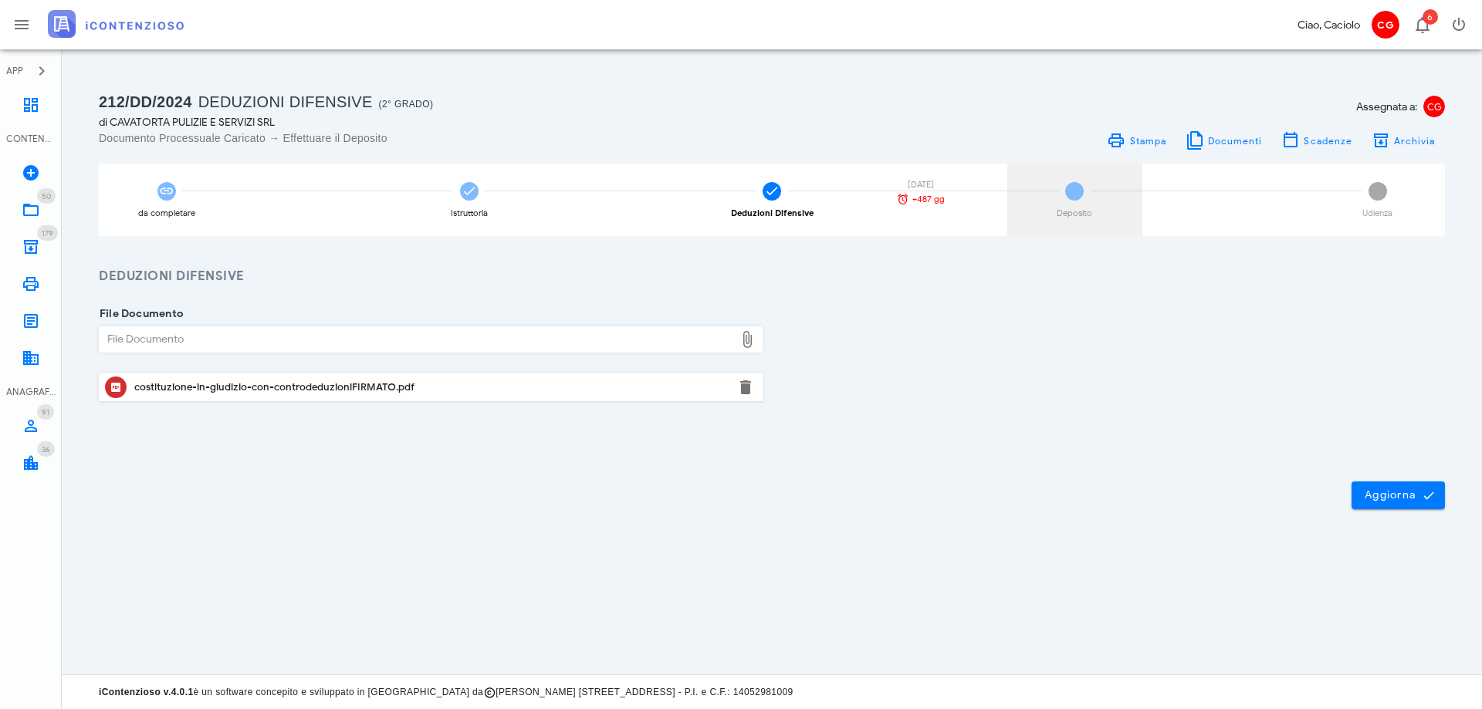
click at [1080, 194] on span "4" at bounding box center [1074, 191] width 19 height 19
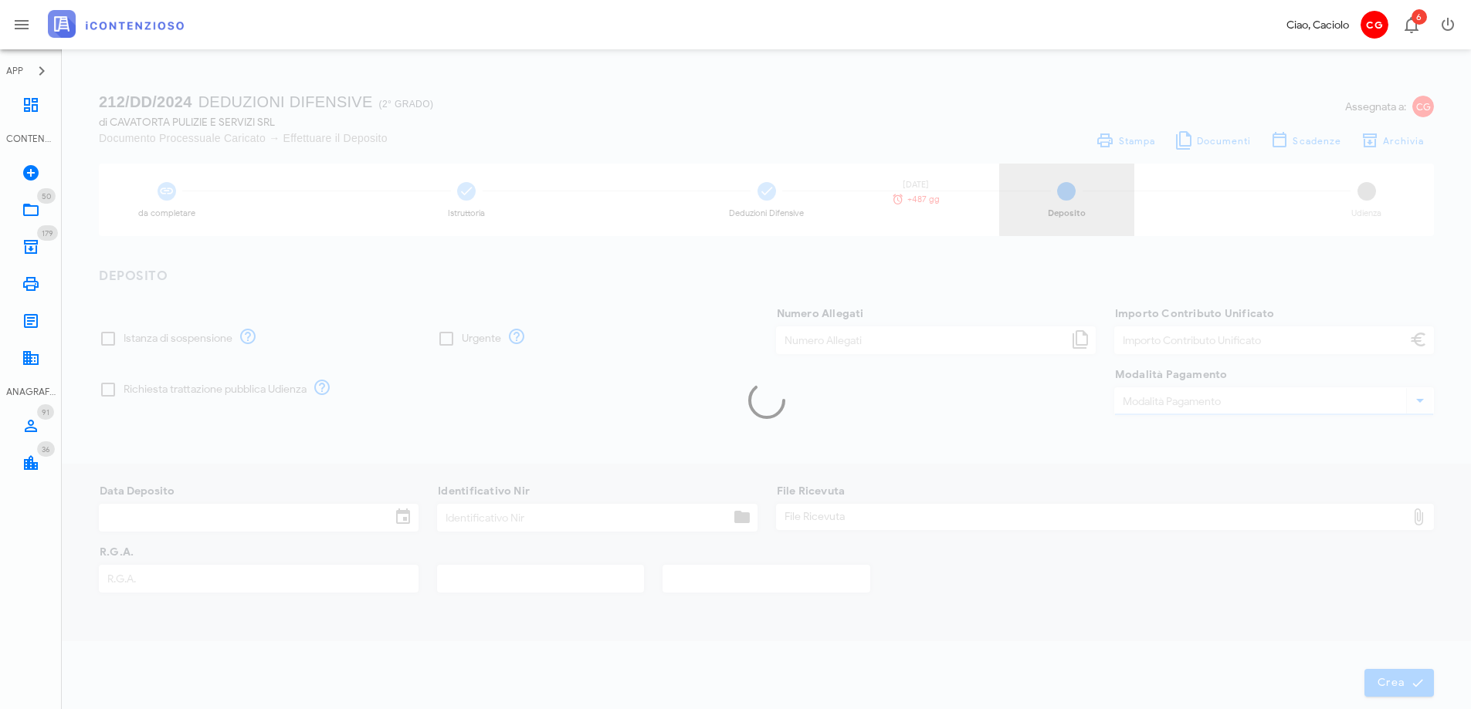
type input "120,00"
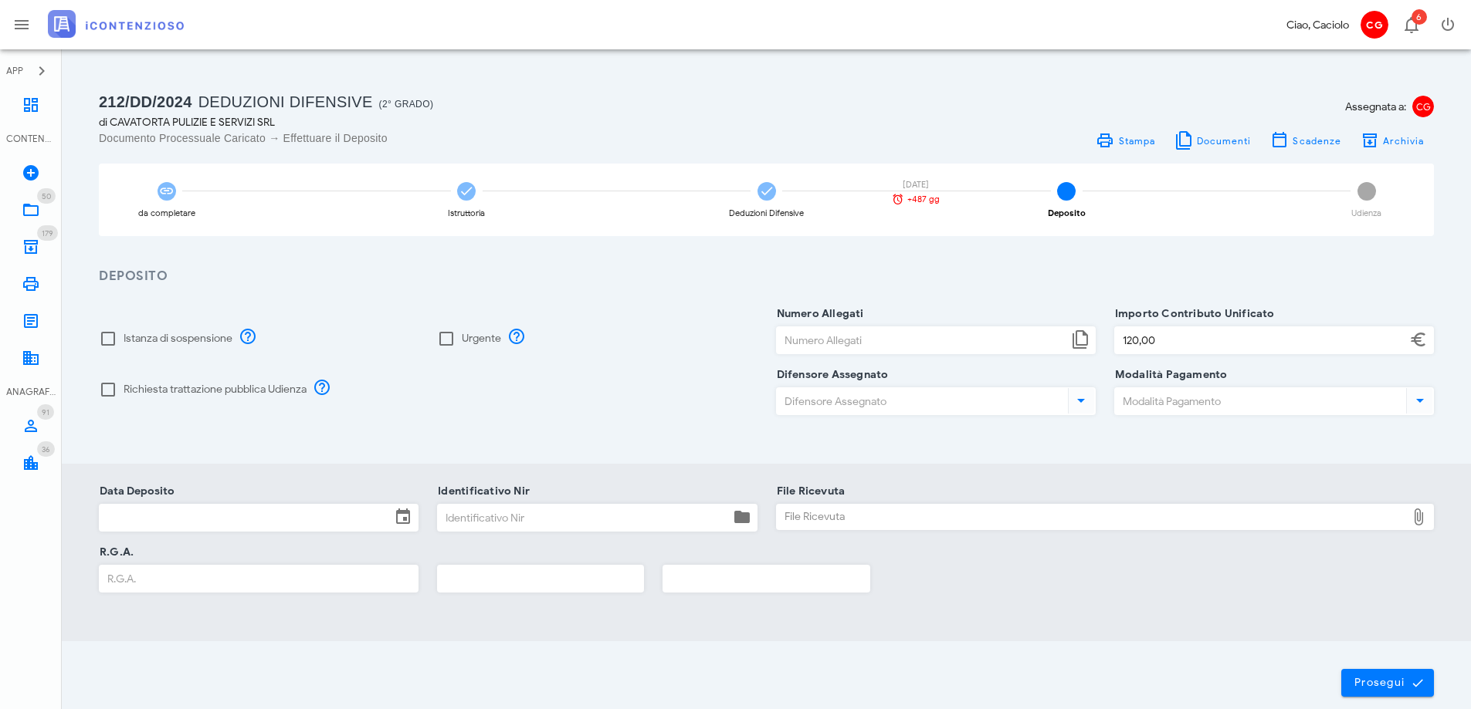
click at [378, 521] on input "Data Deposito" at bounding box center [245, 518] width 291 height 26
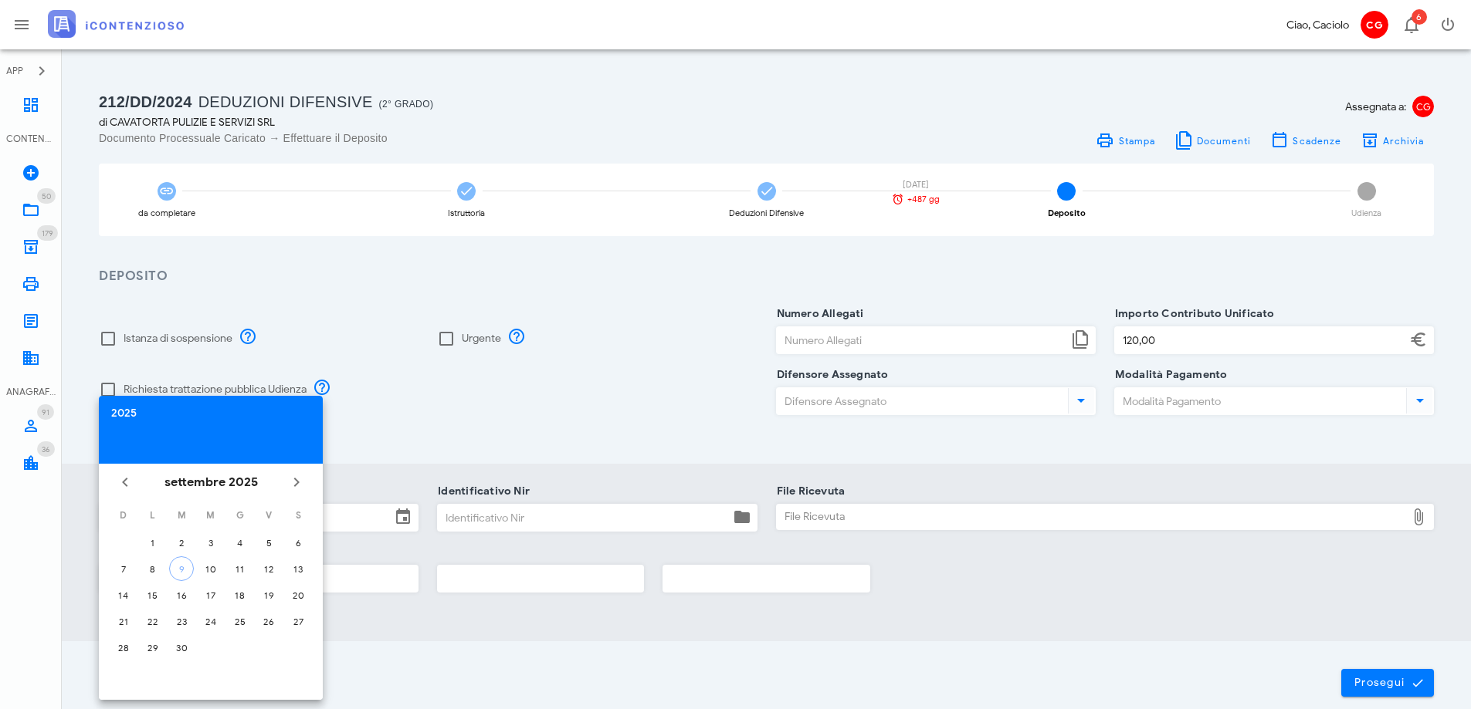
click at [120, 409] on div "2025" at bounding box center [210, 413] width 199 height 11
click at [218, 603] on li "2024" at bounding box center [211, 612] width 224 height 29
click at [208, 569] on div "mag" at bounding box center [211, 569] width 42 height 13
click at [157, 599] on div "13" at bounding box center [152, 596] width 25 height 12
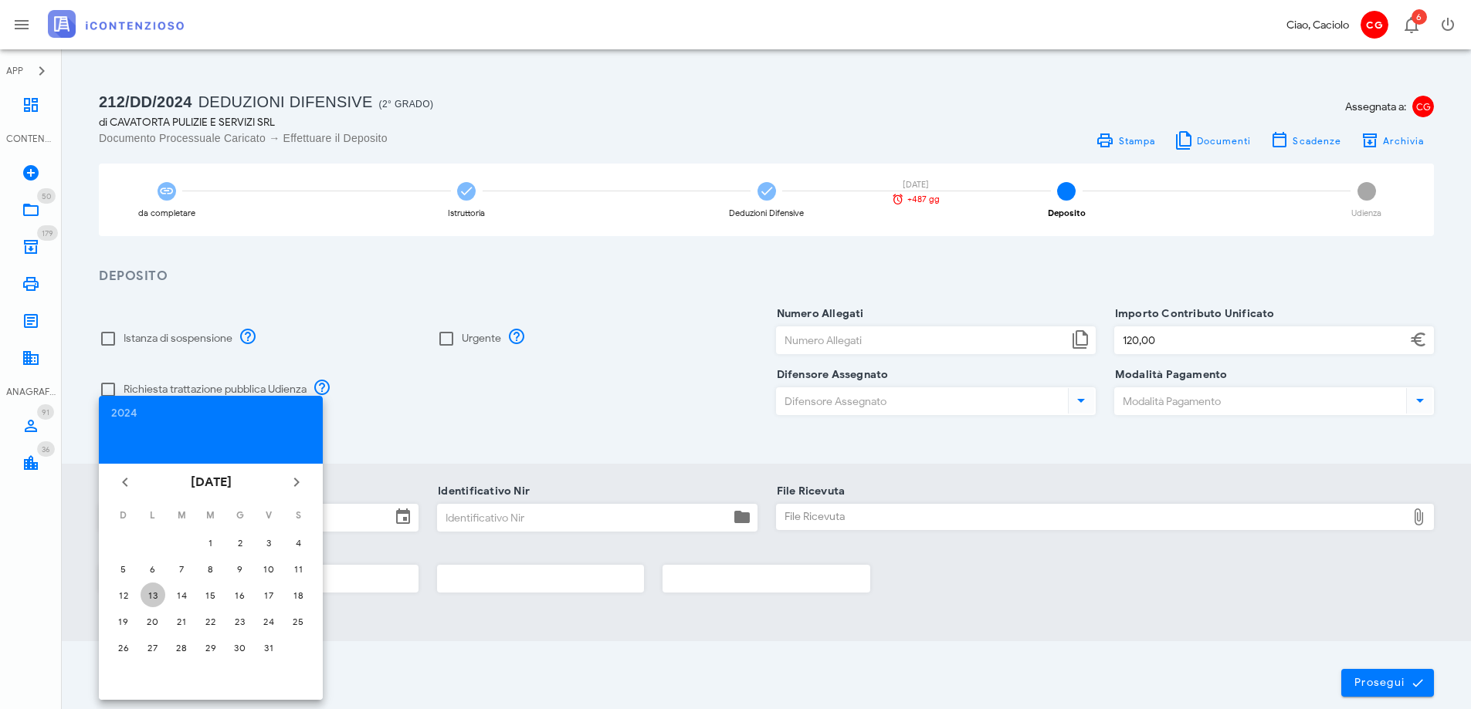
type input "[DATE]"
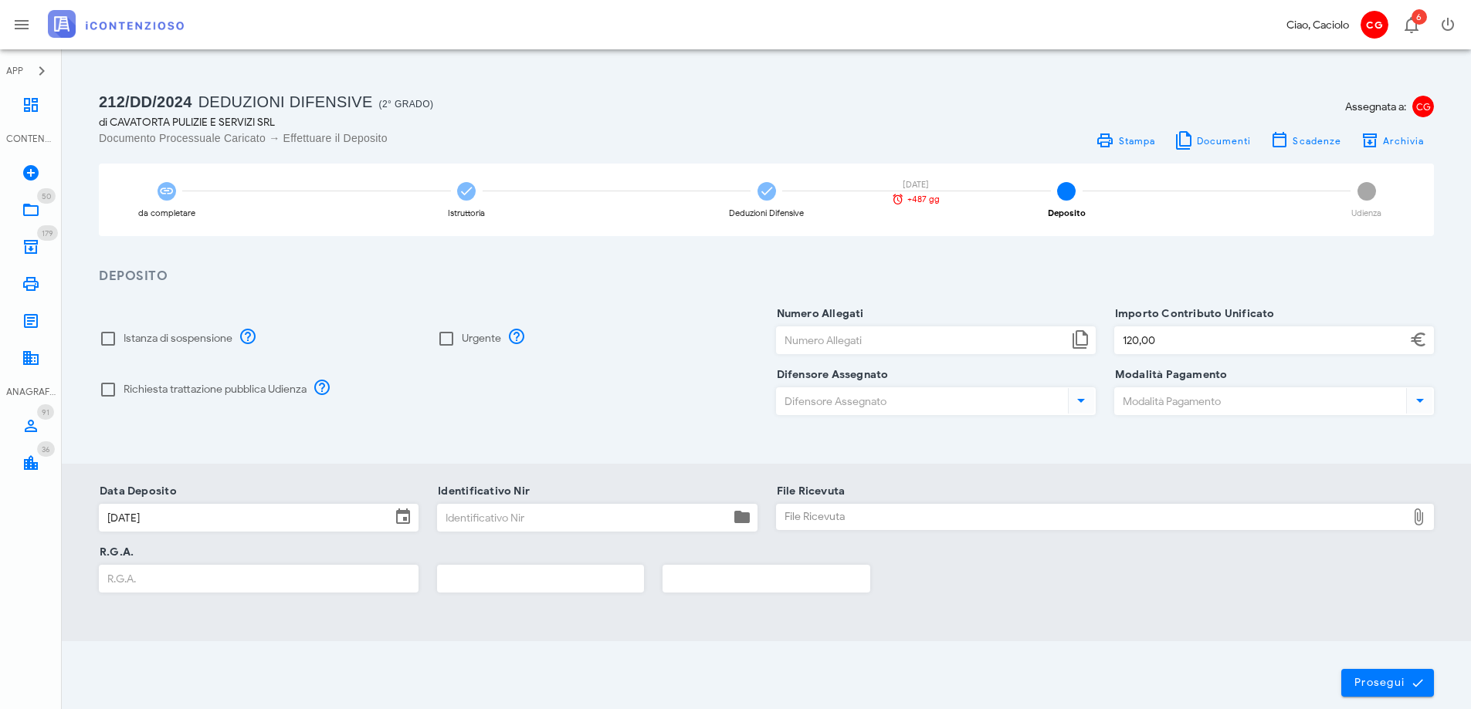
click at [882, 519] on div "File Ricevuta" at bounding box center [1092, 517] width 630 height 25
type input "C:\fakepath\Ricevuta_NIR_D-2708786-2024.pdf"
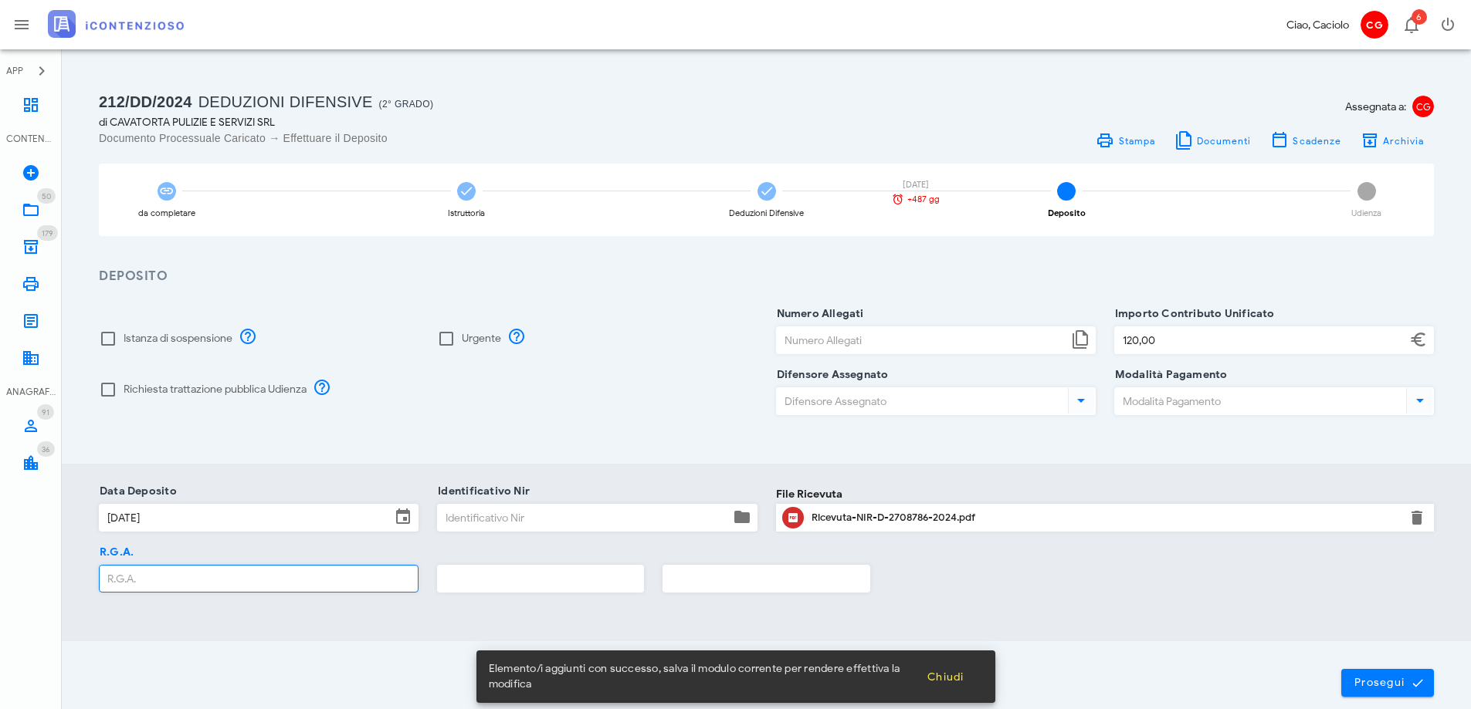
click at [279, 570] on input "R.G.A." at bounding box center [259, 579] width 318 height 26
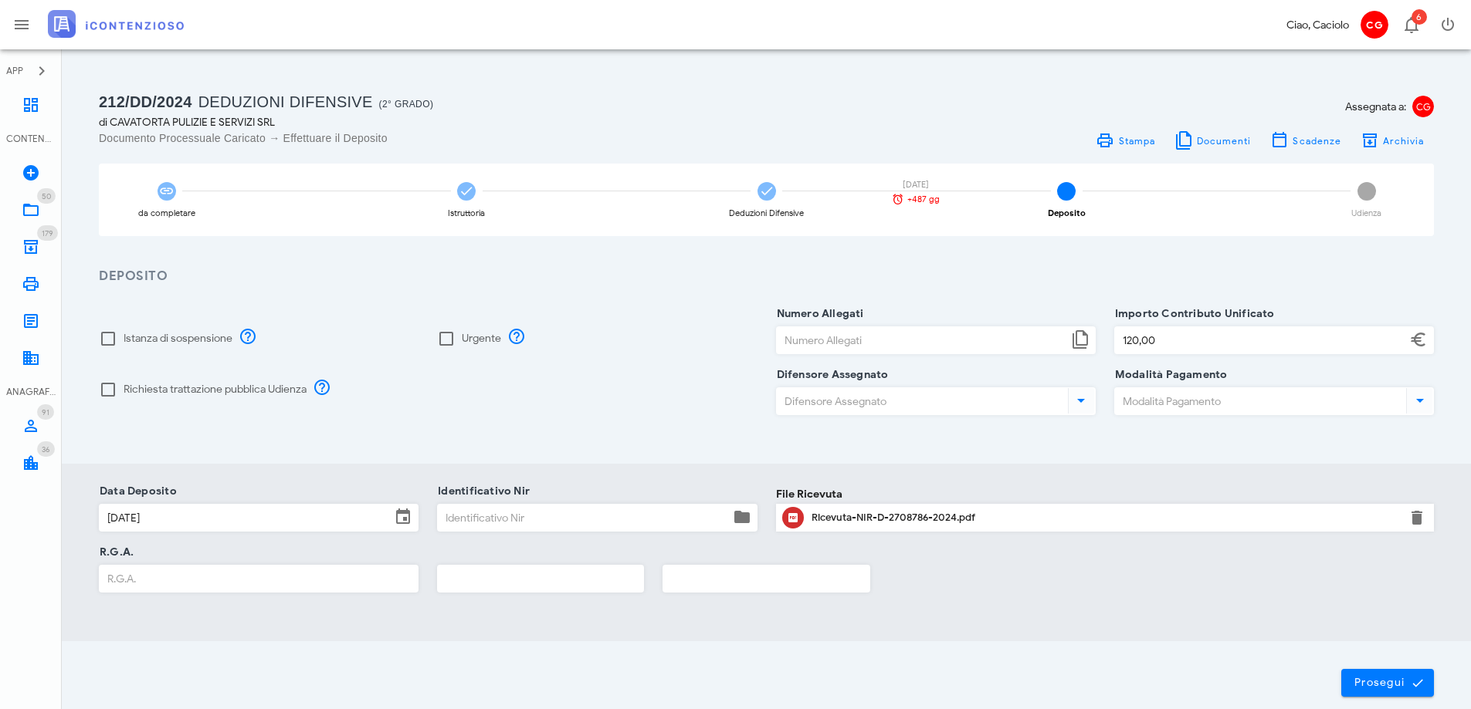
scroll to position [78, 0]
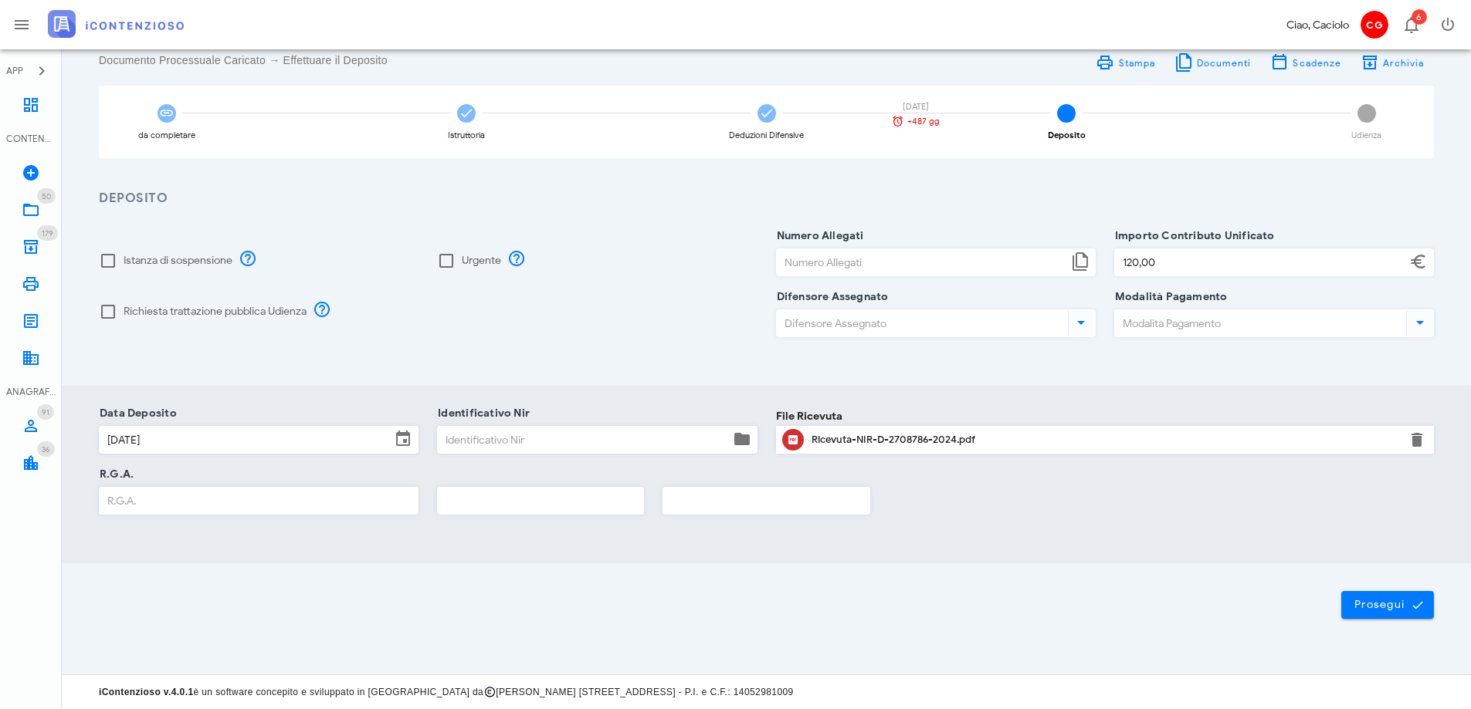
click at [323, 503] on input "R.G.A." at bounding box center [259, 501] width 318 height 26
type input "1246"
click at [482, 507] on input "text" at bounding box center [540, 501] width 205 height 26
type input "2024"
click at [1362, 596] on button "Prosegui" at bounding box center [1387, 605] width 93 height 28
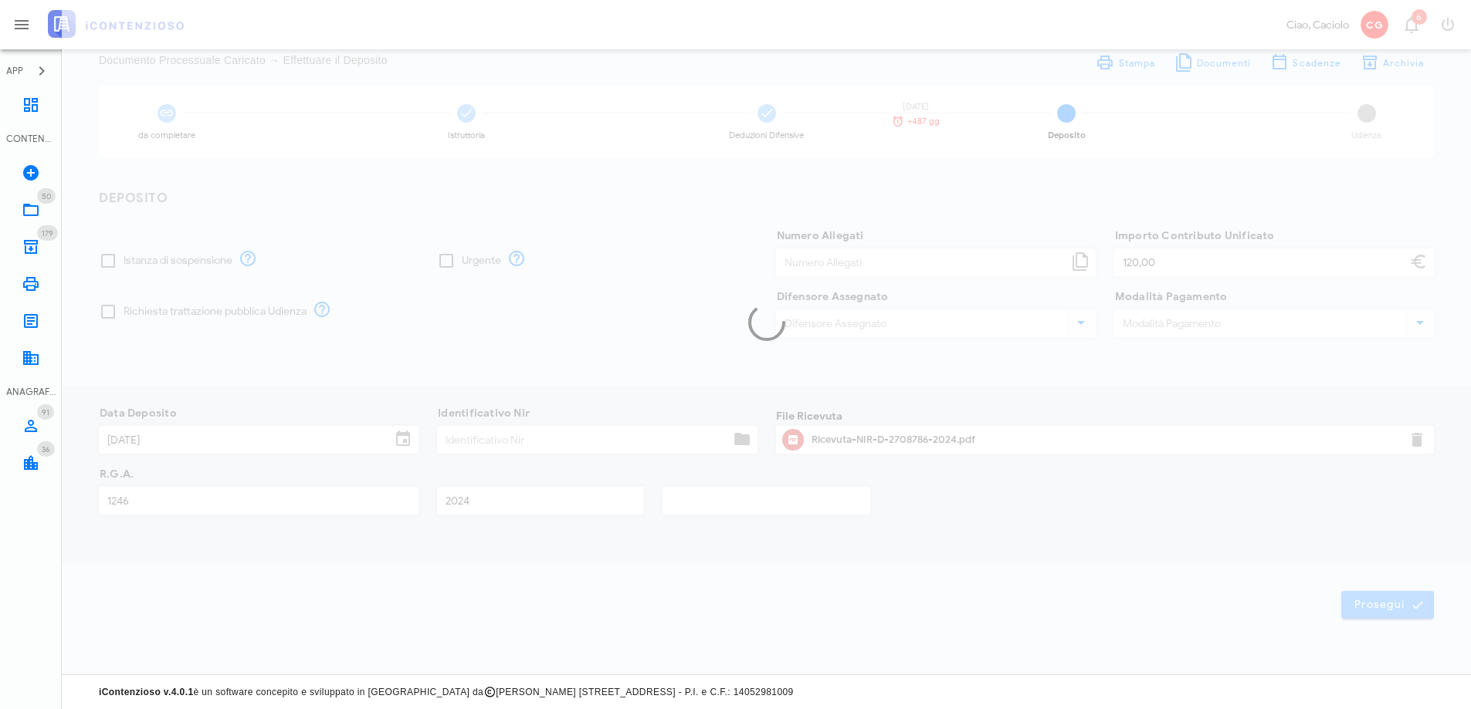
scroll to position [0, 0]
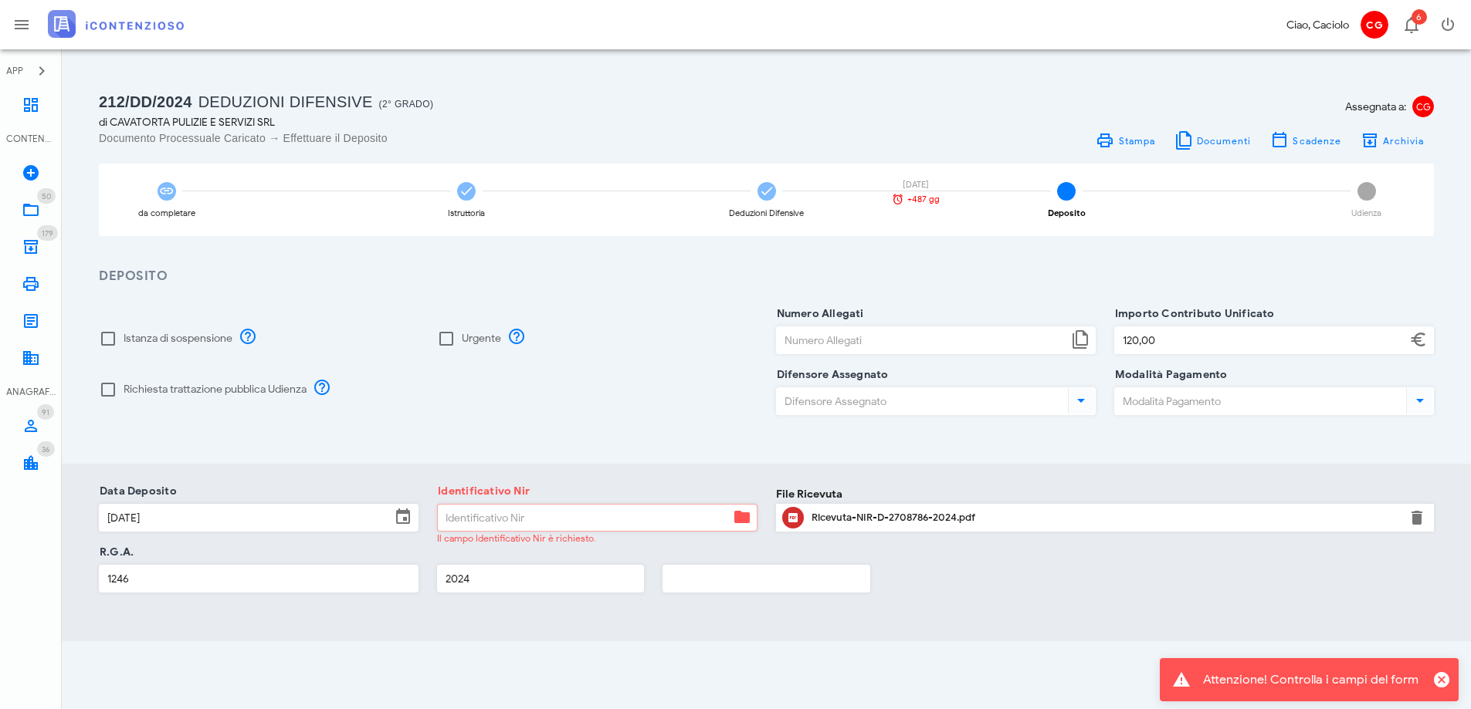
click at [637, 526] on input "Identificativo Nir" at bounding box center [583, 518] width 291 height 26
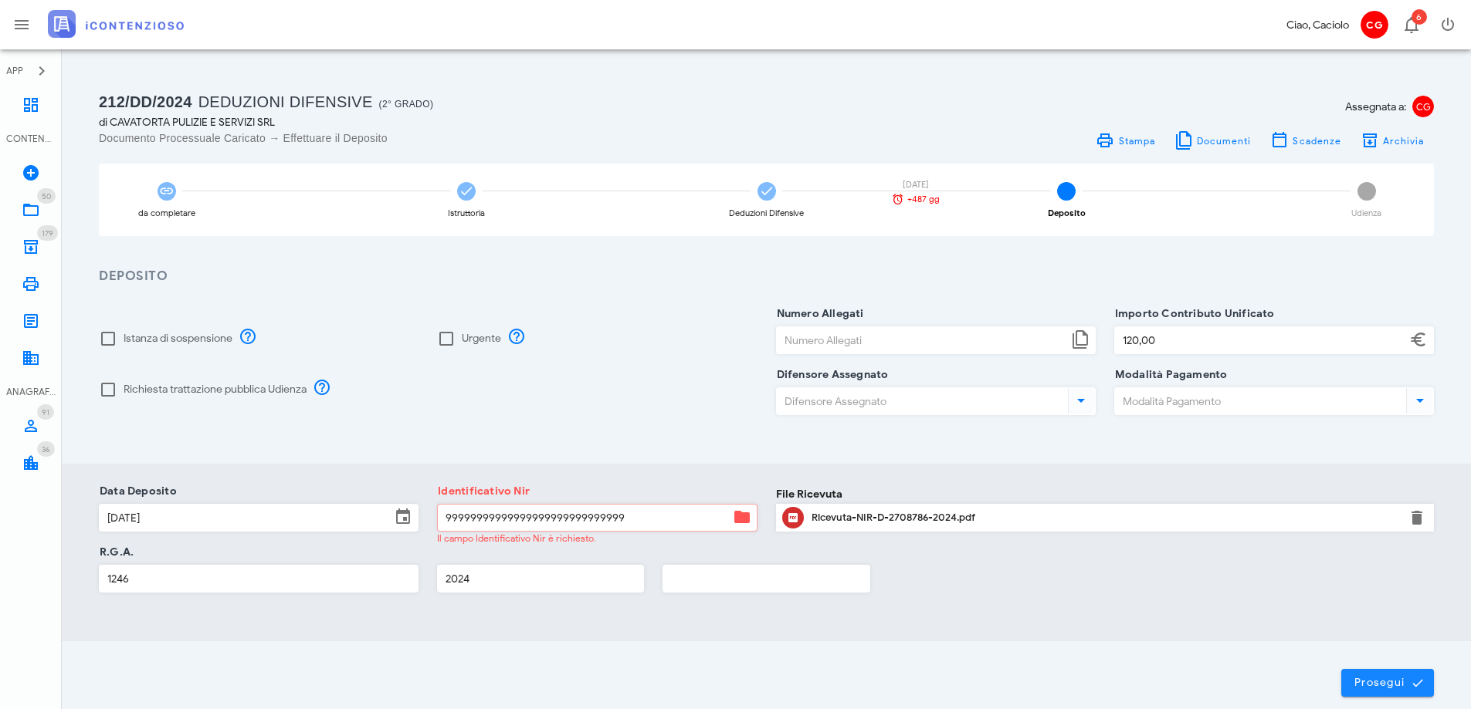
type input "99999999999999999999999999999"
click at [1349, 682] on button "Prosegui" at bounding box center [1387, 683] width 93 height 28
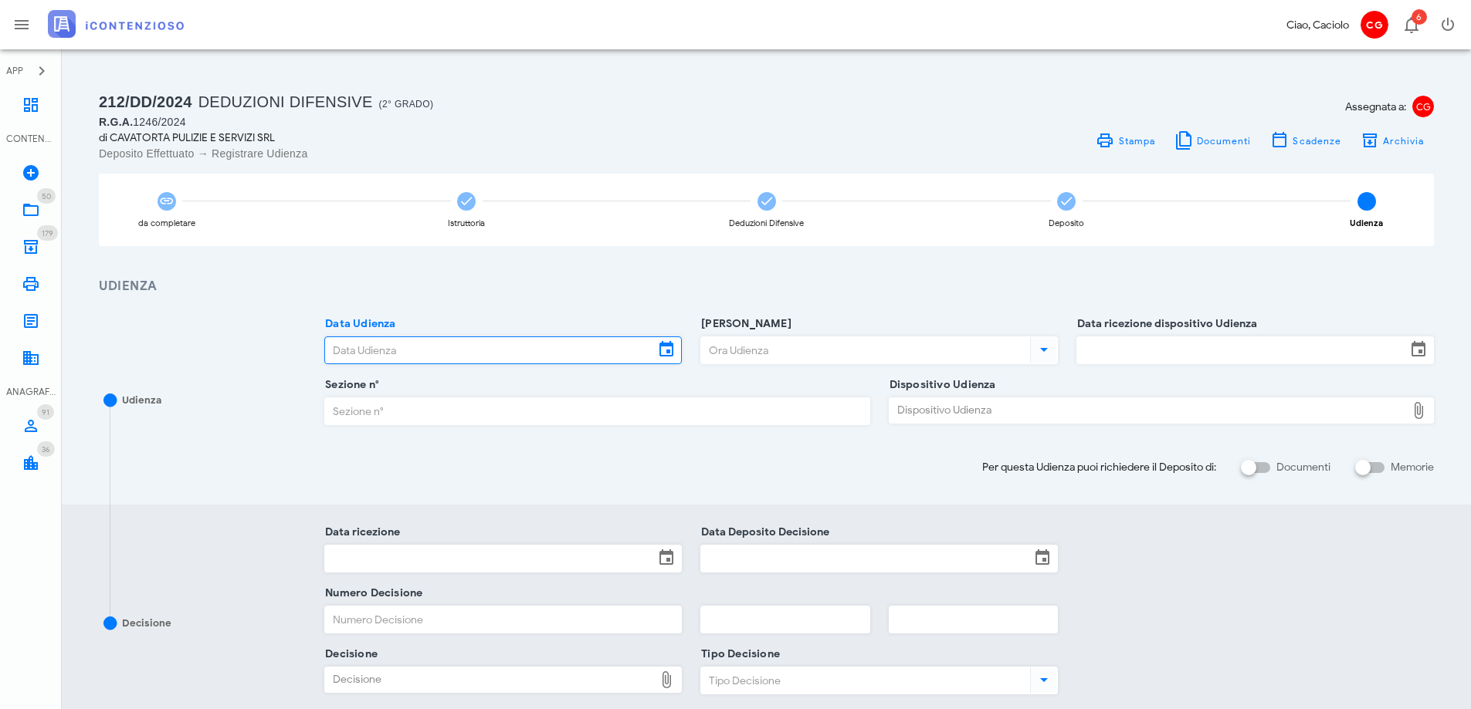
click at [496, 352] on input "Data Udienza" at bounding box center [489, 350] width 329 height 26
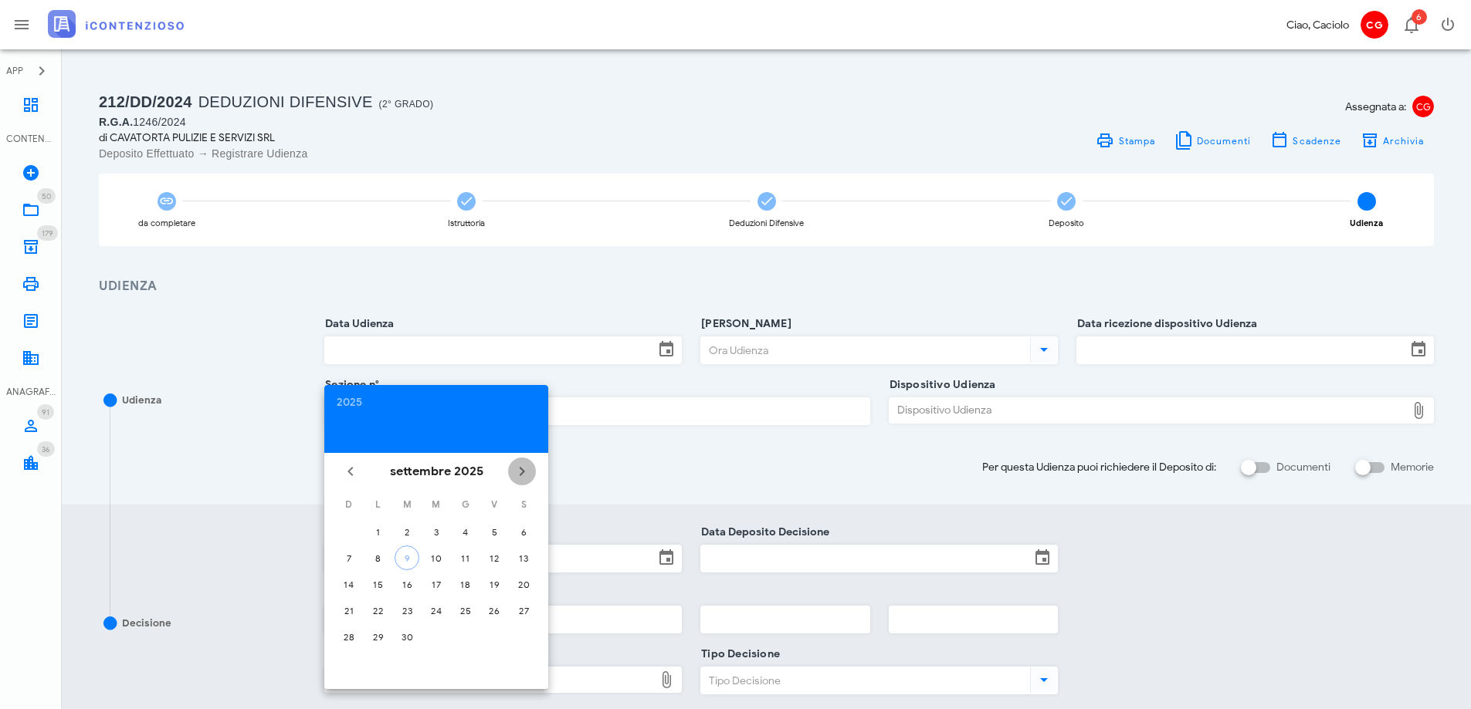
click at [523, 472] on icon "Il prossimo mese" at bounding box center [522, 471] width 19 height 19
click at [431, 615] on div "22" at bounding box center [436, 611] width 25 height 12
type input "[DATE]"
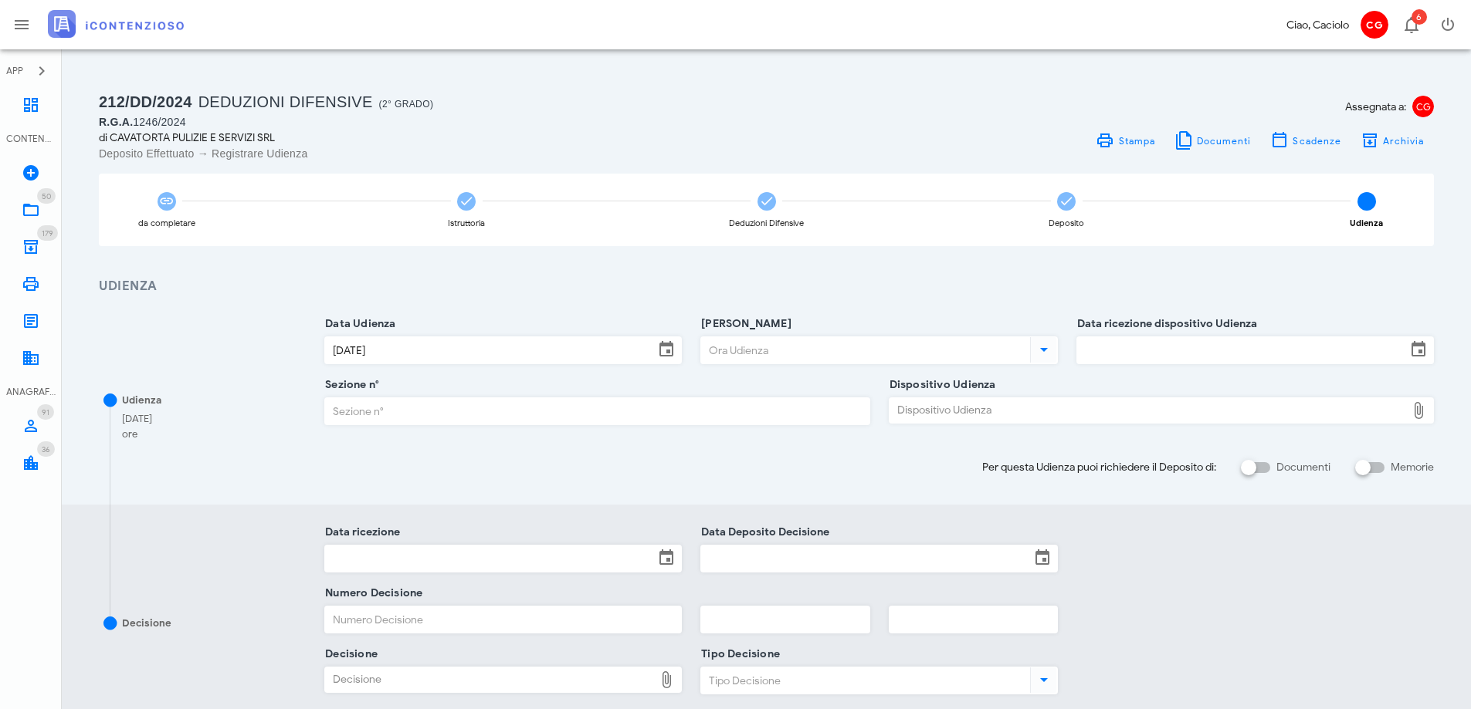
click at [718, 355] on input "[PERSON_NAME]" at bounding box center [864, 350] width 326 height 26
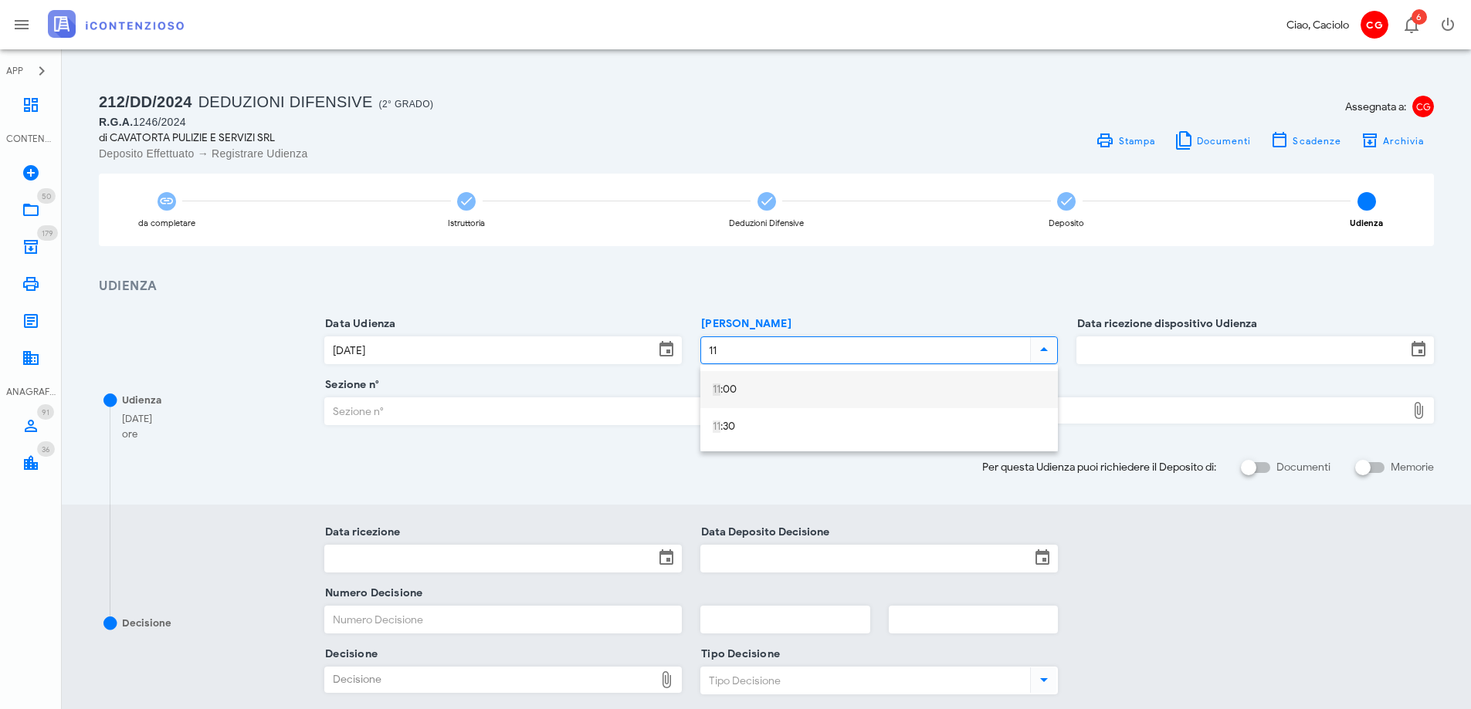
click at [740, 384] on div "11 :00" at bounding box center [878, 390] width 333 height 13
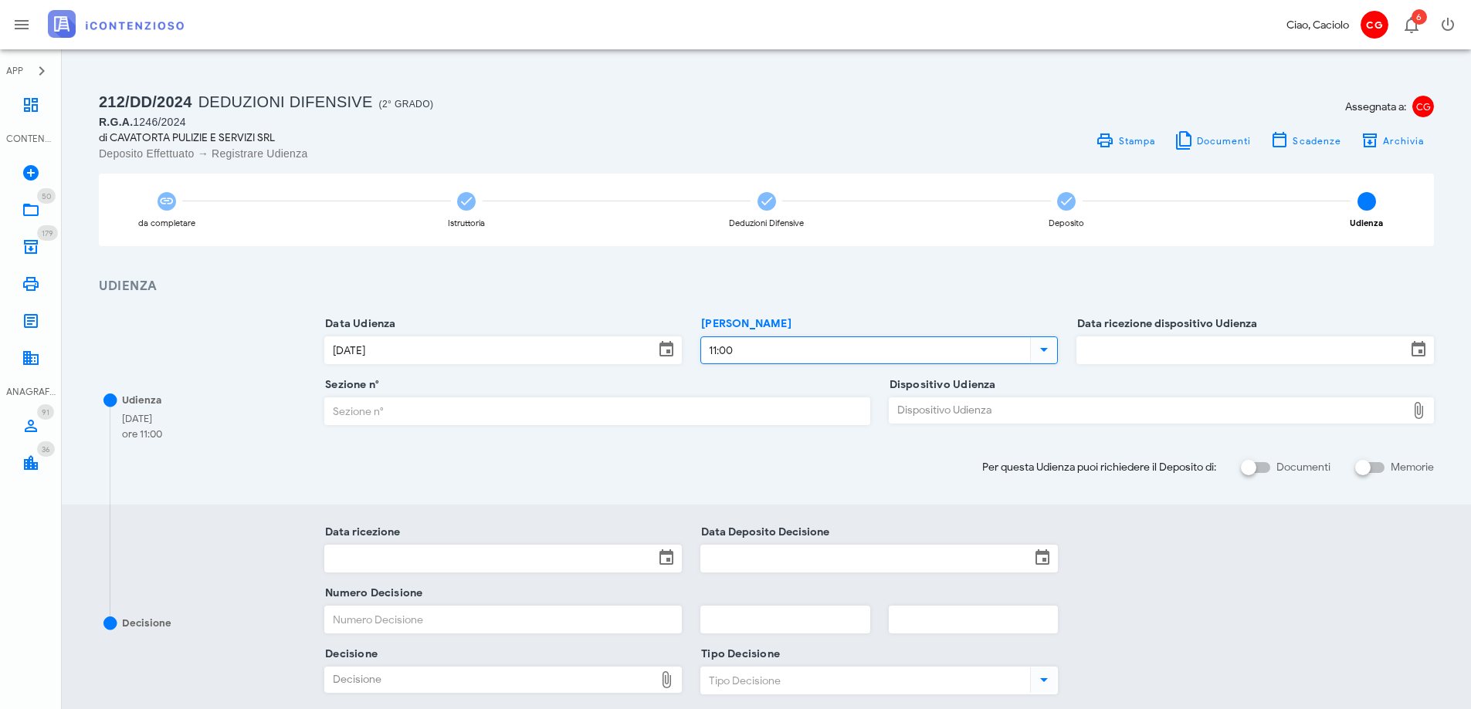
type input "11:00"
click at [1122, 348] on input "Data ricezione dispositivo Udienza" at bounding box center [1241, 350] width 329 height 26
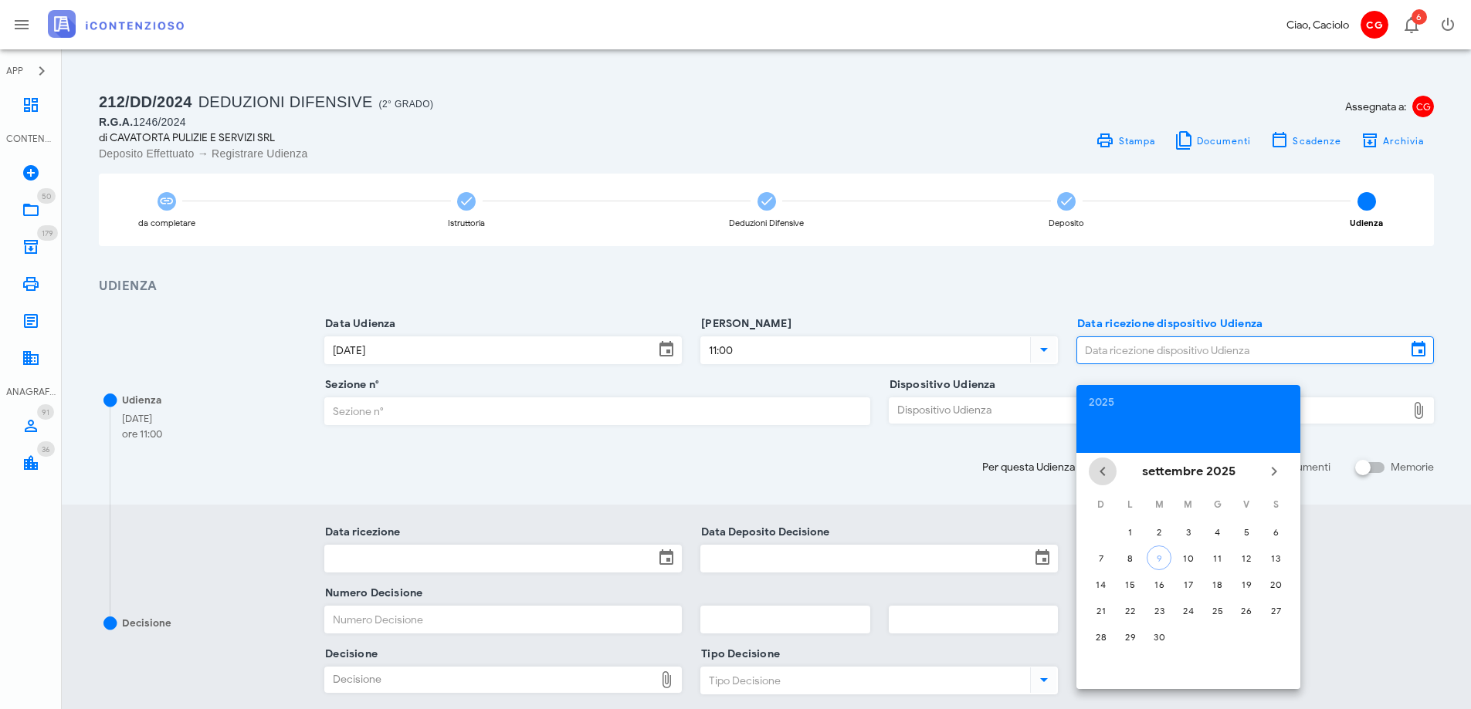
click at [1100, 469] on icon "Il mese scorso" at bounding box center [1102, 471] width 19 height 19
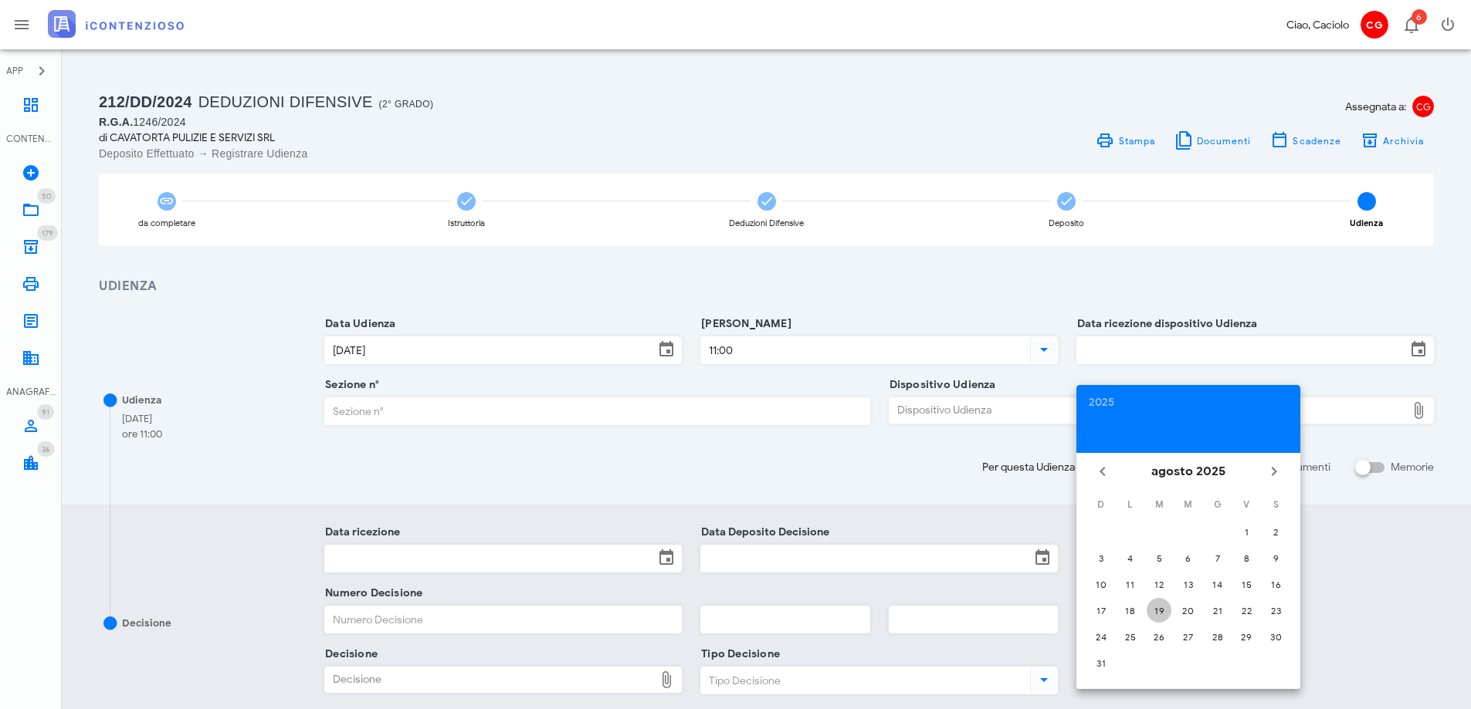
click at [1151, 611] on div "19" at bounding box center [1158, 611] width 25 height 12
type input "[DATE]"
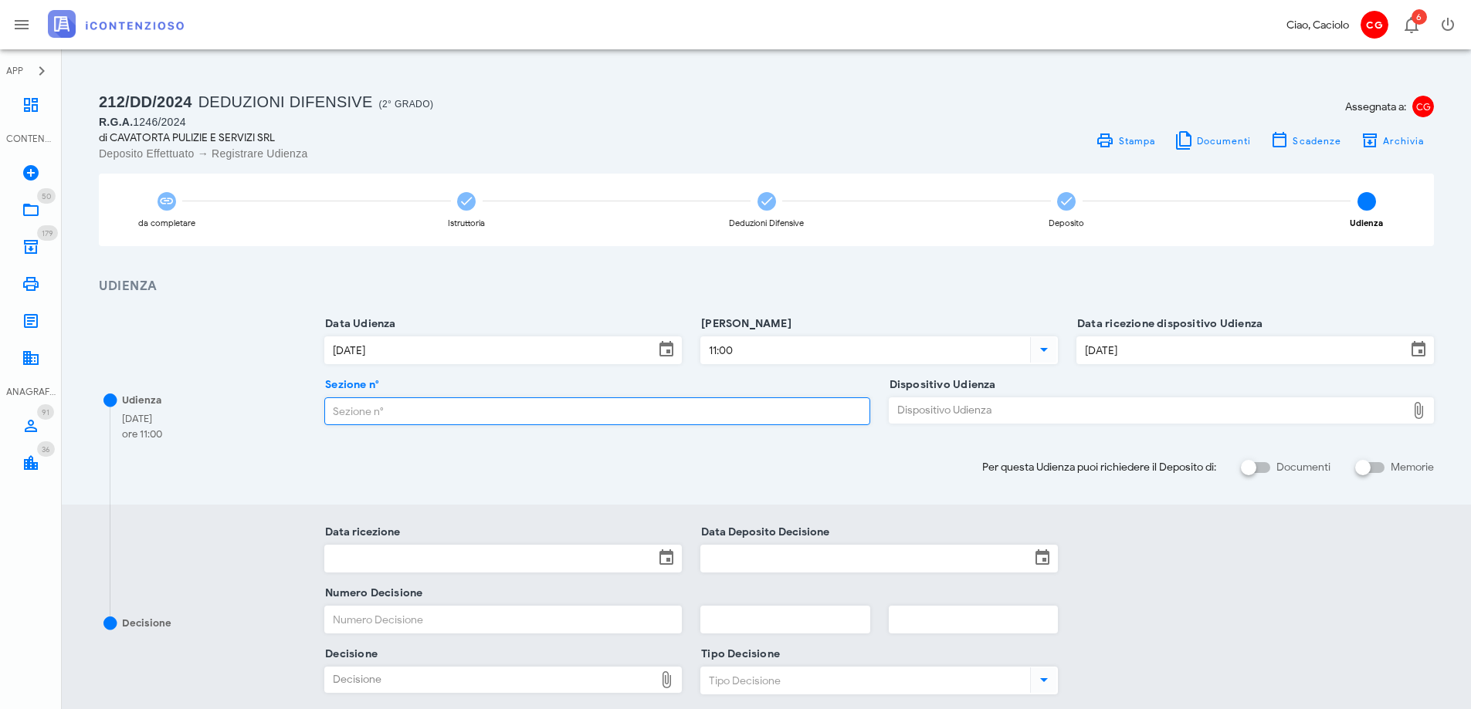
click at [606, 414] on input "Sezione n°" at bounding box center [596, 411] width 543 height 26
type input "17"
click at [1012, 409] on div "Dispositivo Udienza" at bounding box center [1147, 410] width 516 height 25
type input "C:\fakepath\AvvTratt___1246_2024.pdf"
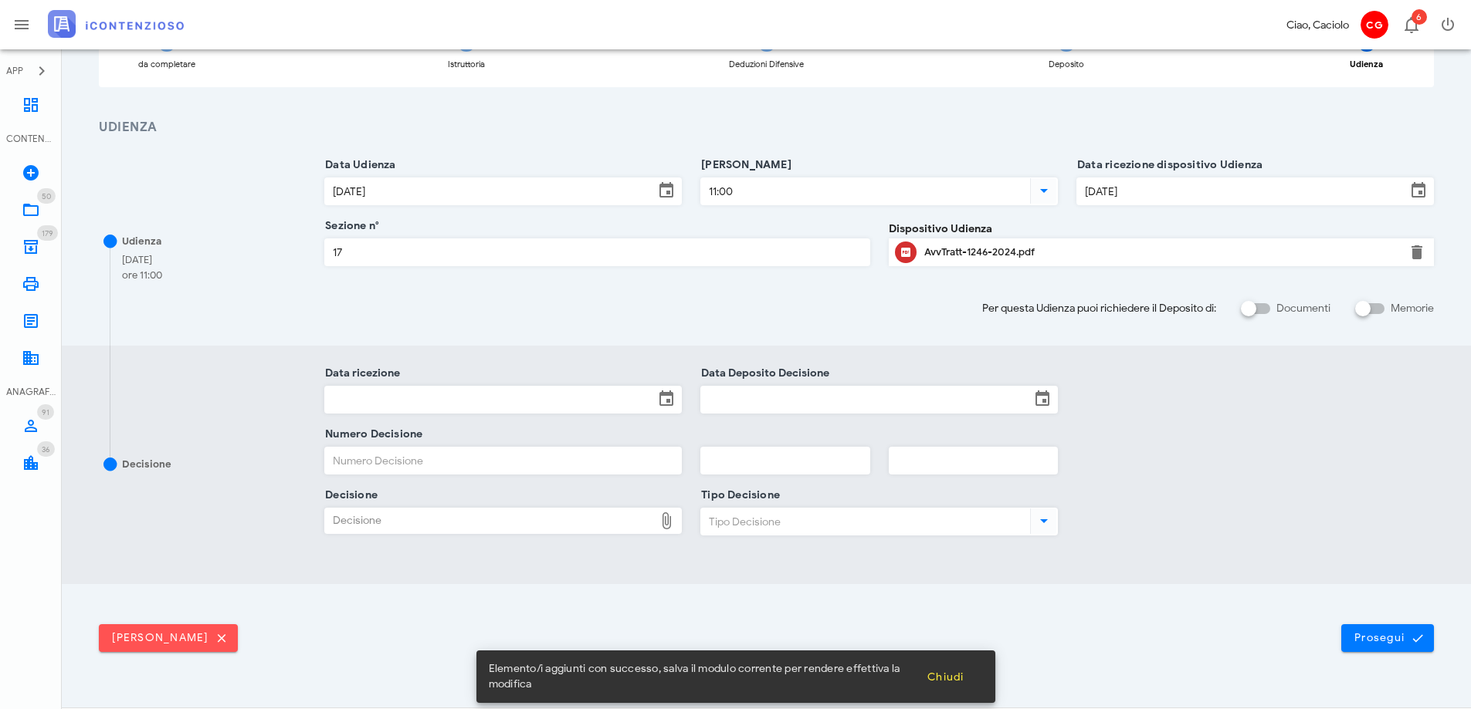
scroll to position [192, 0]
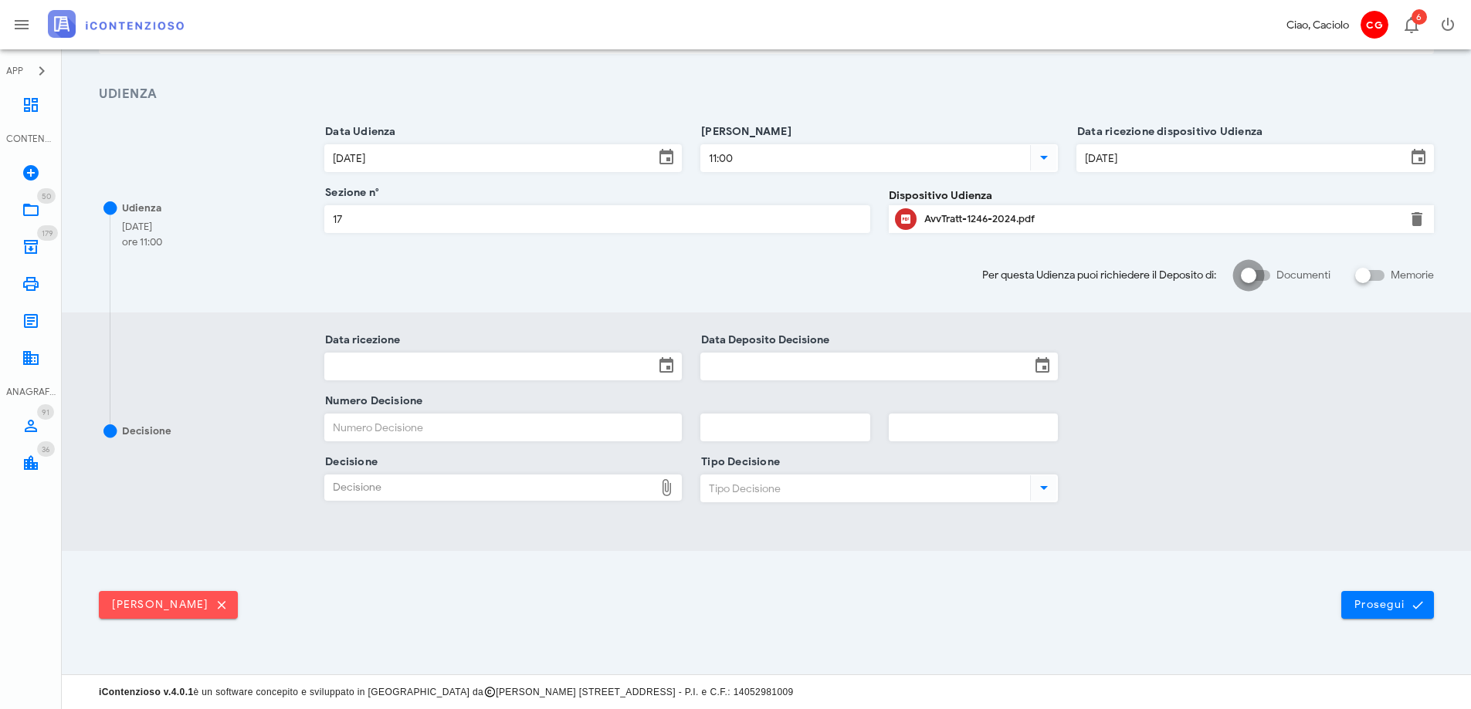
click at [1259, 276] on div at bounding box center [1248, 275] width 26 height 26
checkbox input "true"
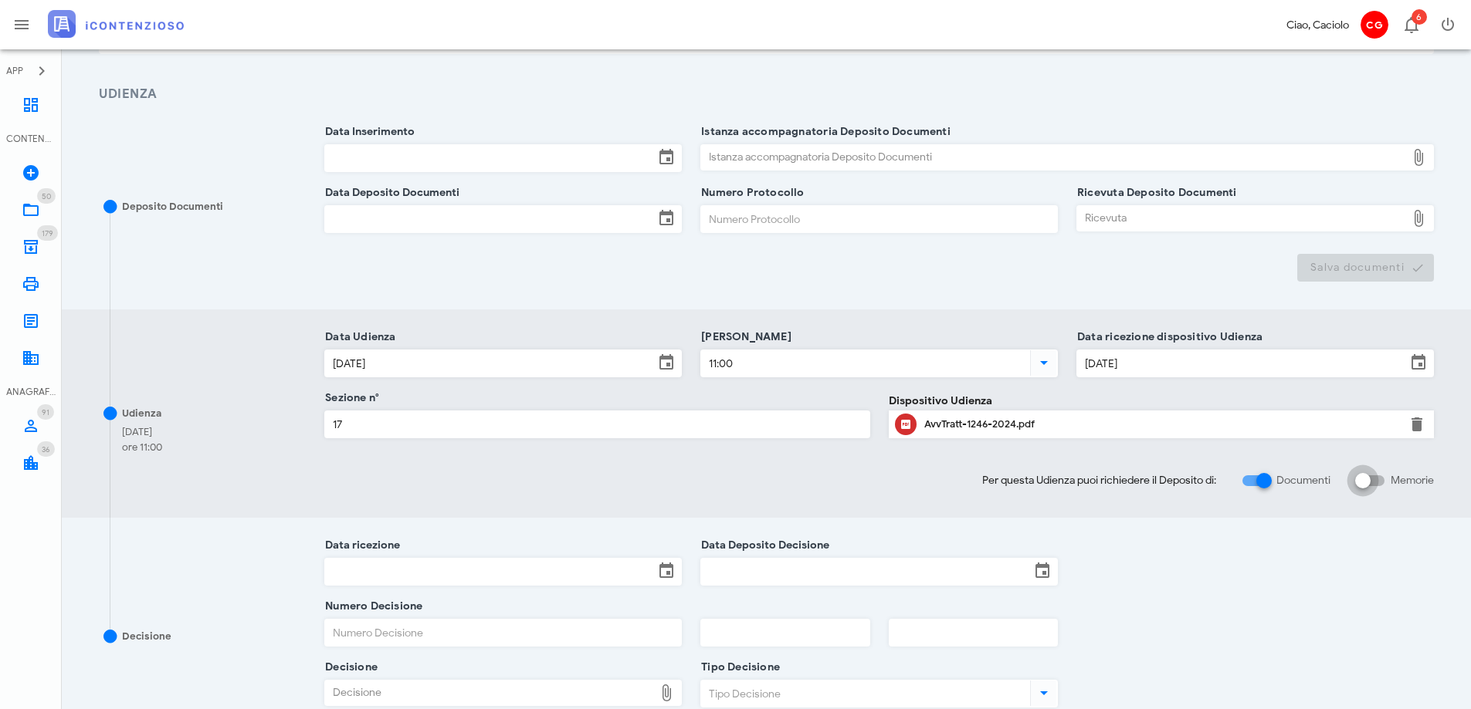
click at [1371, 485] on div at bounding box center [1362, 481] width 26 height 26
checkbox input "true"
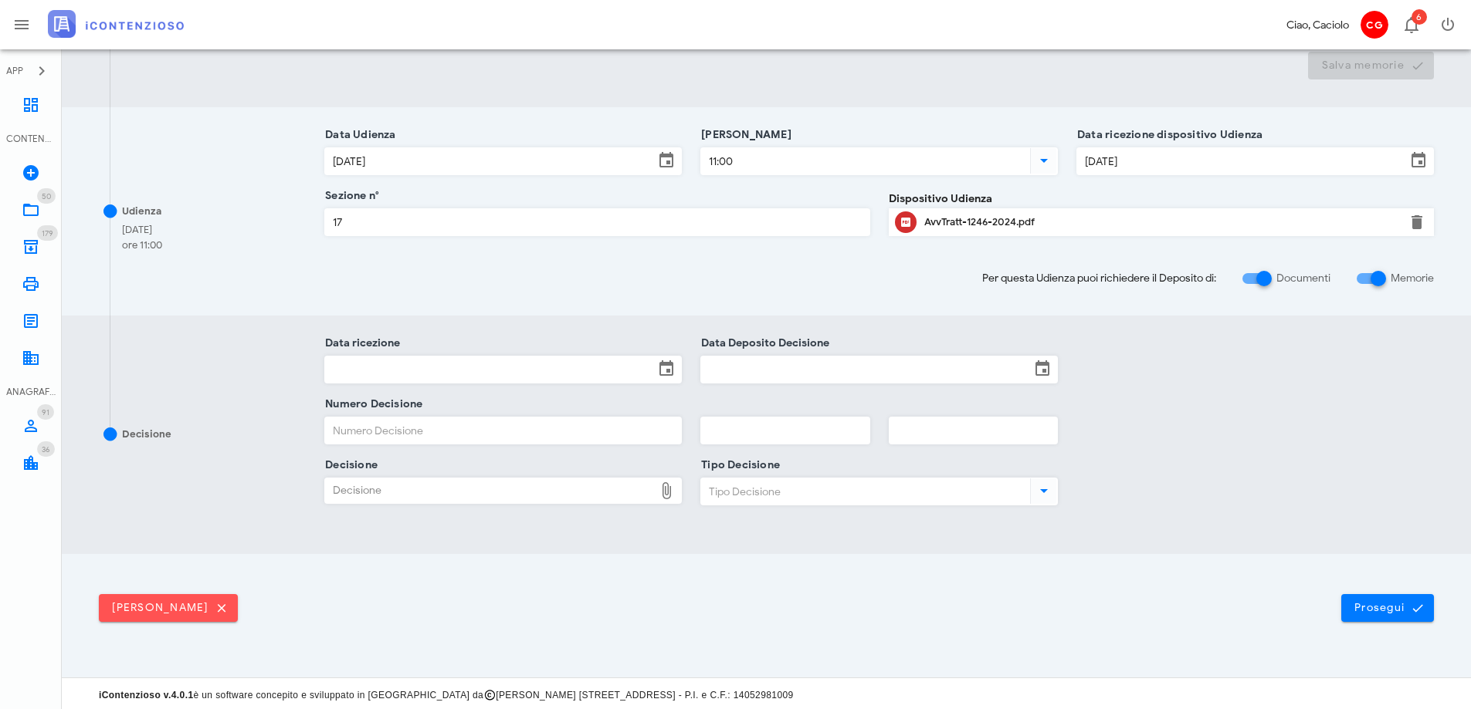
scroll to position [603, 0]
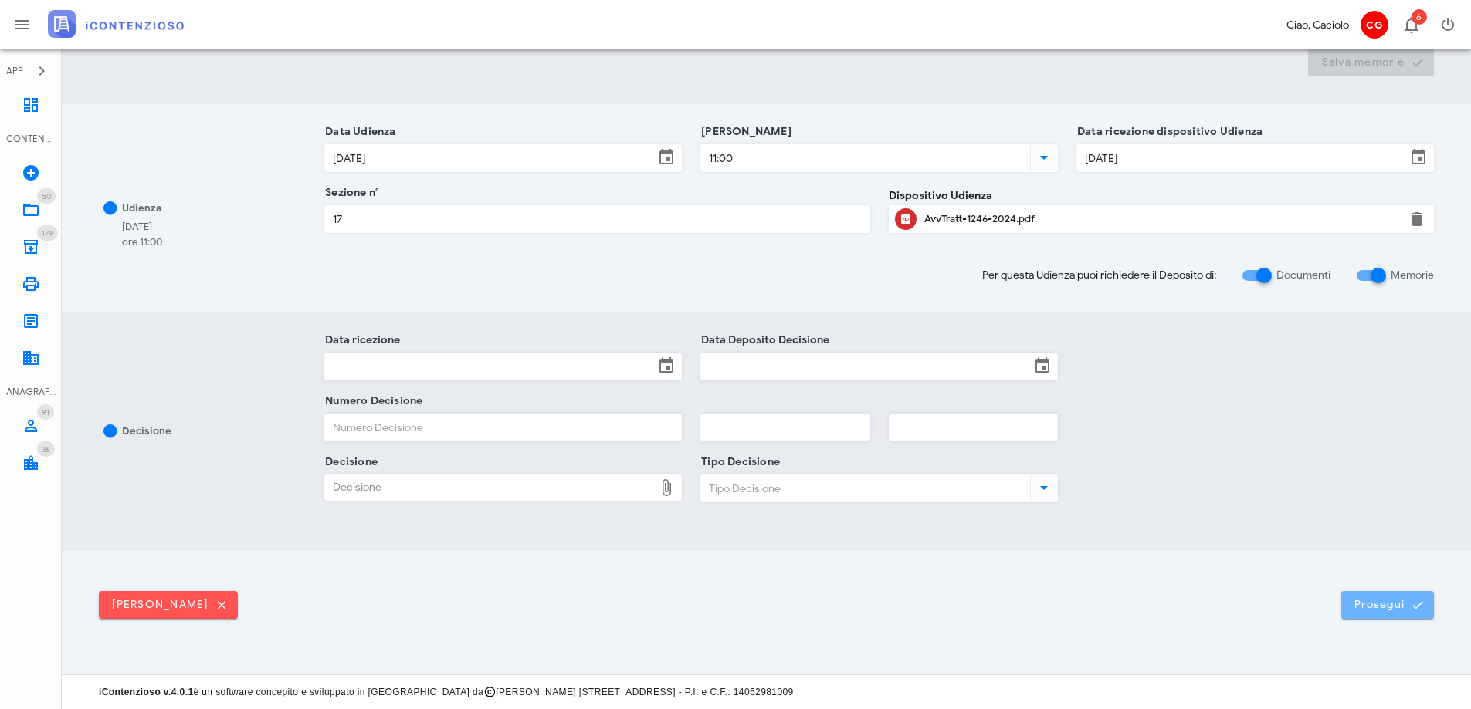
click at [1393, 610] on span "Prosegui" at bounding box center [1387, 605] width 68 height 14
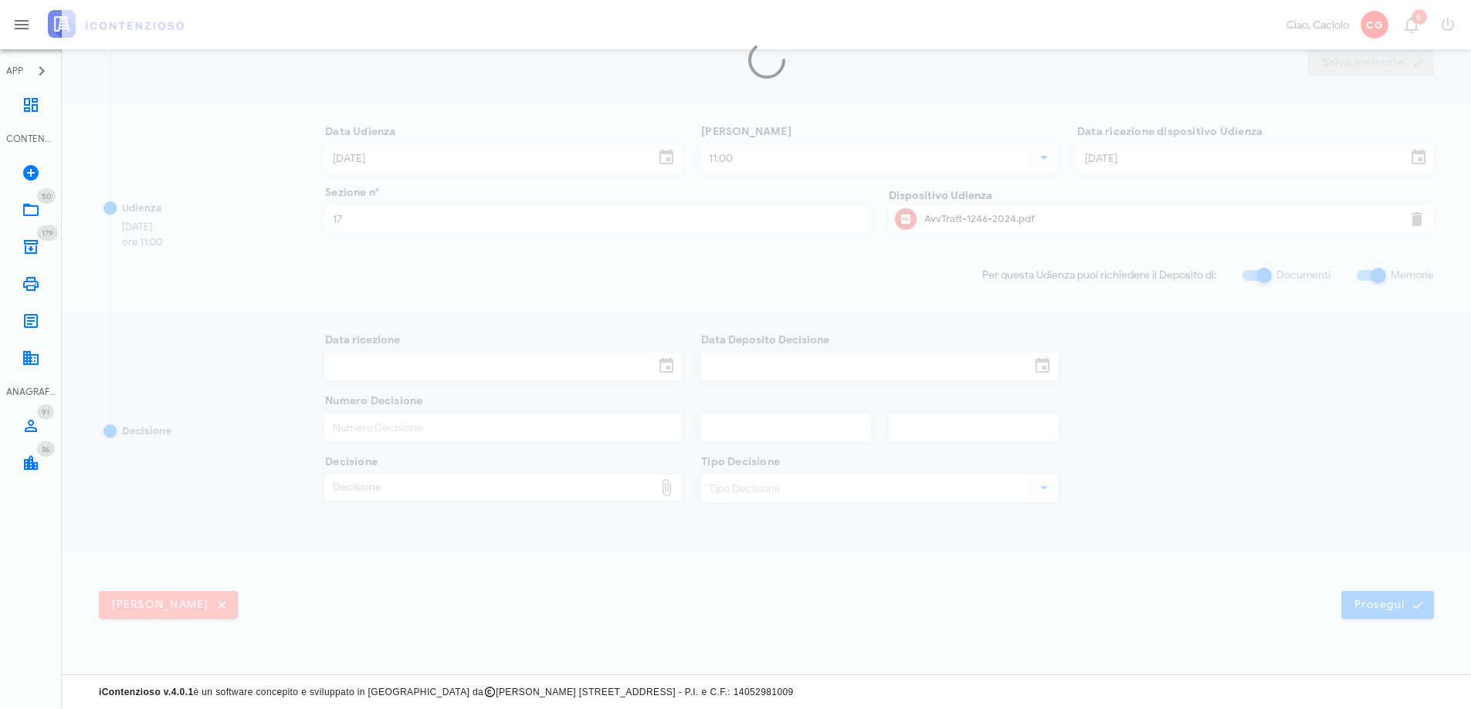
scroll to position [0, 0]
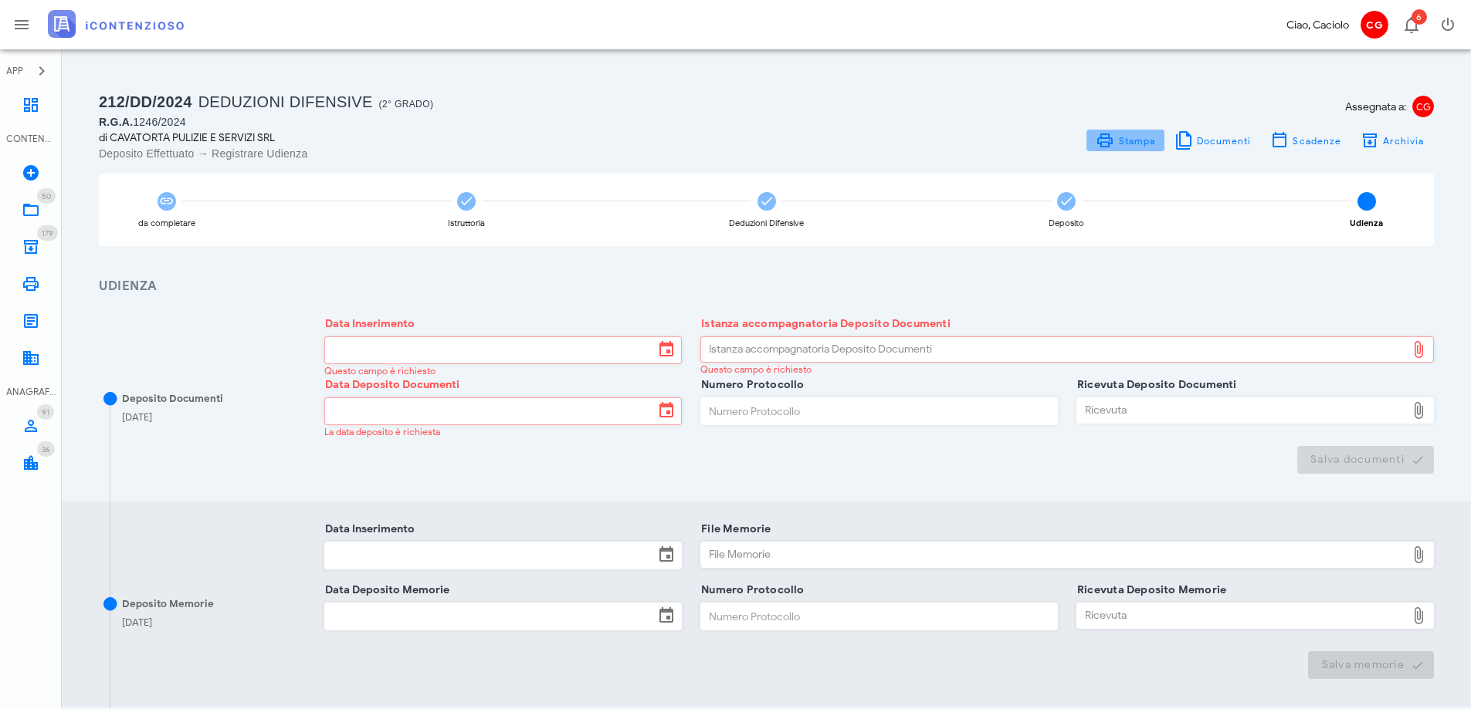
click at [1150, 141] on span "Stampa" at bounding box center [1136, 141] width 38 height 12
